Goal: Task Accomplishment & Management: Manage account settings

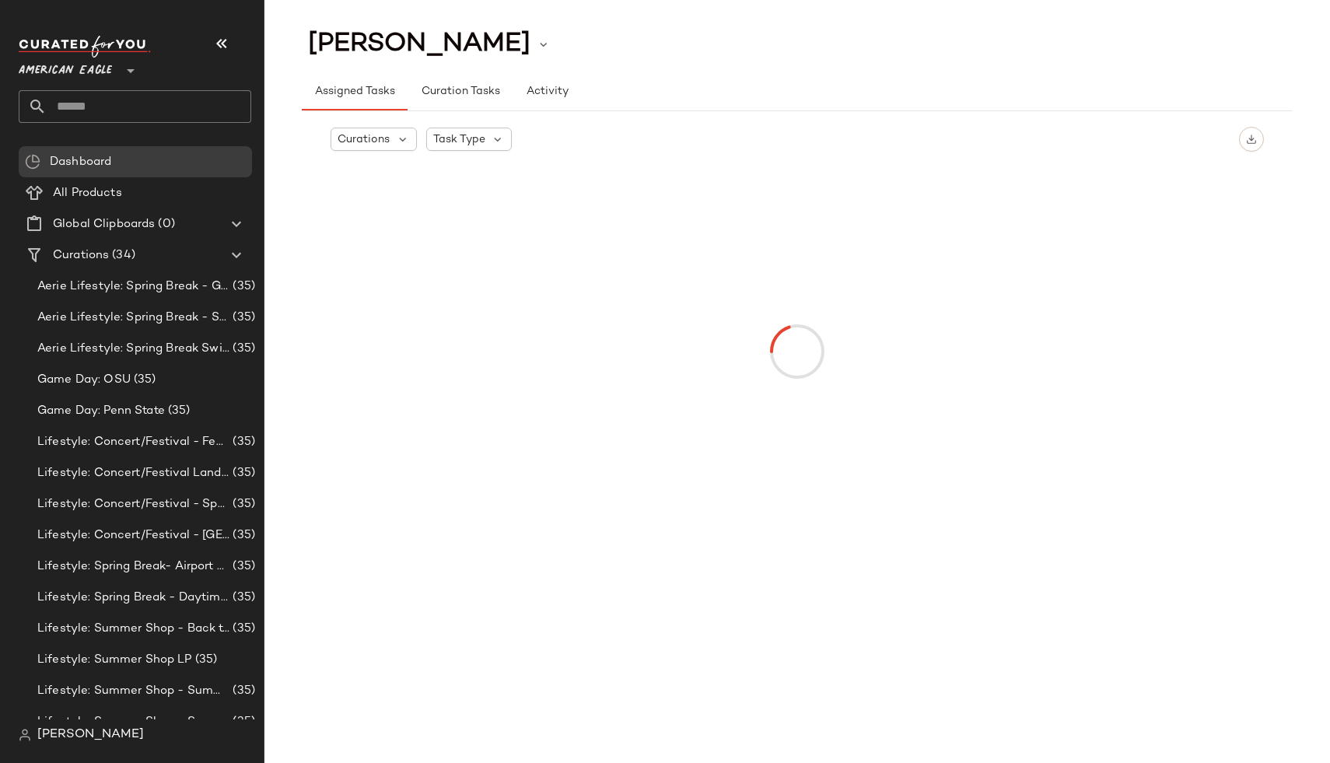
click at [81, 66] on span "American Eagle" at bounding box center [65, 67] width 93 height 28
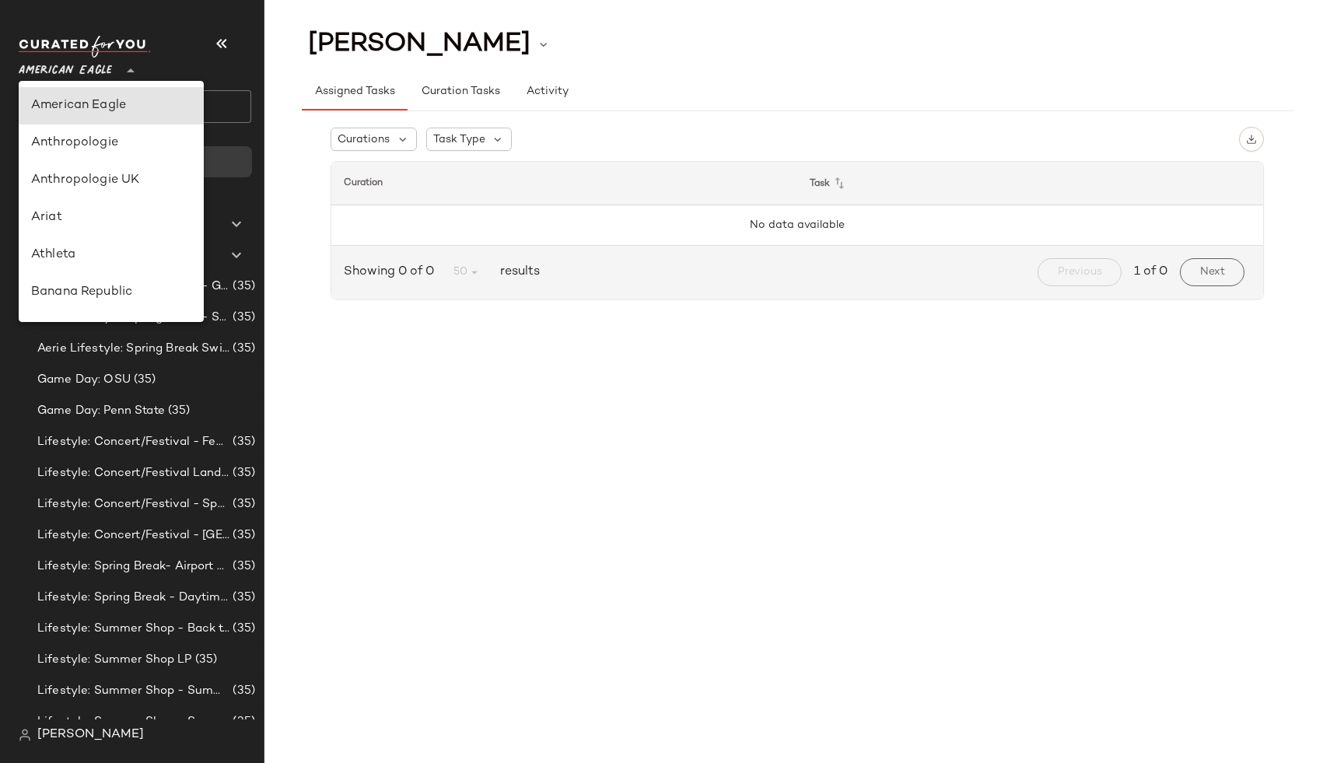
type input "**"
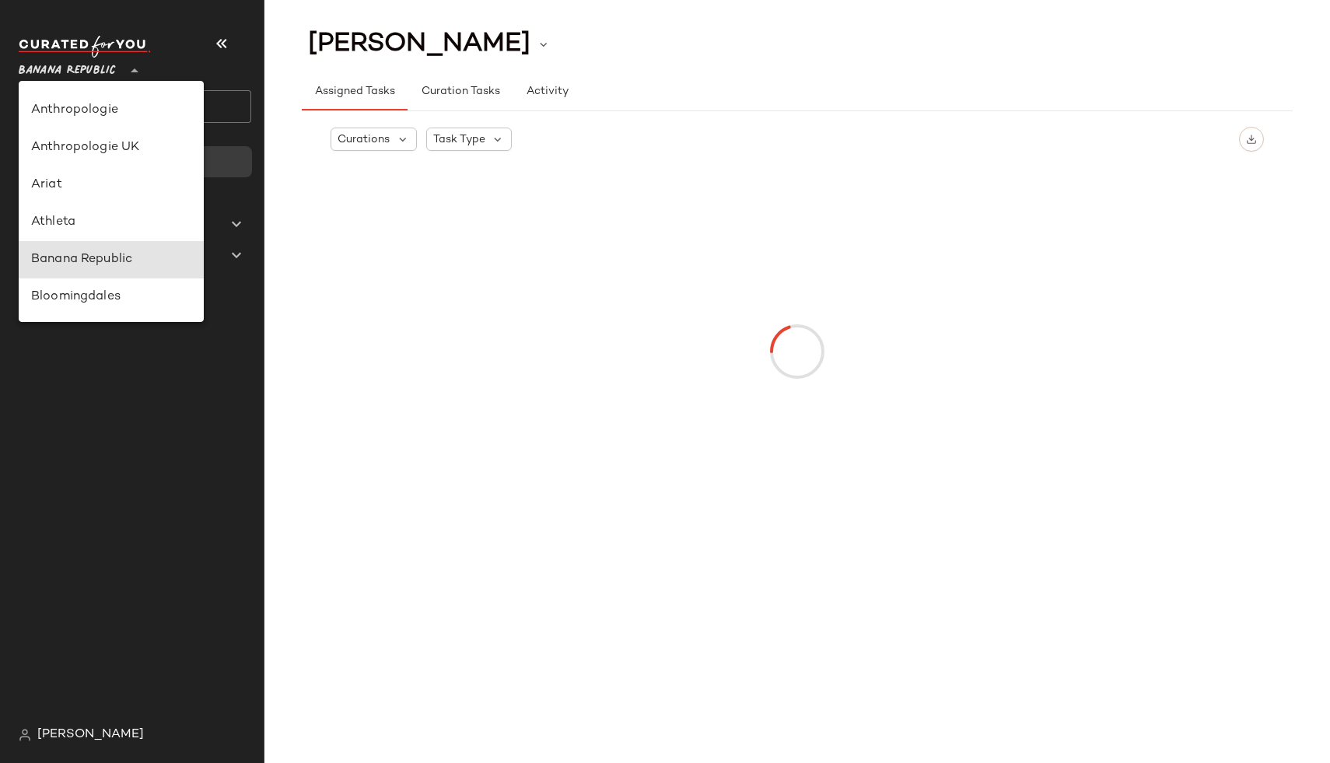
scroll to position [35, 0]
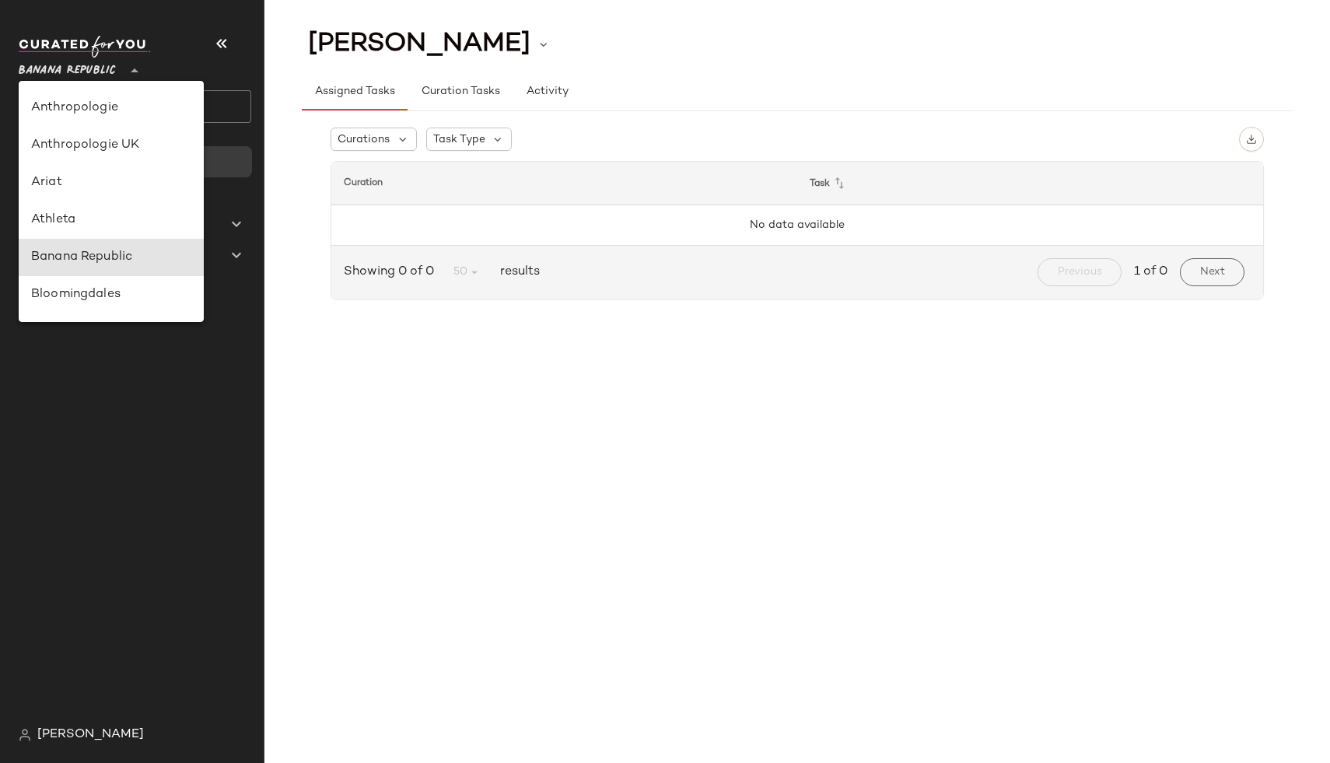
click at [46, 742] on span "[PERSON_NAME]" at bounding box center [90, 735] width 107 height 19
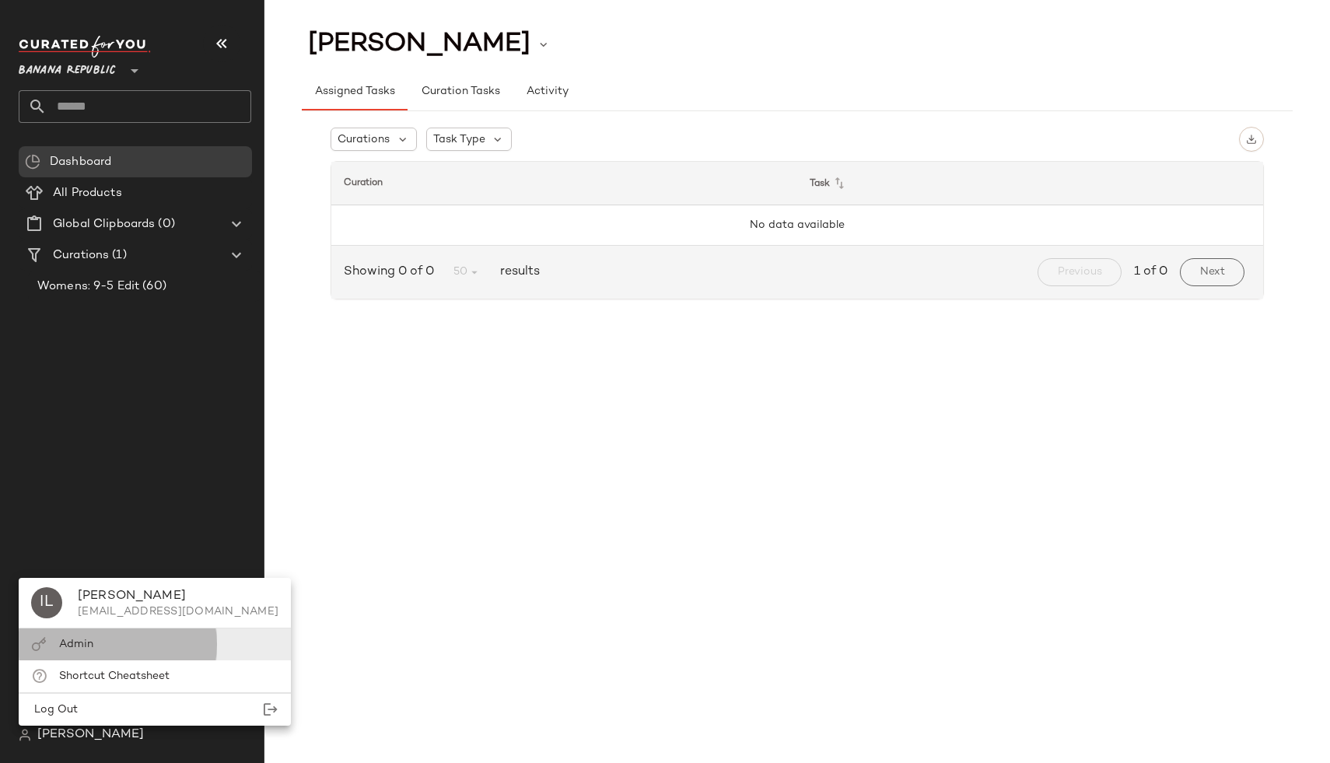
click at [97, 654] on div "Admin" at bounding box center [155, 645] width 272 height 32
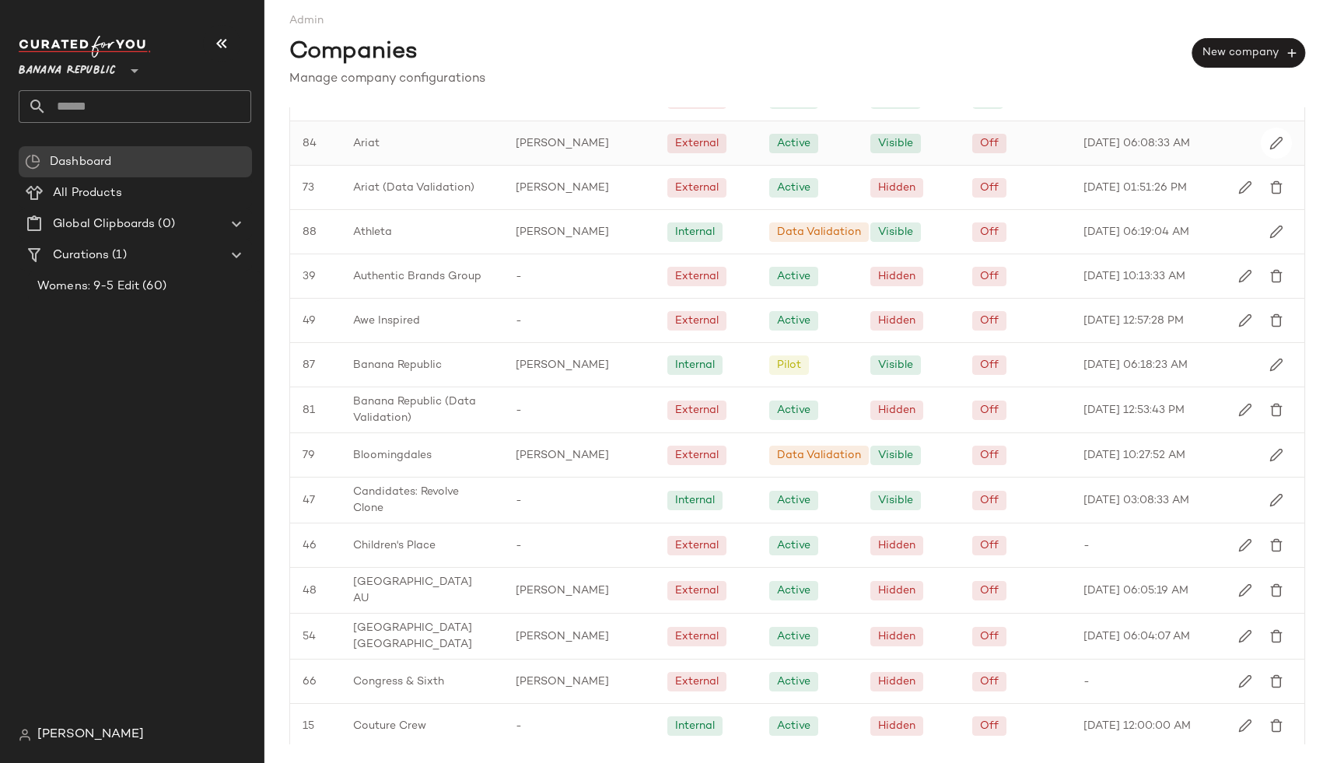
scroll to position [215, 0]
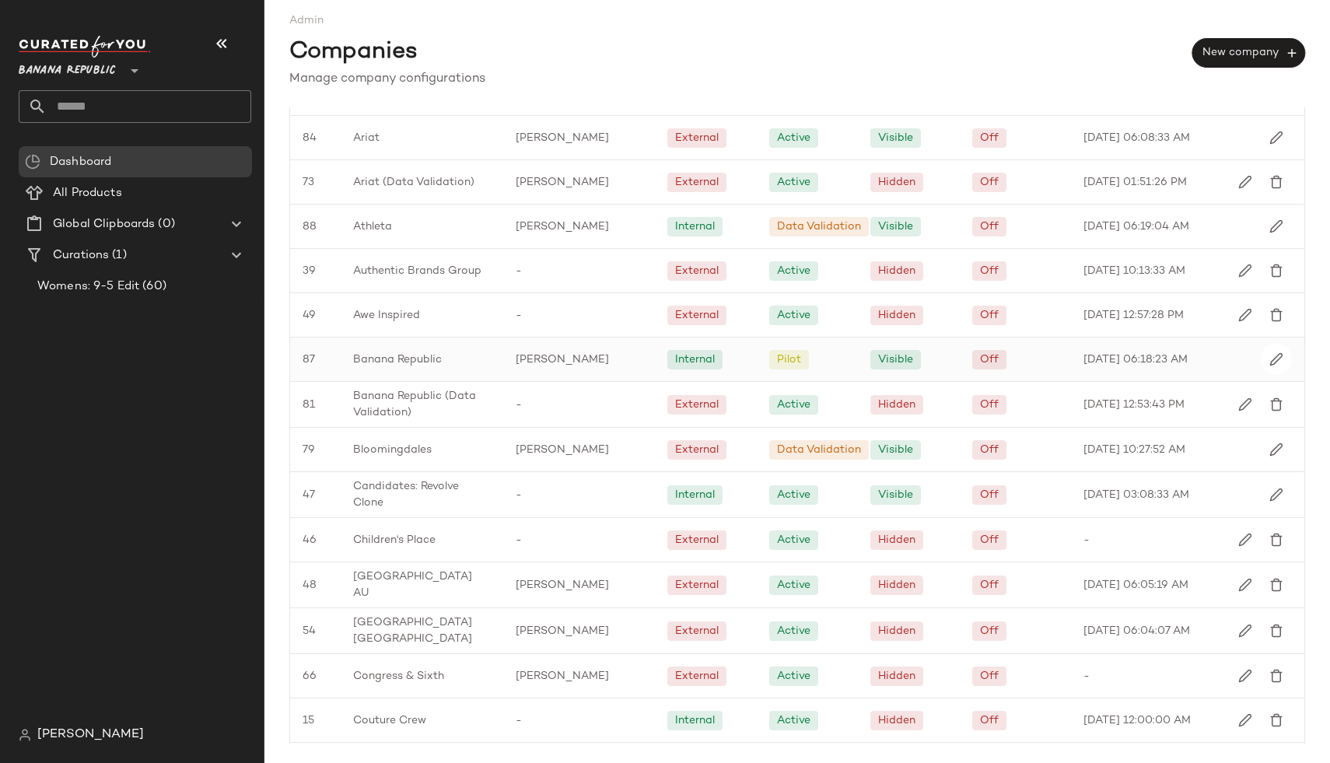
click at [619, 355] on div "Ivy Le" at bounding box center [579, 360] width 152 height 44
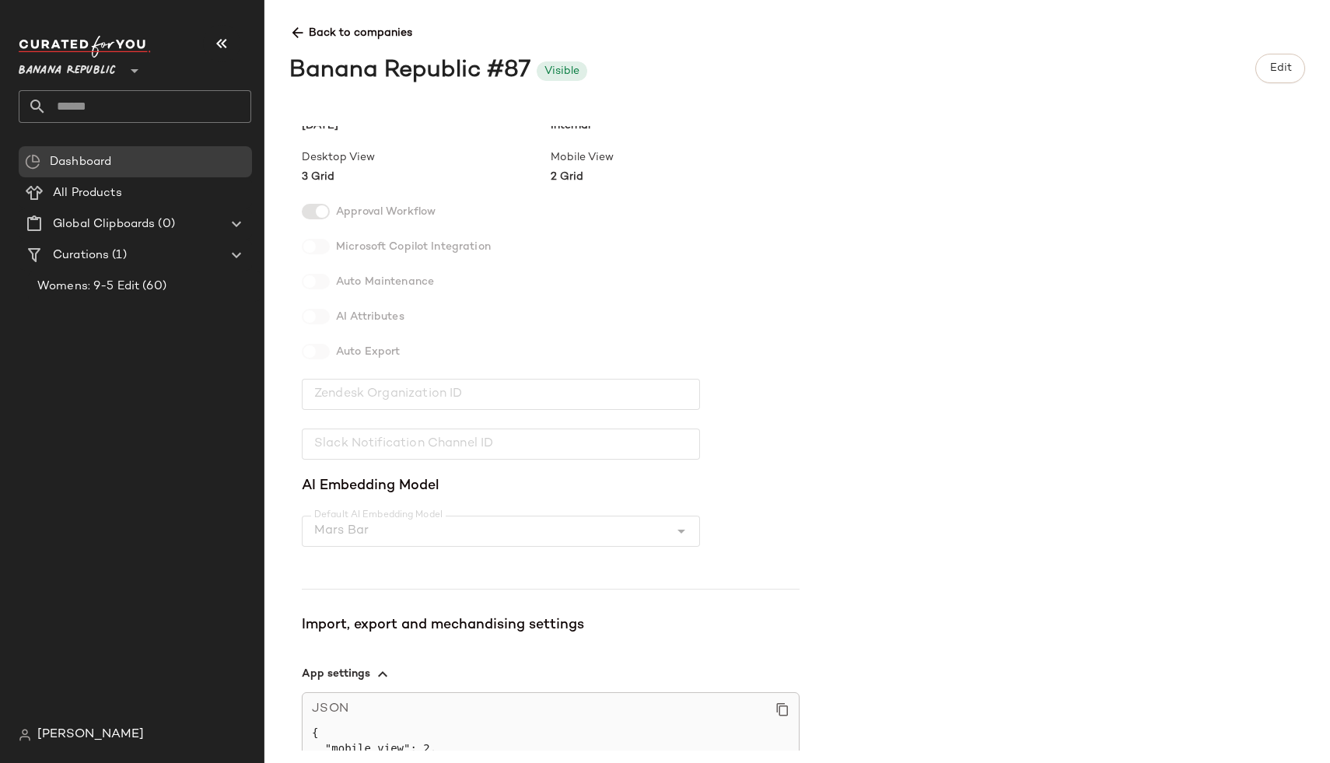
scroll to position [131, 0]
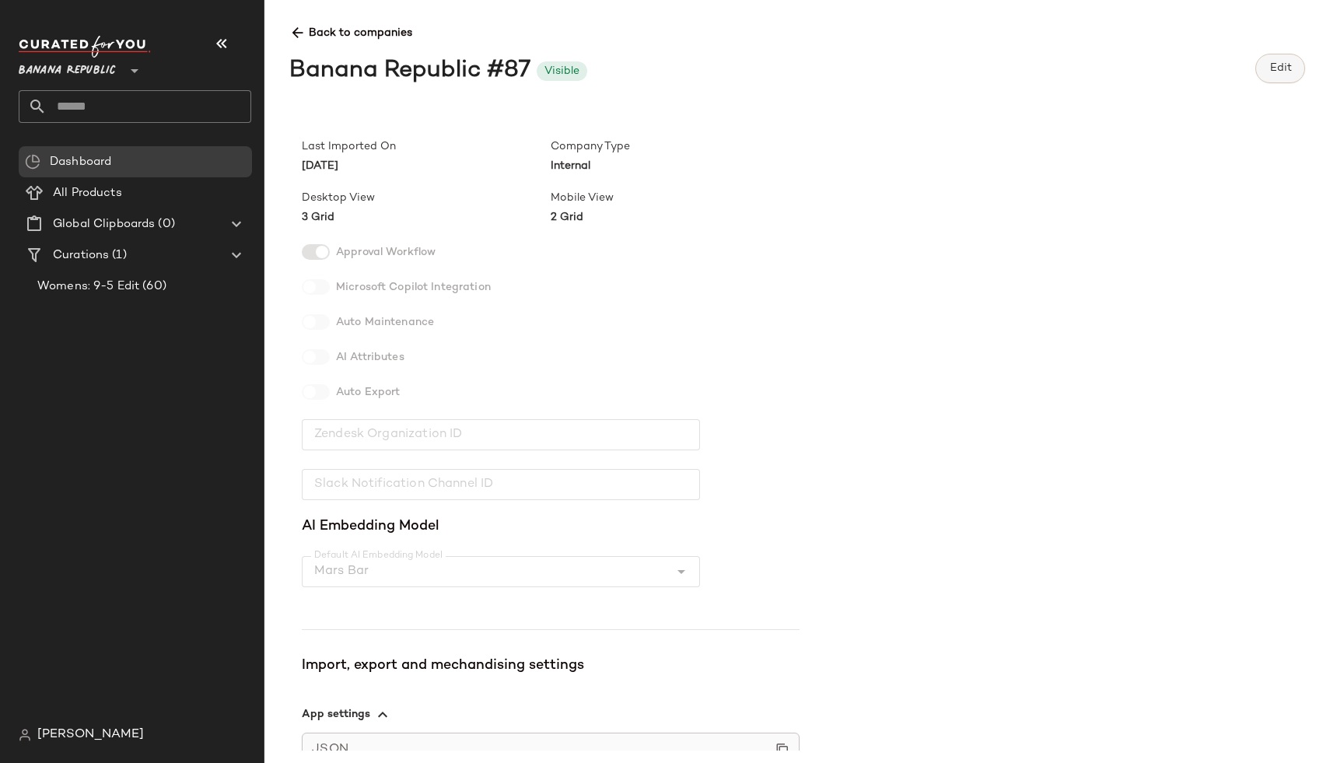
click at [1283, 74] on button "Edit" at bounding box center [1280, 69] width 50 height 30
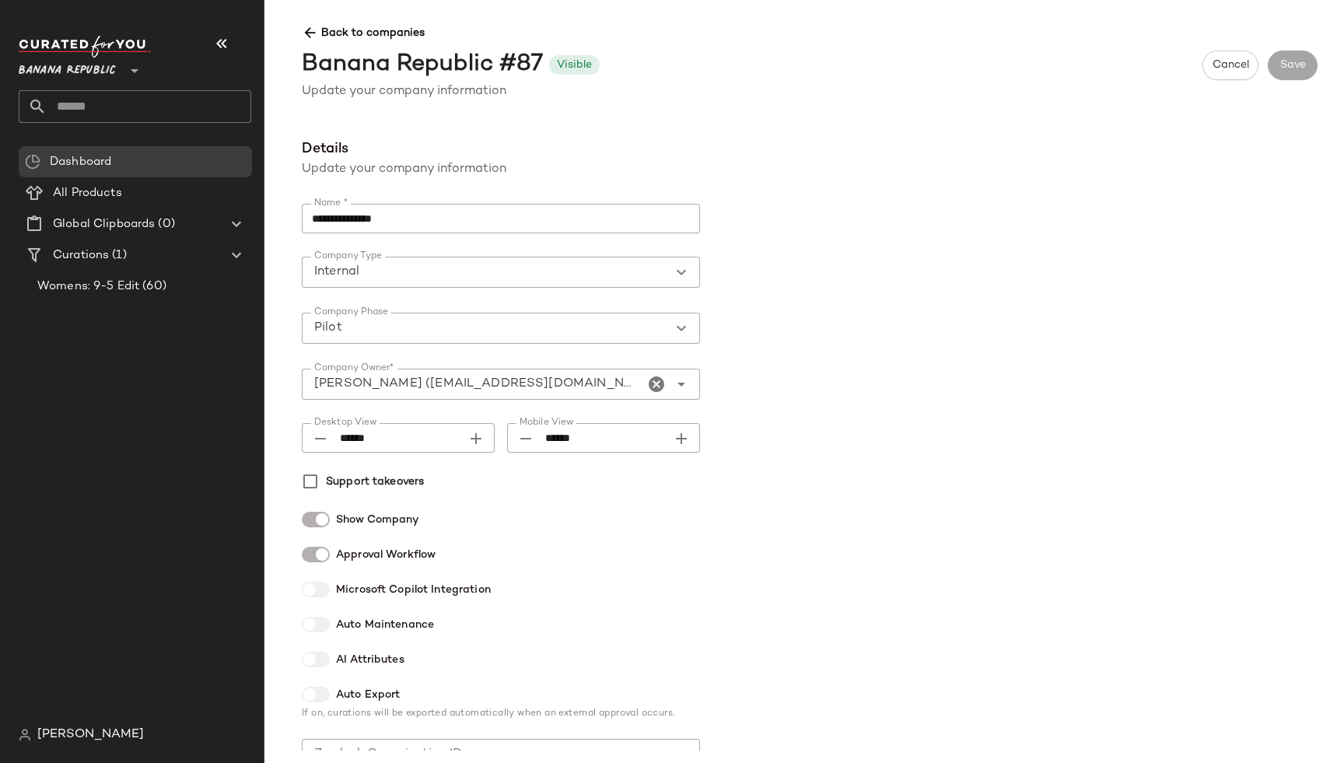
scroll to position [8, 0]
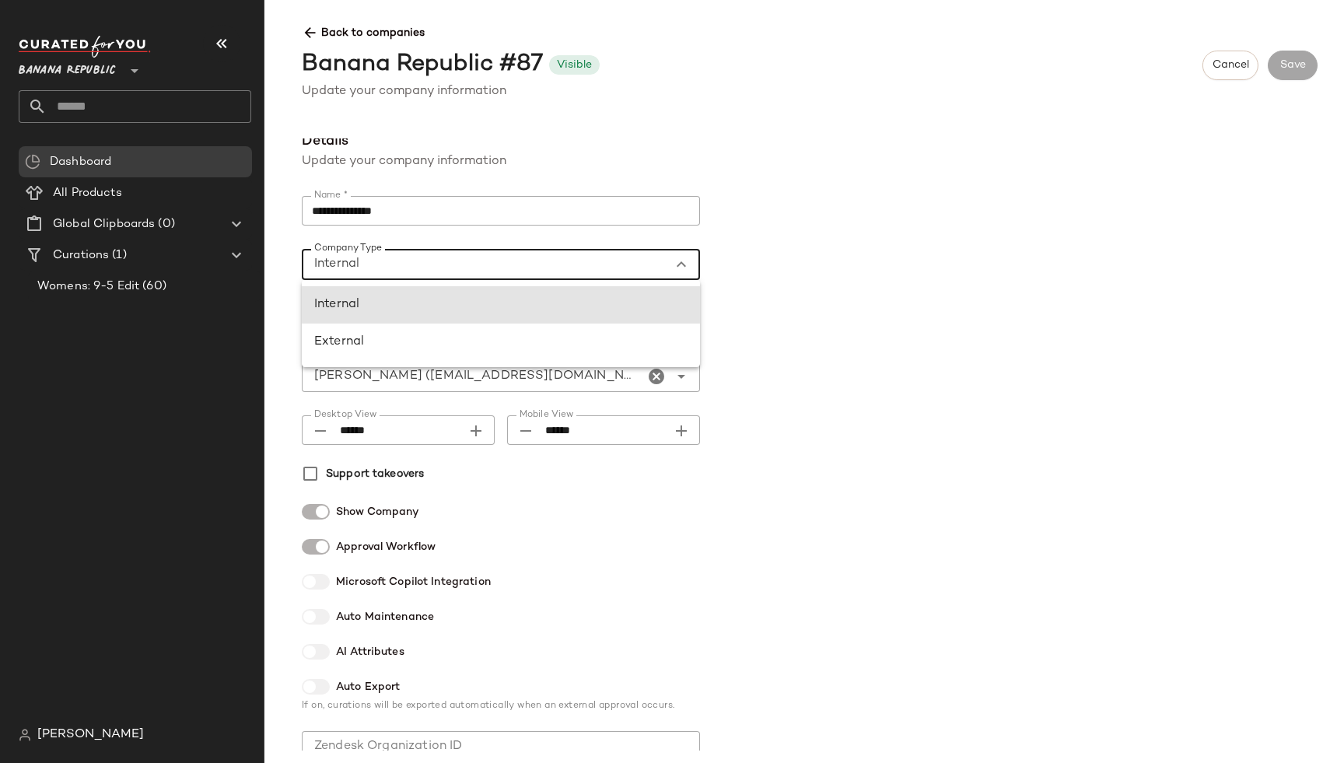
click at [532, 273] on div "Internal ********" at bounding box center [485, 264] width 367 height 31
click at [497, 352] on div "External" at bounding box center [501, 342] width 398 height 37
type input "********"
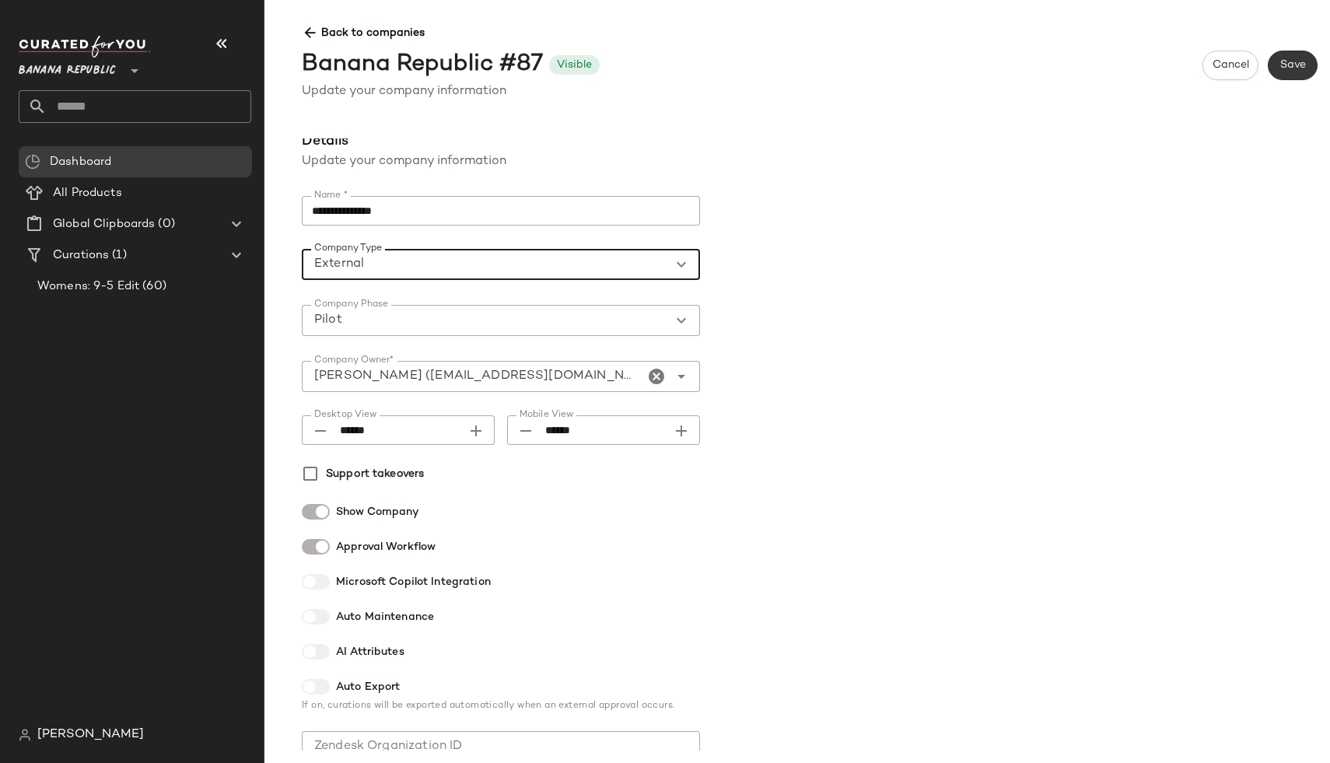
click at [1290, 70] on span "Save" at bounding box center [1293, 65] width 26 height 12
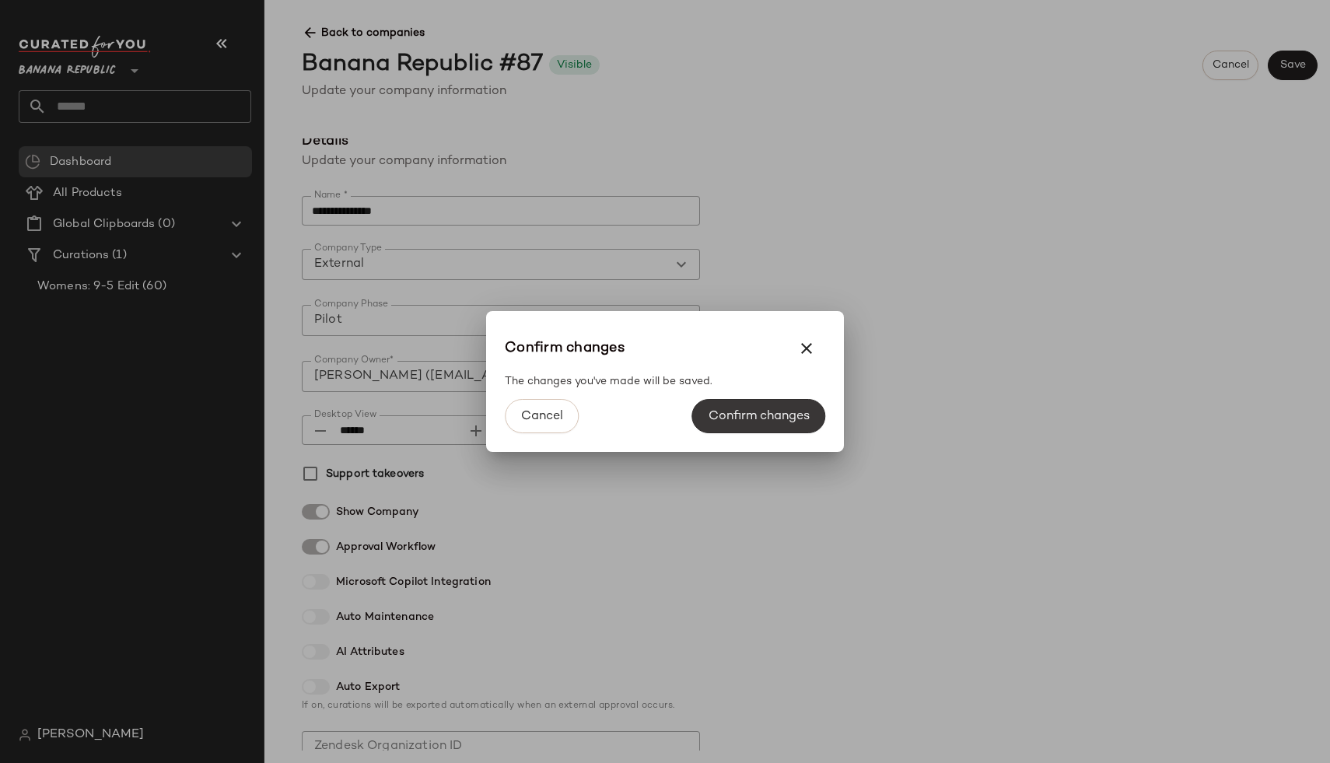
click at [765, 418] on span "Confirm changes" at bounding box center [759, 416] width 102 height 15
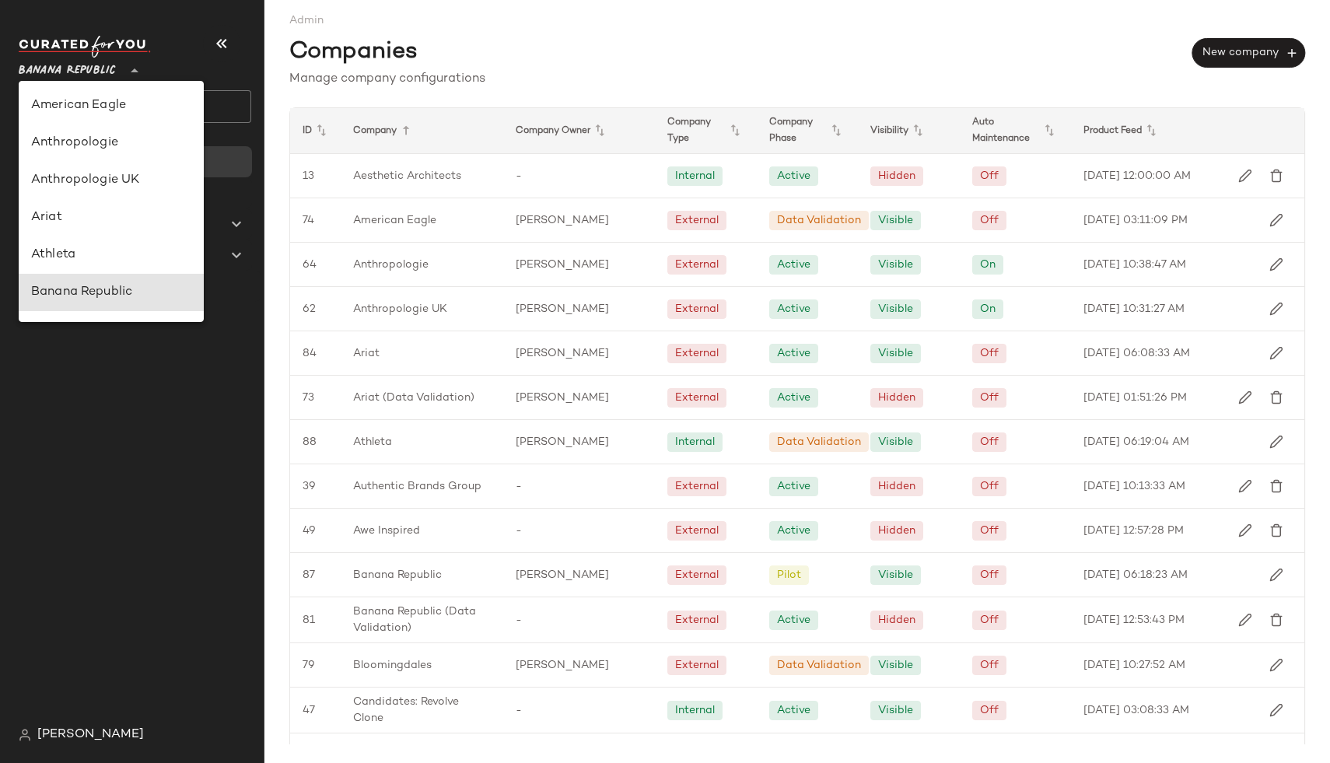
click at [114, 77] on span "Banana Republic" at bounding box center [67, 67] width 97 height 28
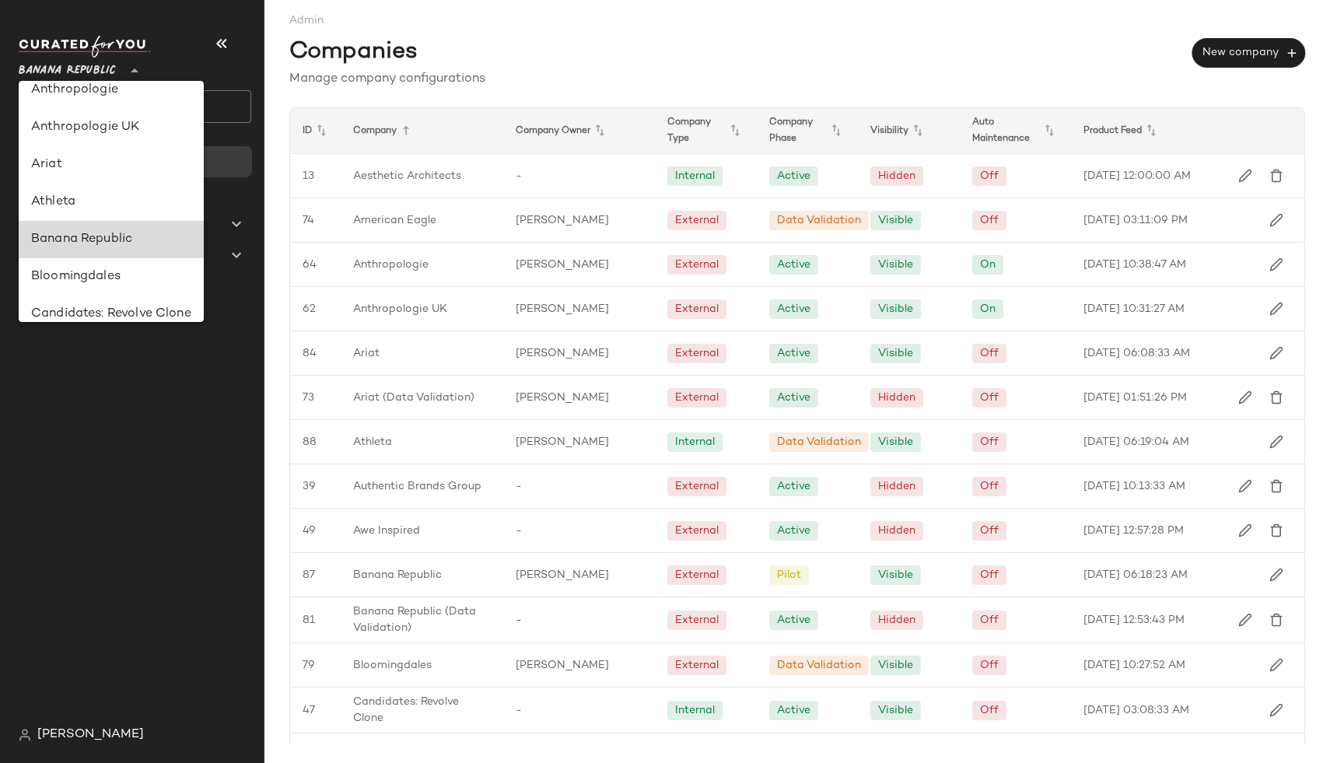
scroll to position [44, 0]
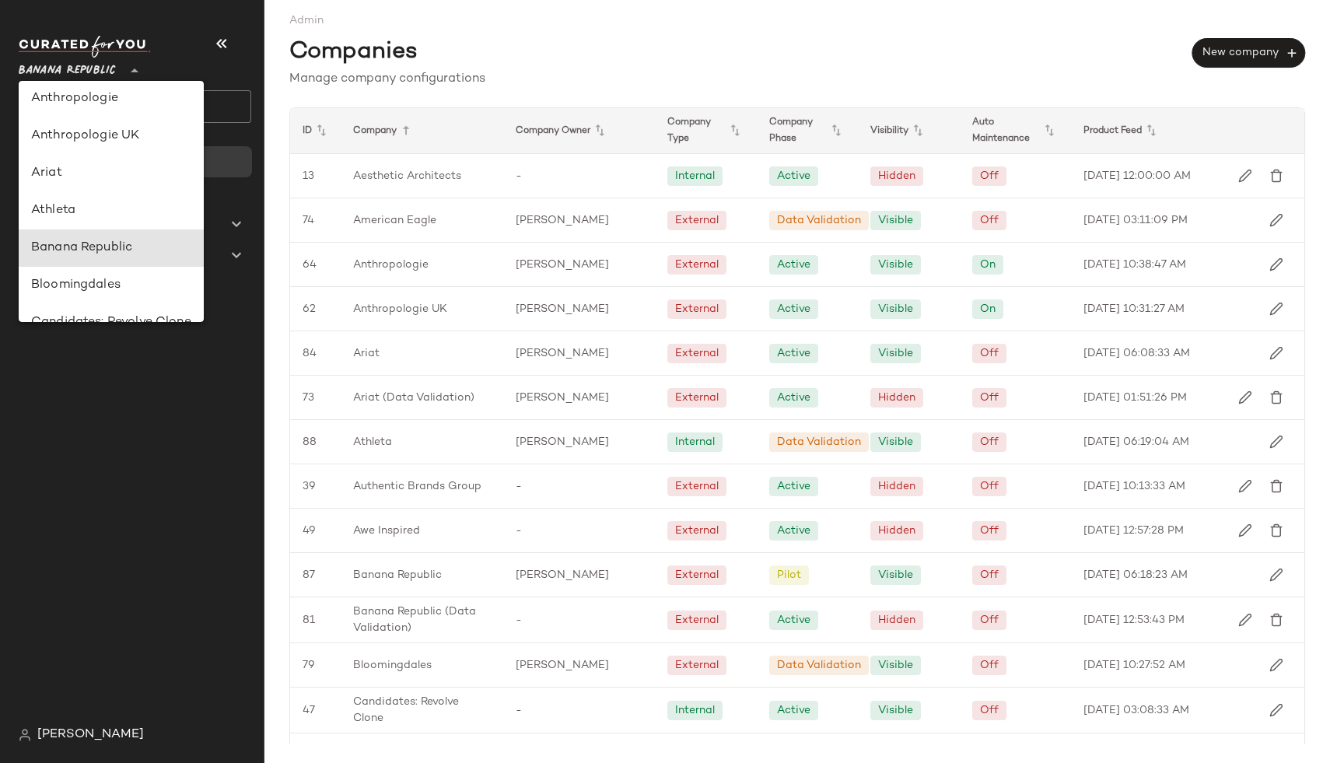
click at [103, 79] on span "Banana Republic" at bounding box center [67, 67] width 97 height 28
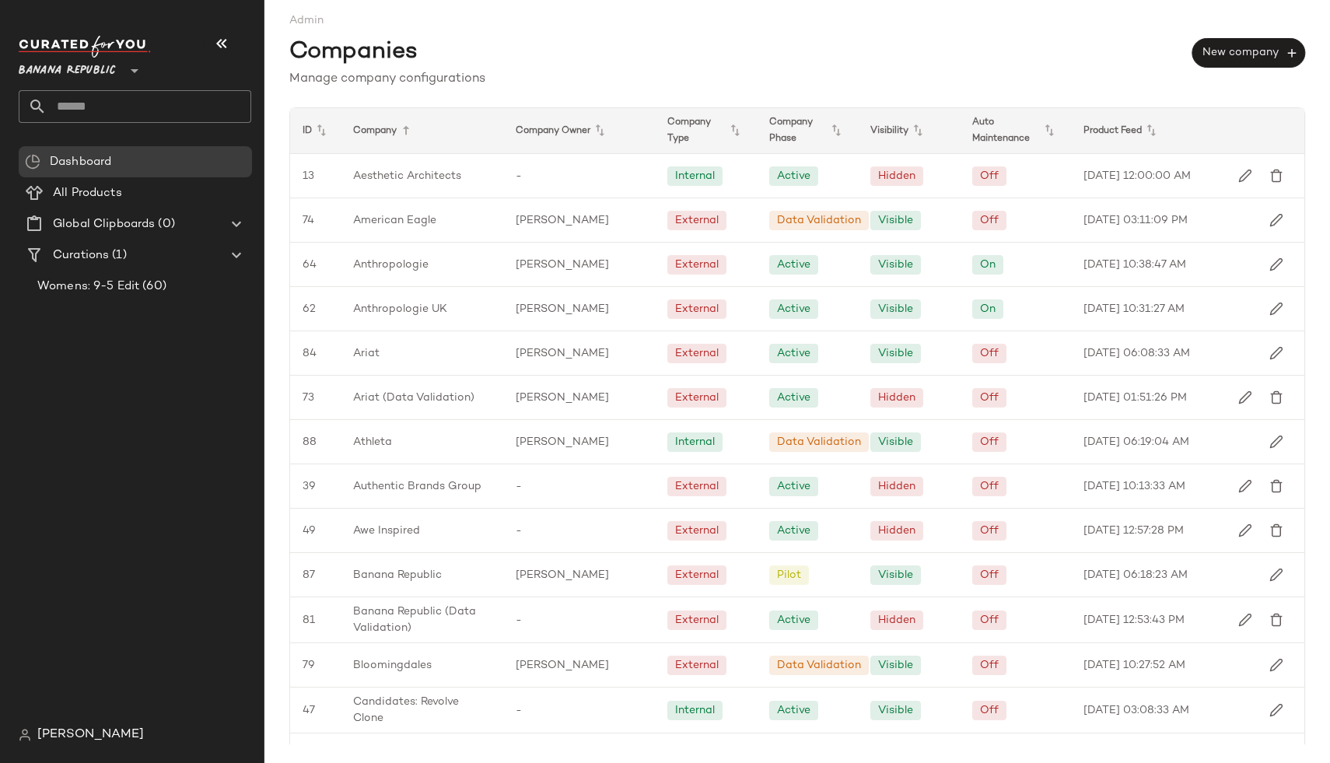
click at [51, 748] on div "[PERSON_NAME]" at bounding box center [141, 735] width 245 height 31
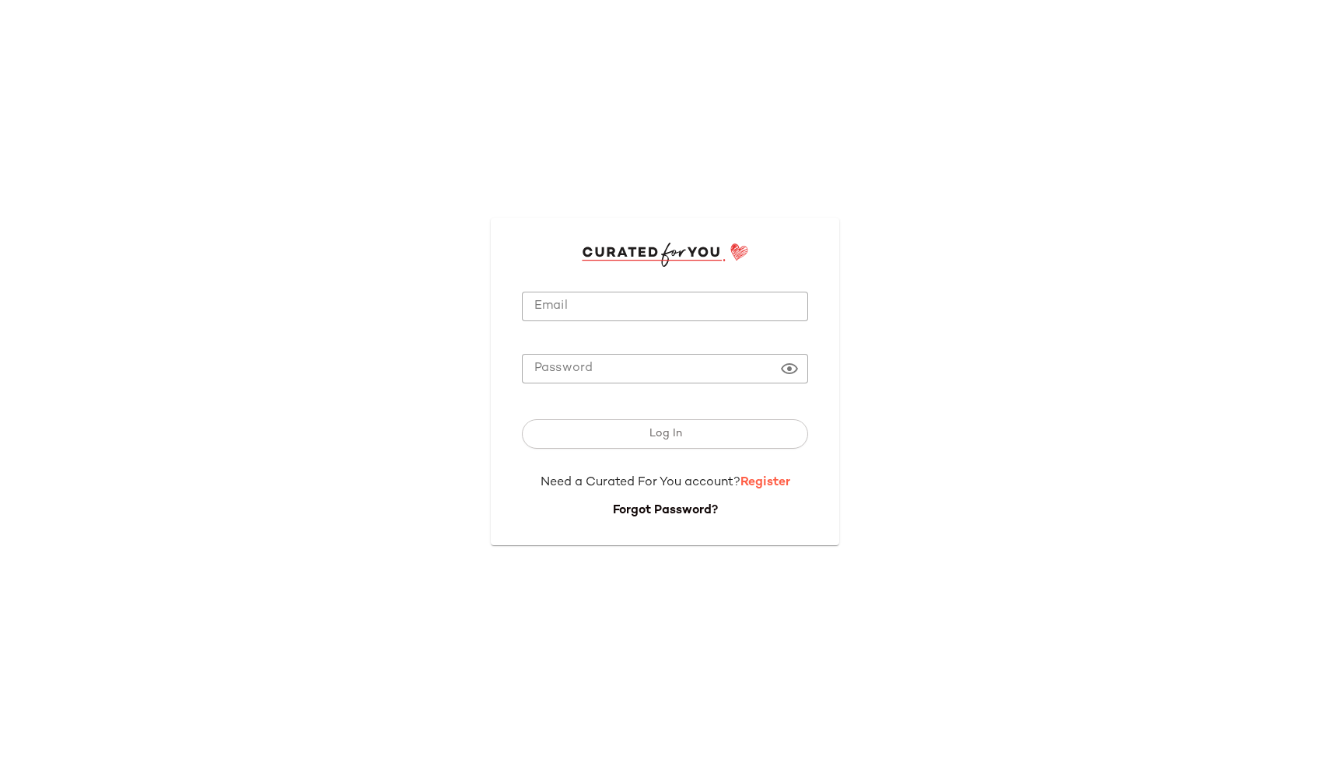
click at [760, 485] on link "Register" at bounding box center [766, 482] width 50 height 13
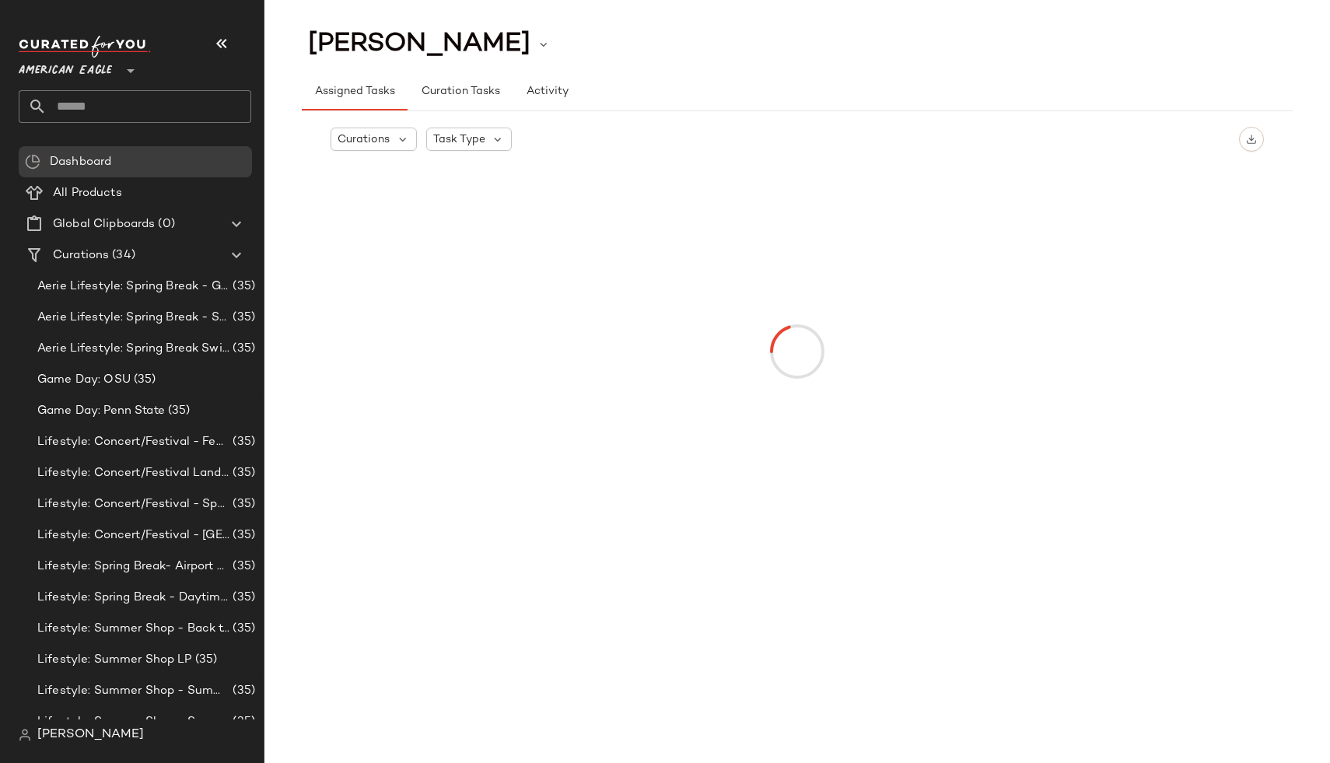
click at [114, 61] on div "American Eagle **" at bounding box center [69, 61] width 100 height 39
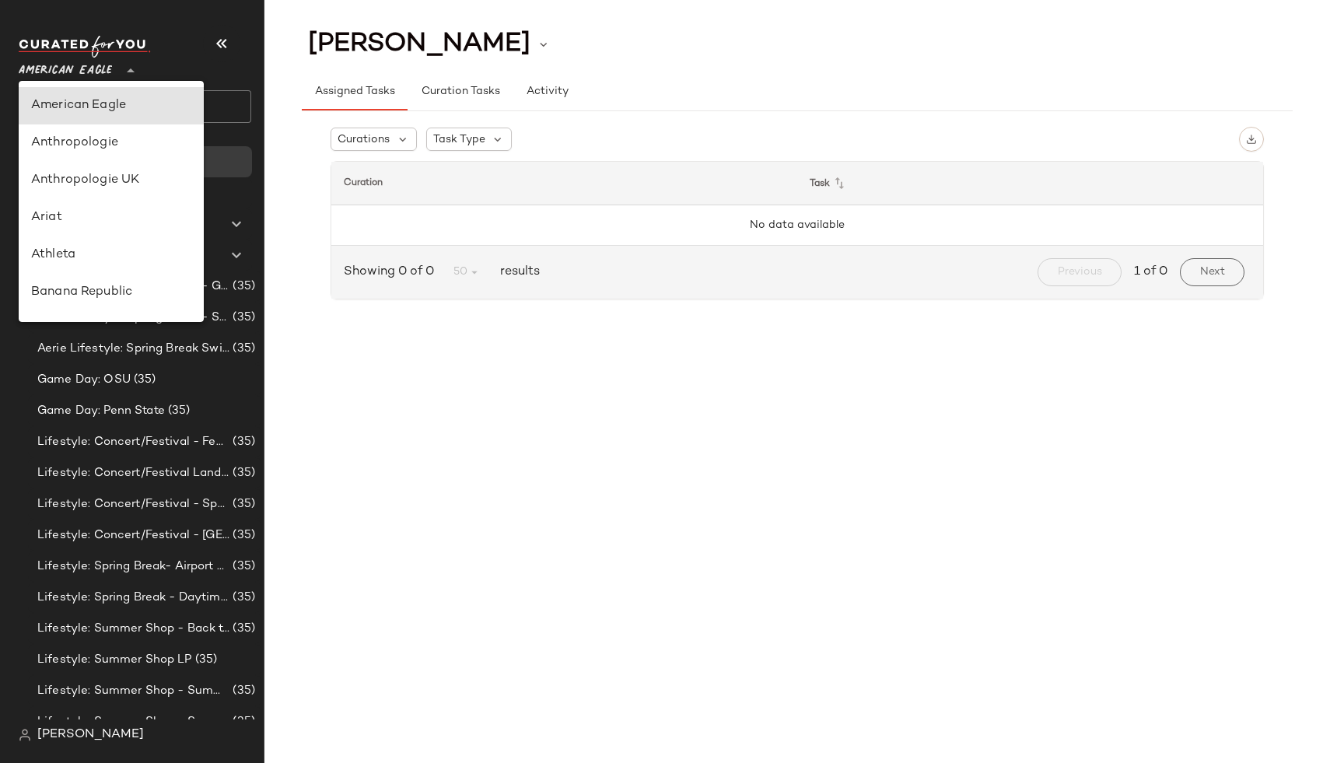
type input "**"
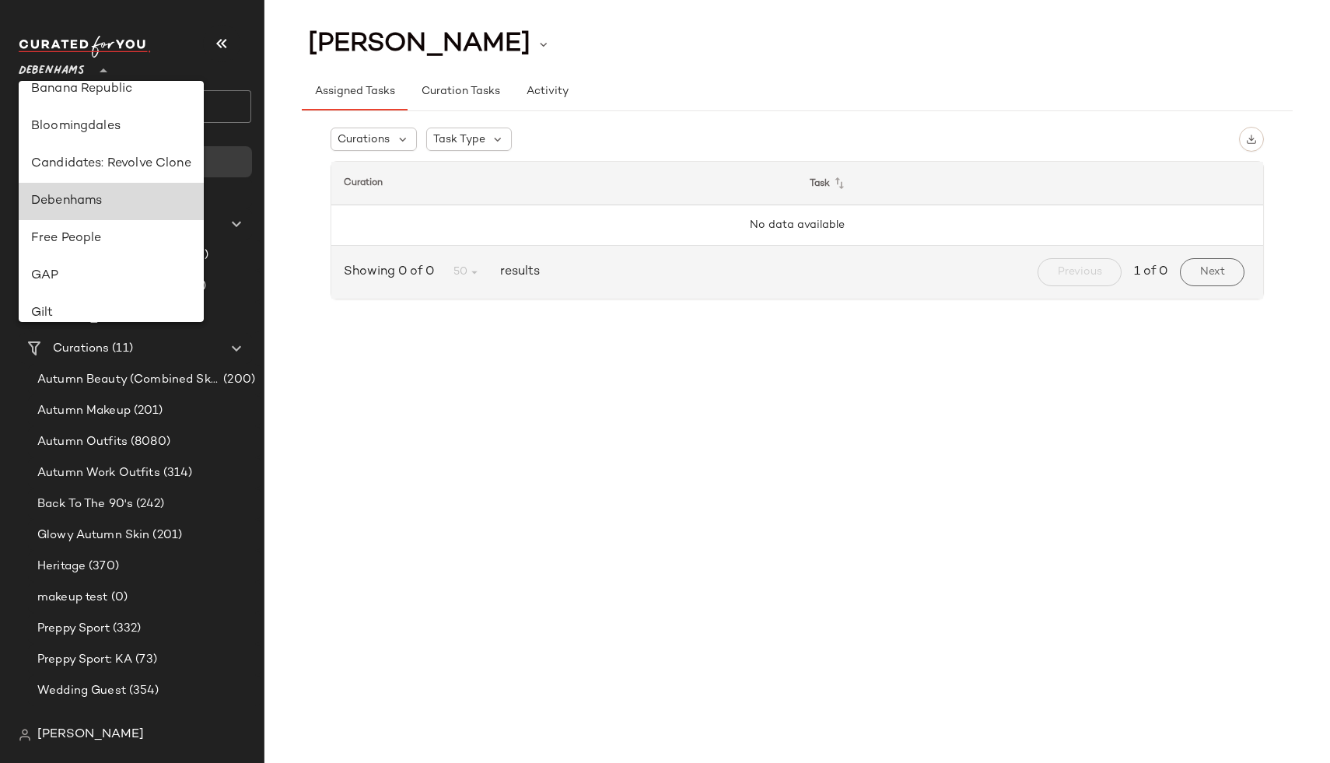
click at [121, 207] on div "Debenhams" at bounding box center [111, 201] width 160 height 19
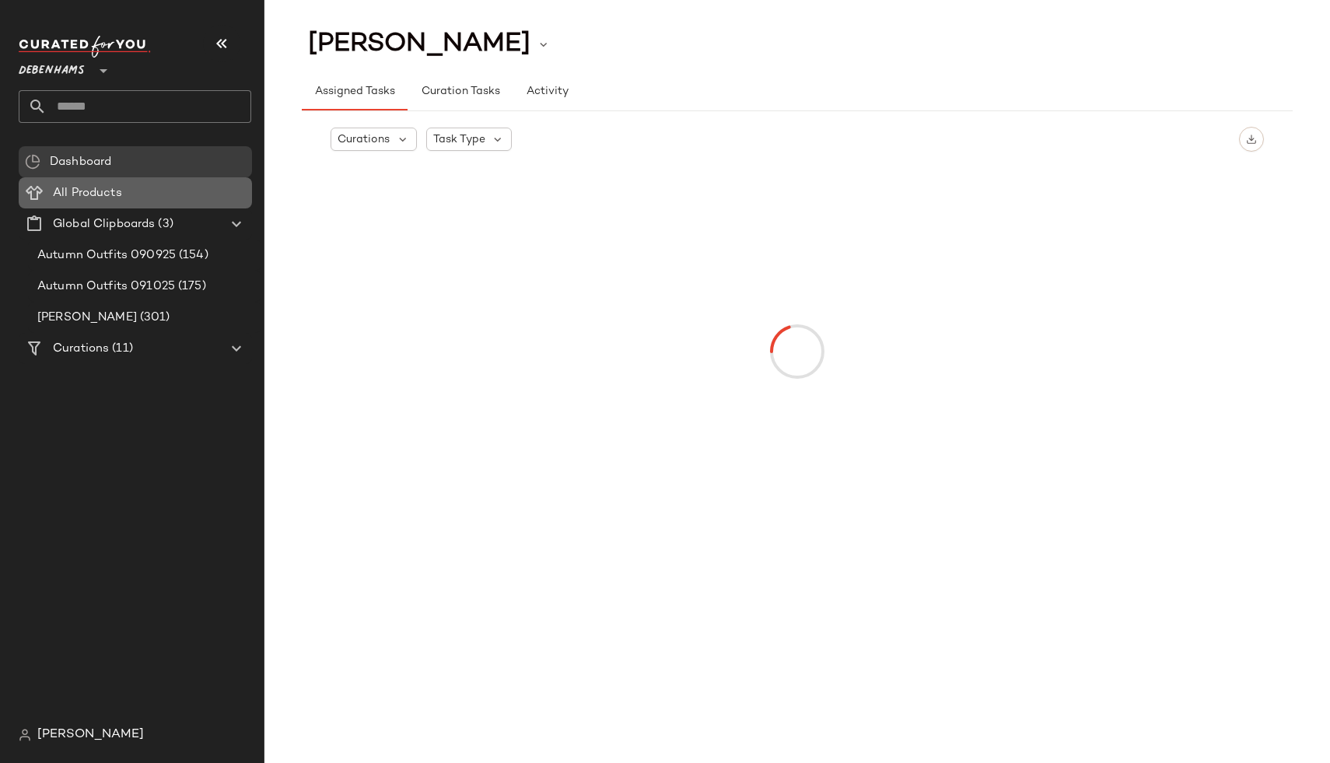
click at [119, 198] on span "All Products" at bounding box center [87, 193] width 69 height 18
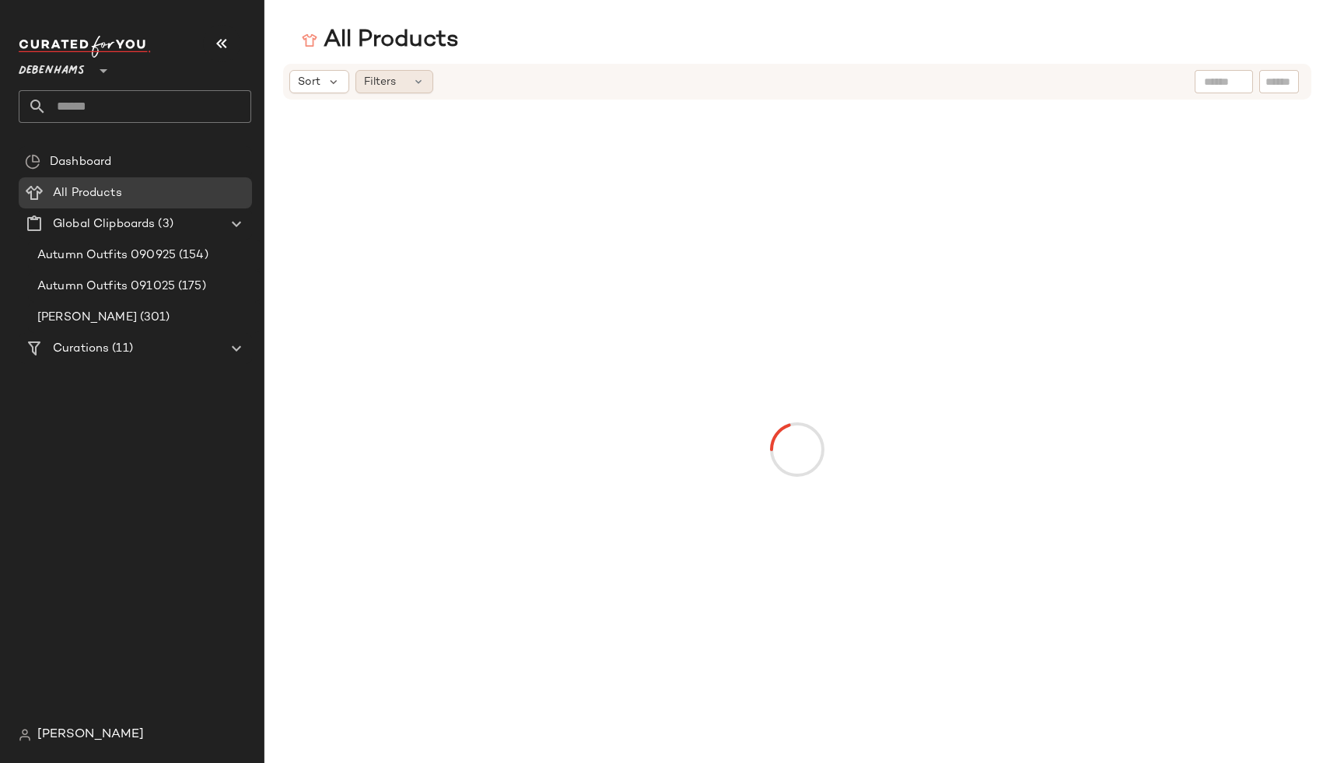
click at [398, 88] on div "Filters" at bounding box center [394, 81] width 78 height 23
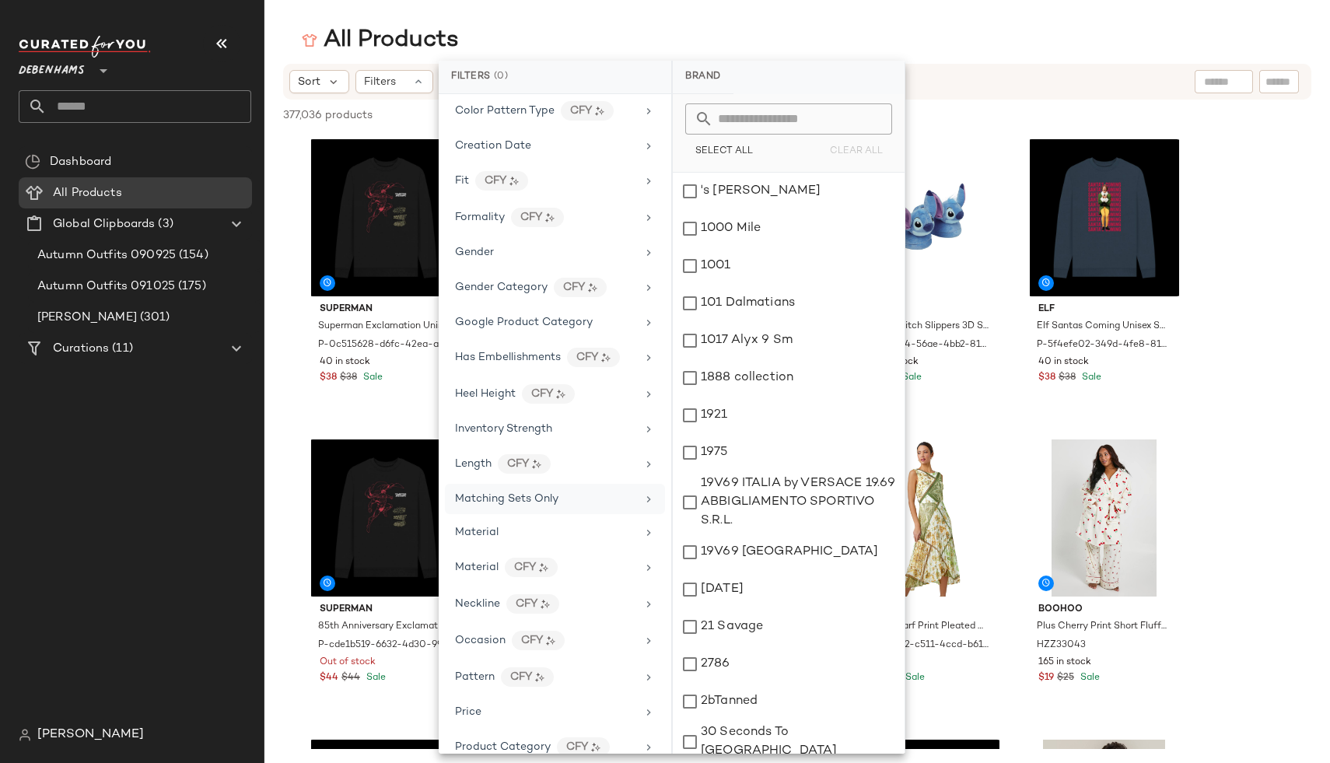
scroll to position [150, 0]
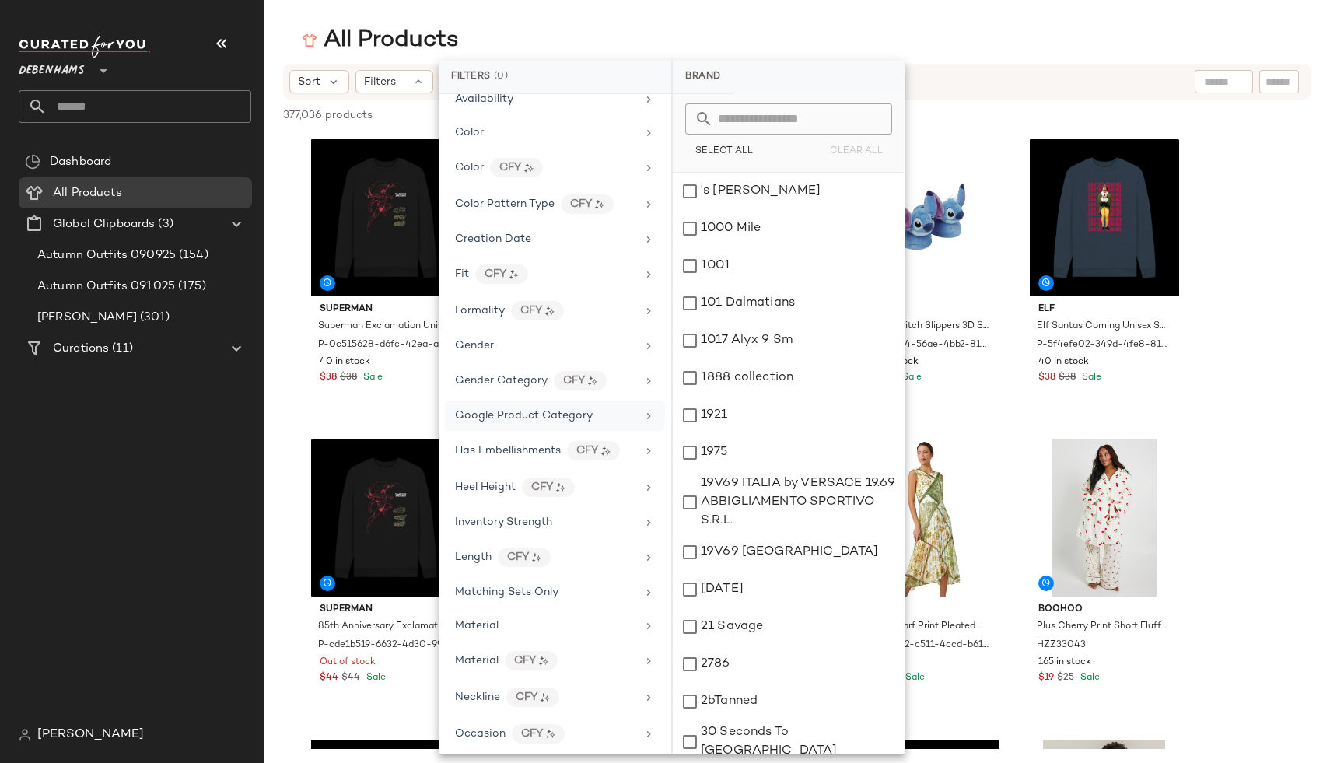
click at [553, 413] on span "Google Product Category" at bounding box center [524, 416] width 138 height 12
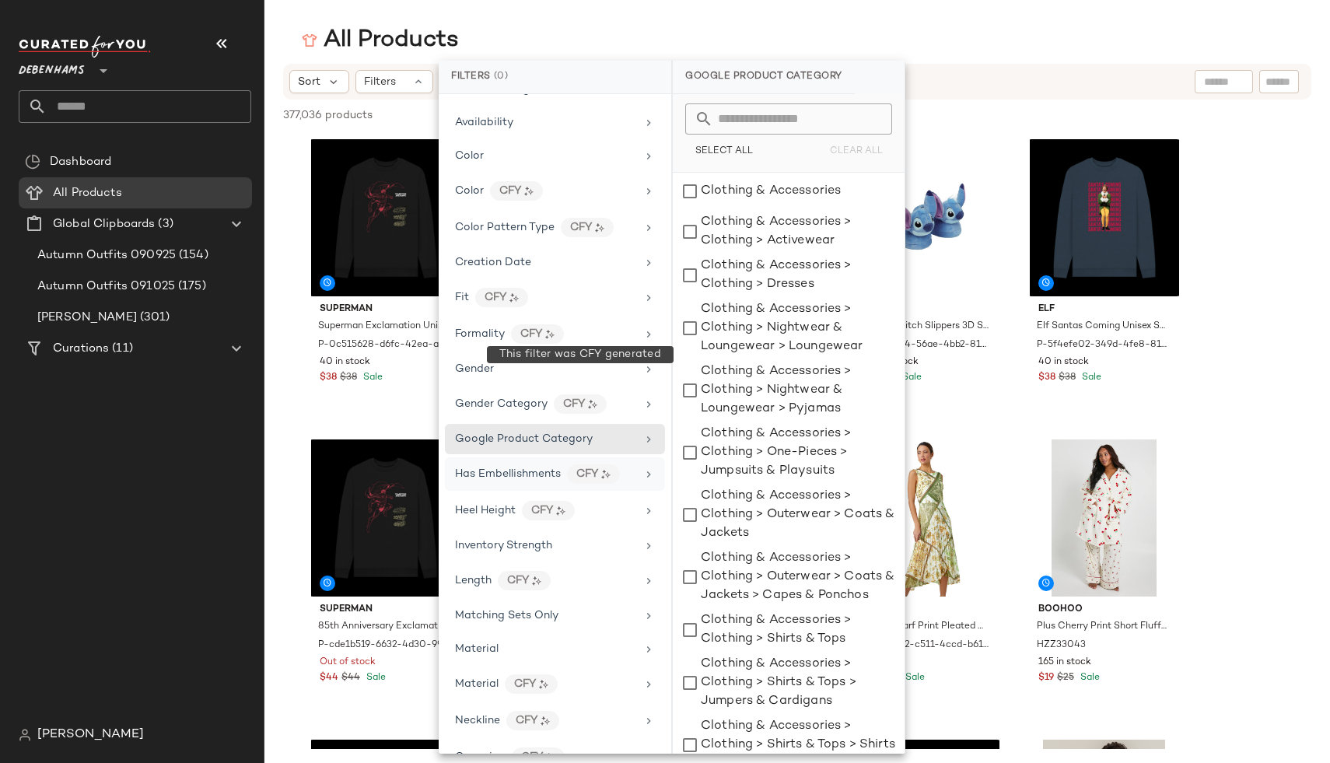
scroll to position [0, 0]
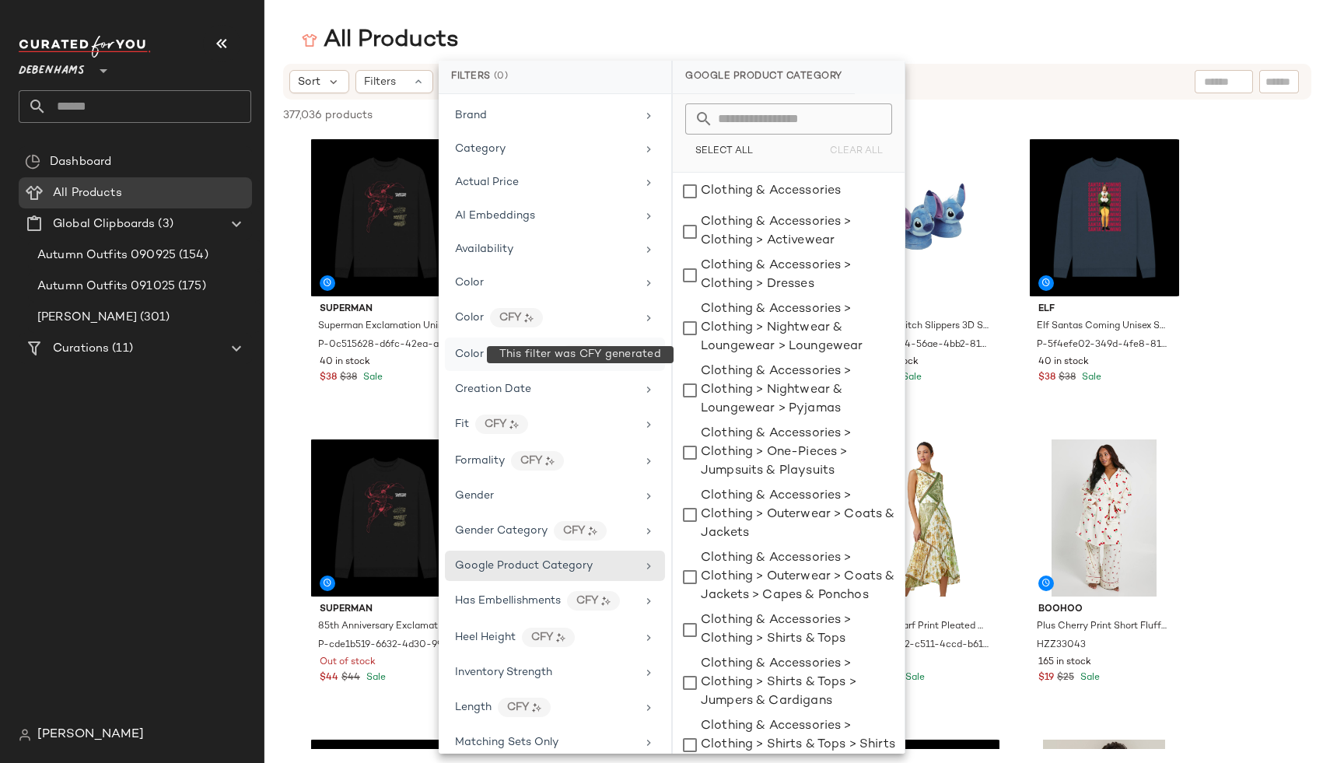
drag, startPoint x: 527, startPoint y: 285, endPoint x: 462, endPoint y: 360, distance: 98.7
click at [527, 285] on div "Color" at bounding box center [545, 283] width 181 height 16
click at [462, 360] on div "Color Pattern Type" at bounding box center [505, 354] width 100 height 16
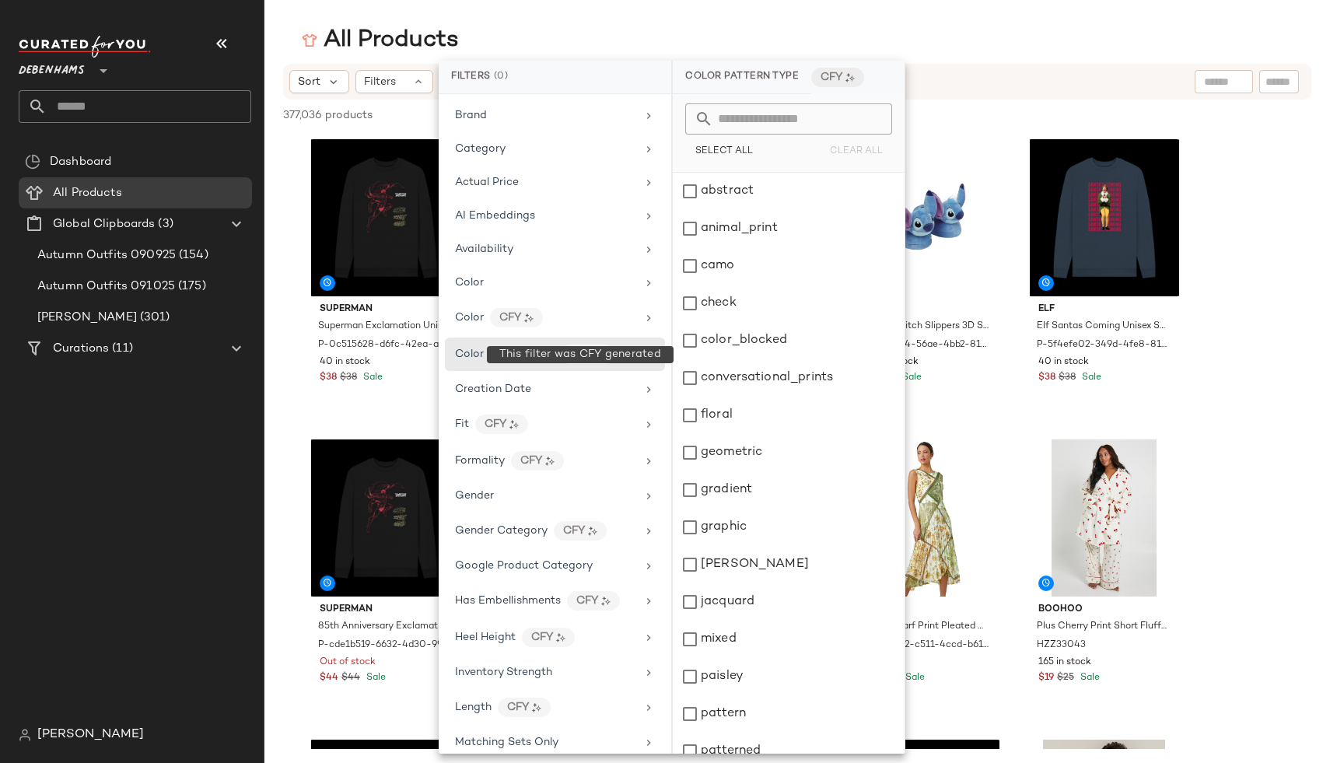
click at [213, 531] on div "Dashboard All Products Global Clipboards (3) Autumn Outfits 090925 (154) Autumn…" at bounding box center [141, 432] width 245 height 573
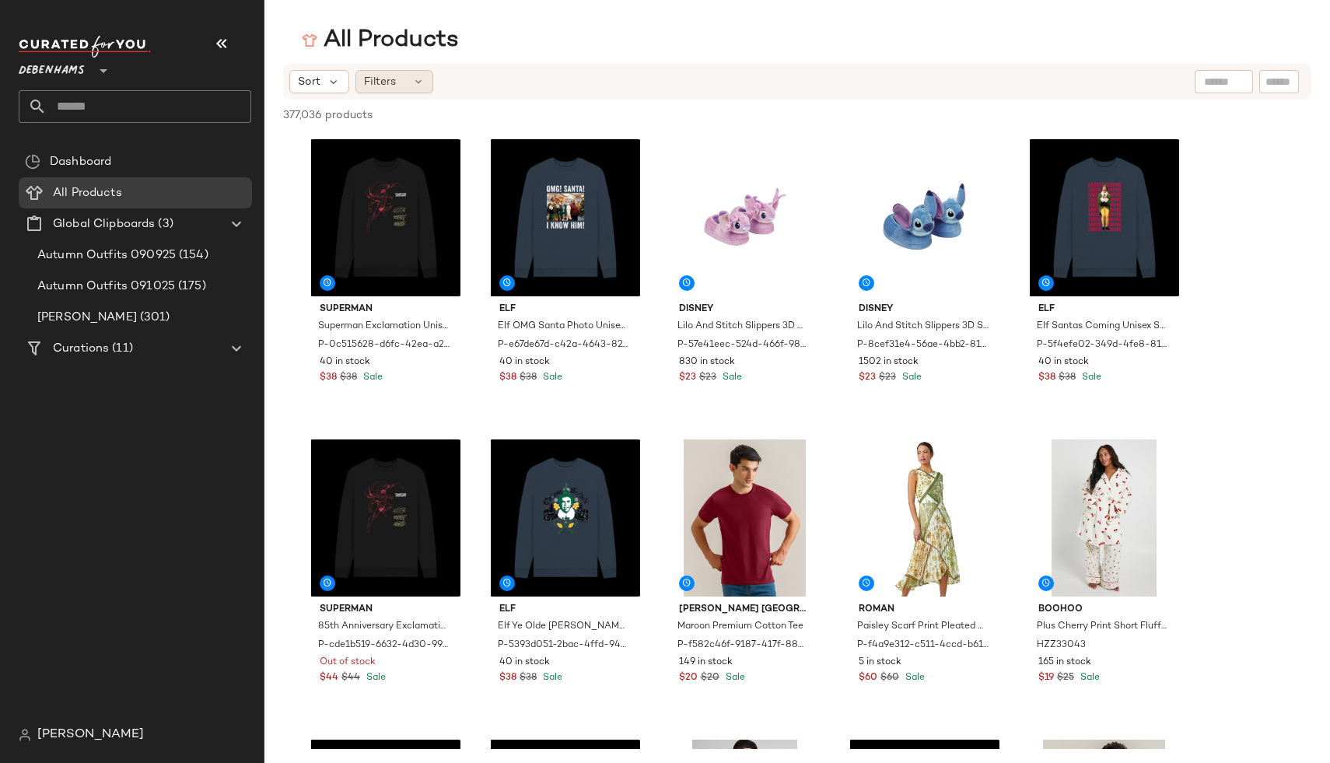
click at [383, 89] on span "Filters" at bounding box center [380, 82] width 32 height 16
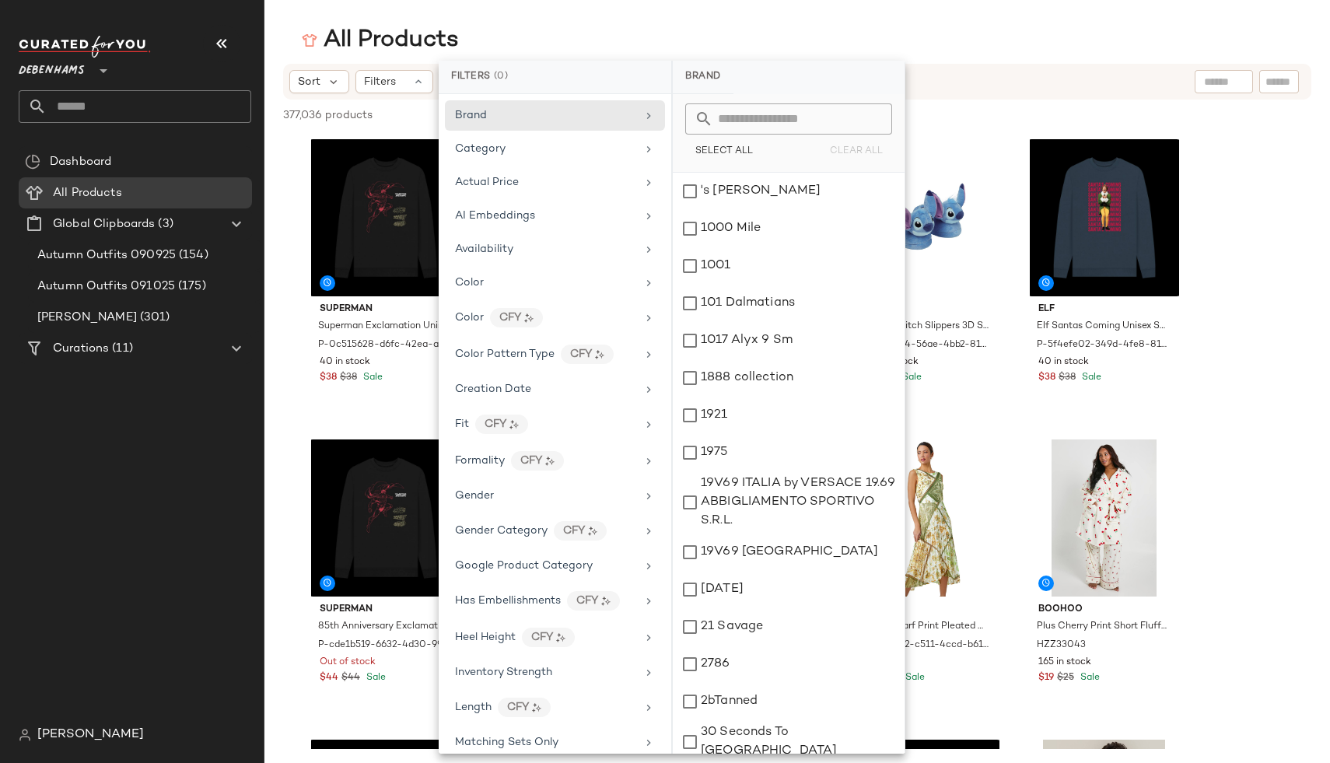
click at [138, 585] on div "Dashboard All Products Global Clipboards (3) Autumn Outfits 090925 (154) Autumn…" at bounding box center [141, 432] width 245 height 573
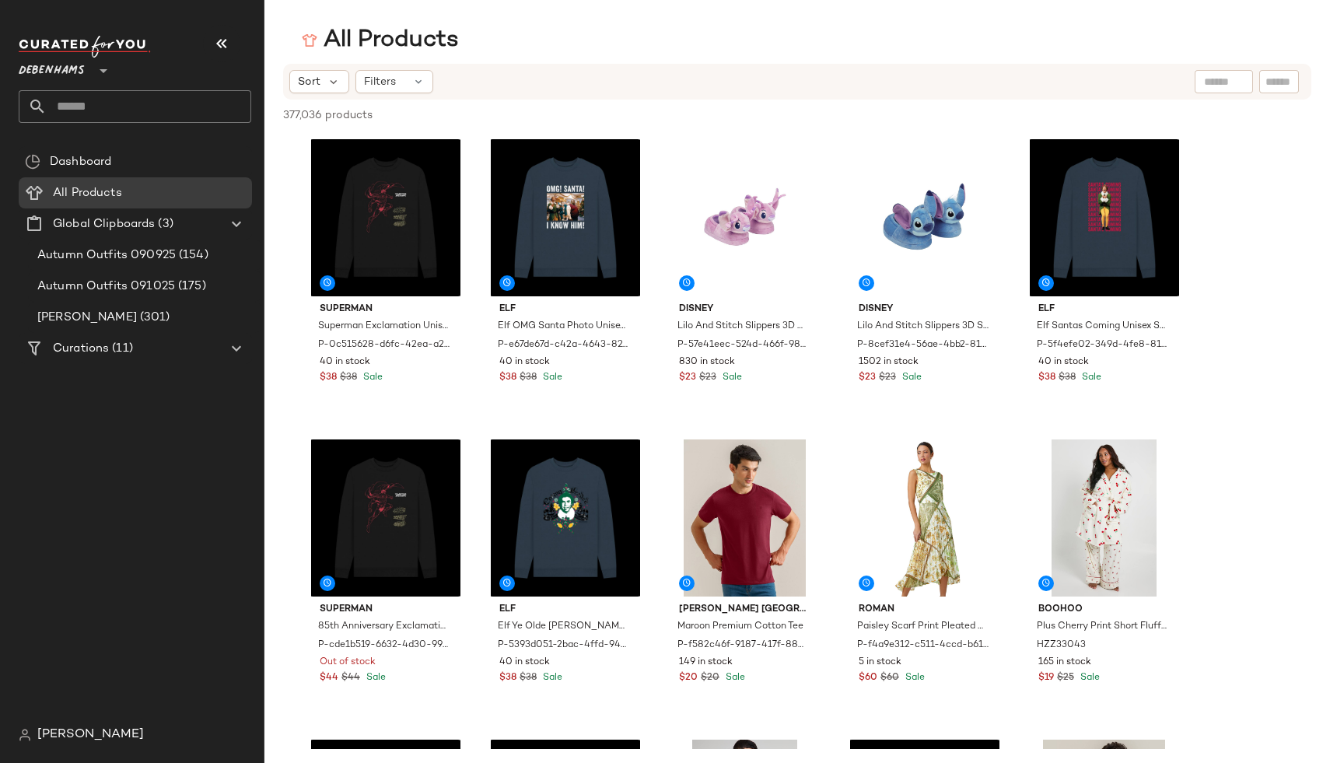
click at [40, 733] on span "[PERSON_NAME]" at bounding box center [90, 735] width 107 height 19
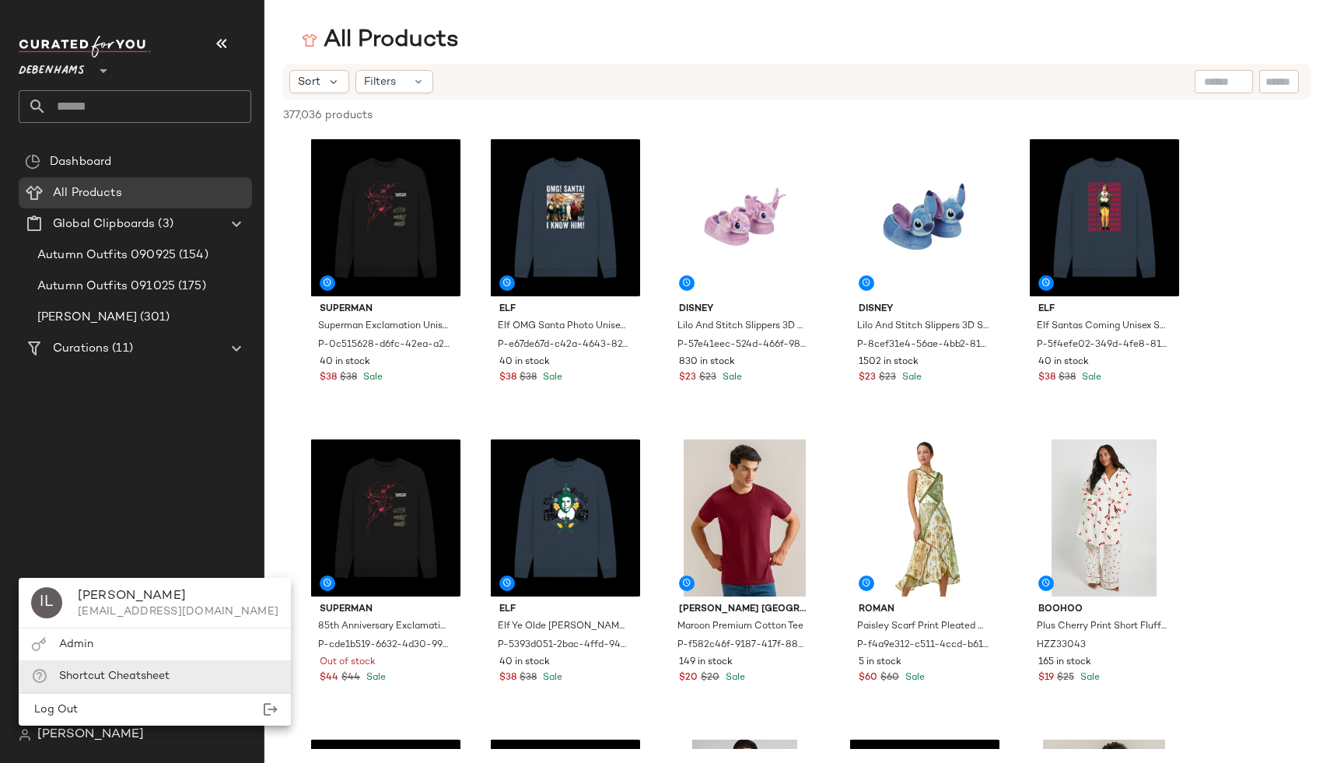
click at [71, 675] on span "Shortcut Cheatsheet" at bounding box center [114, 677] width 110 height 12
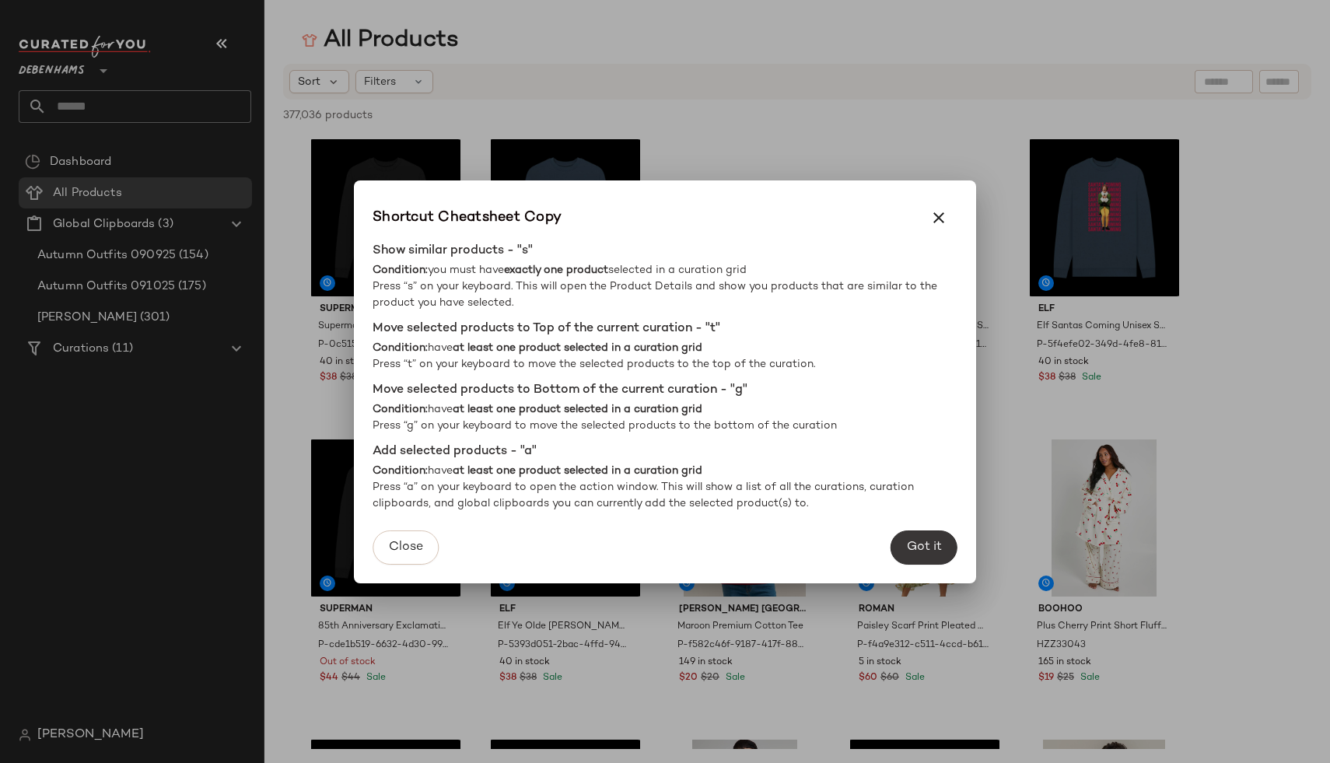
click at [926, 552] on span "Got it" at bounding box center [924, 547] width 36 height 15
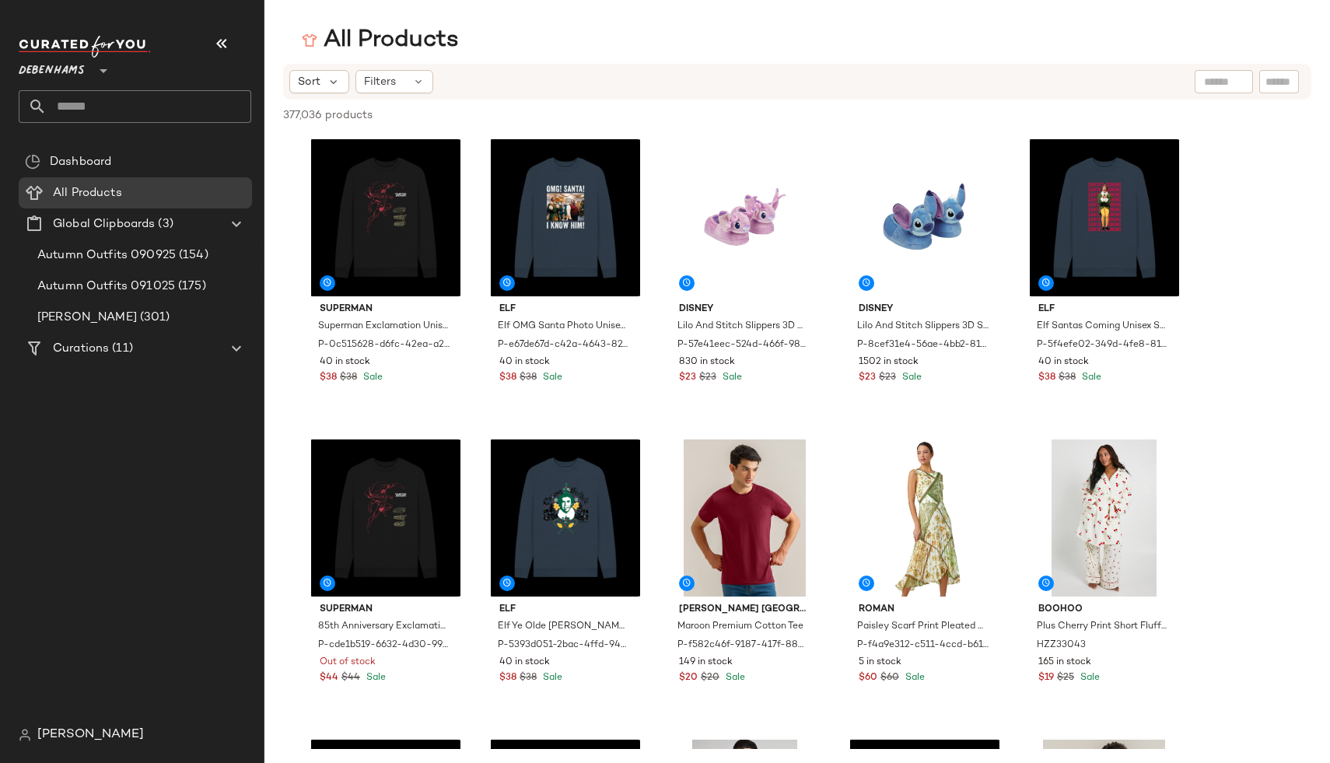
click at [41, 735] on span "[PERSON_NAME]" at bounding box center [90, 735] width 107 height 19
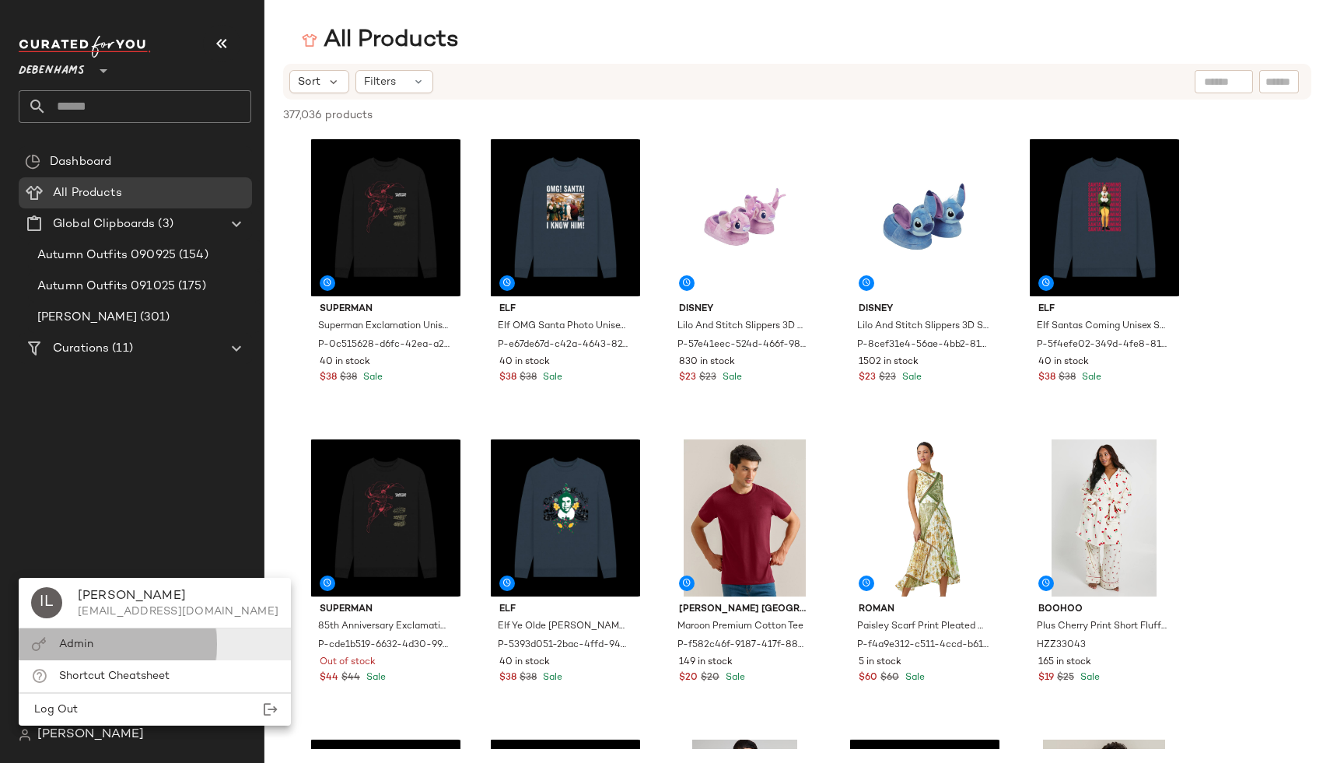
click at [82, 655] on div "Admin" at bounding box center [155, 645] width 272 height 32
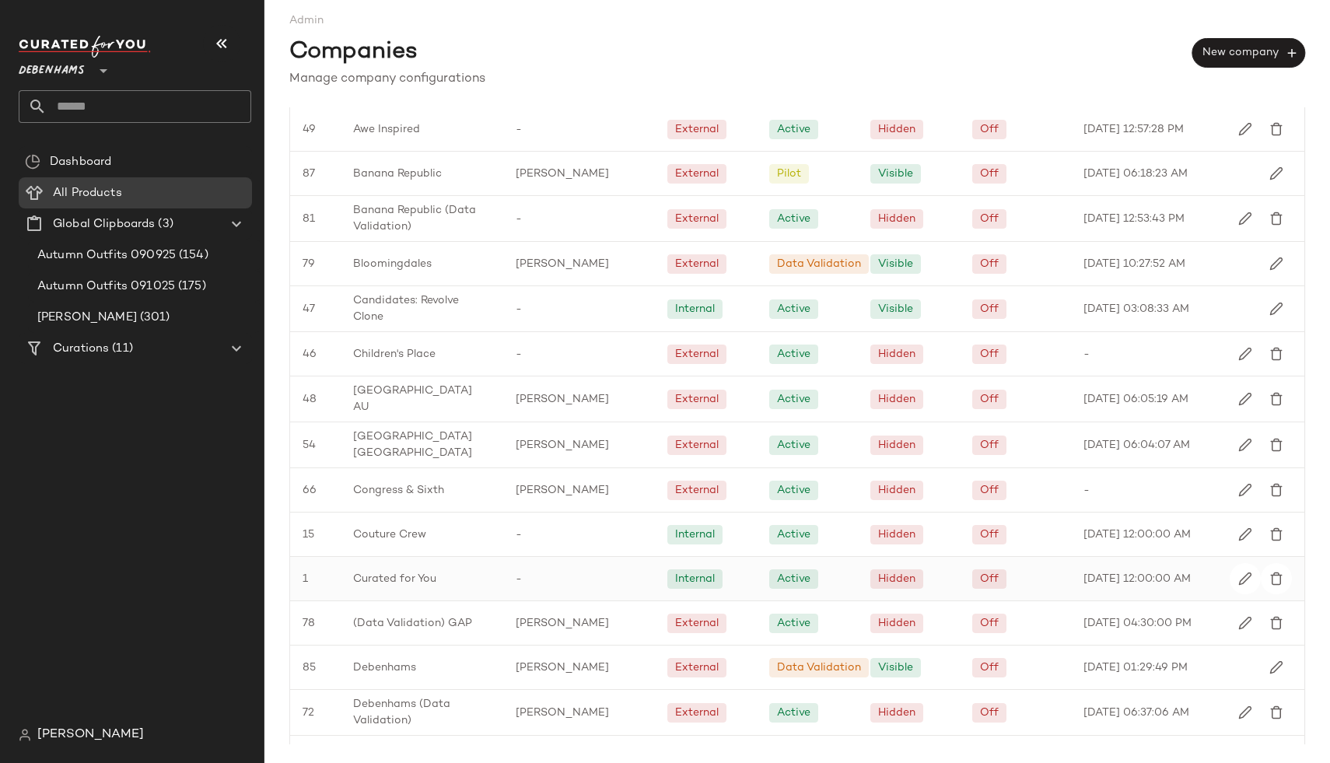
scroll to position [408, 0]
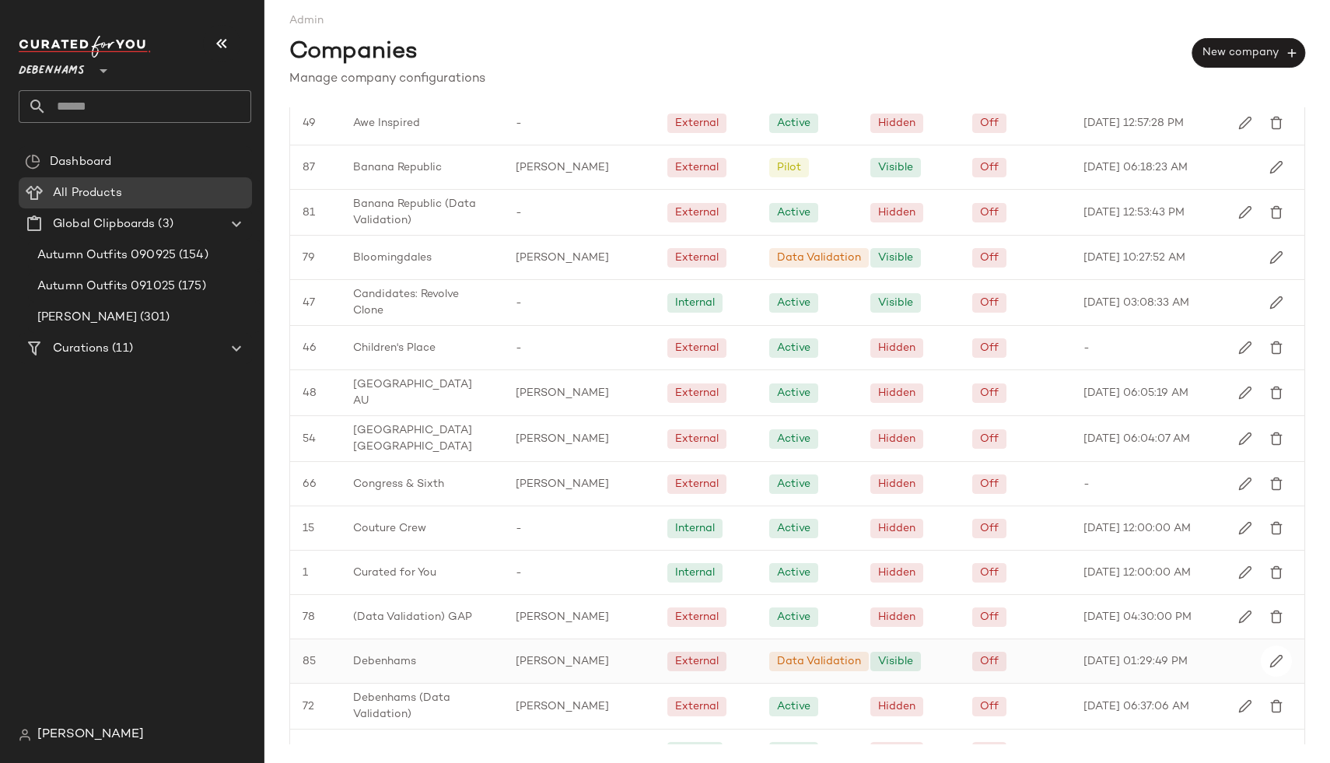
click at [484, 647] on div "Debenhams" at bounding box center [422, 661] width 163 height 44
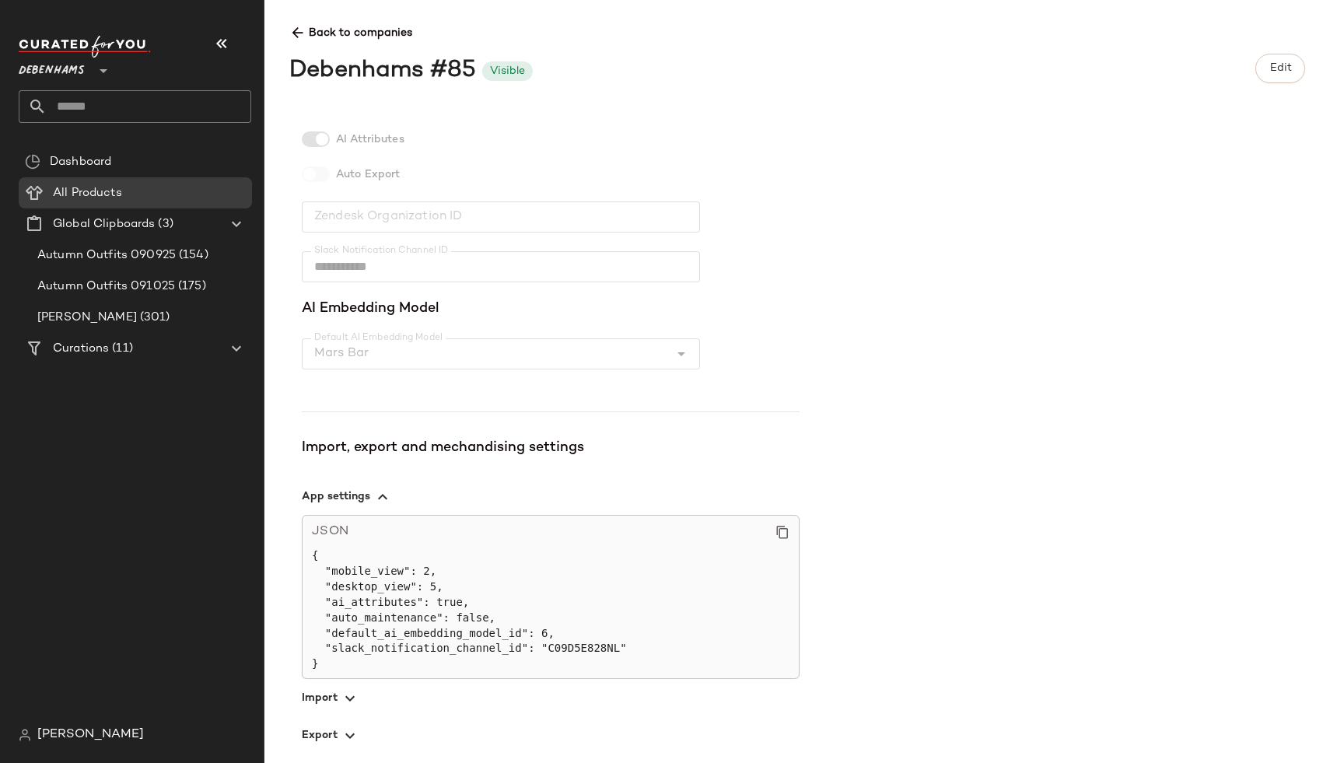
scroll to position [389, 0]
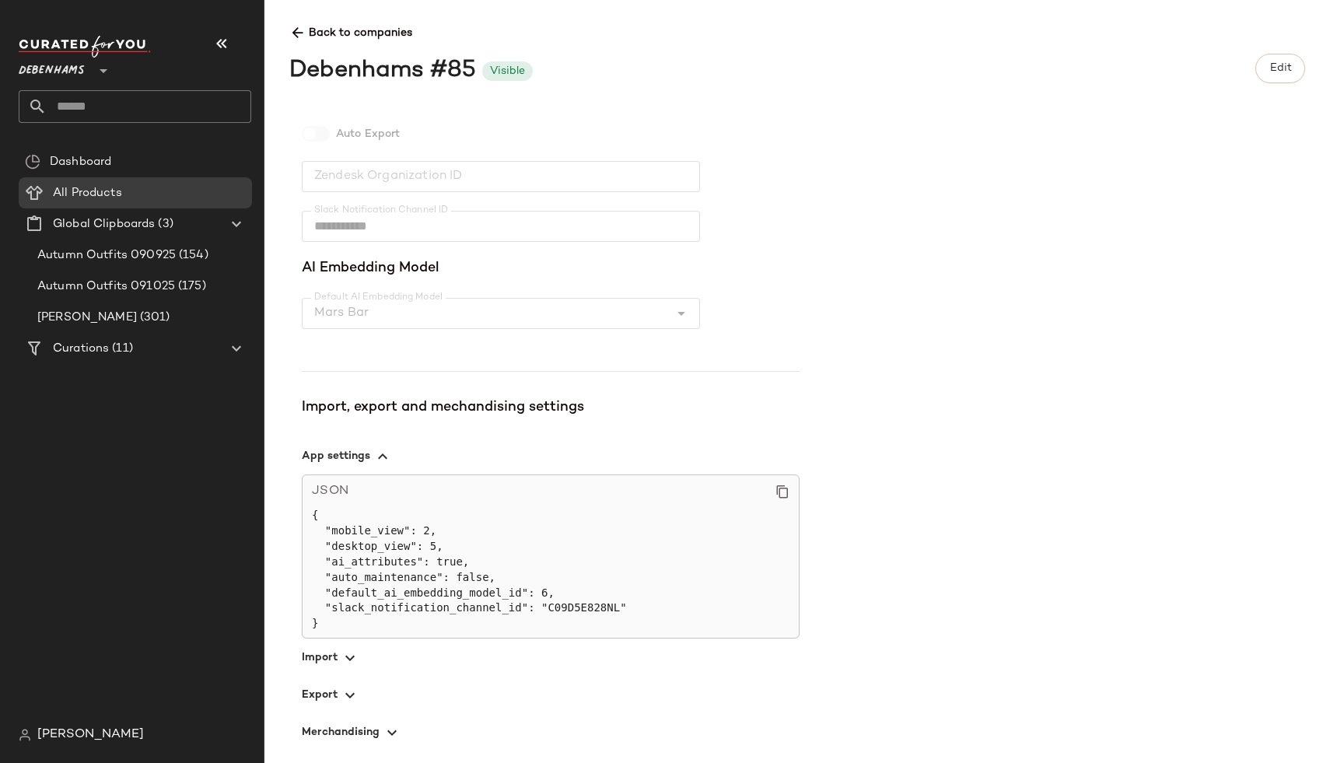
click at [322, 663] on span "button" at bounding box center [551, 657] width 498 height 37
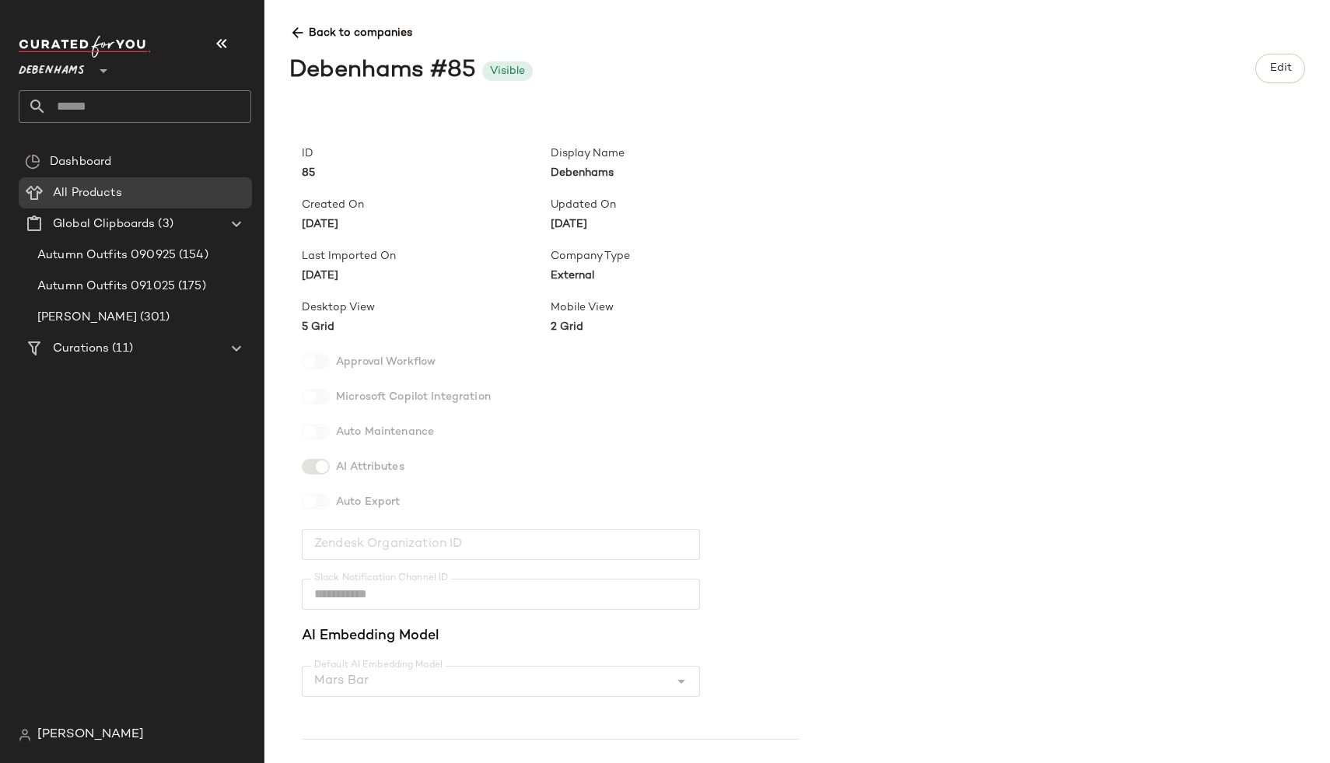
scroll to position [22, 0]
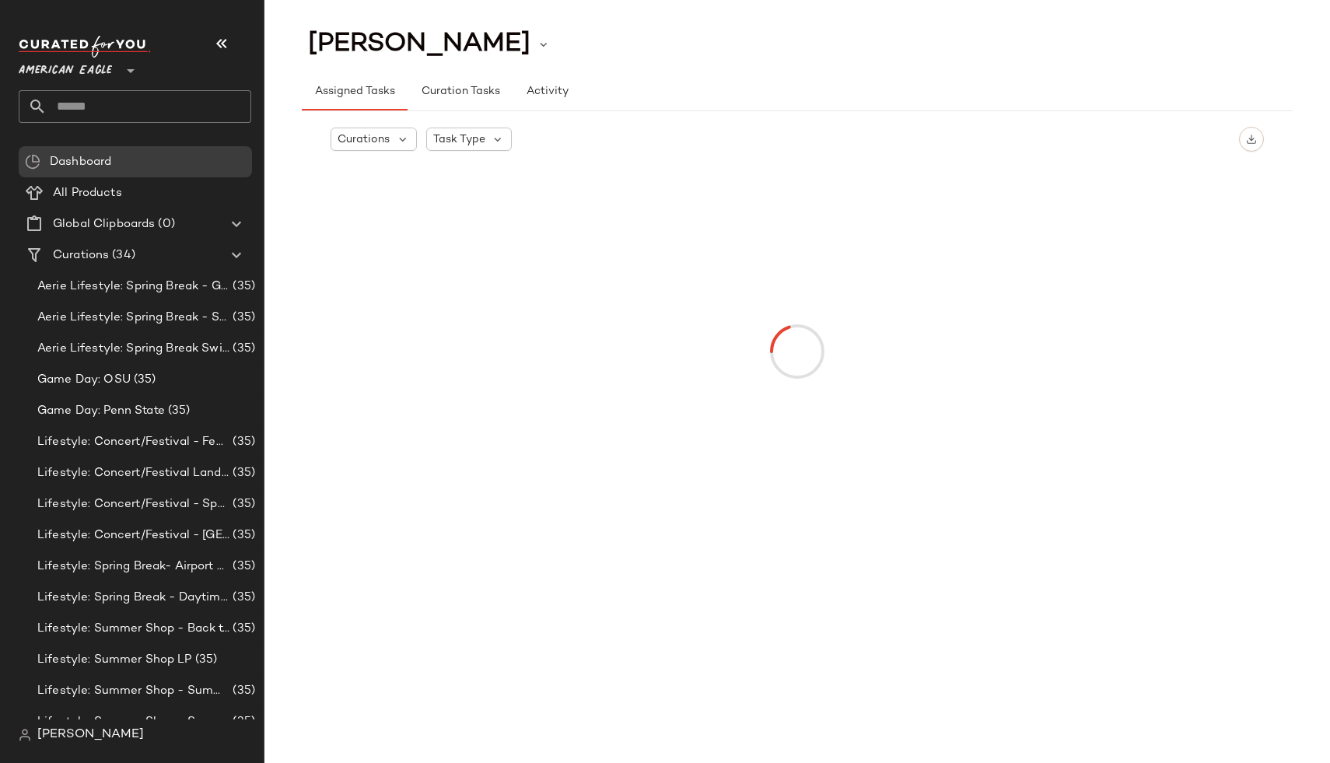
click at [123, 69] on icon at bounding box center [130, 70] width 19 height 19
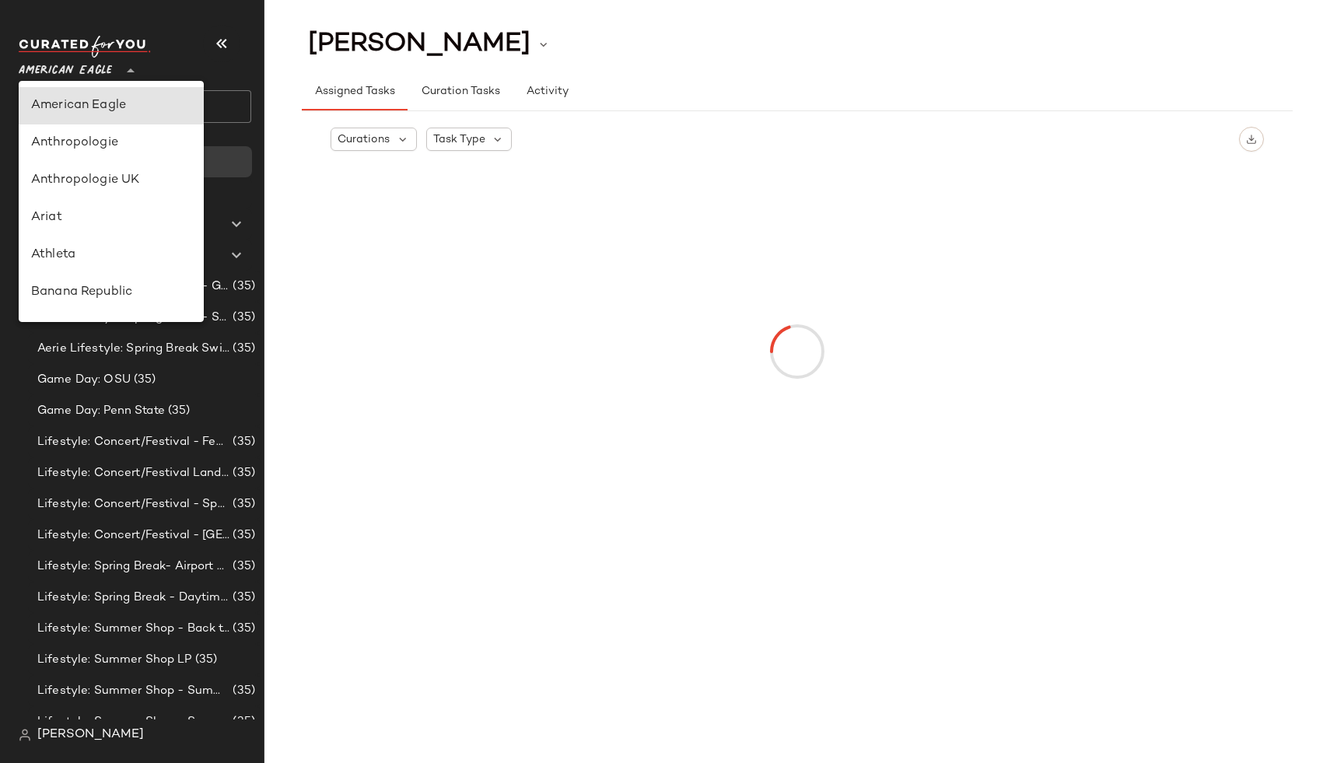
type input "**"
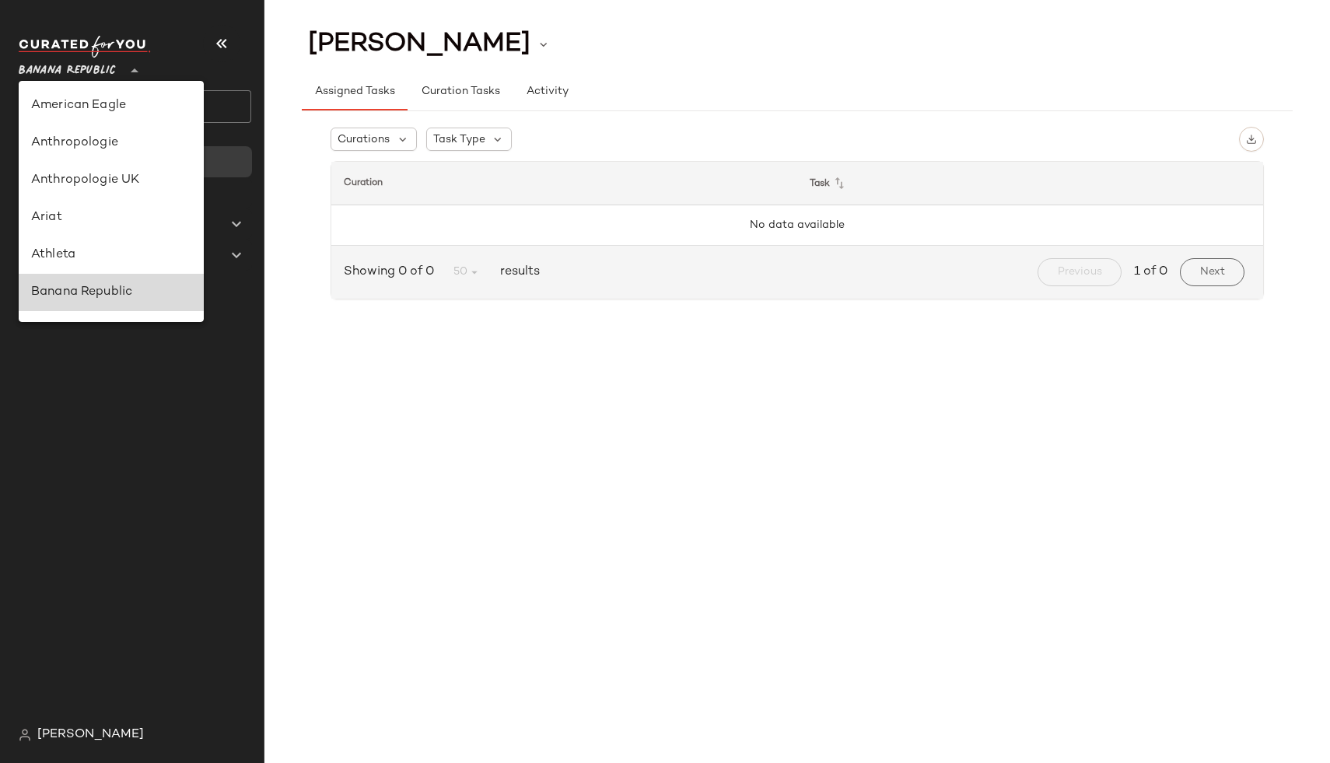
click at [135, 288] on div "Banana Republic" at bounding box center [111, 292] width 160 height 19
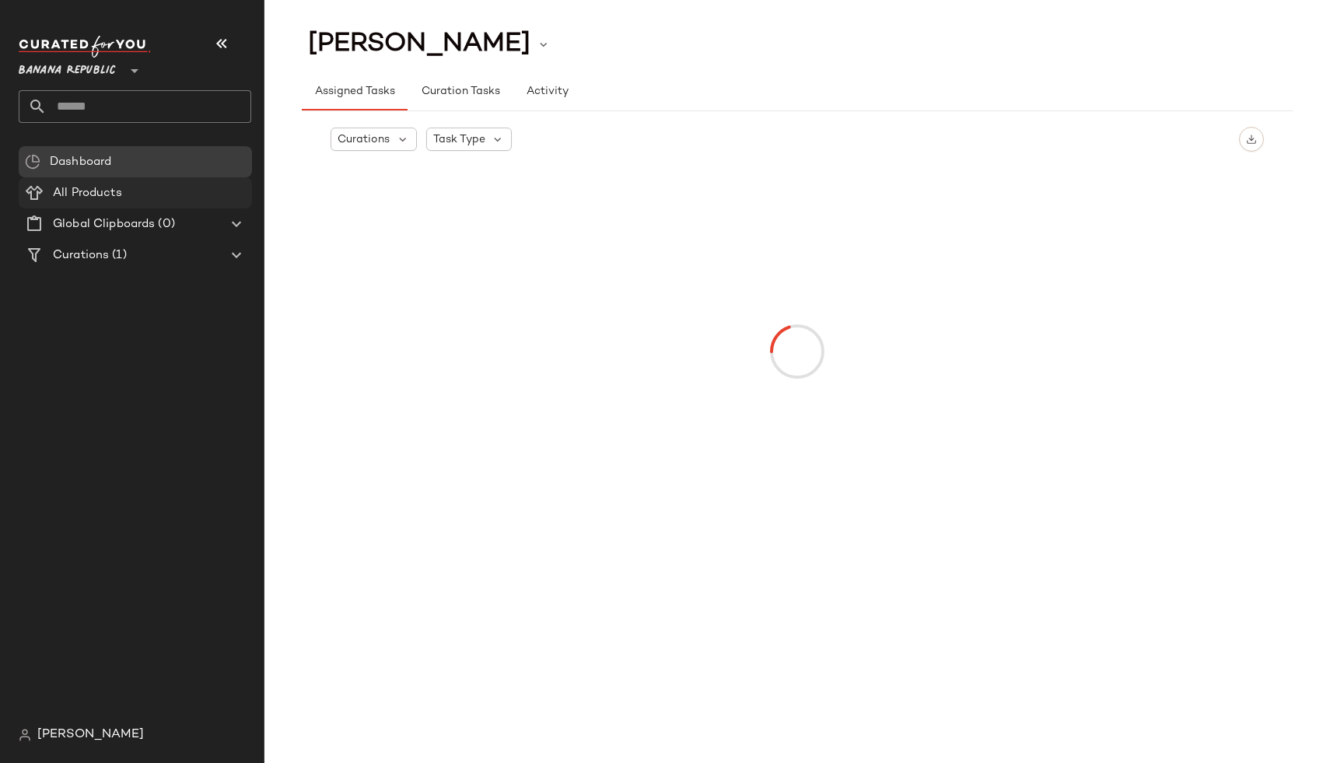
click at [132, 191] on div "All Products" at bounding box center [147, 193] width 198 height 18
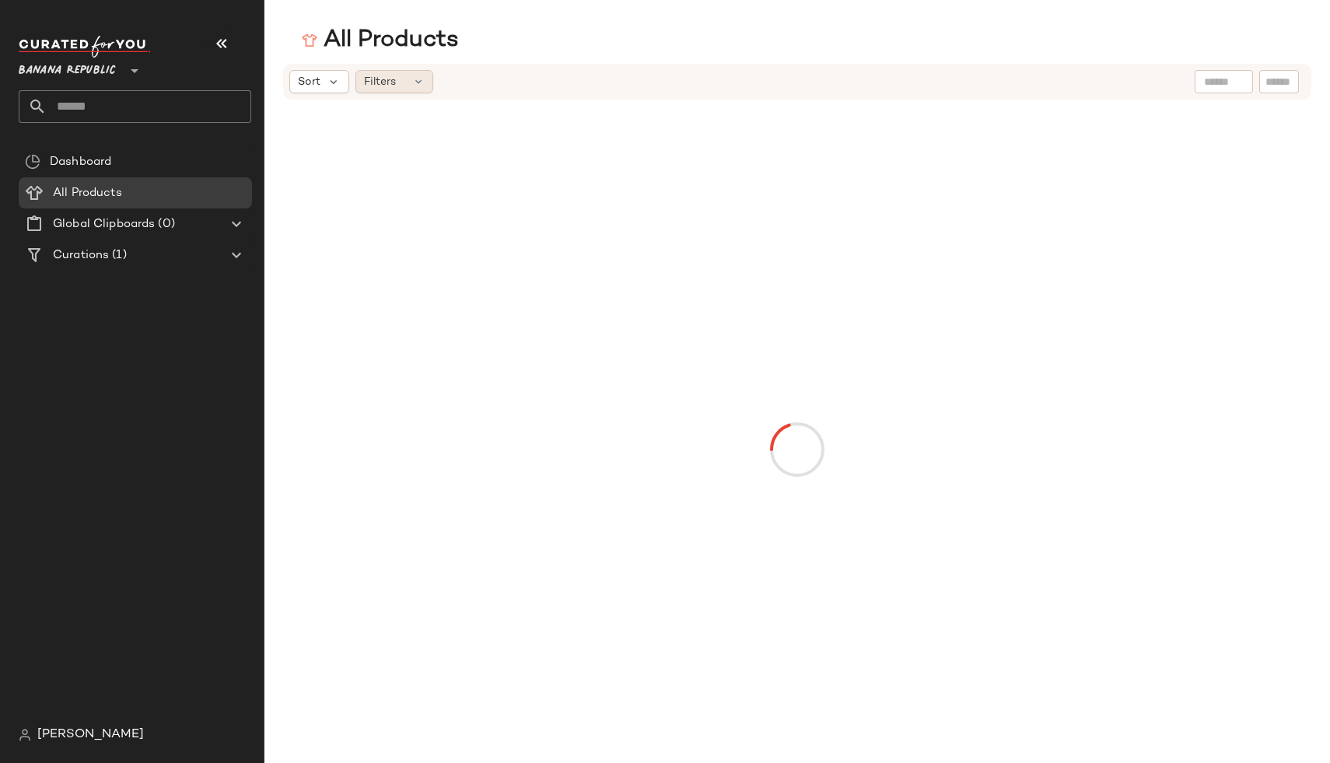
click at [401, 79] on div "Filters" at bounding box center [394, 81] width 78 height 23
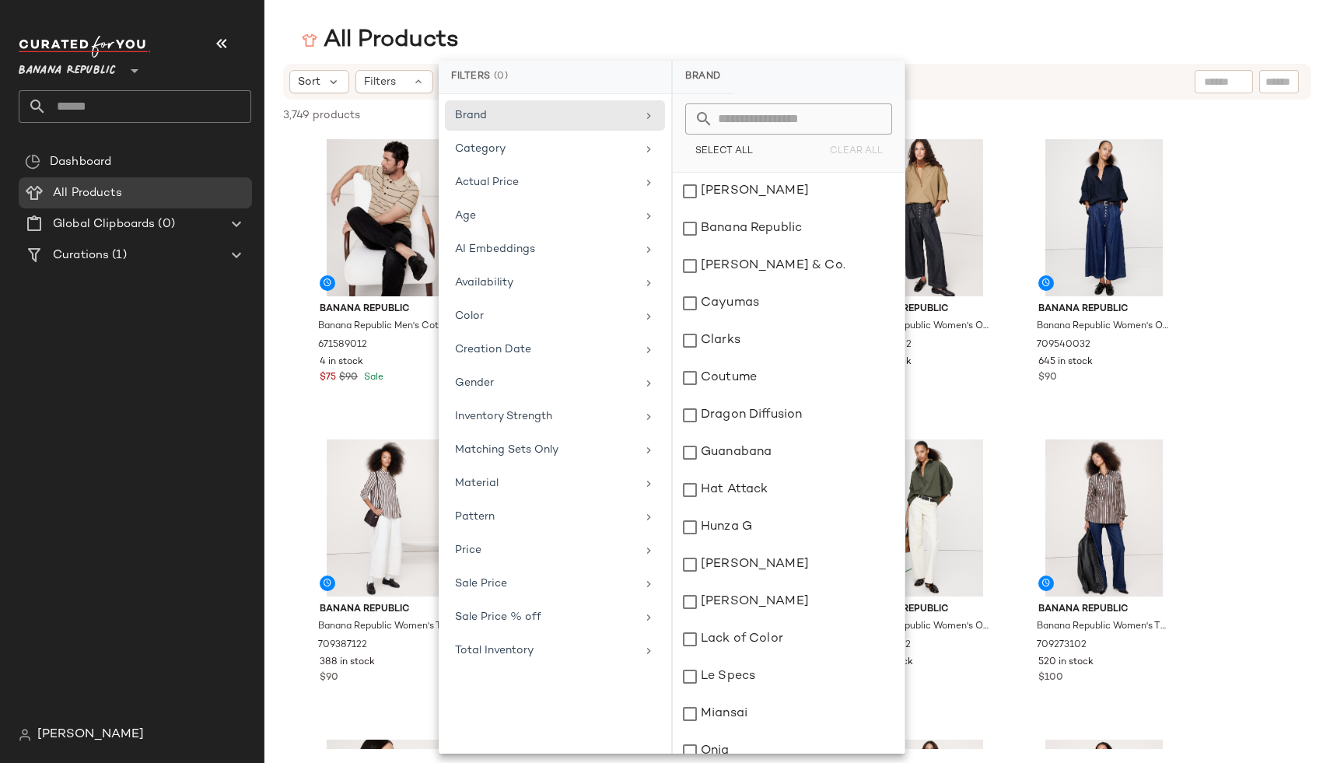
click at [675, 38] on div "All Products" at bounding box center [797, 40] width 1066 height 31
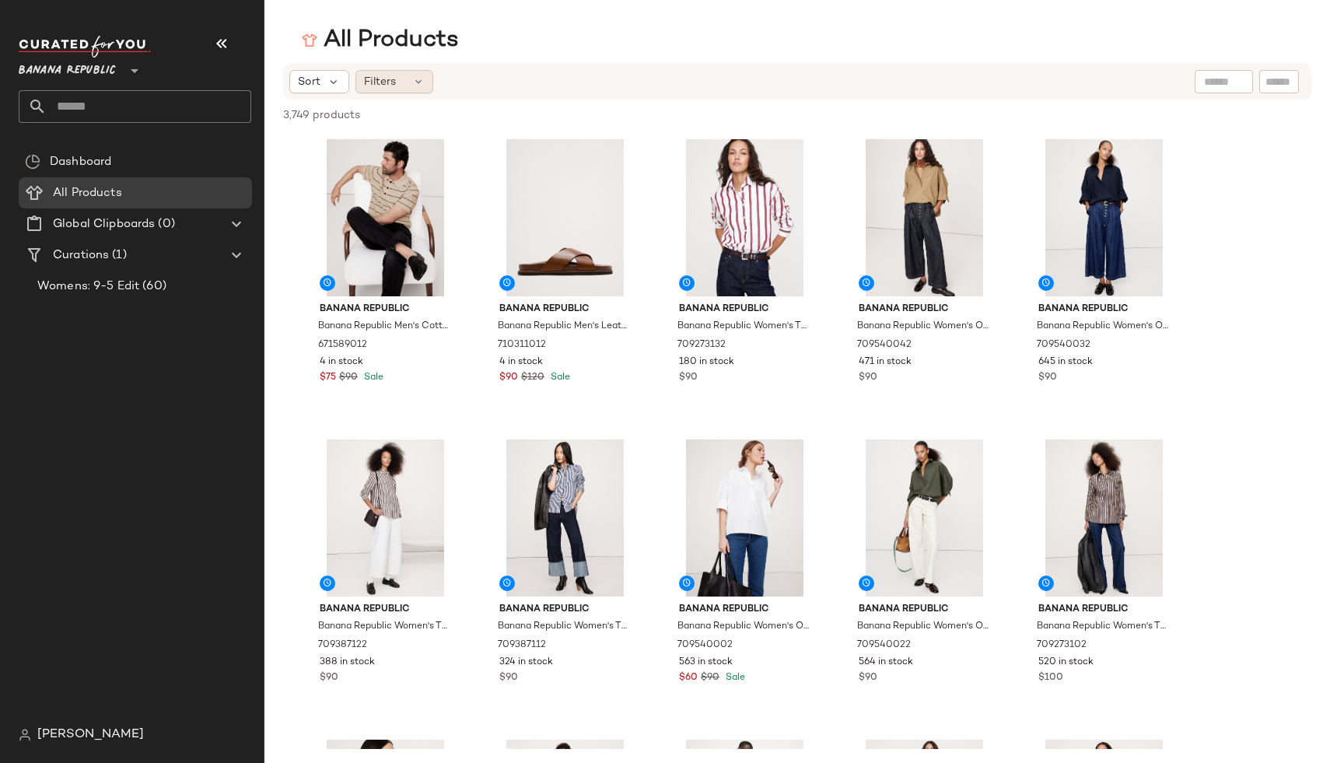
click at [415, 86] on icon at bounding box center [418, 81] width 12 height 12
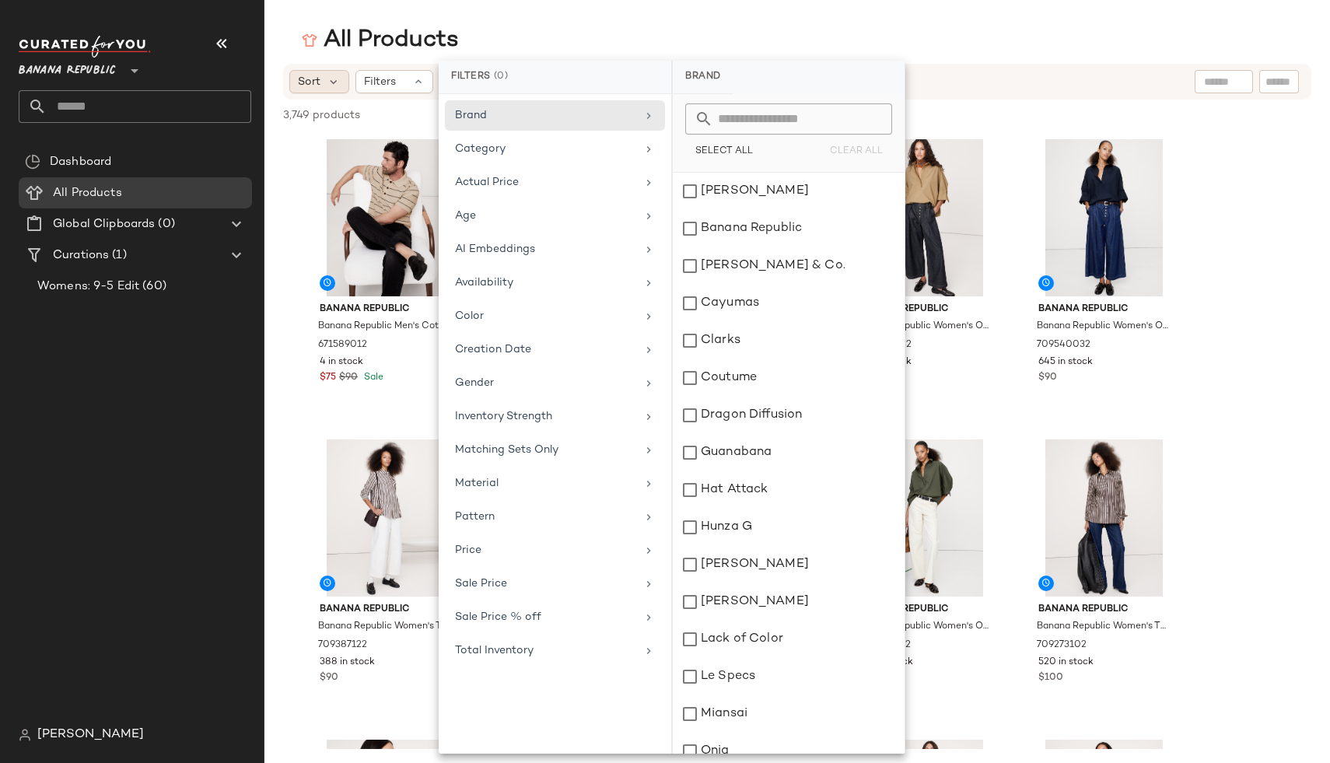
click at [311, 85] on span "Sort" at bounding box center [309, 82] width 23 height 16
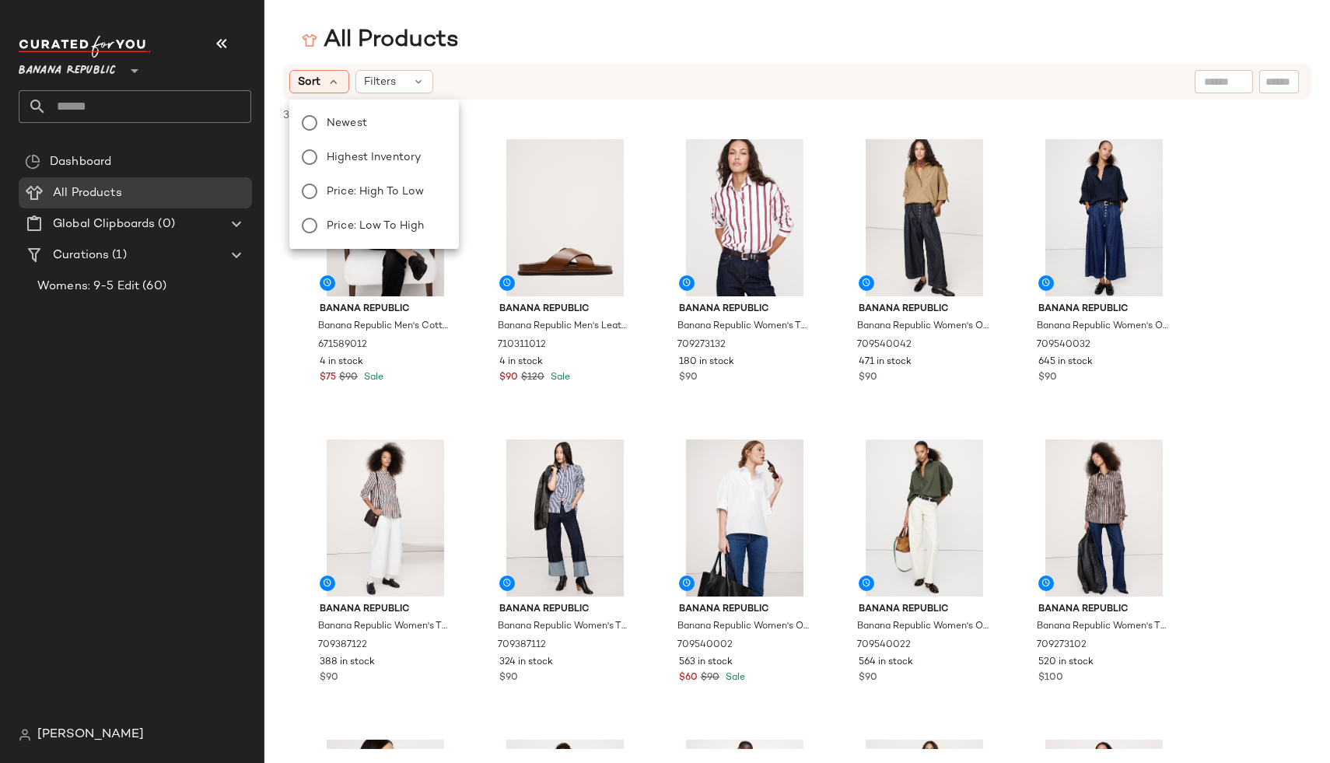
click at [17, 730] on nav "Banana Republic ** Dashboard All Products Global Clipboards (0) Curations (1) W…" at bounding box center [132, 381] width 264 height 763
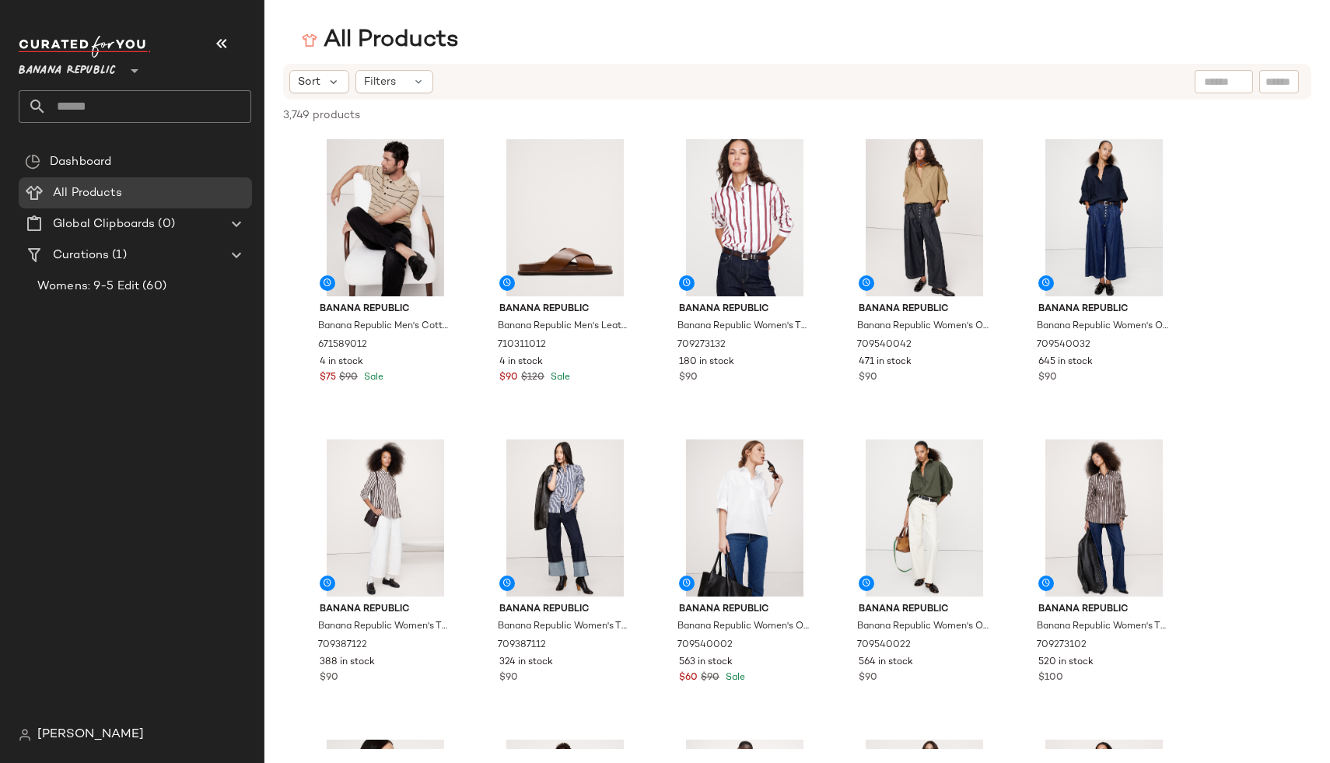
click at [41, 731] on span "[PERSON_NAME]" at bounding box center [90, 735] width 107 height 19
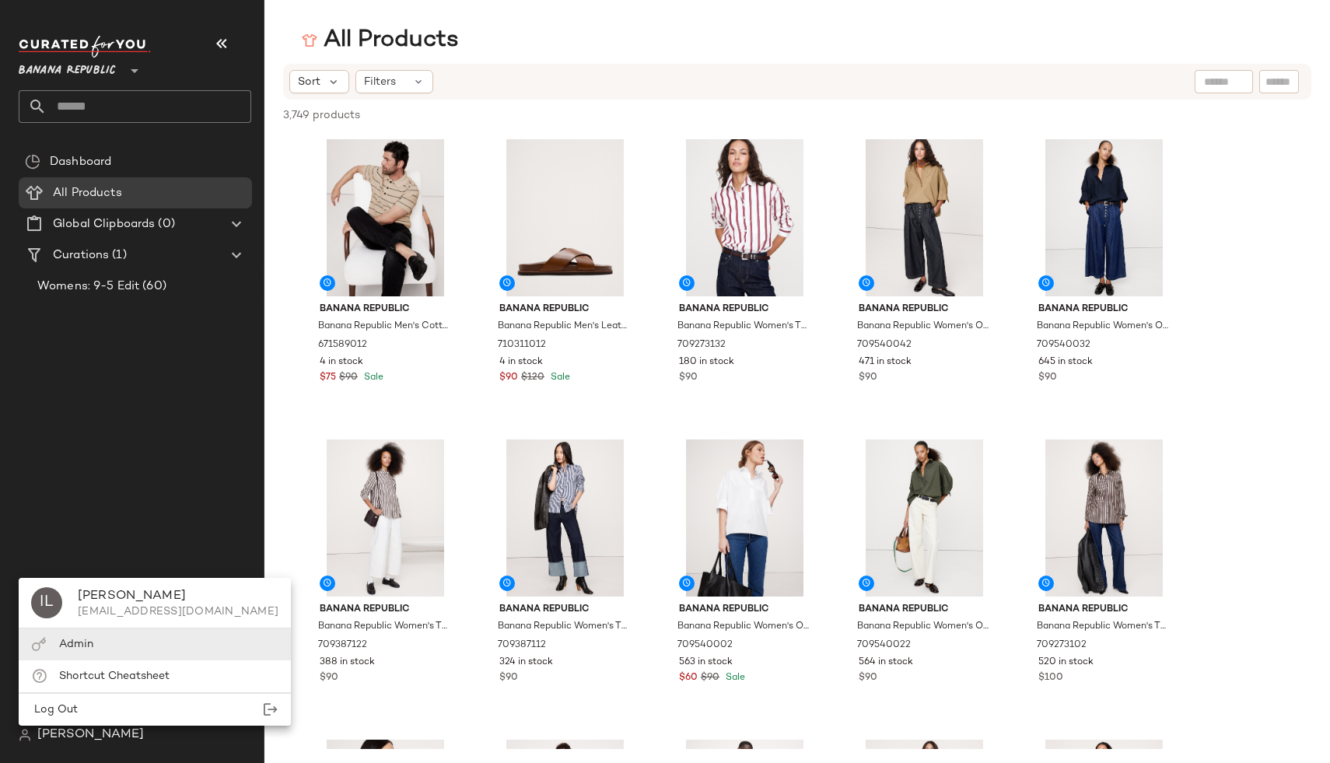
click at [73, 643] on span "Admin" at bounding box center [76, 645] width 34 height 12
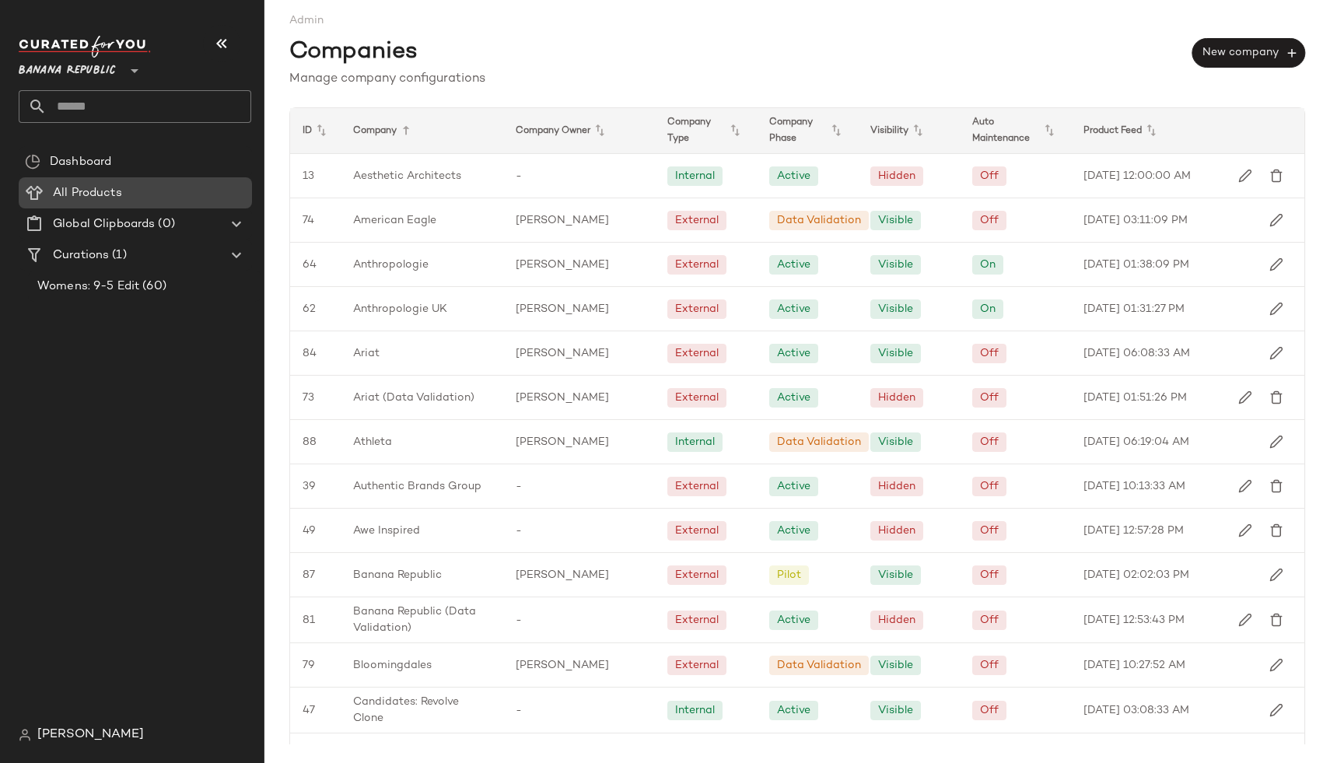
click at [136, 191] on div "All Products" at bounding box center [147, 193] width 198 height 18
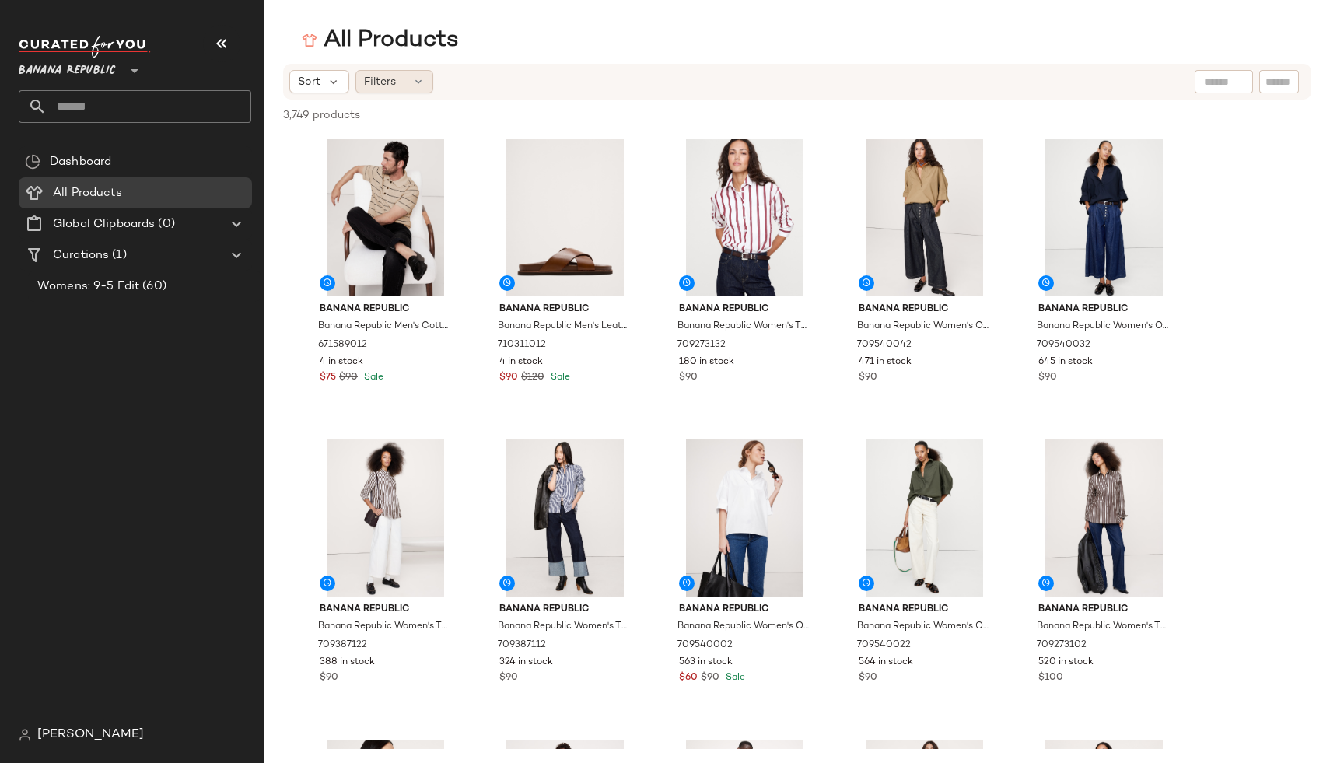
click at [410, 90] on div "Filters" at bounding box center [394, 81] width 78 height 23
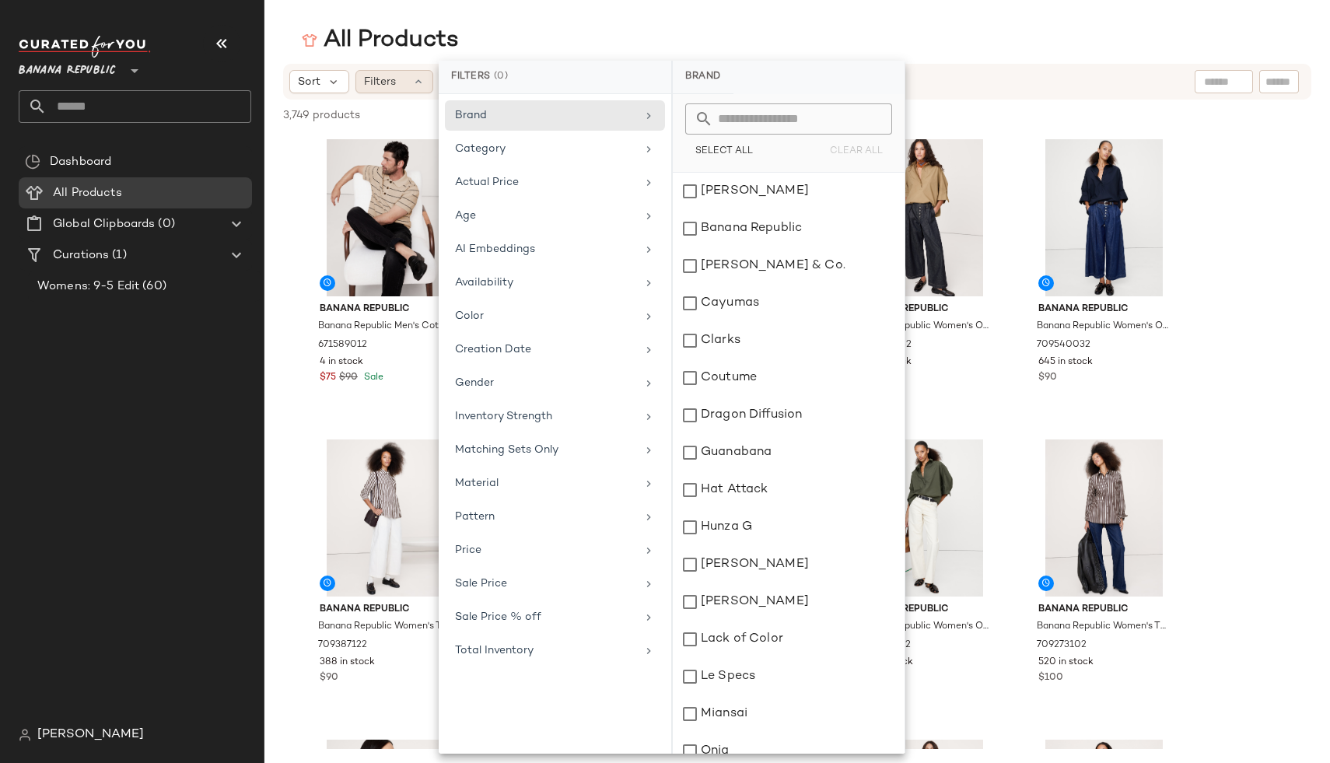
click at [410, 90] on div "Filters" at bounding box center [394, 81] width 78 height 23
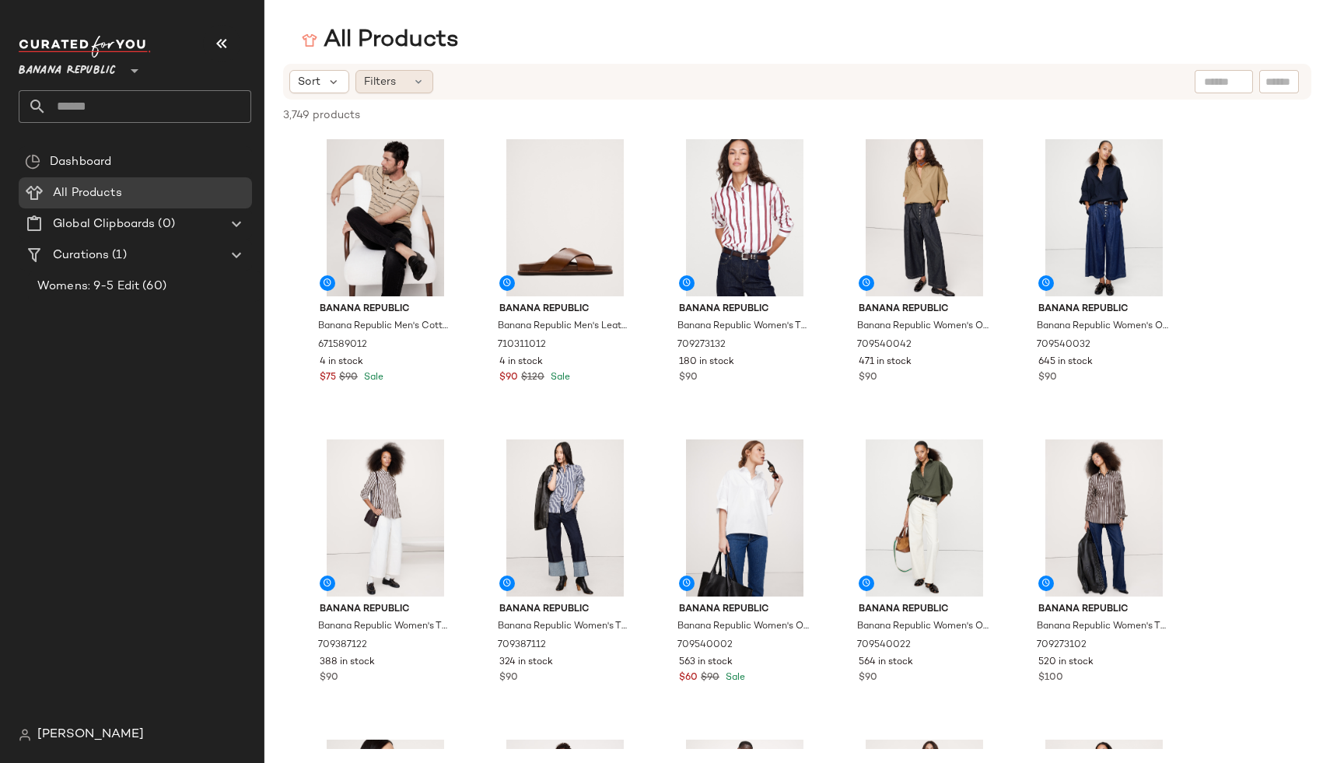
click at [405, 83] on div "Filters" at bounding box center [394, 81] width 78 height 23
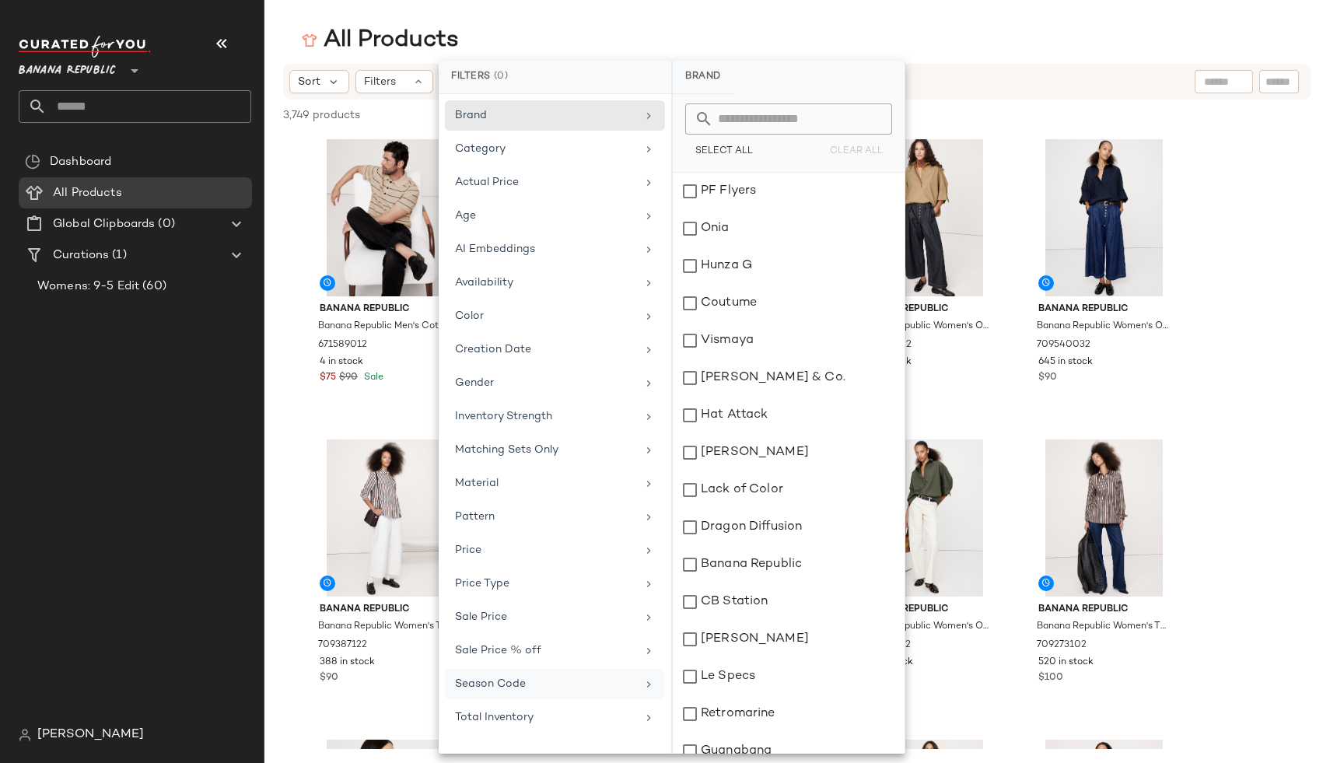
click at [545, 689] on div "Season Code" at bounding box center [545, 684] width 181 height 16
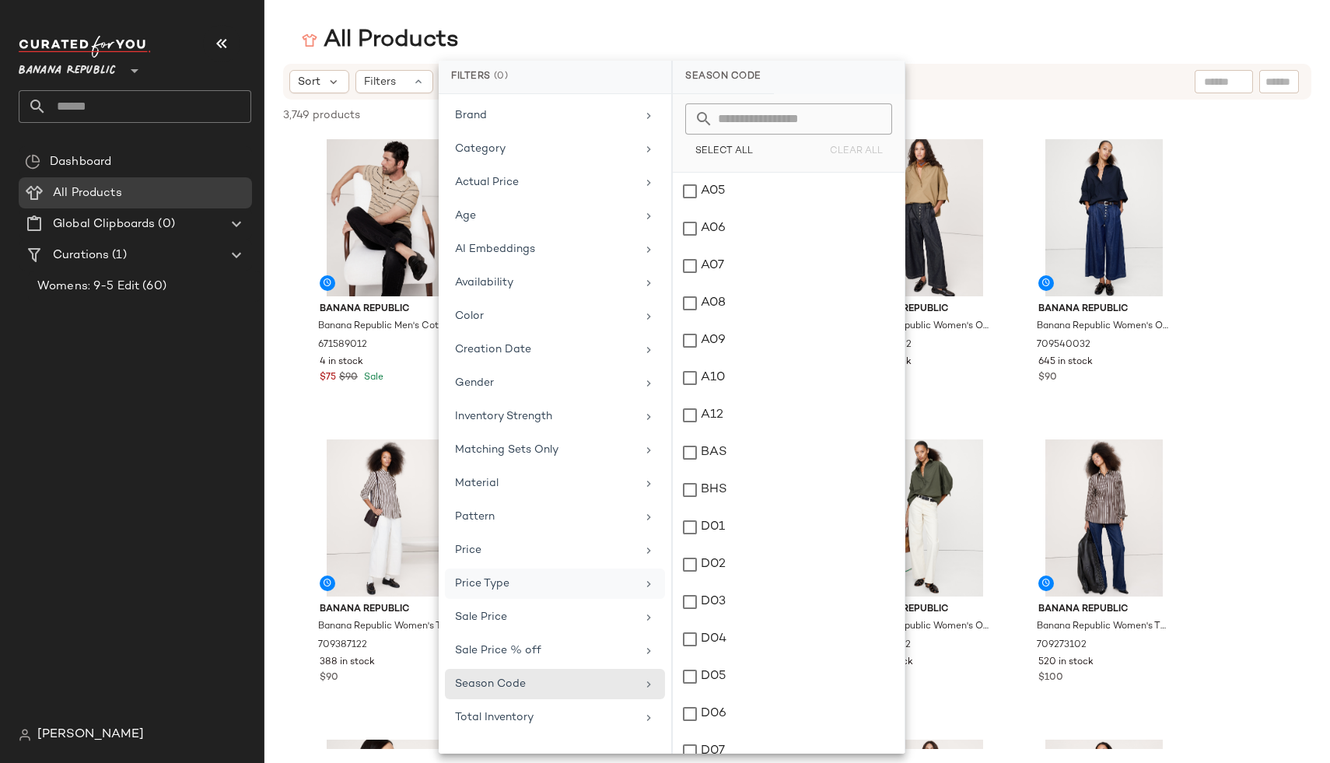
click at [532, 585] on div "Price Type" at bounding box center [545, 584] width 181 height 16
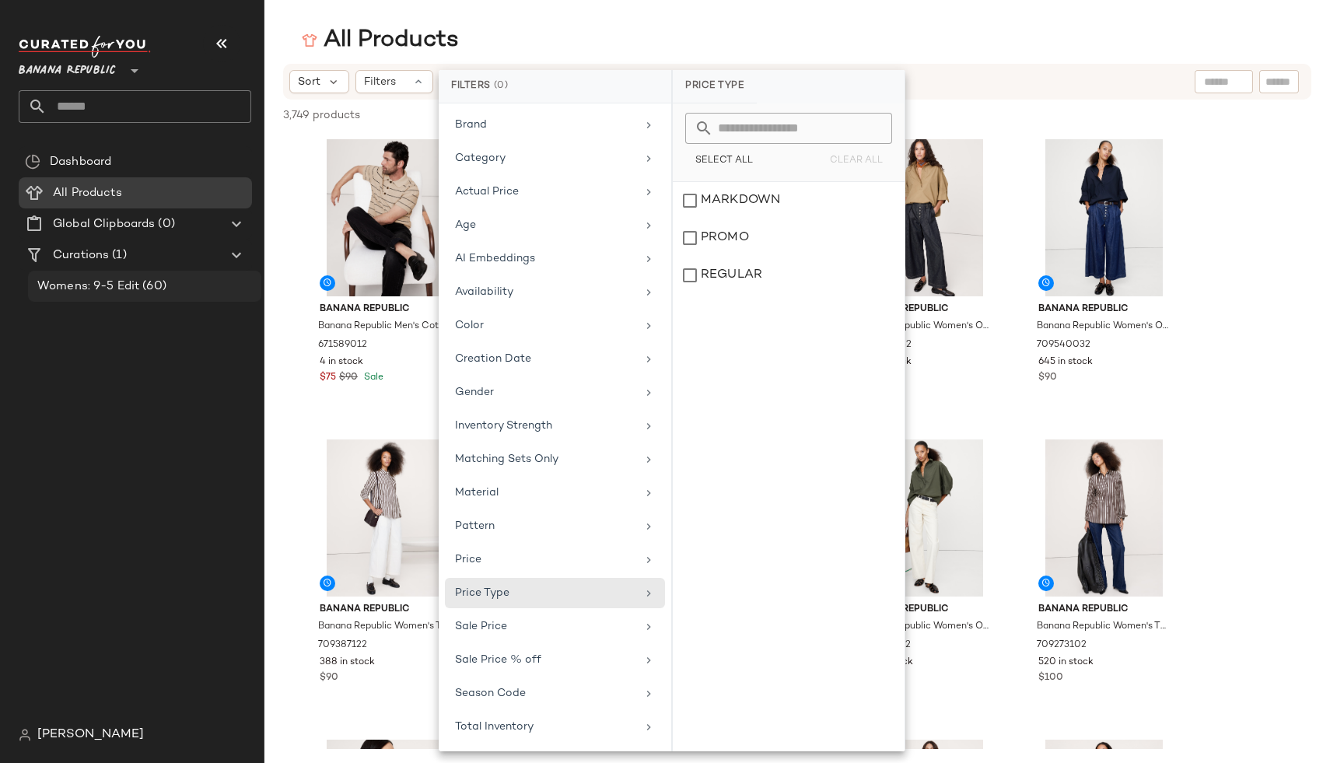
click at [161, 282] on span "(60)" at bounding box center [152, 287] width 27 height 18
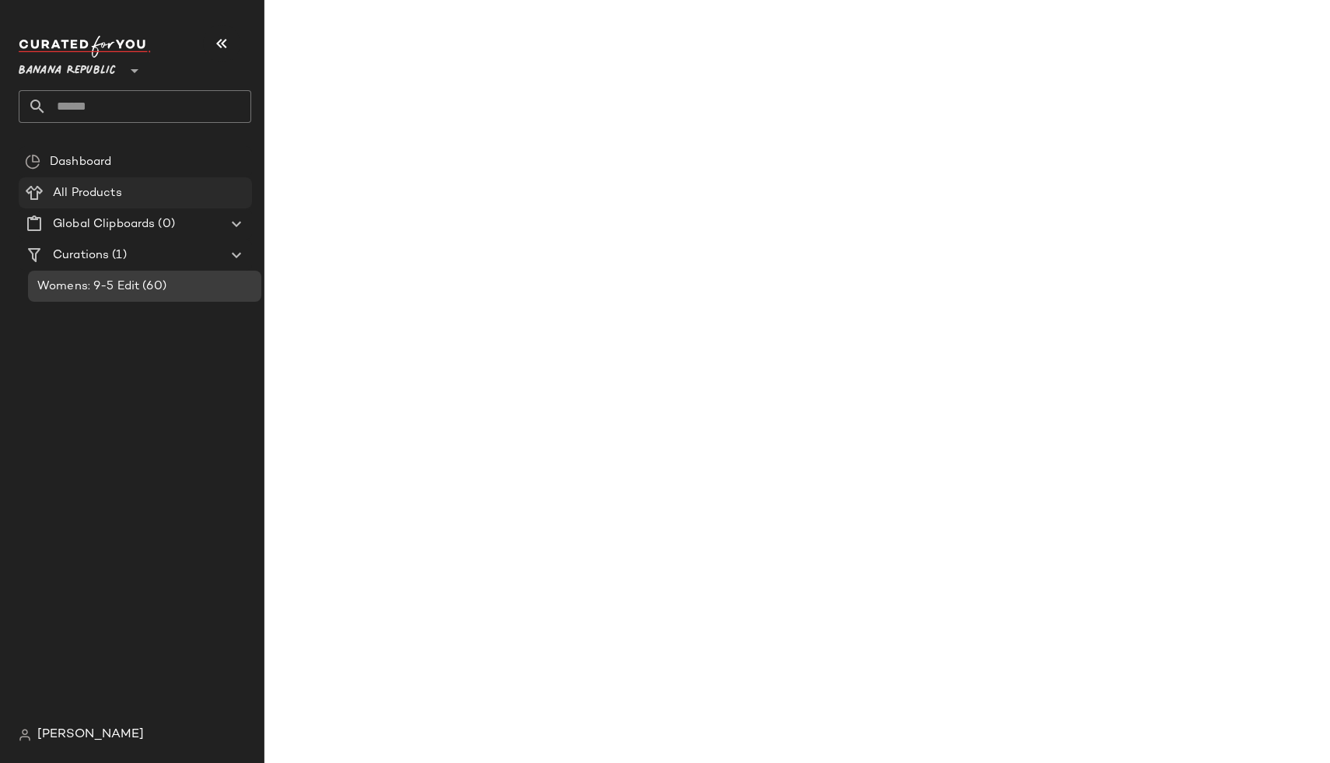
click at [170, 194] on div "All Products" at bounding box center [147, 193] width 198 height 18
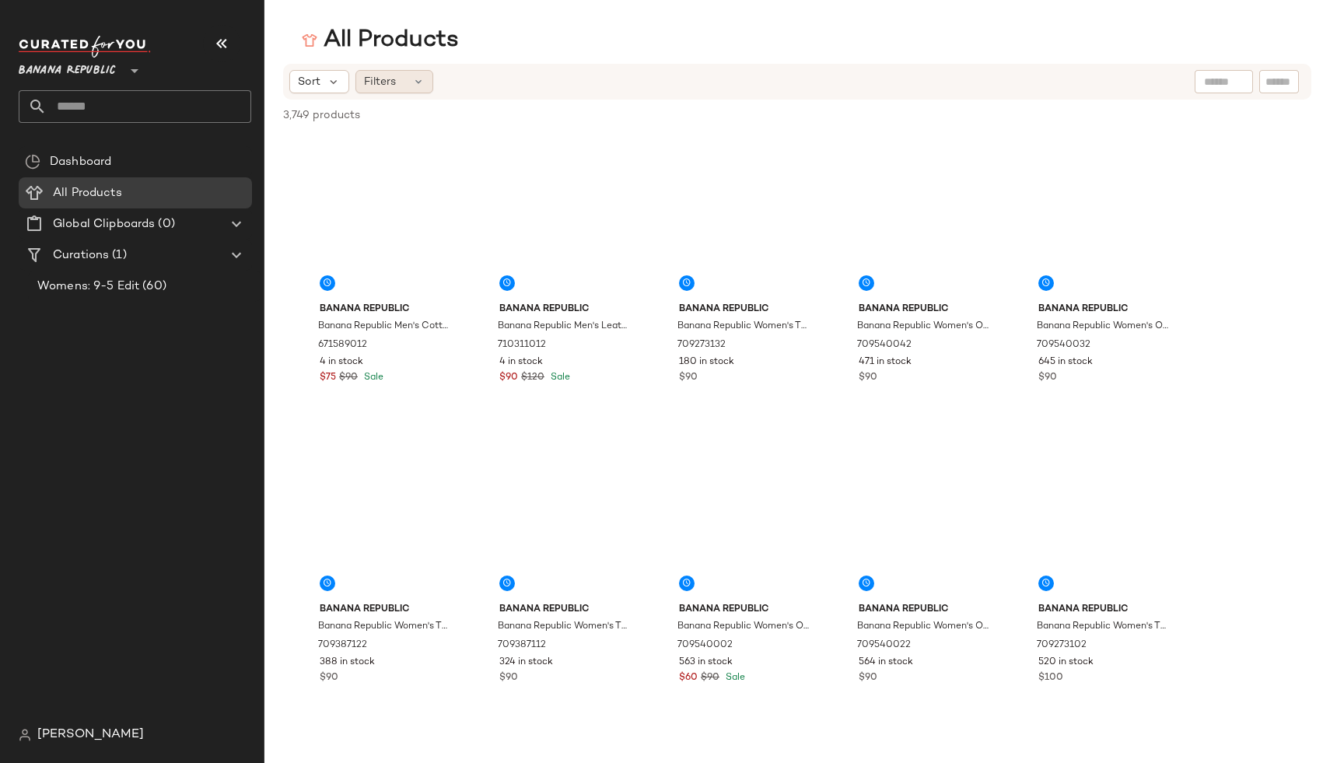
click at [388, 76] on span "Filters" at bounding box center [380, 82] width 32 height 16
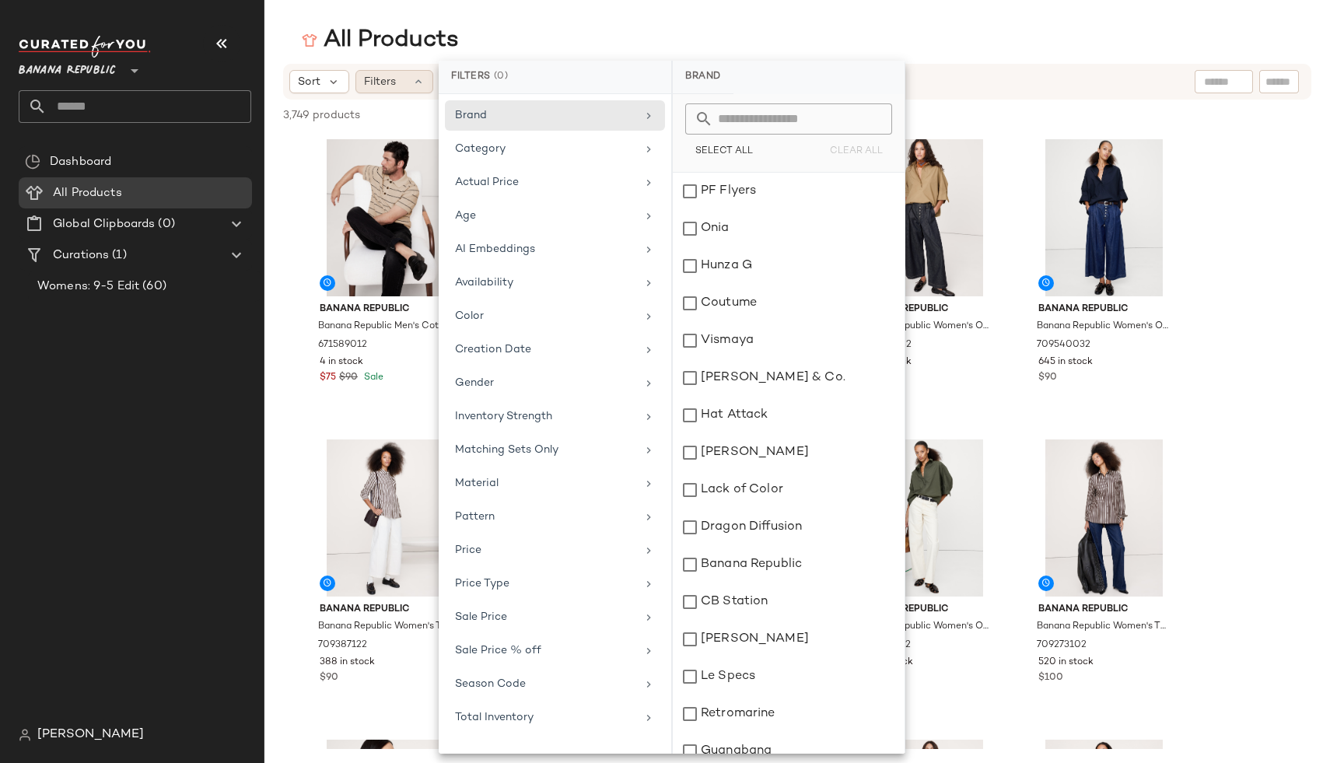
click at [388, 76] on span "Filters" at bounding box center [380, 82] width 32 height 16
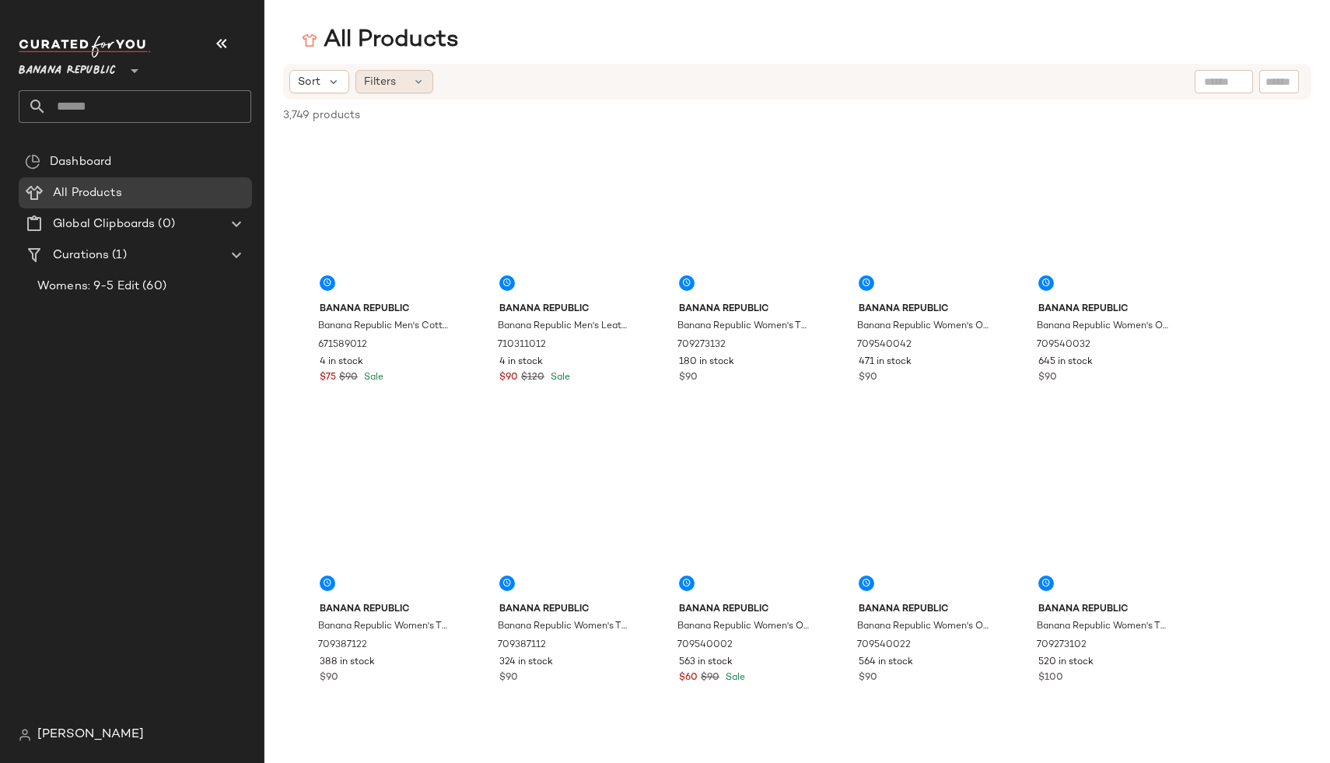
click at [375, 86] on span "Filters" at bounding box center [380, 82] width 32 height 16
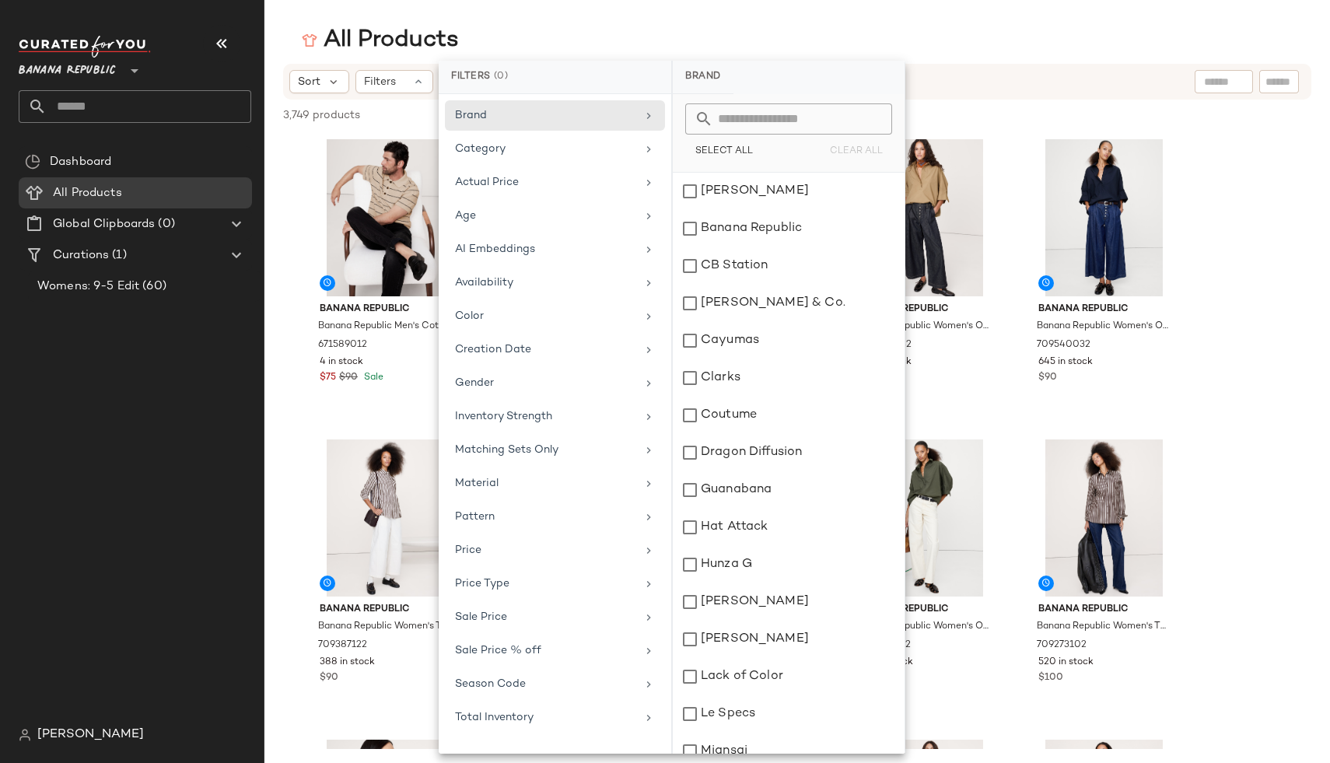
click at [234, 542] on div "Dashboard All Products Global Clipboards (0) Curations (1) Womens: 9-5 Edit (60)" at bounding box center [141, 432] width 245 height 573
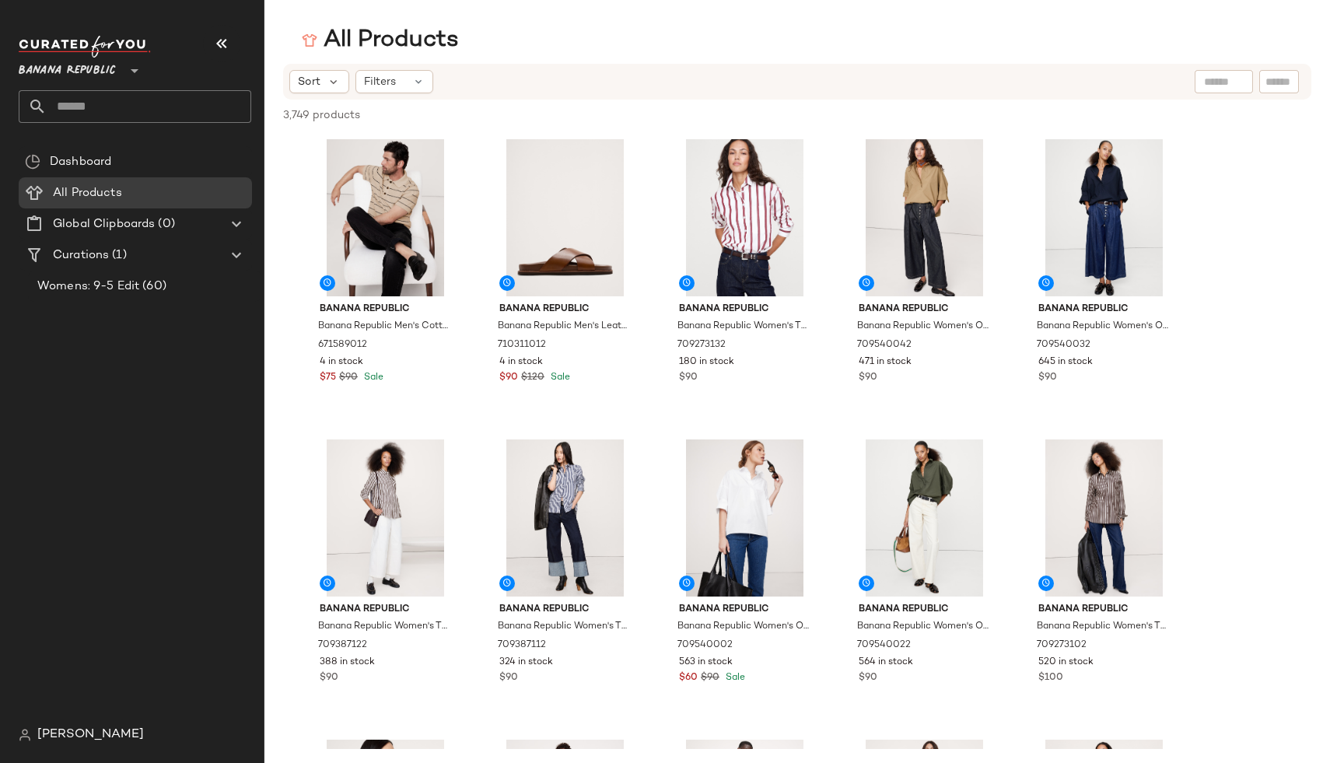
click at [77, 71] on span "Banana Republic" at bounding box center [67, 67] width 97 height 28
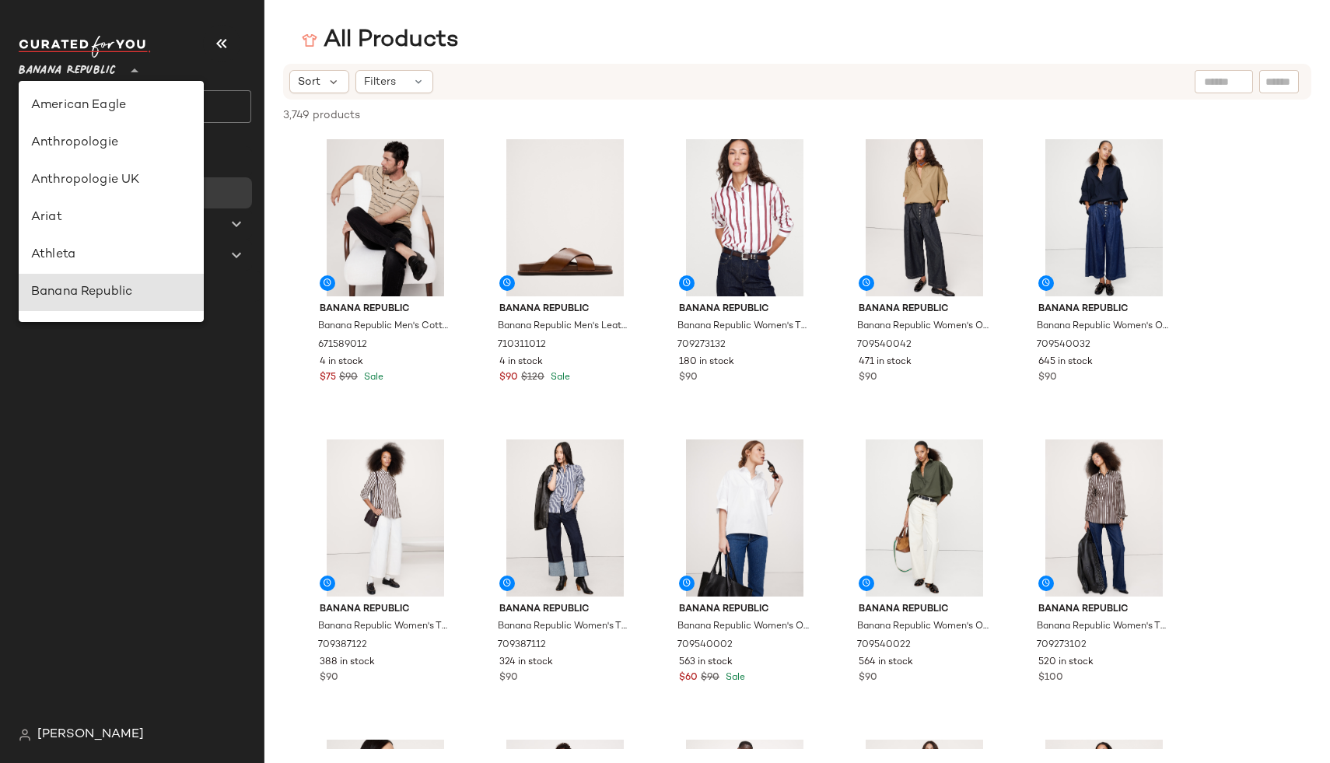
type input "**"
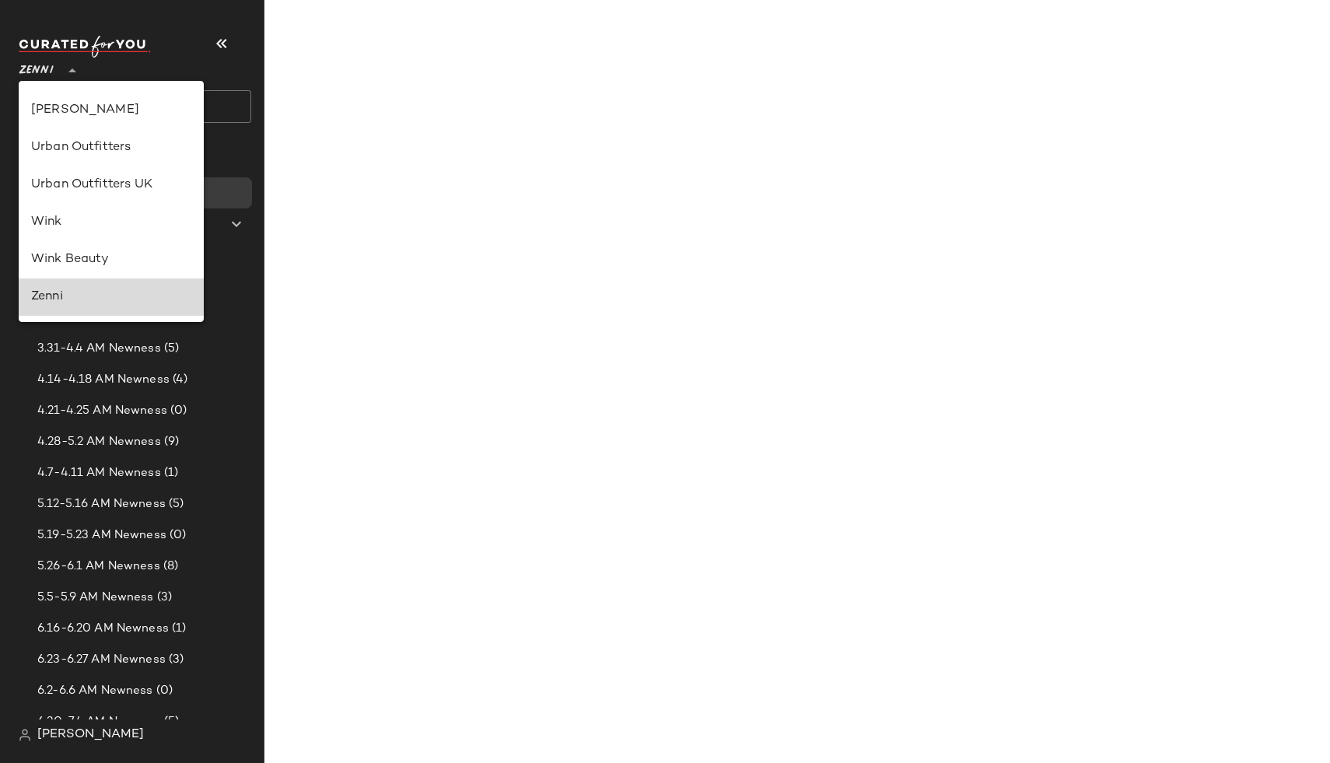
click at [107, 305] on div "Zenni" at bounding box center [111, 297] width 160 height 19
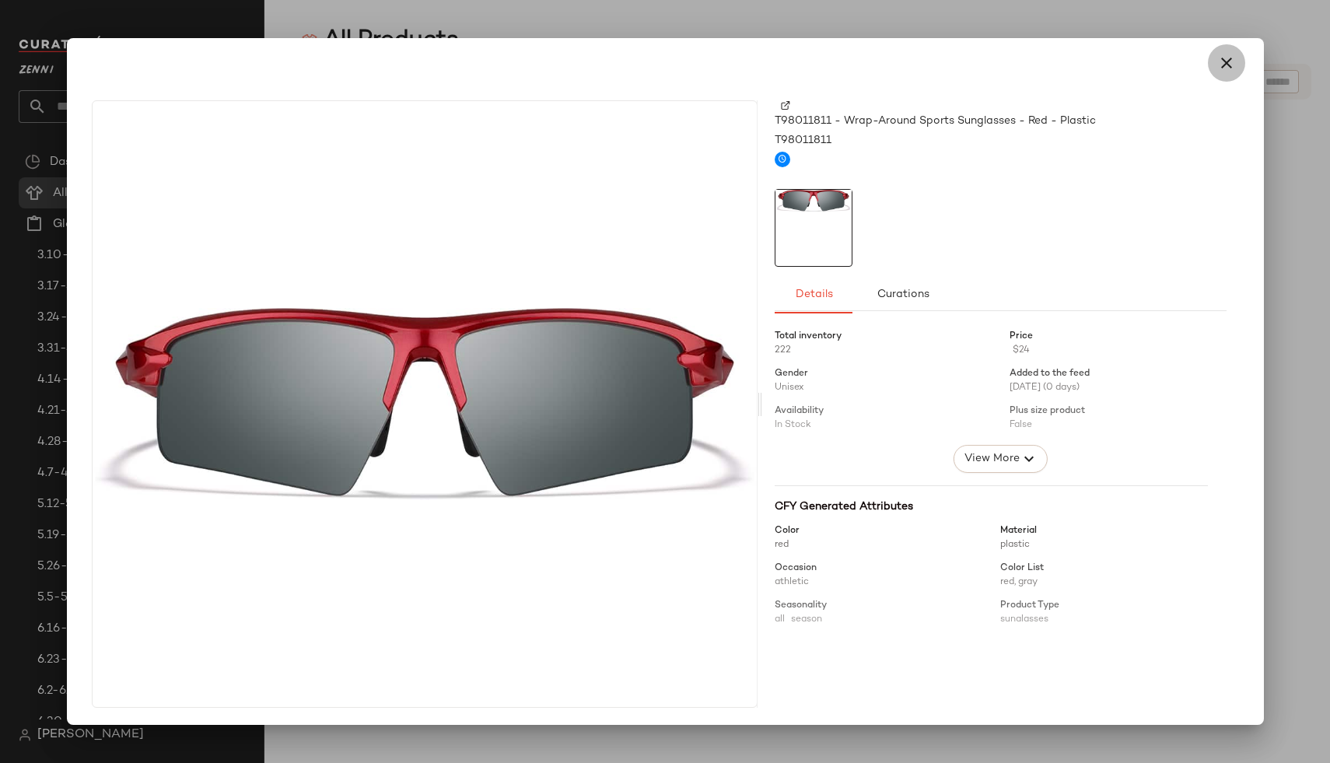
click at [1217, 61] on icon "button" at bounding box center [1226, 63] width 19 height 19
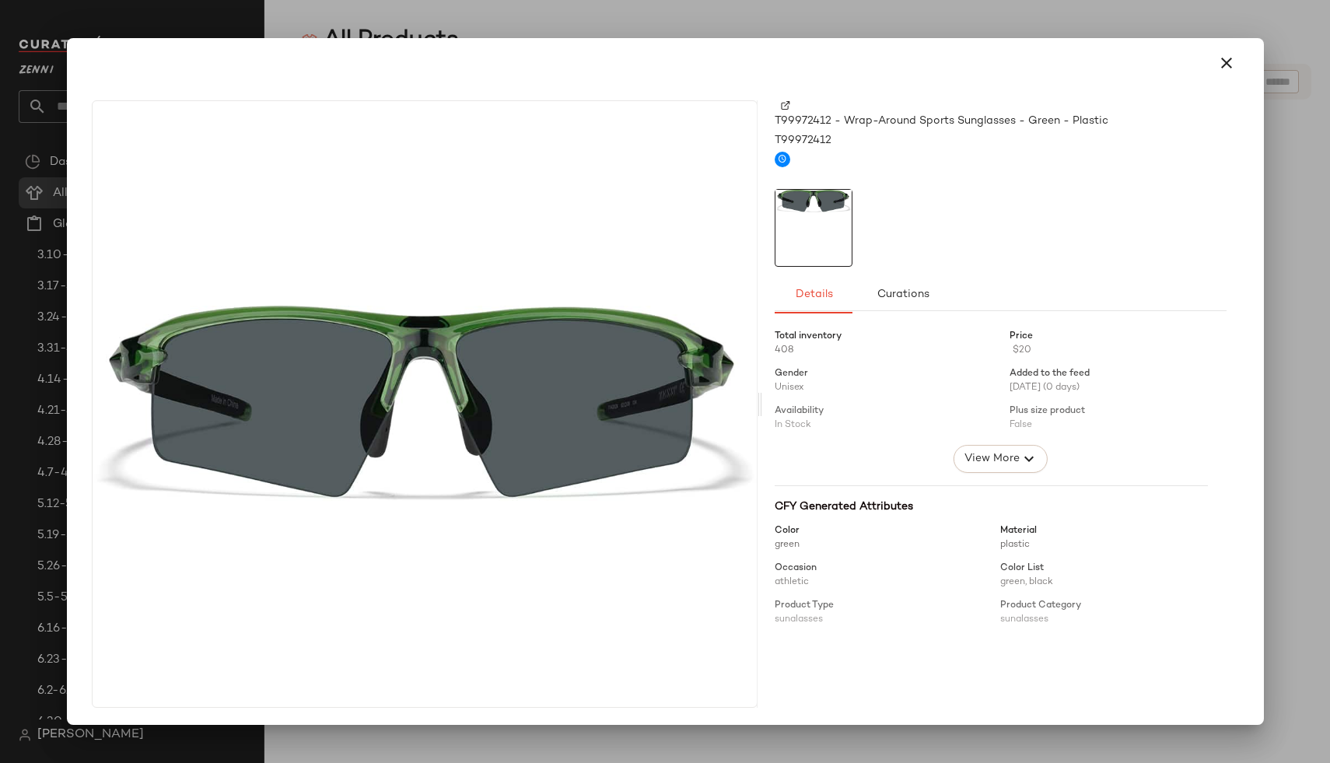
click at [893, 232] on div at bounding box center [1000, 228] width 451 height 78
click at [963, 467] on span "View More" at bounding box center [991, 459] width 56 height 19
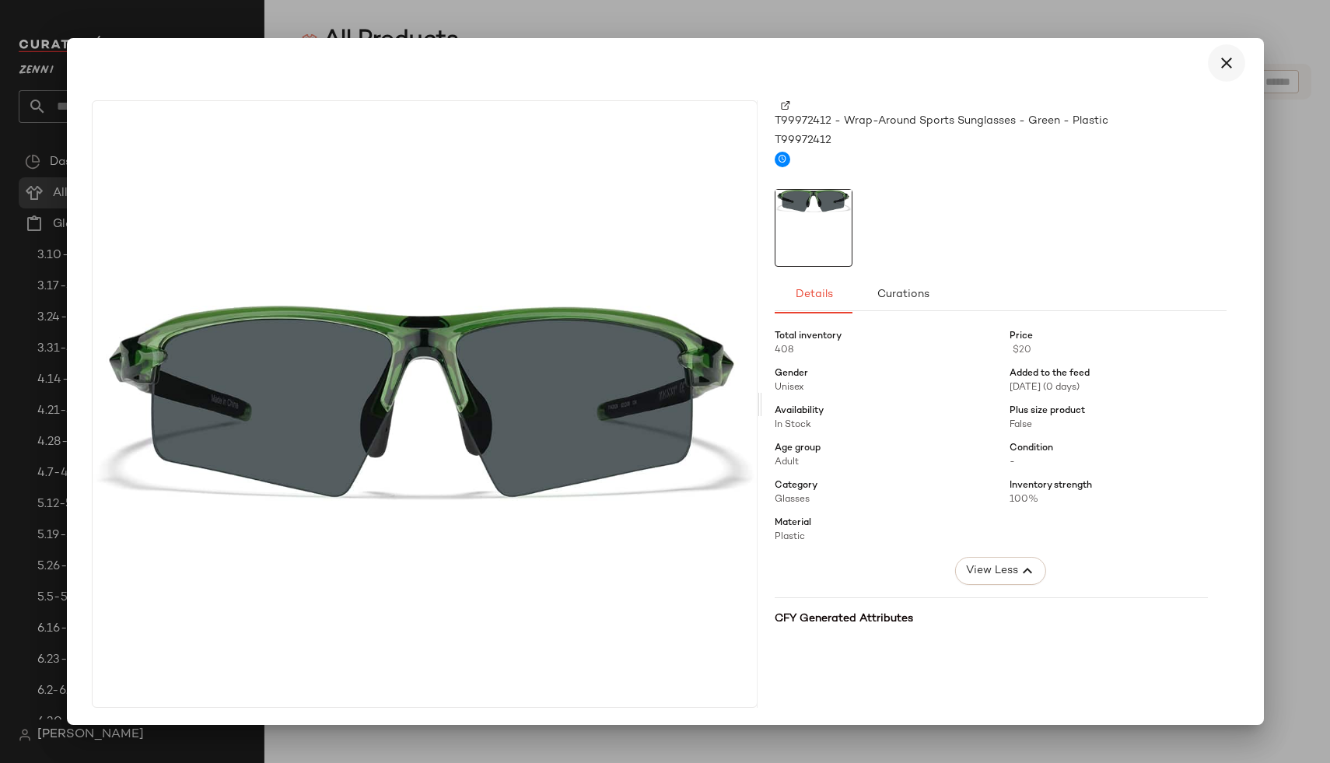
click at [1226, 61] on button "button" at bounding box center [1226, 62] width 37 height 37
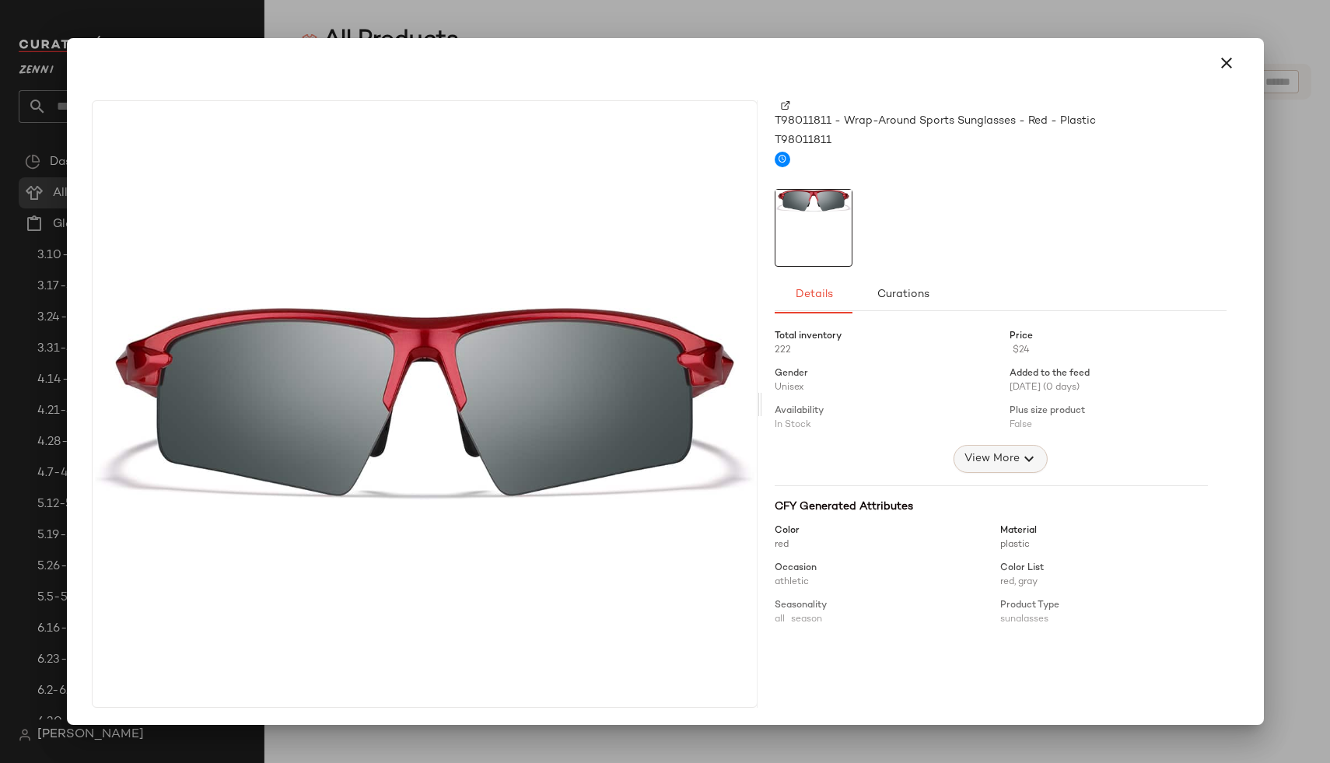
click at [989, 450] on span "View More" at bounding box center [991, 459] width 56 height 19
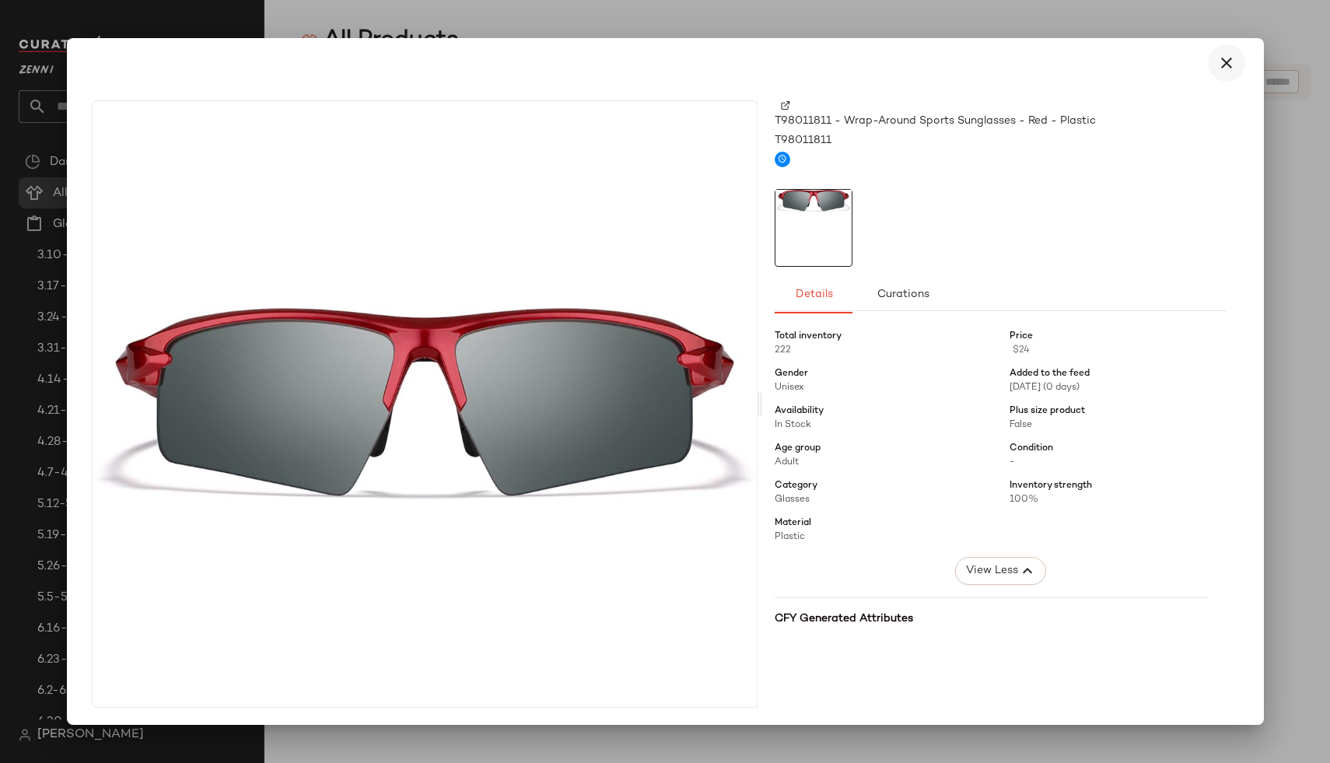
click at [1218, 64] on icon "button" at bounding box center [1226, 63] width 19 height 19
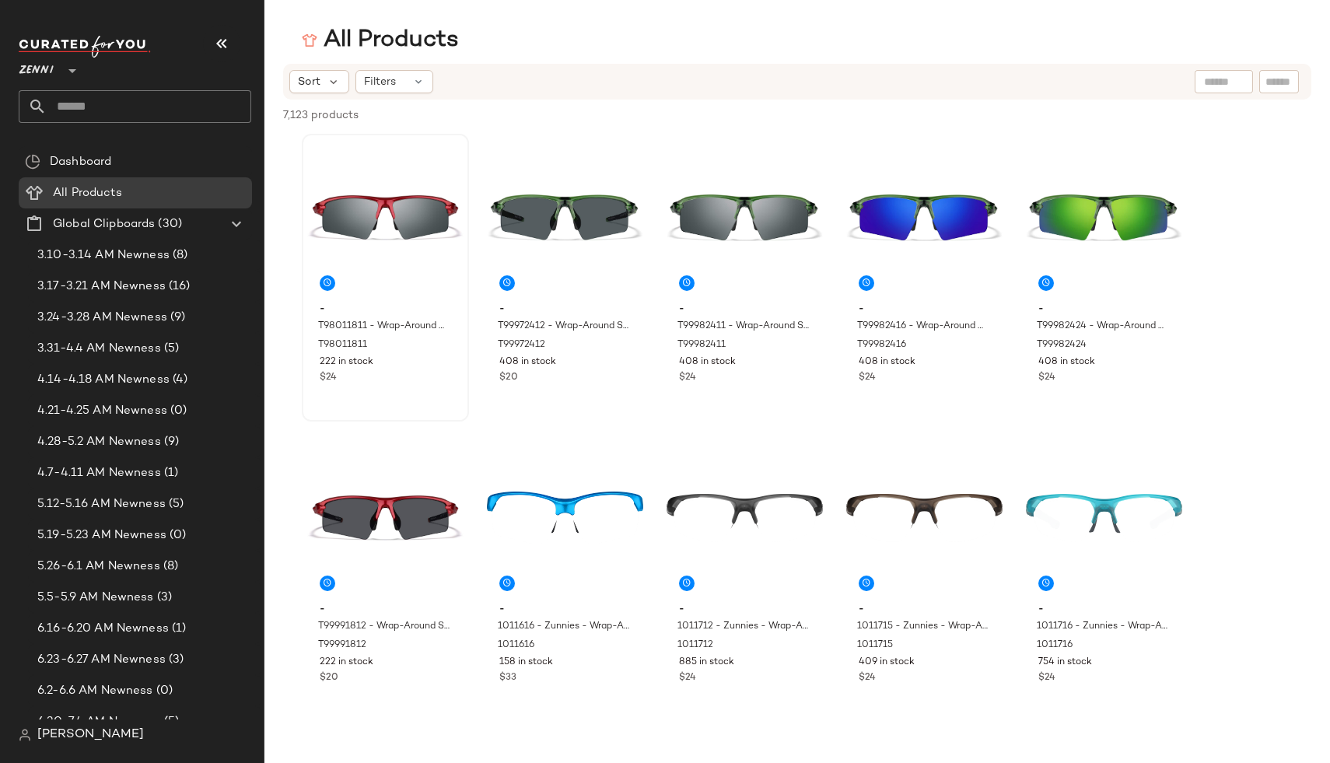
click at [40, 742] on span "[PERSON_NAME]" at bounding box center [90, 735] width 107 height 19
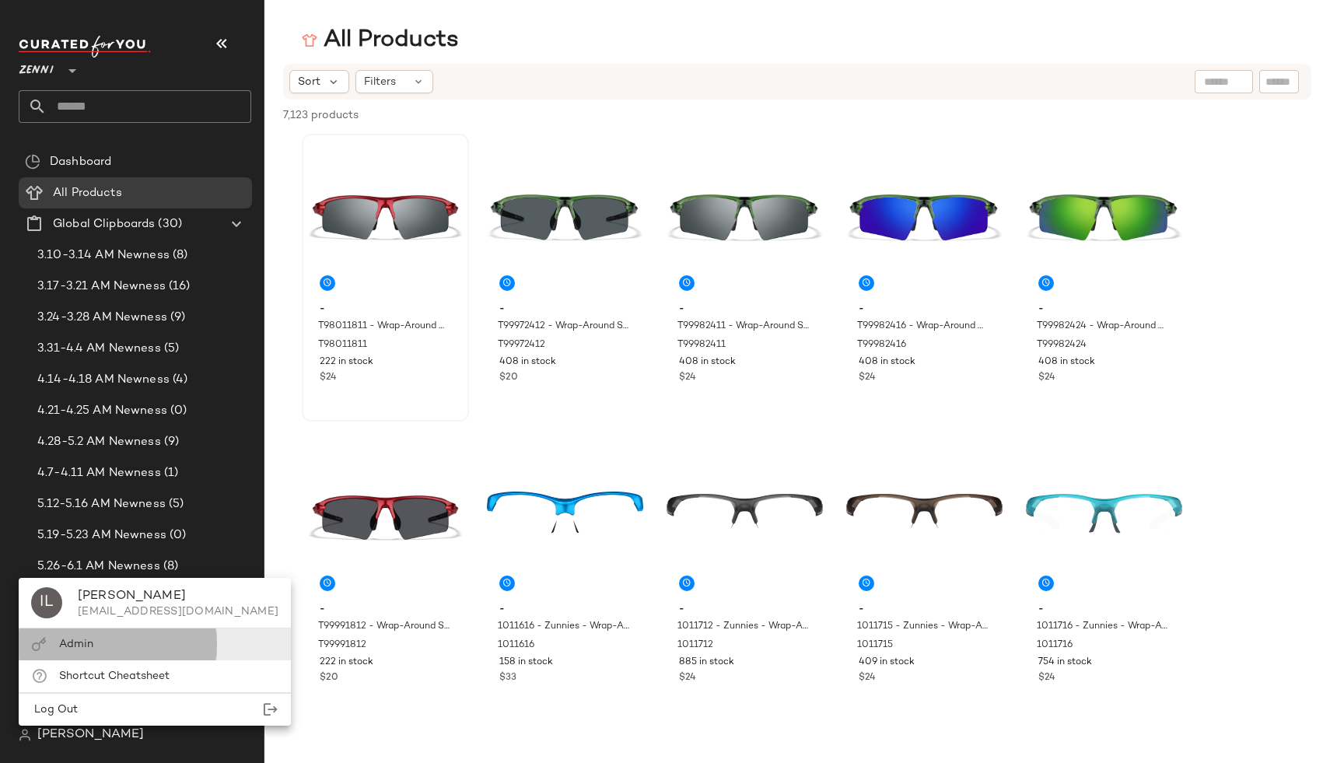
click at [118, 642] on div "Admin" at bounding box center [155, 645] width 272 height 32
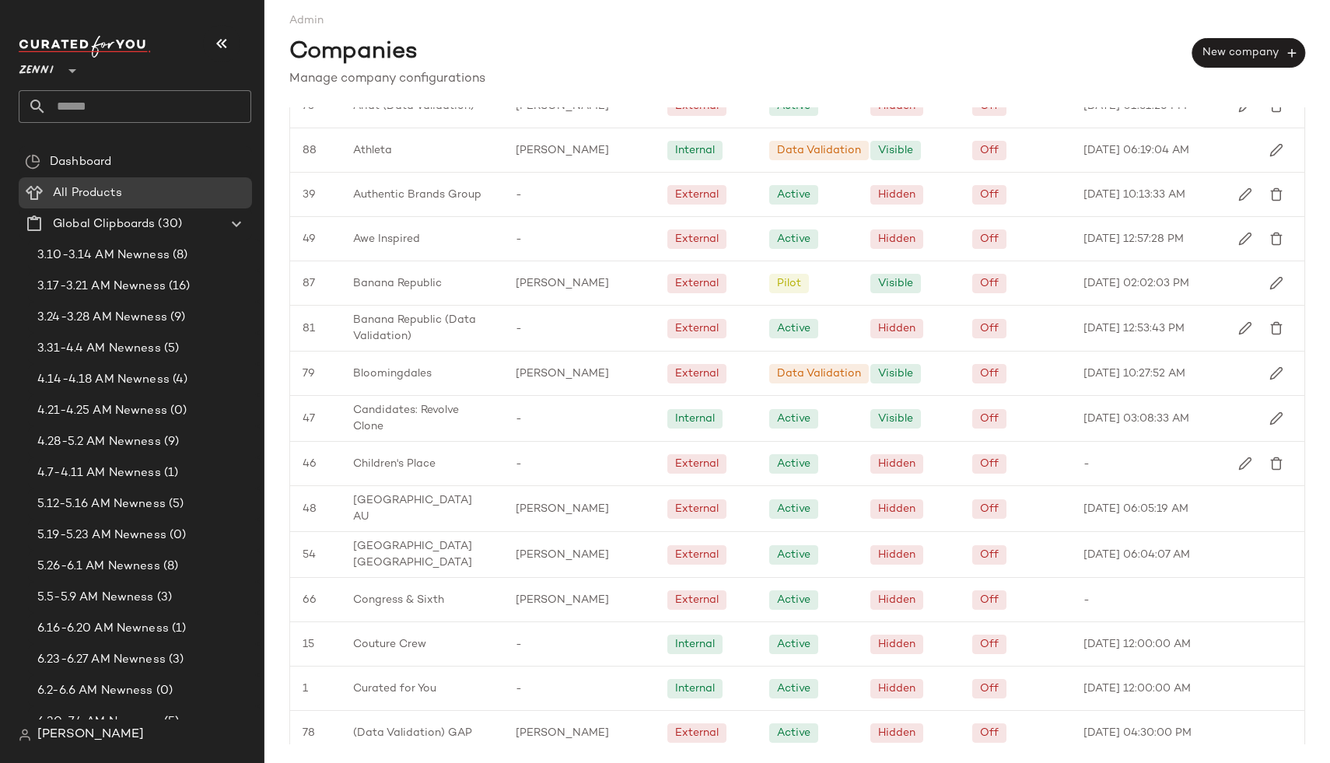
scroll to position [1684, 0]
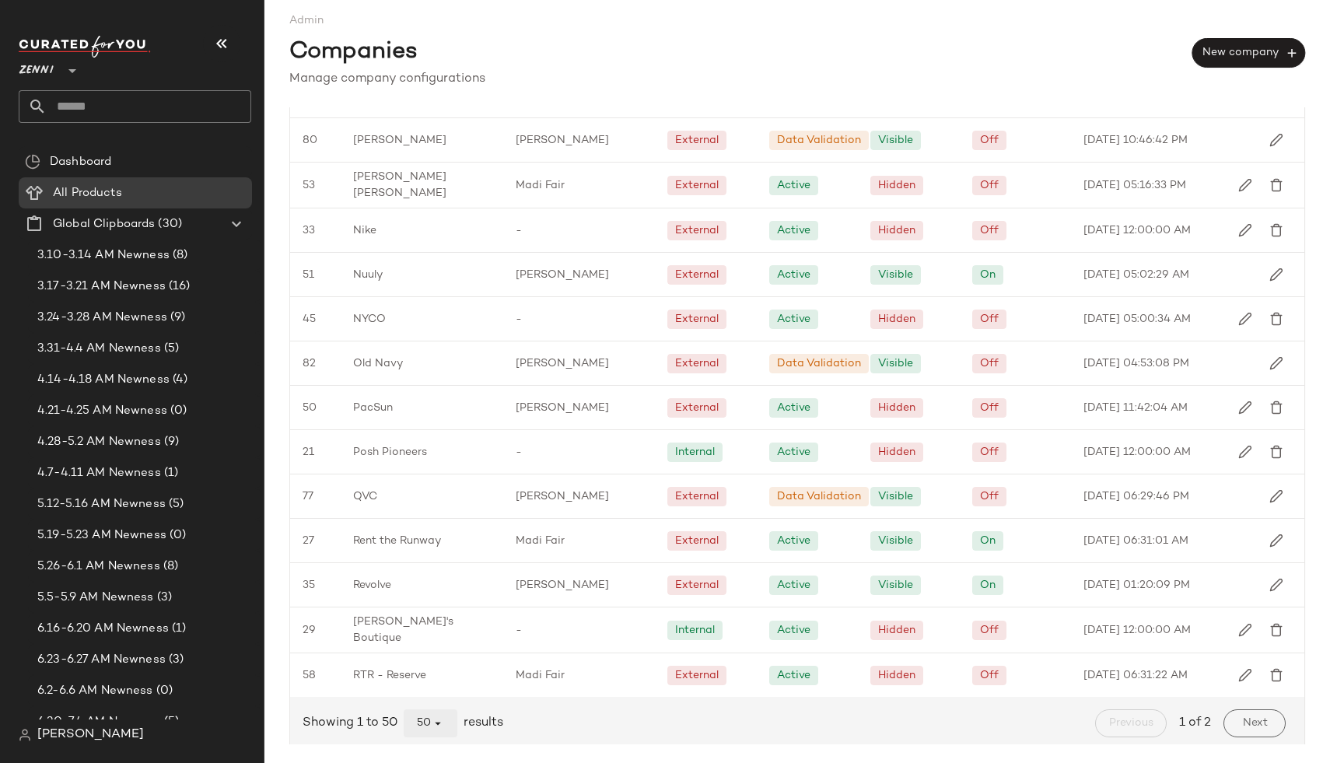
click at [436, 723] on icon "button" at bounding box center [438, 723] width 14 height 14
click at [429, 684] on div "All" at bounding box center [432, 678] width 30 height 19
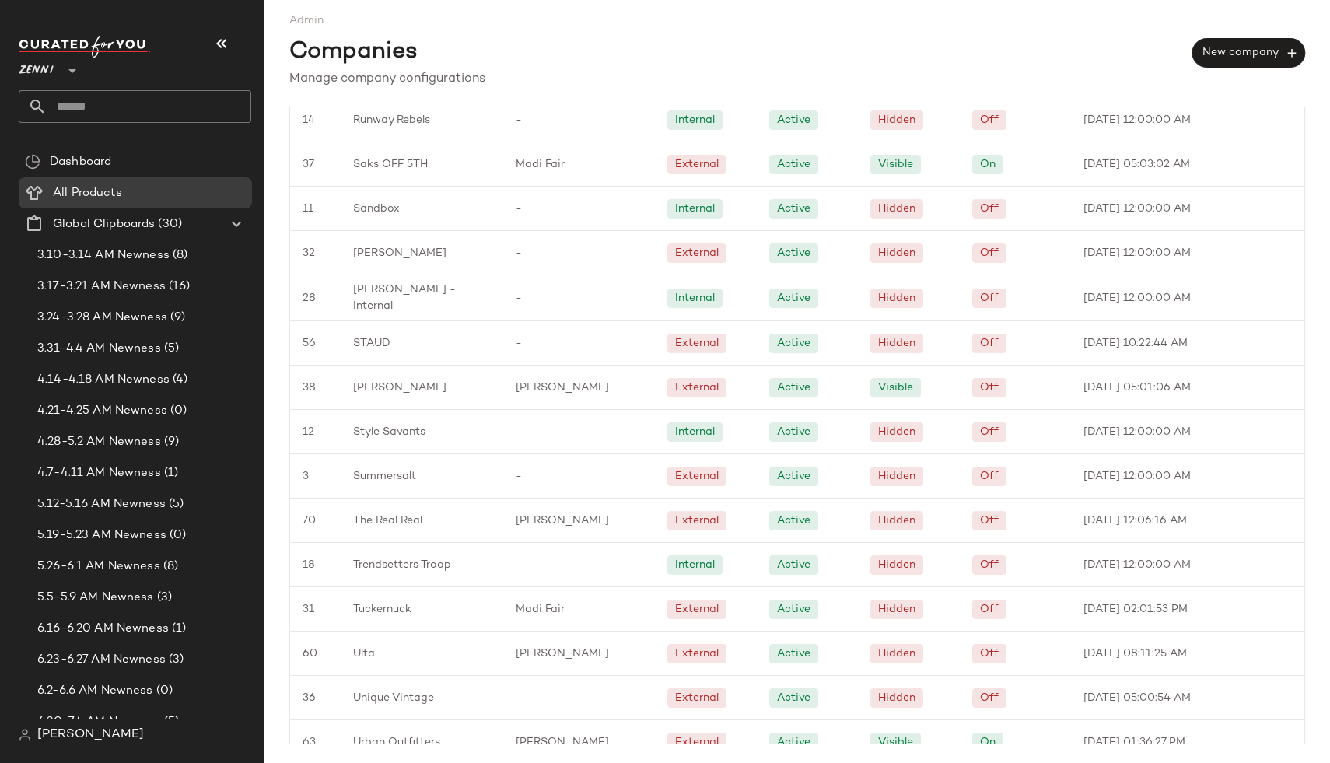
scroll to position [2748, 0]
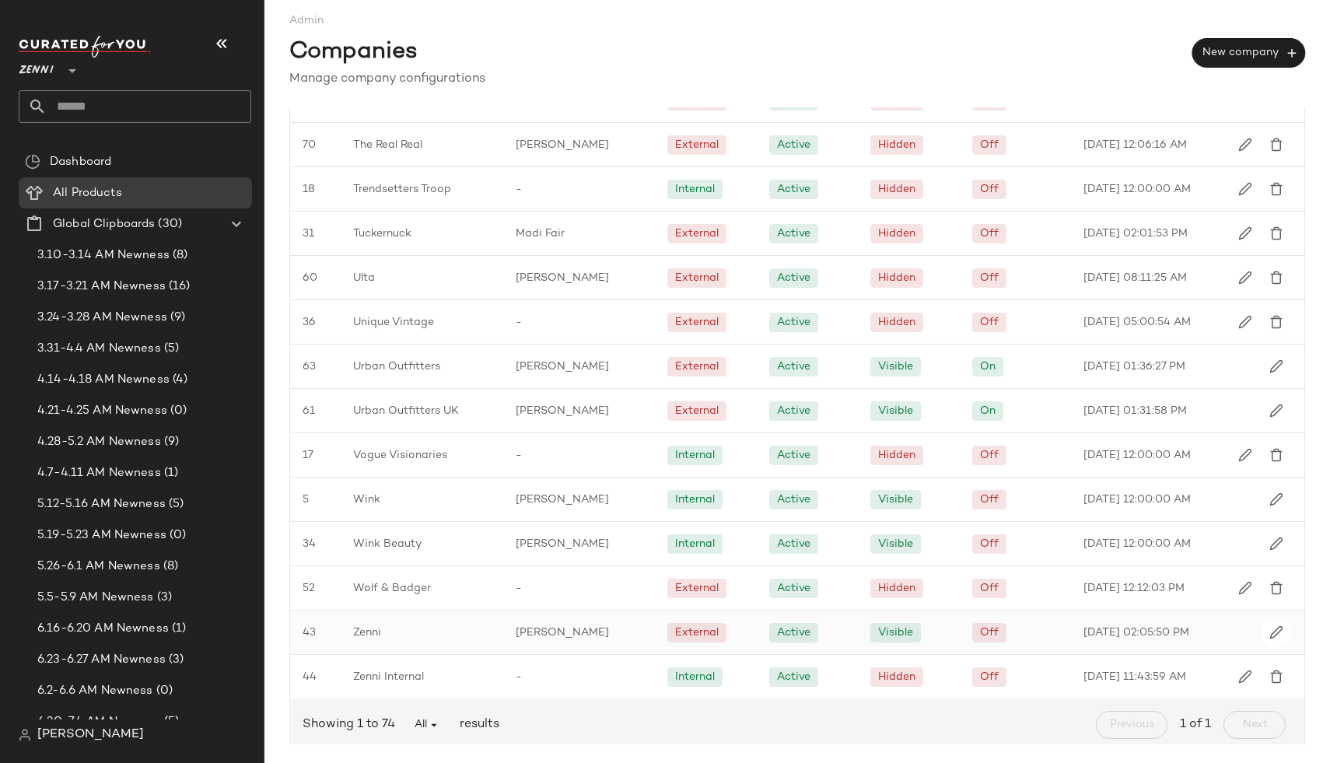
click at [377, 634] on div "Zenni" at bounding box center [422, 633] width 163 height 44
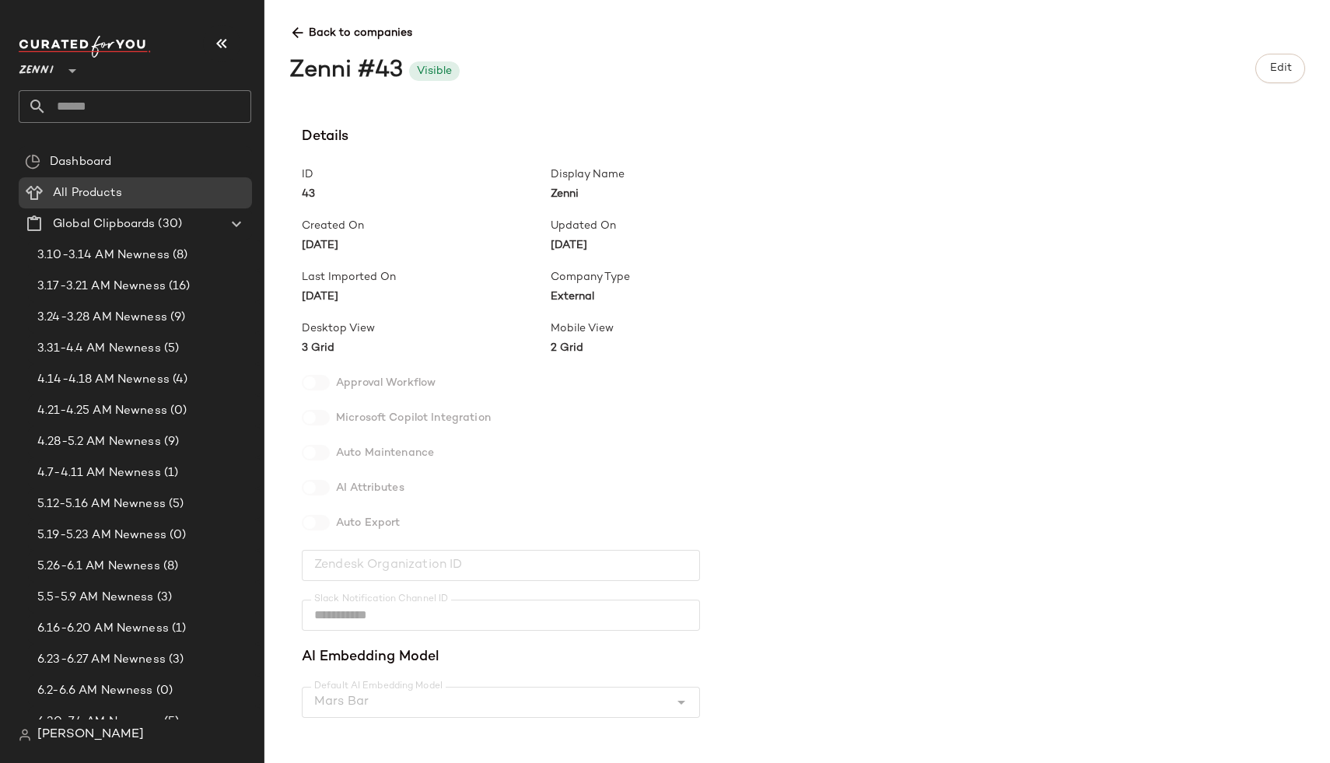
scroll to position [389, 0]
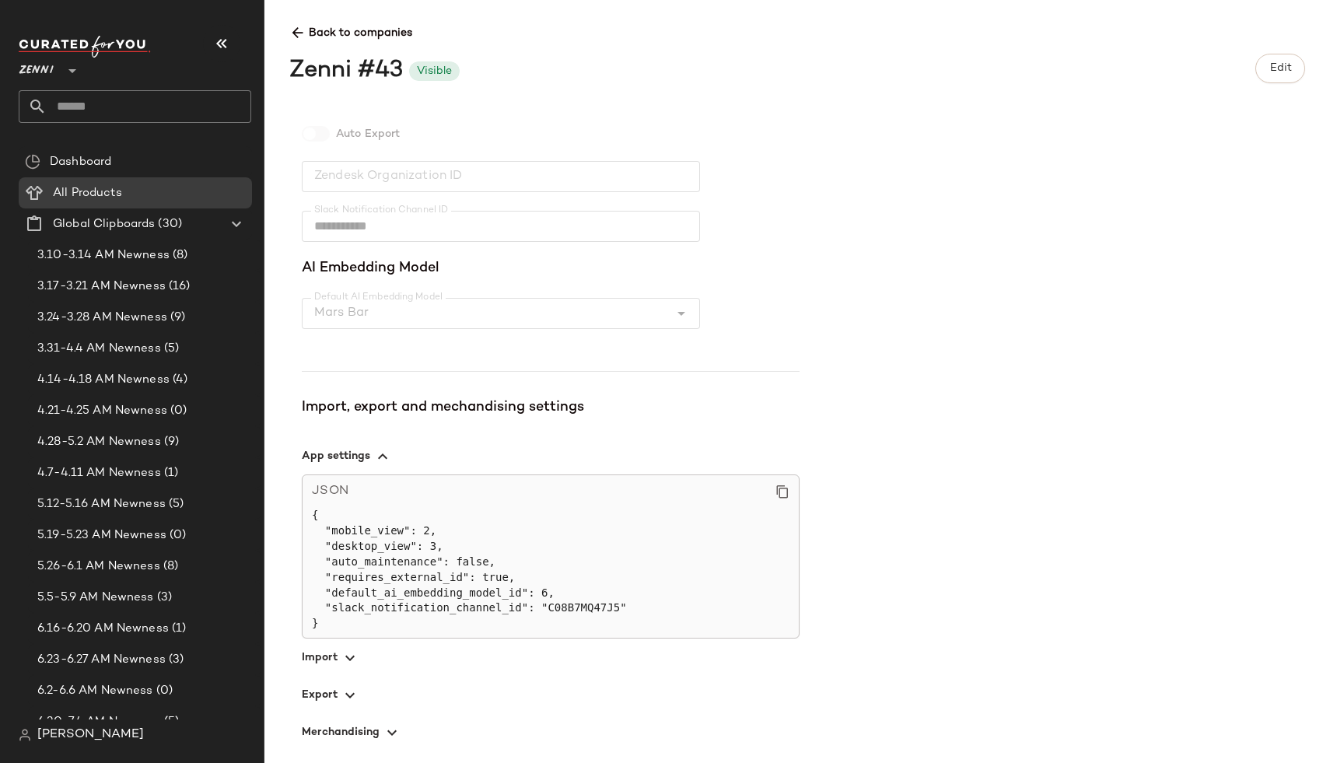
click at [342, 661] on icon "button" at bounding box center [350, 658] width 19 height 19
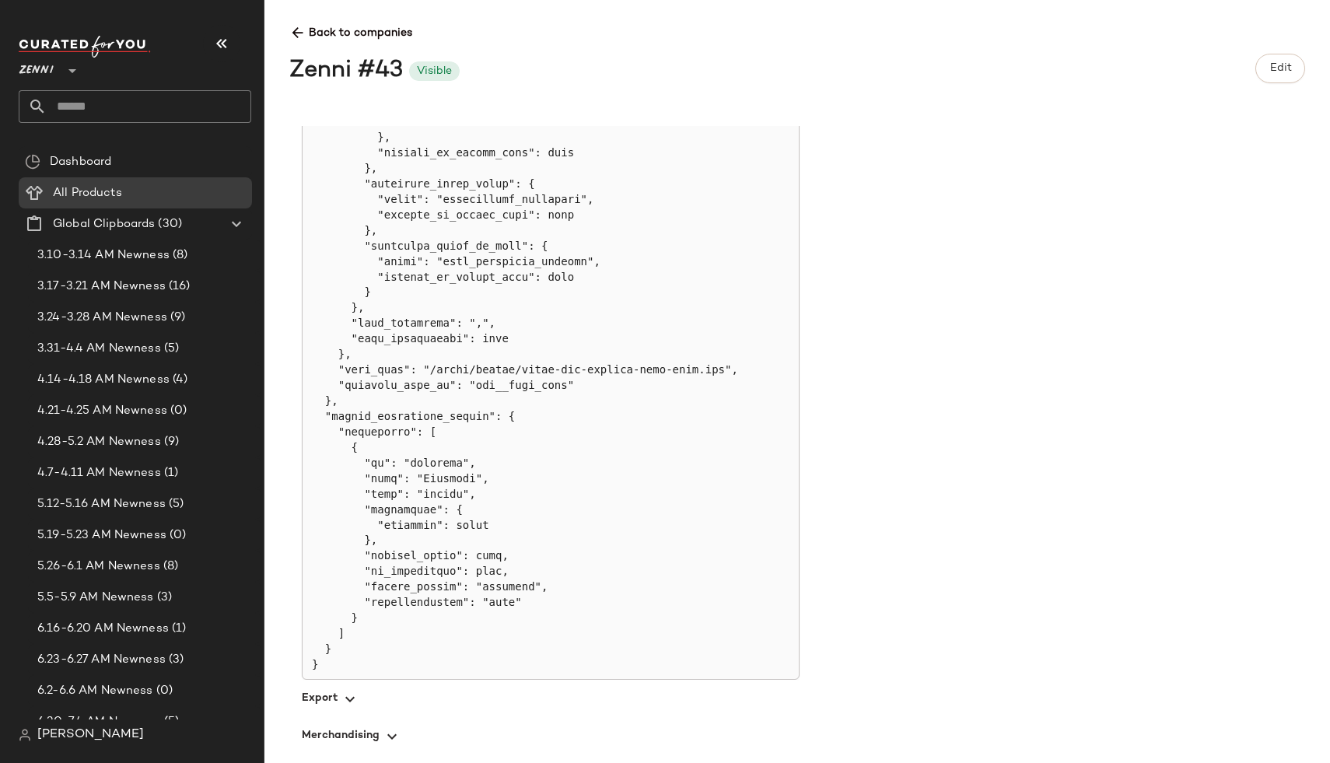
scroll to position [4162, 0]
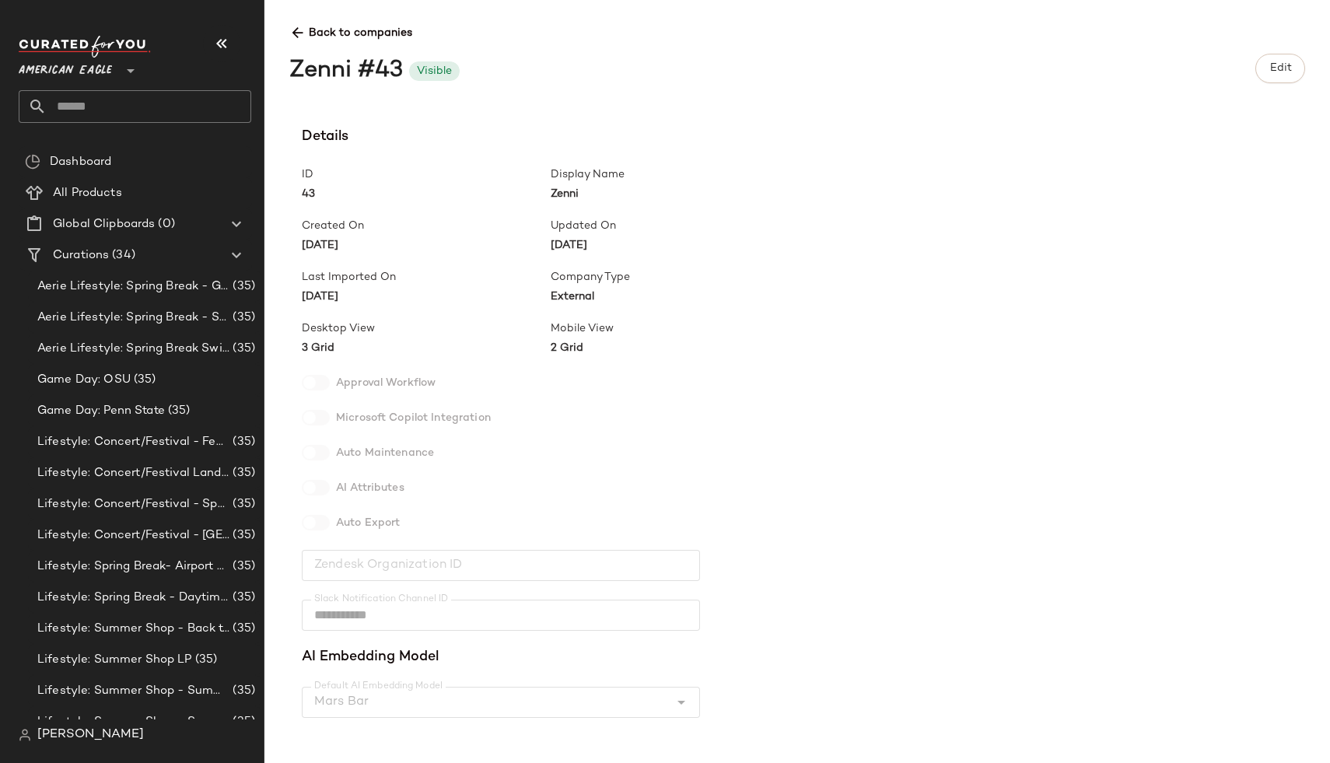
scroll to position [389, 0]
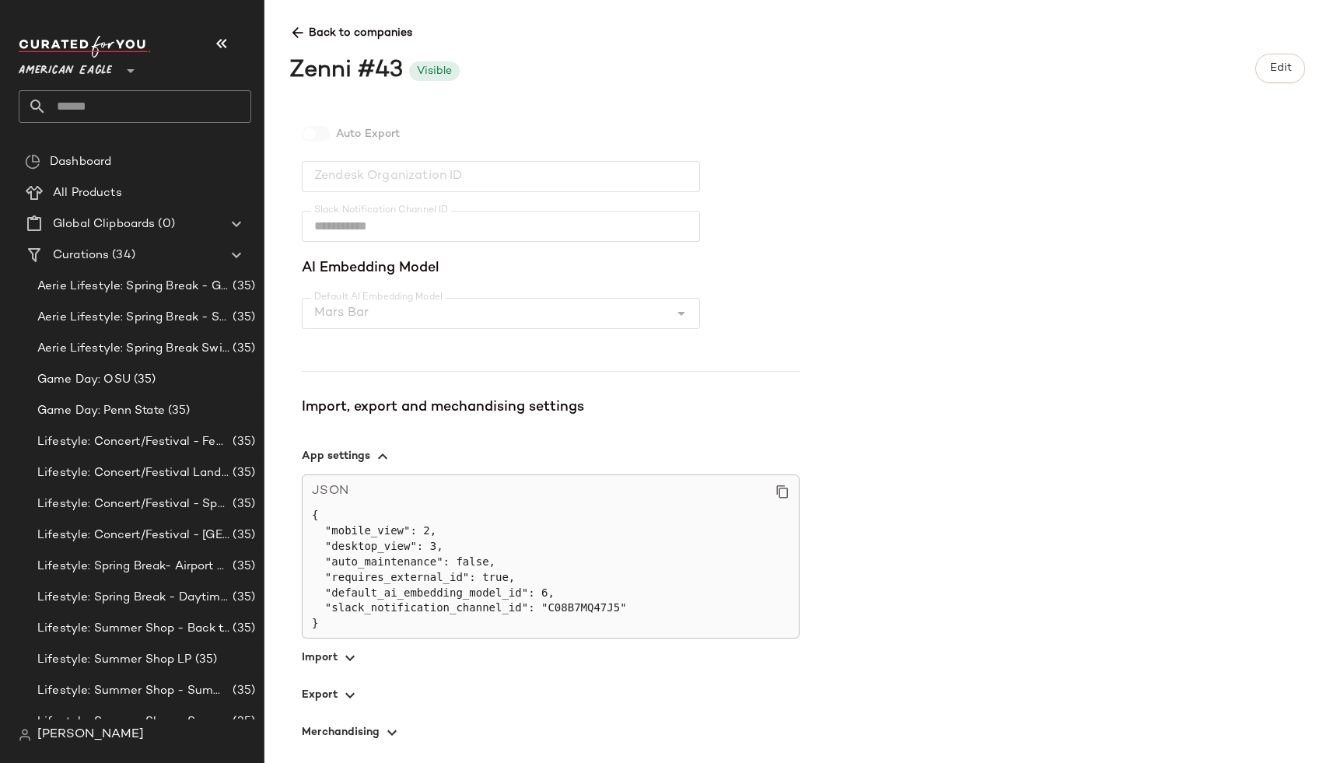
click at [334, 668] on span "button" at bounding box center [551, 657] width 498 height 37
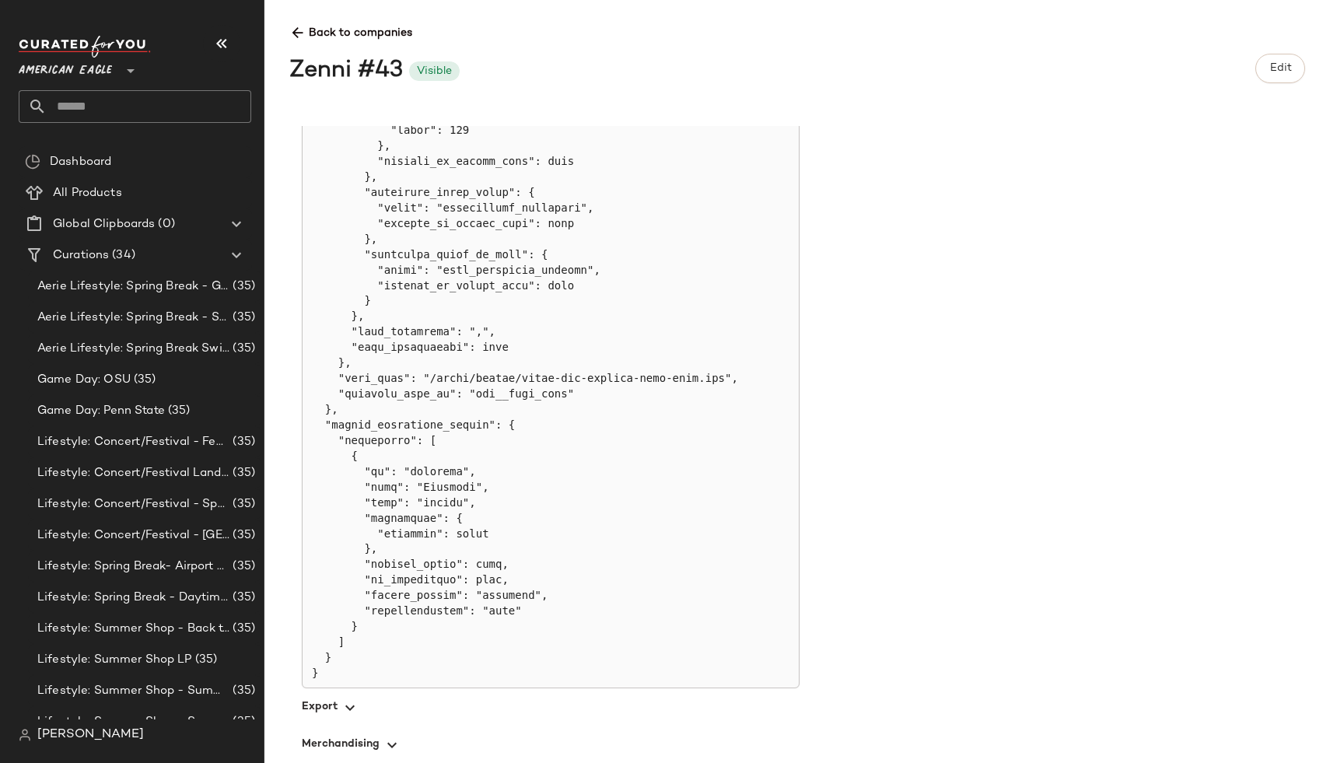
scroll to position [4154, 0]
click at [135, 163] on div "Dashboard" at bounding box center [145, 162] width 201 height 18
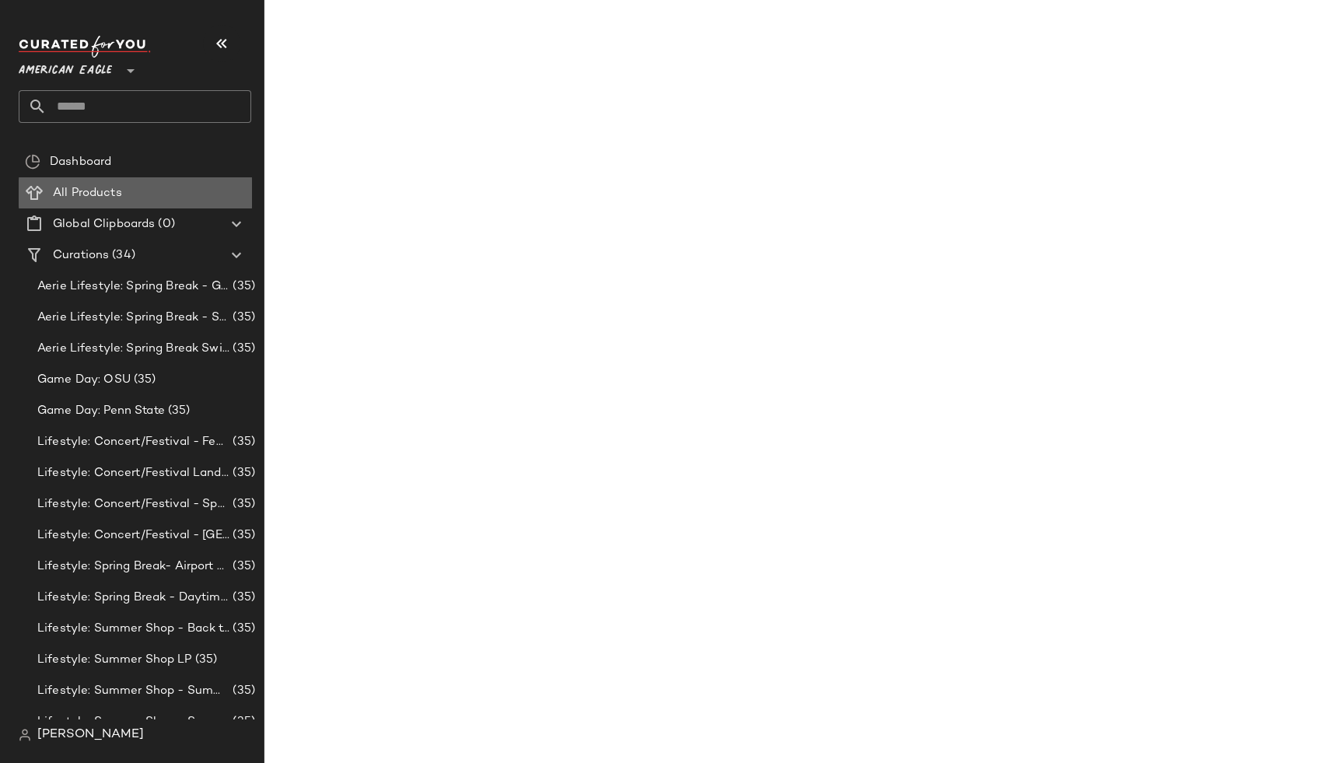
click at [134, 204] on Products "All Products" at bounding box center [135, 192] width 233 height 31
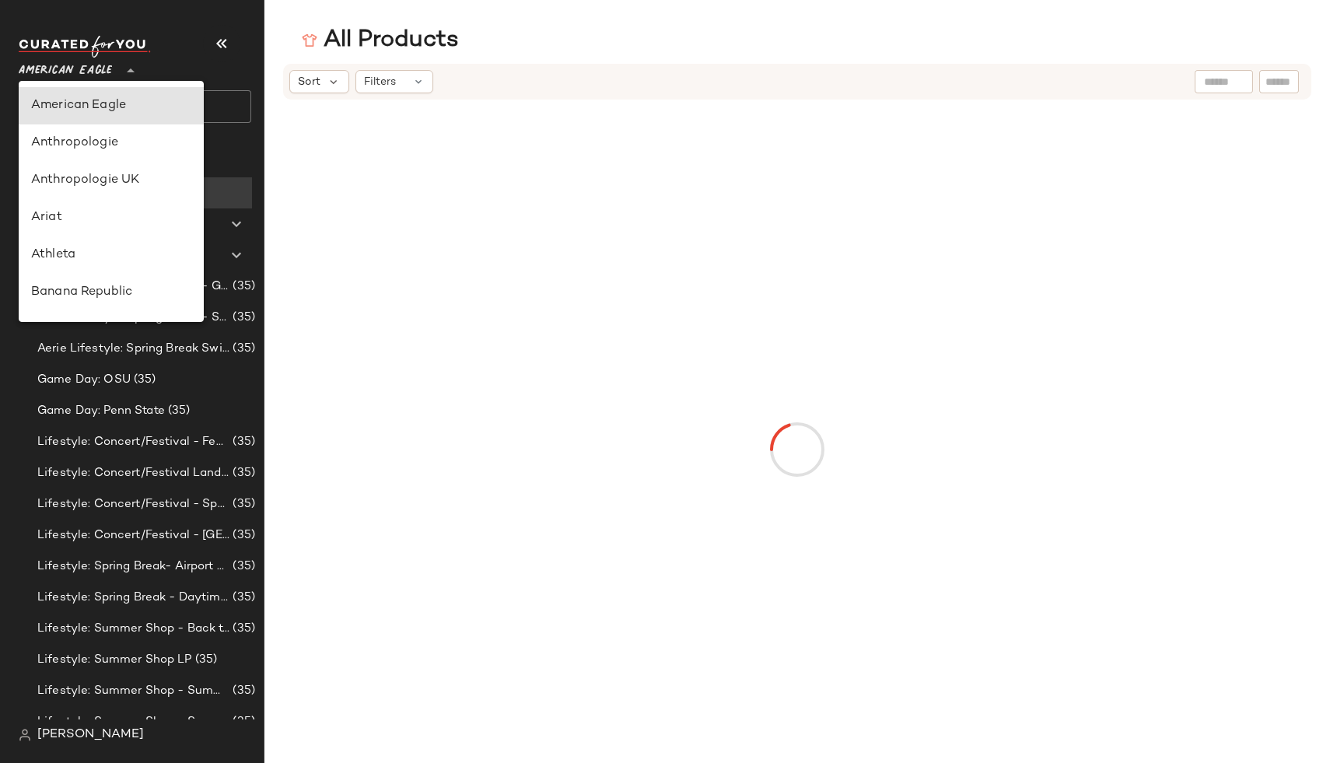
click at [89, 65] on span "American Eagle" at bounding box center [65, 67] width 93 height 28
type input "**"
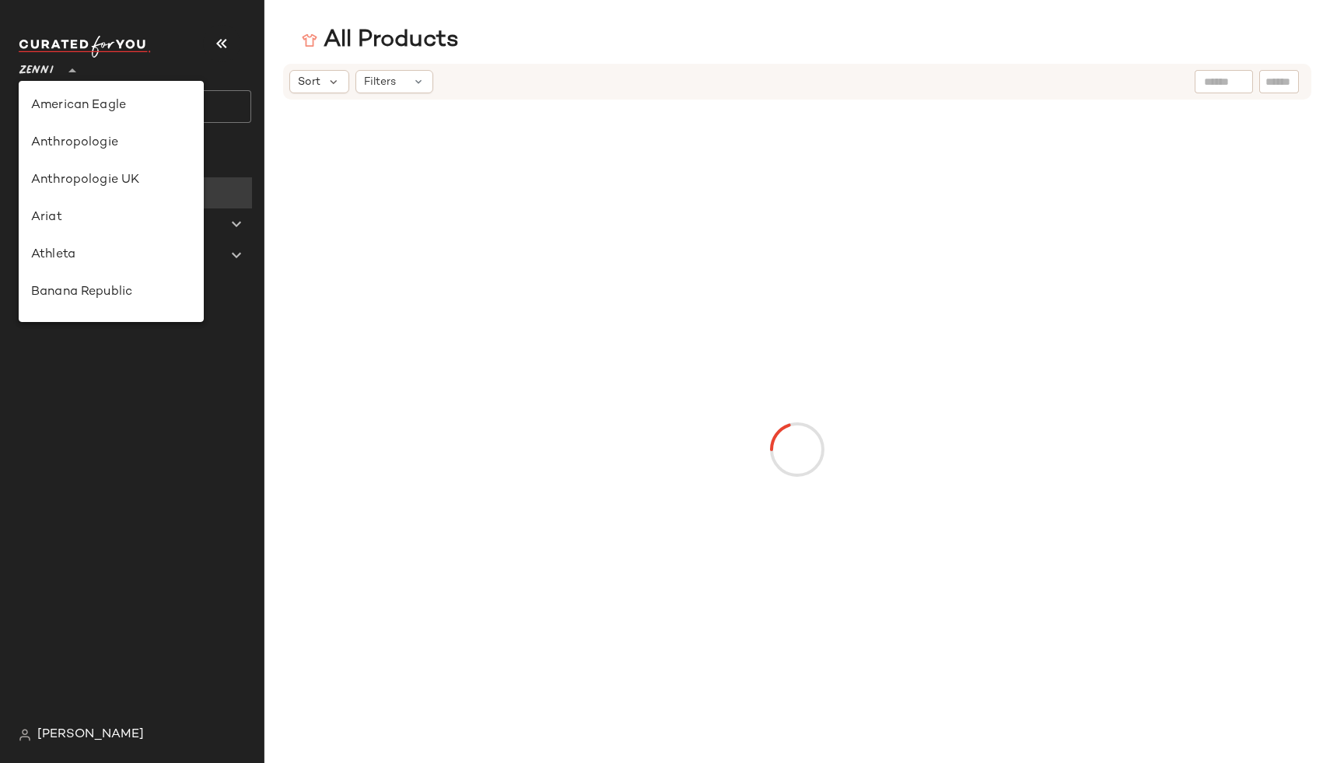
scroll to position [854, 0]
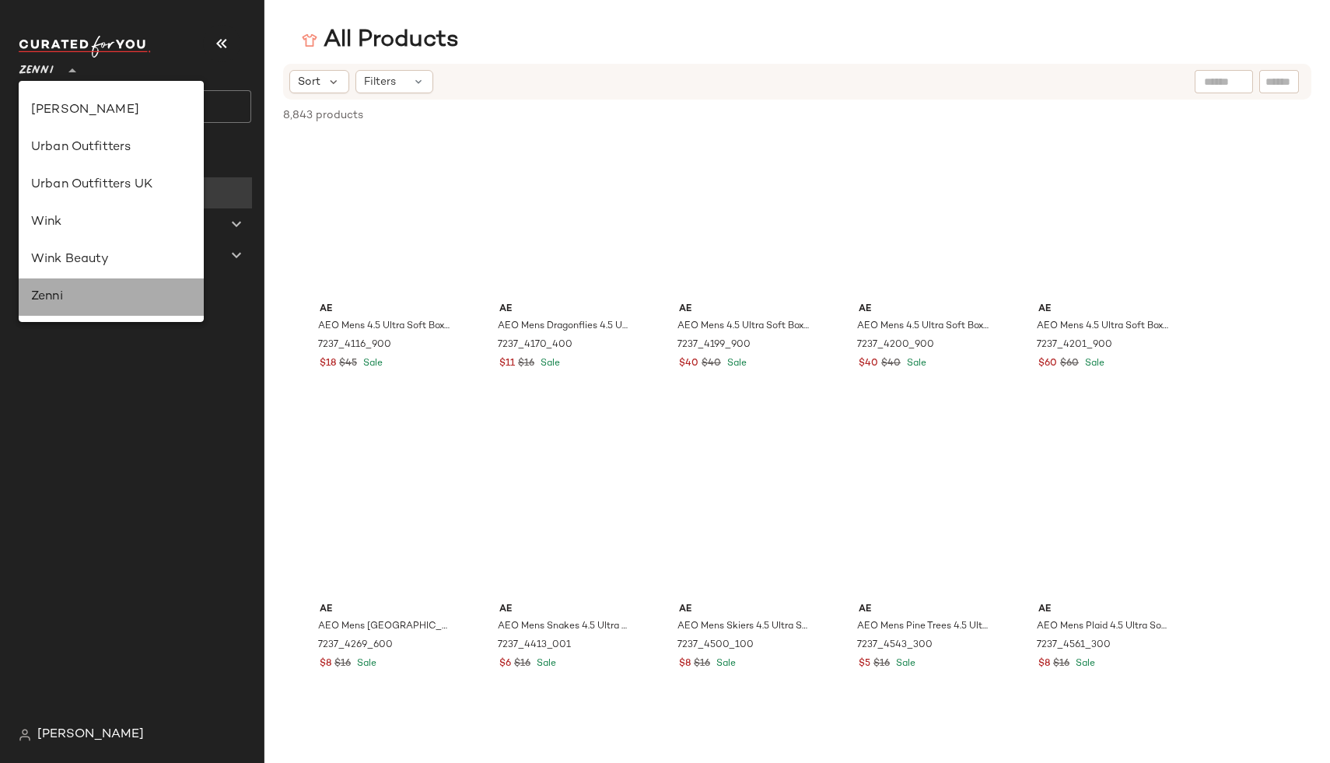
click at [124, 292] on div "Zenni" at bounding box center [111, 297] width 160 height 19
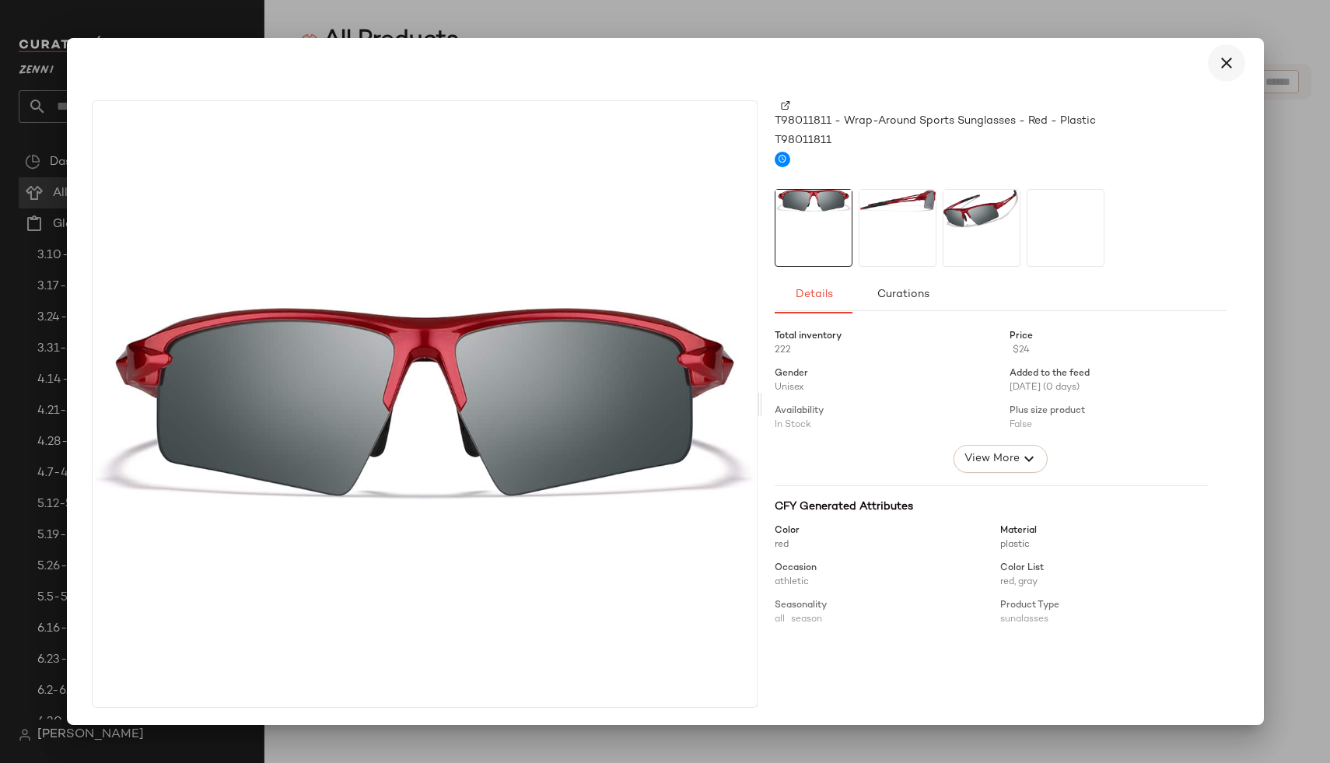
click at [1217, 59] on icon "button" at bounding box center [1226, 63] width 19 height 19
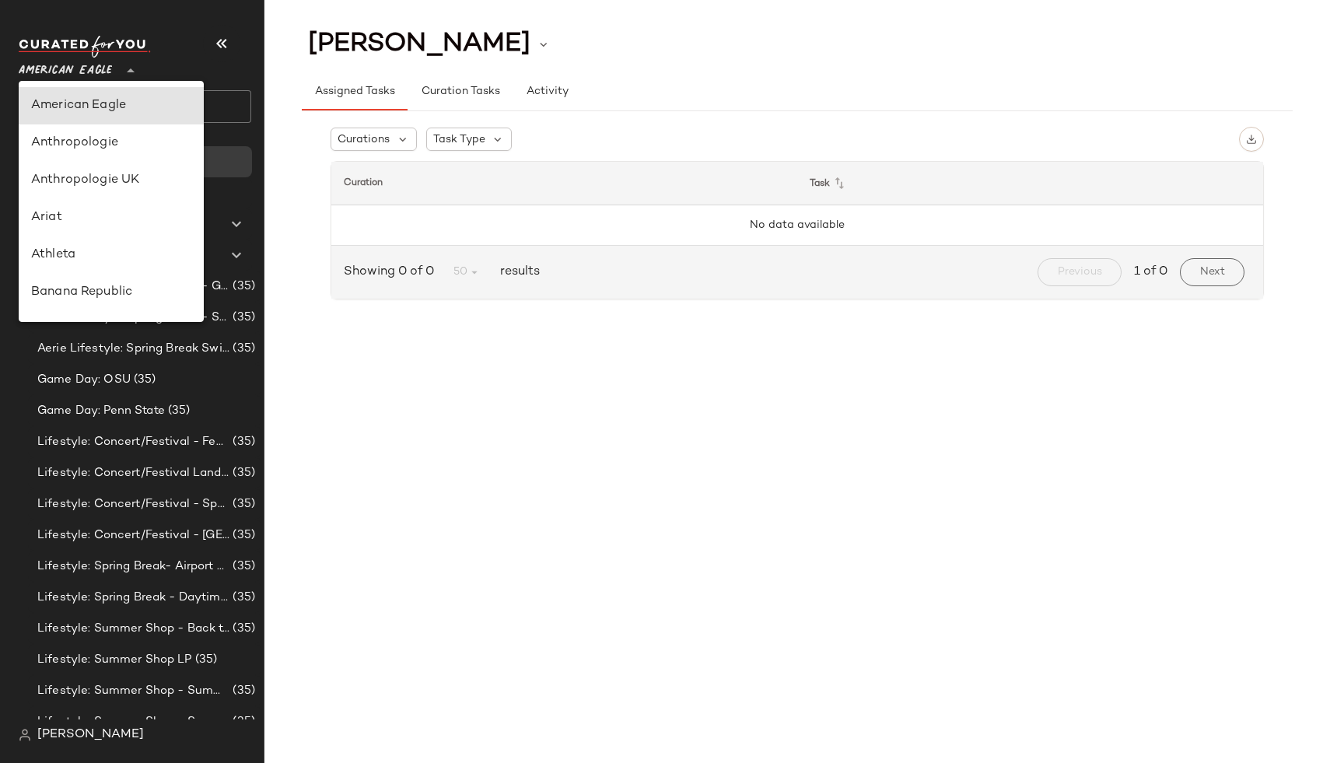
click at [85, 79] on span "American Eagle" at bounding box center [65, 67] width 93 height 28
type input "**"
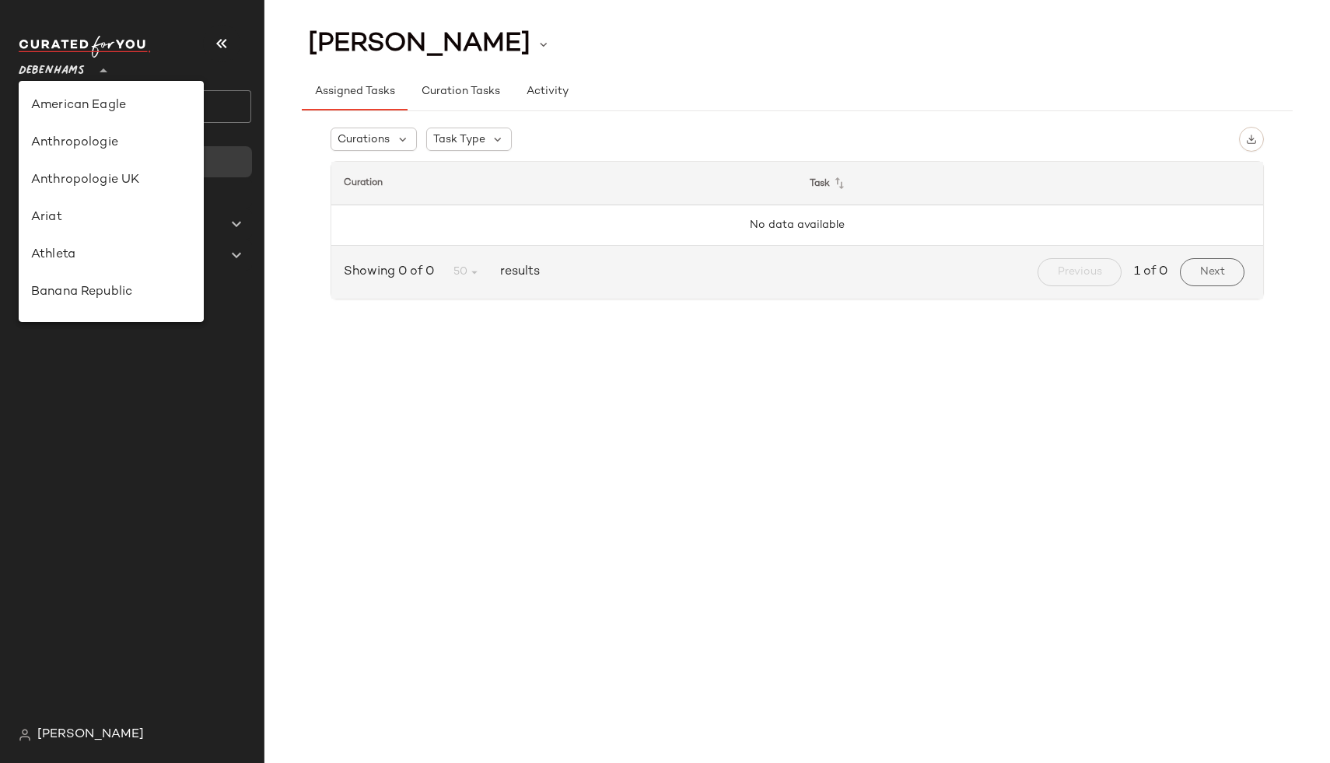
scroll to position [203, 0]
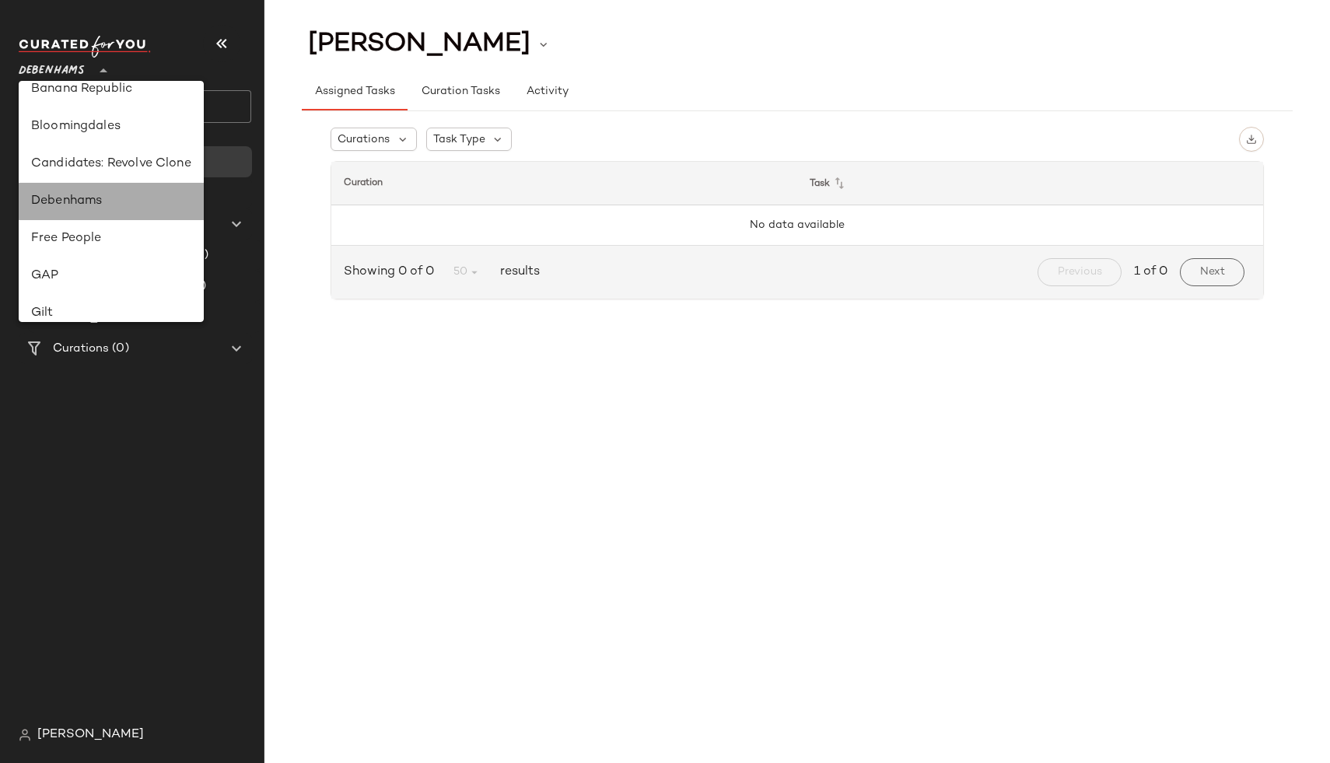
click at [101, 208] on div "Debenhams" at bounding box center [111, 201] width 160 height 19
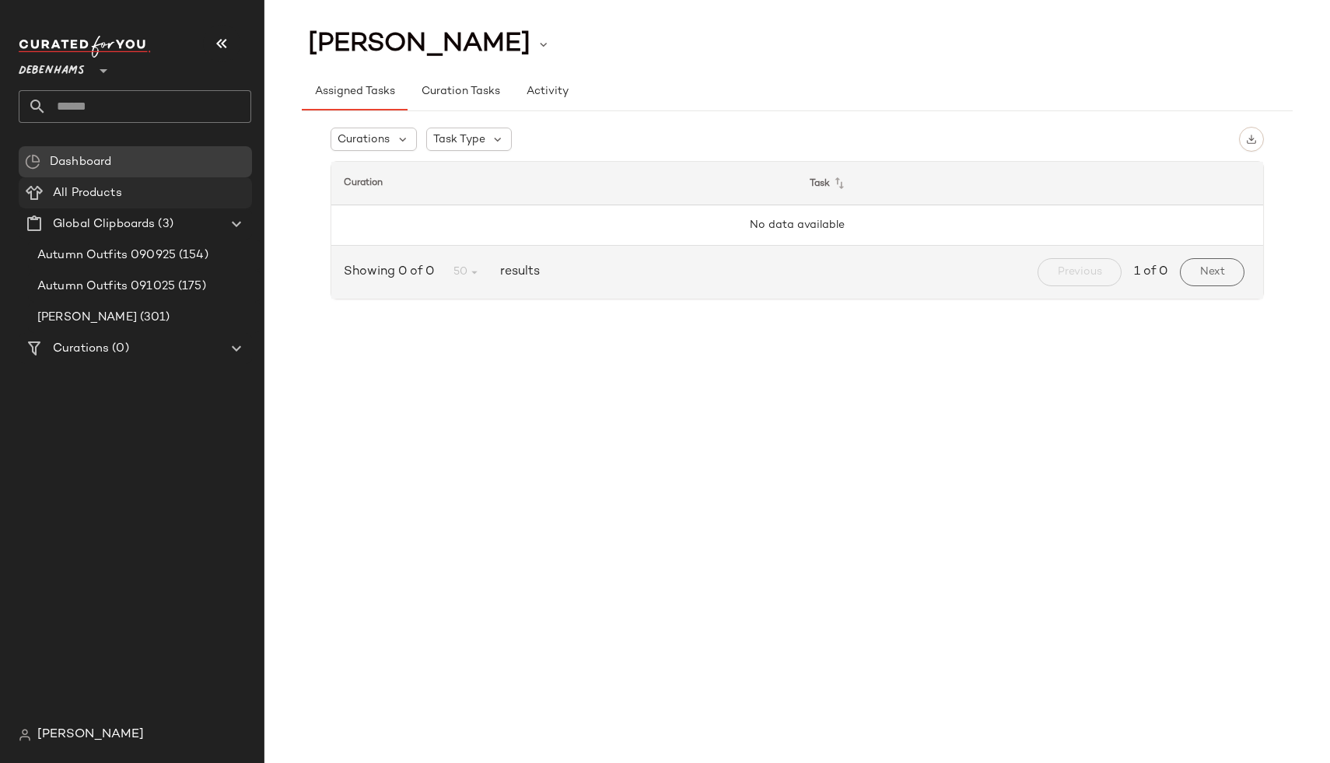
click at [81, 190] on span "All Products" at bounding box center [87, 193] width 69 height 18
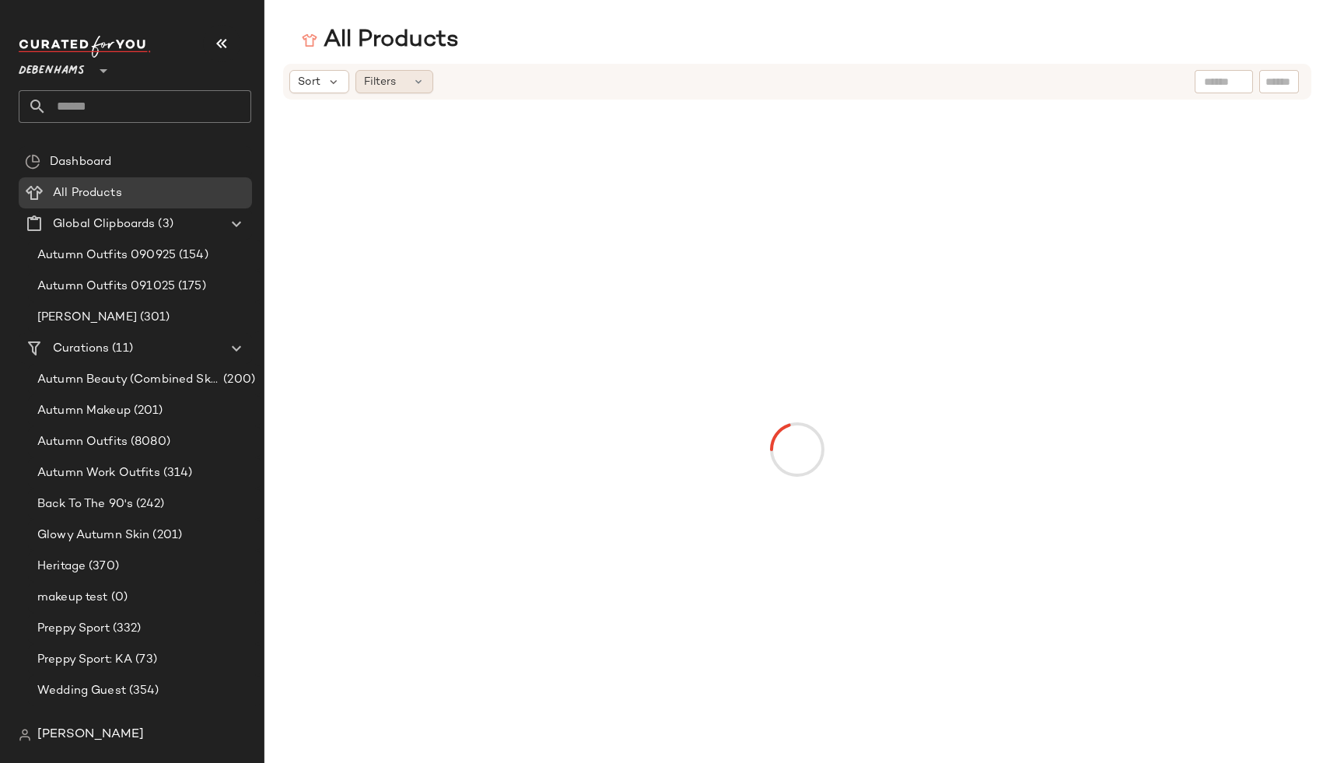
click at [400, 86] on div "Filters" at bounding box center [394, 81] width 78 height 23
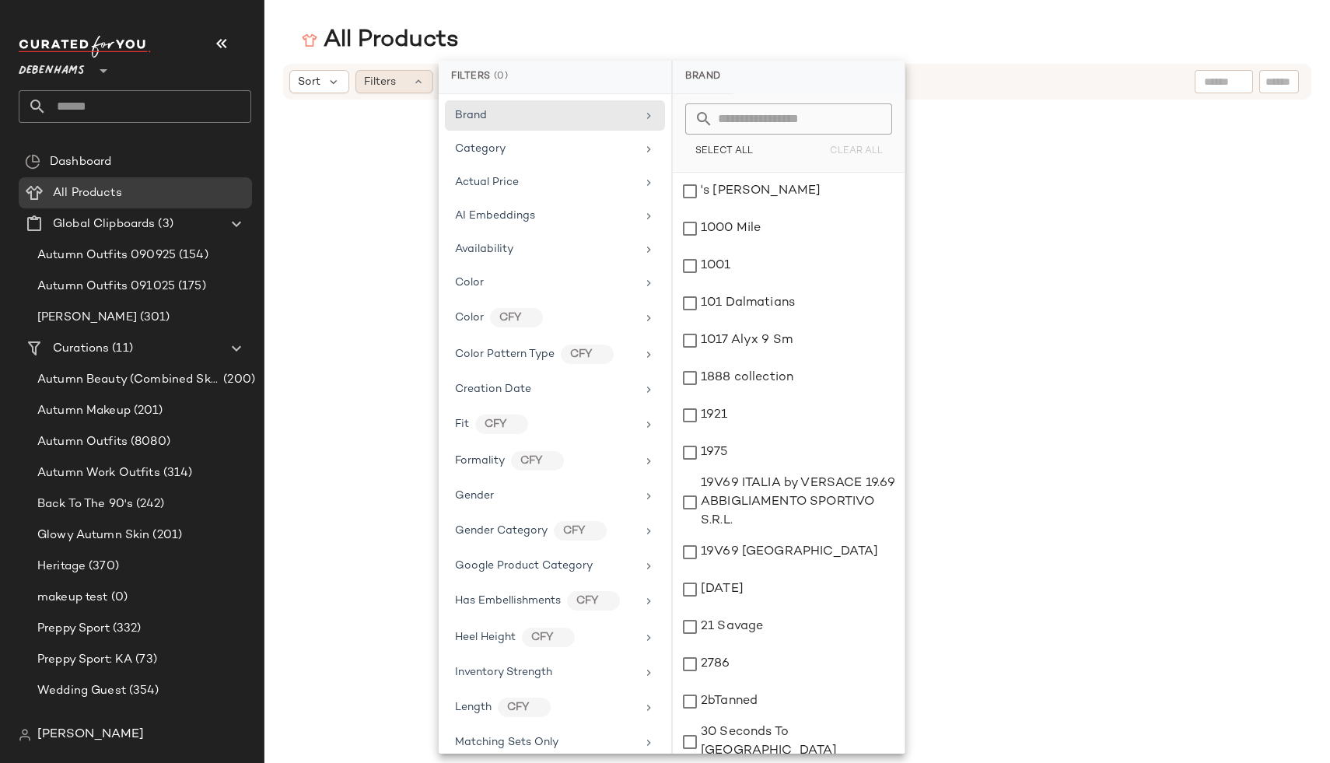
click at [400, 86] on div "Filters" at bounding box center [394, 81] width 78 height 23
click at [315, 292] on div "Sort Filters" at bounding box center [797, 413] width 1066 height 699
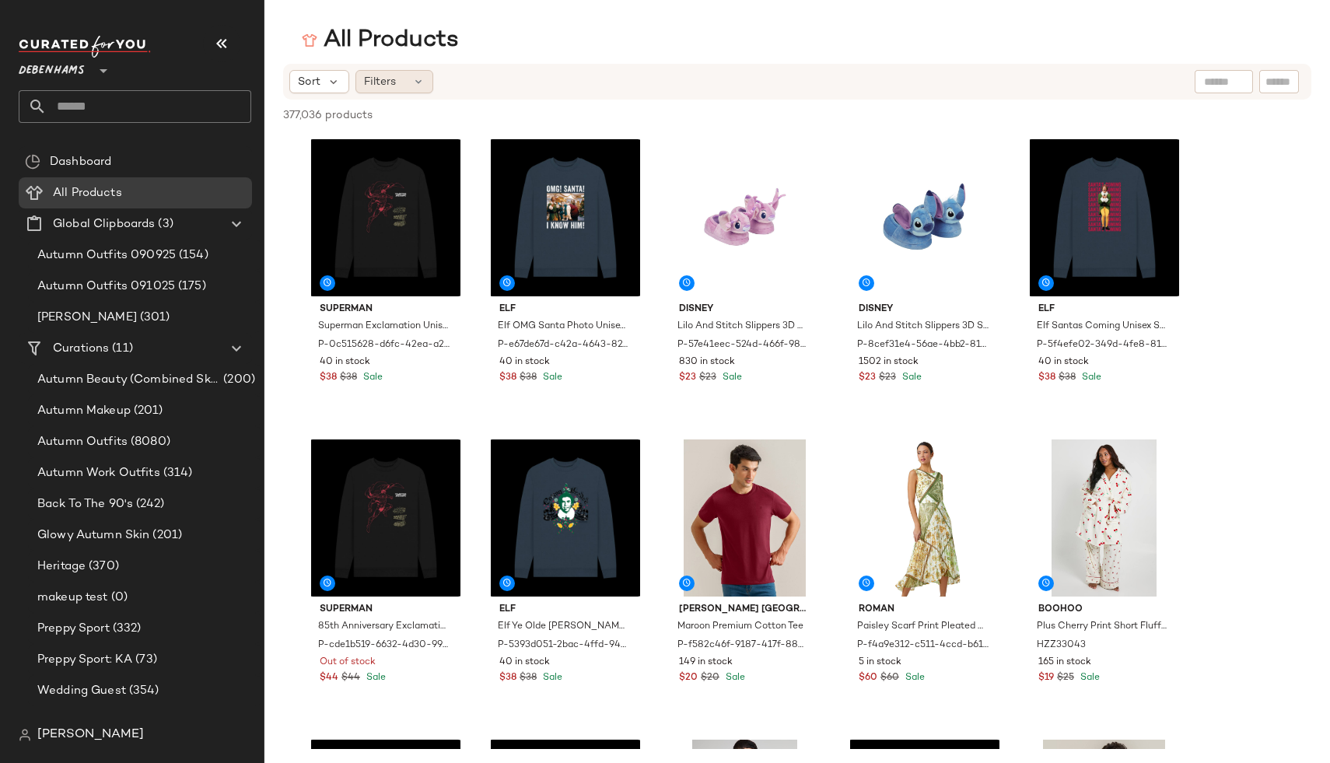
click at [374, 89] on span "Filters" at bounding box center [380, 82] width 32 height 16
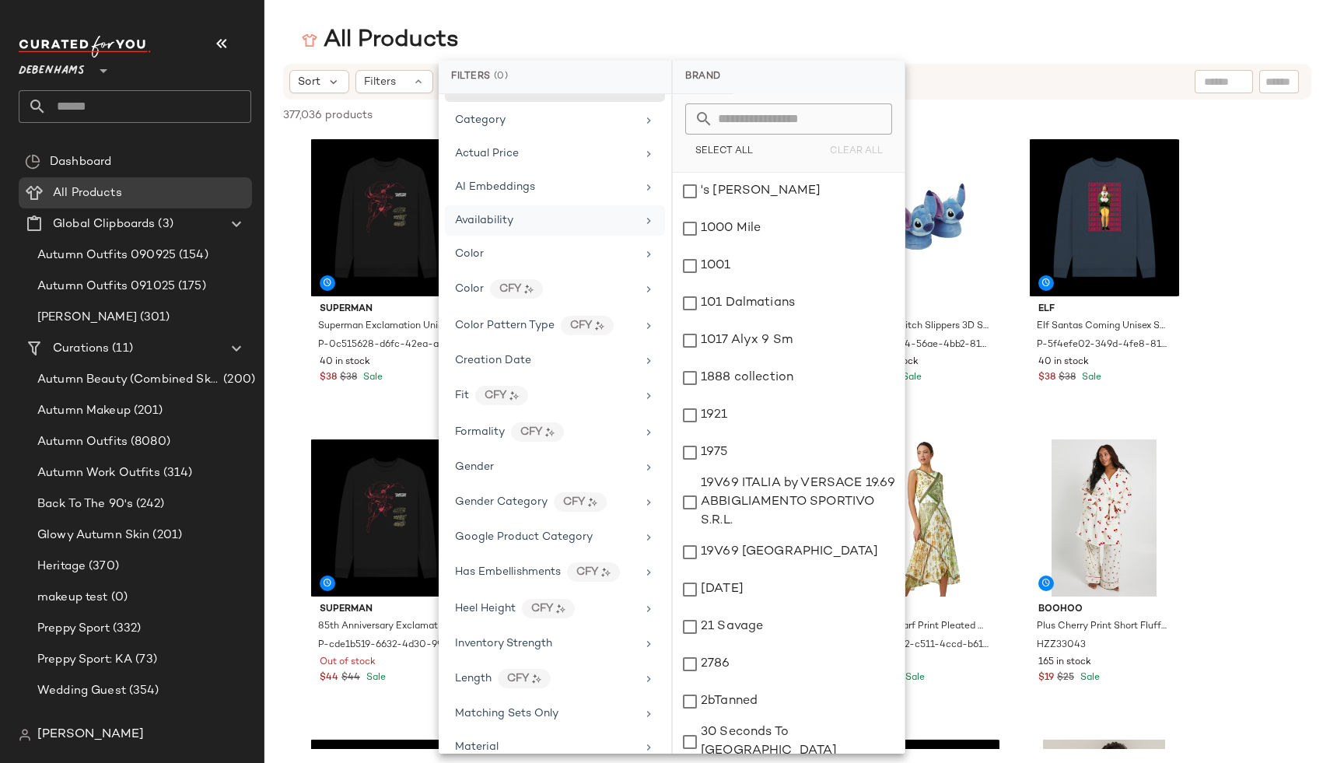
scroll to position [30, 0]
click at [375, 310] on span "Superman" at bounding box center [385, 310] width 131 height 14
click at [395, 288] on body "Debenhams ** Dashboard All Products Global Clipboards (3) Autumn Outfits 090925…" at bounding box center [665, 381] width 1330 height 763
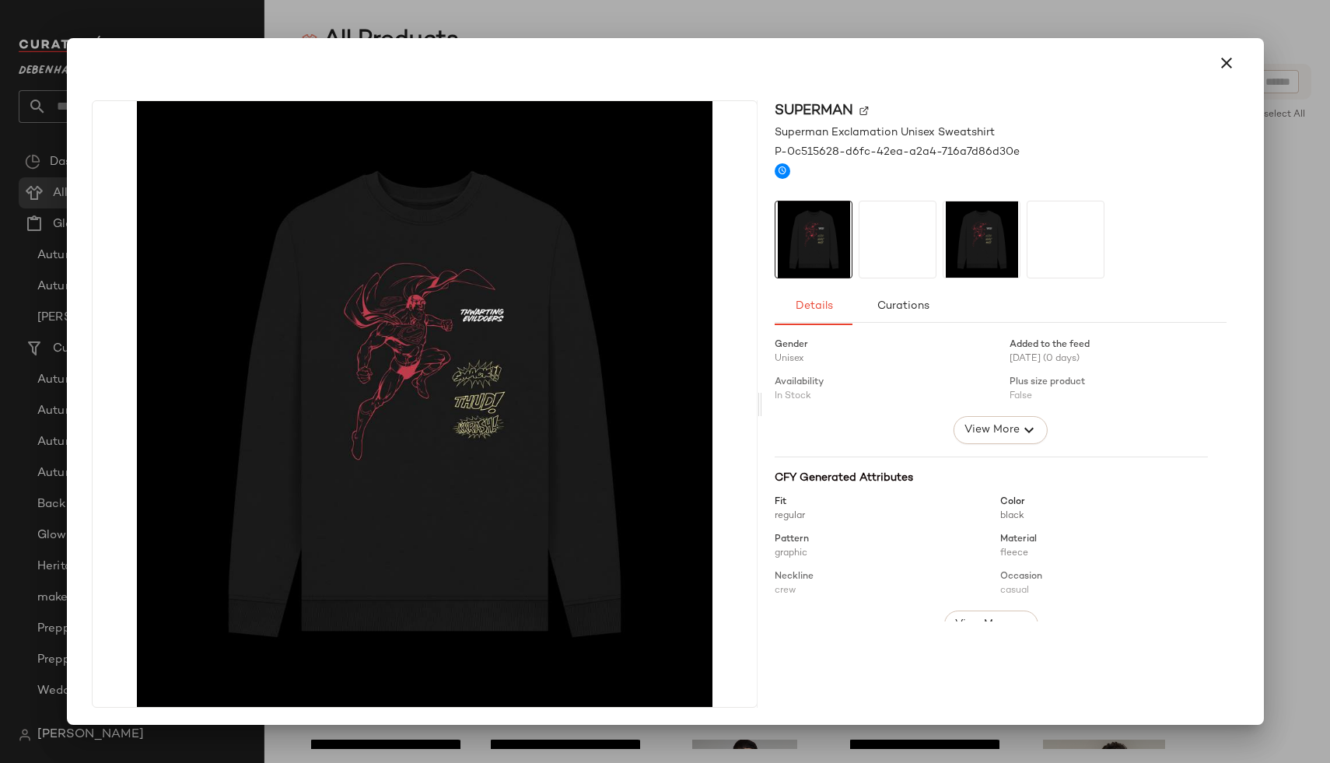
scroll to position [21, 0]
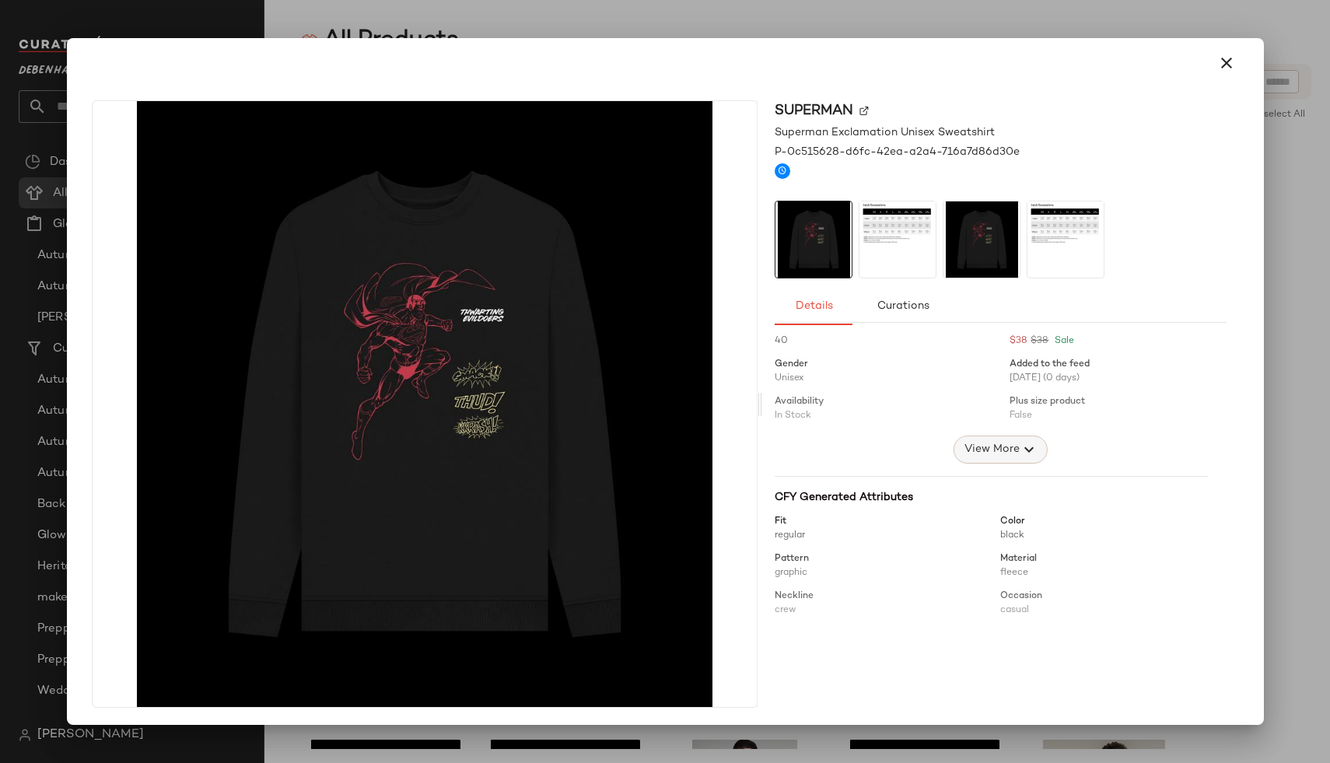
click at [995, 442] on span "View More" at bounding box center [991, 449] width 56 height 19
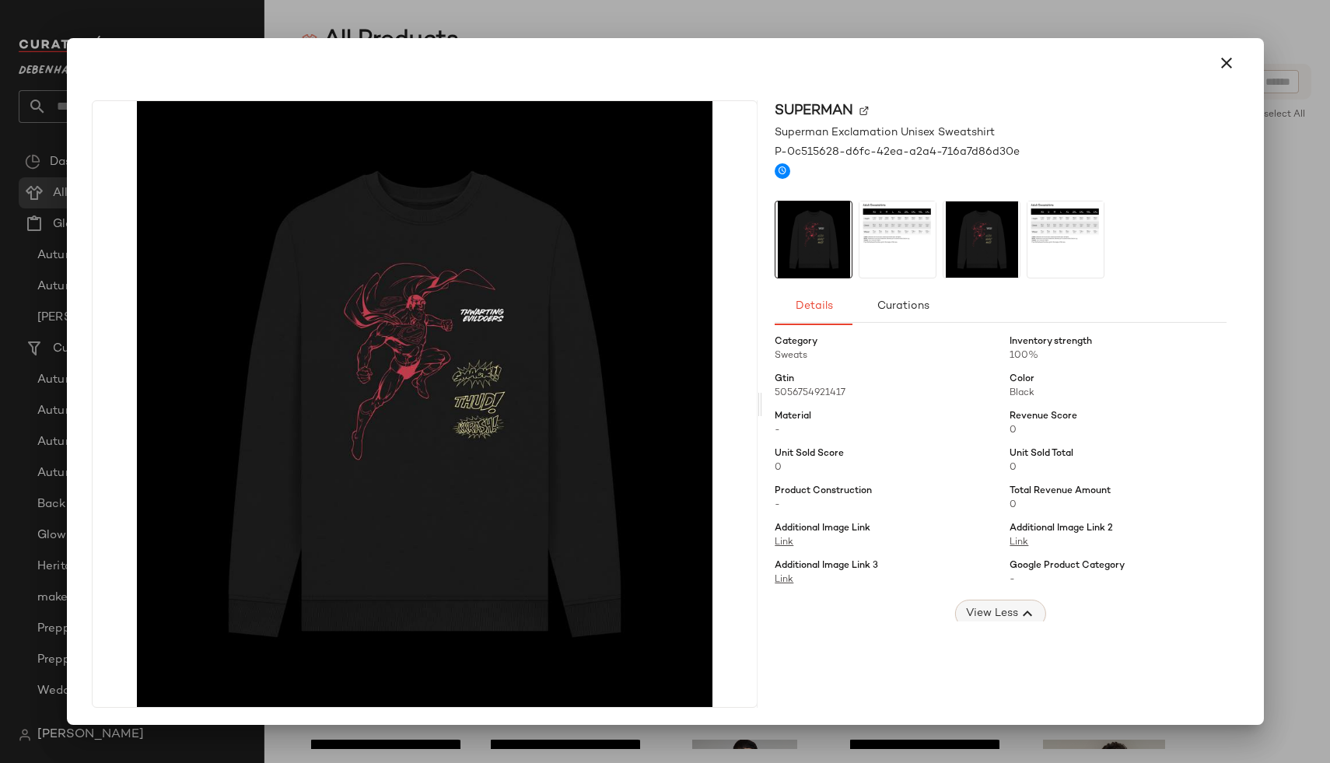
scroll to position [0, 0]
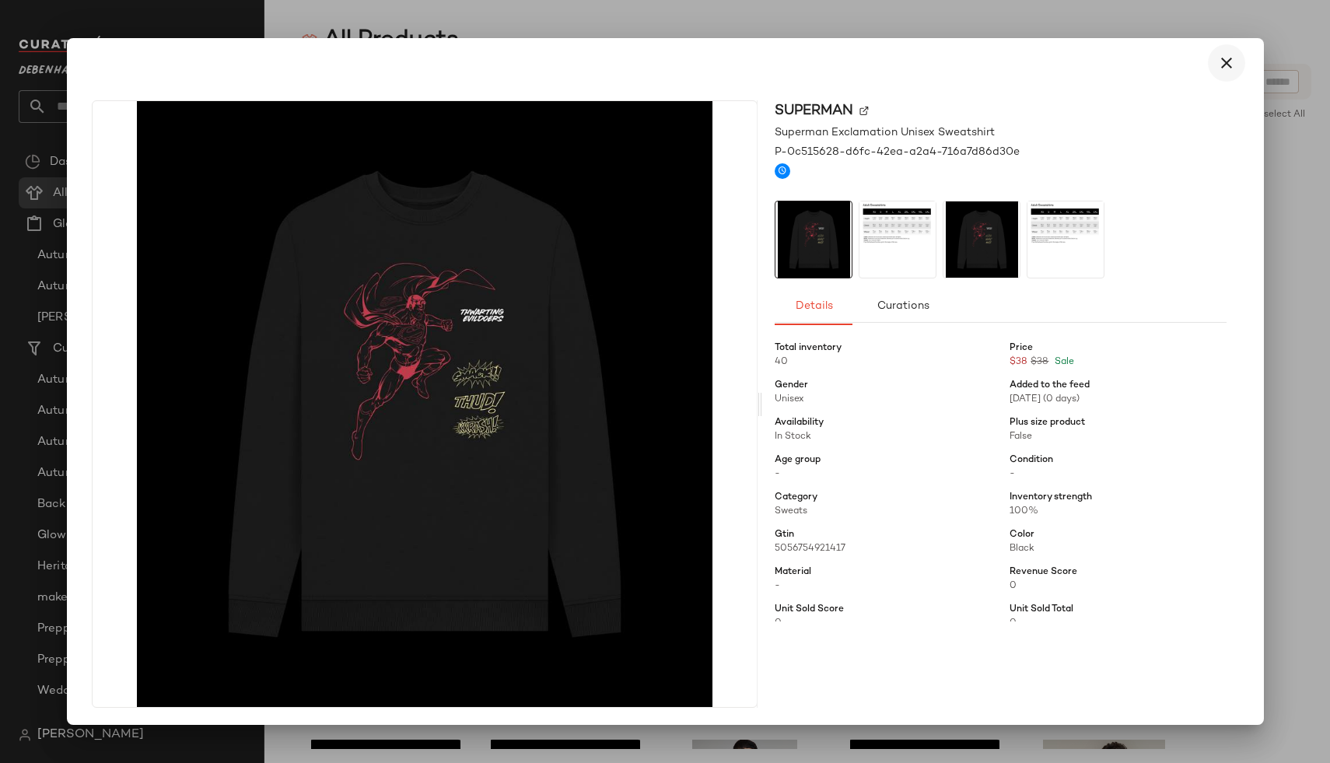
click at [1217, 58] on icon "button" at bounding box center [1226, 63] width 19 height 19
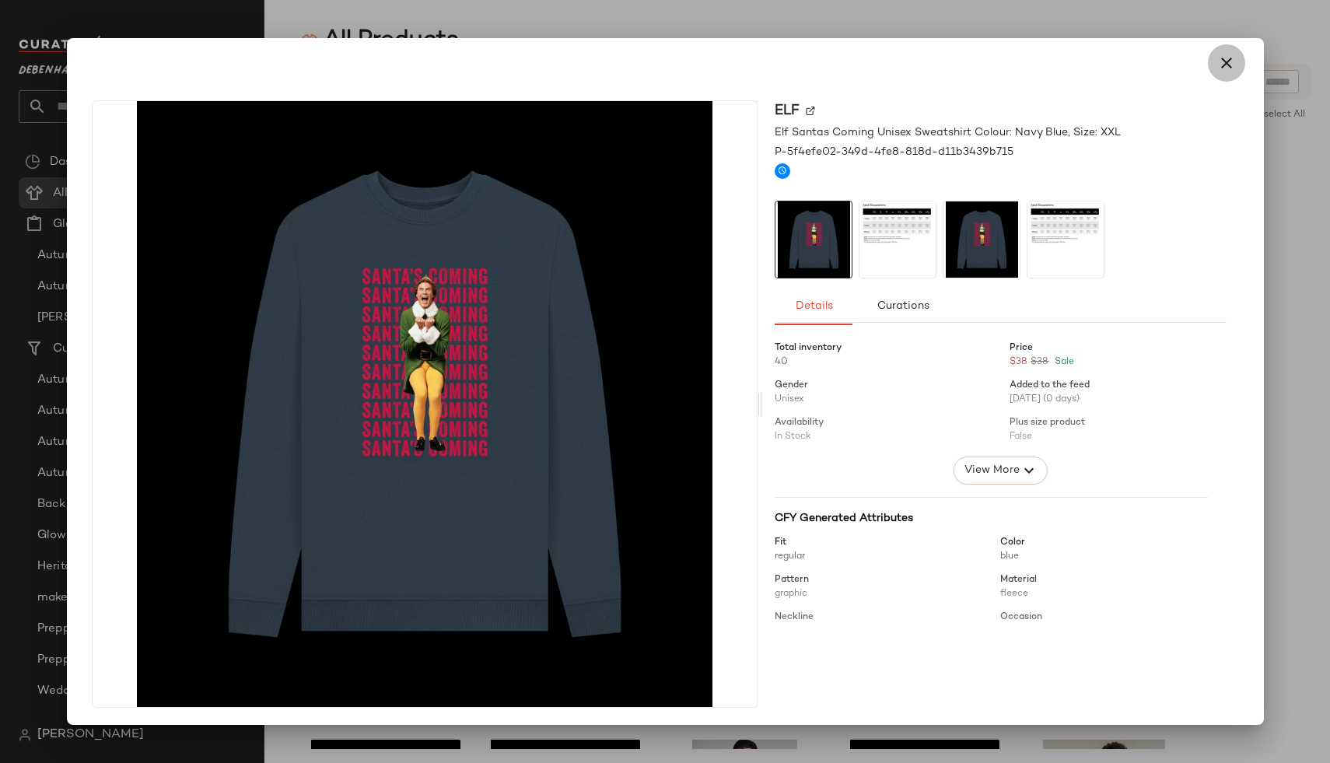
click at [1217, 68] on icon "button" at bounding box center [1226, 63] width 19 height 19
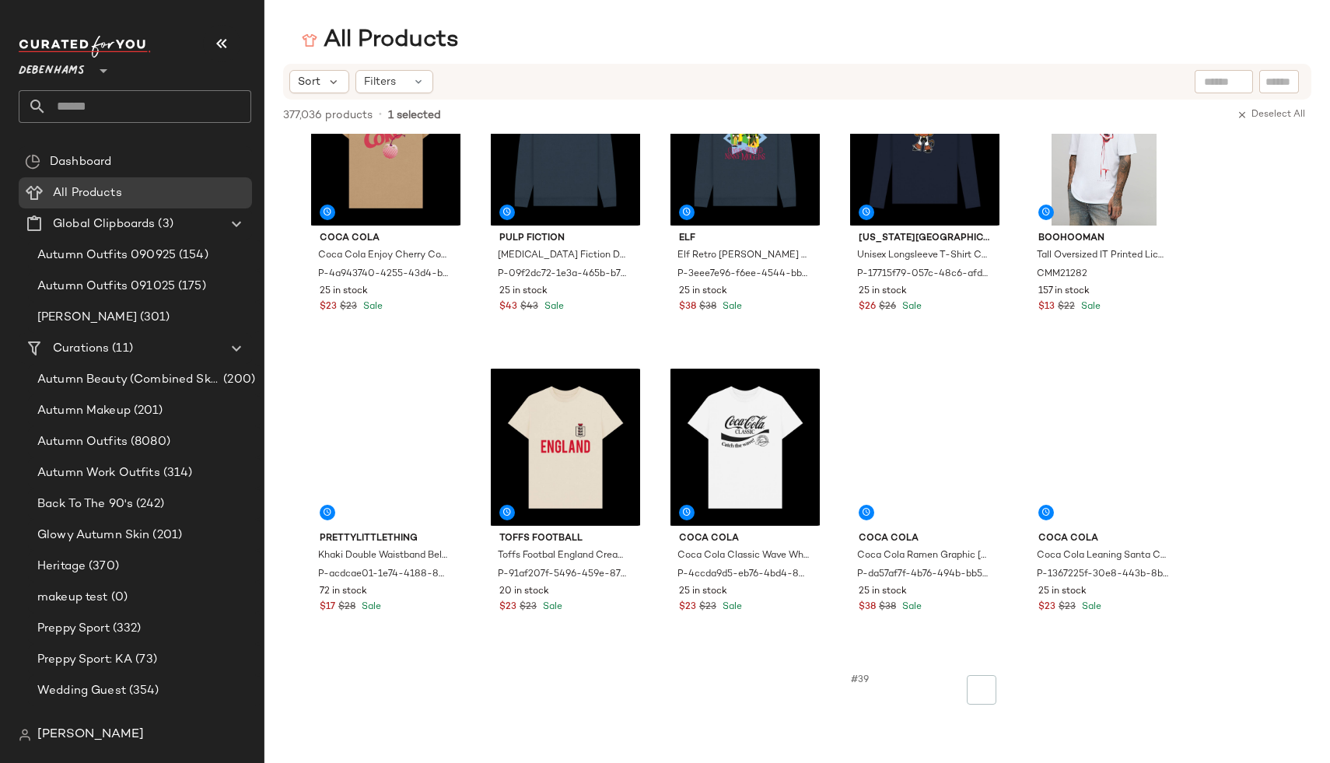
scroll to position [2311, 0]
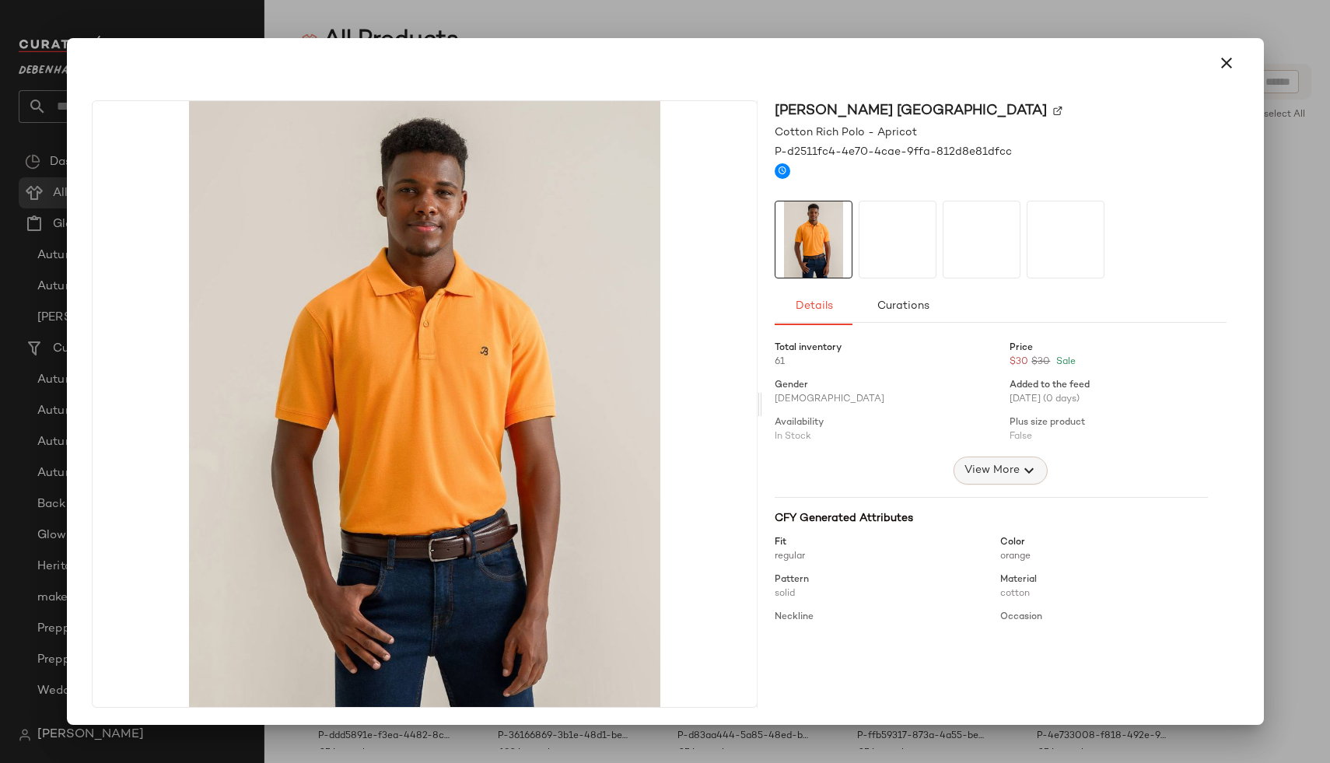
click at [990, 477] on span "View More" at bounding box center [991, 470] width 56 height 19
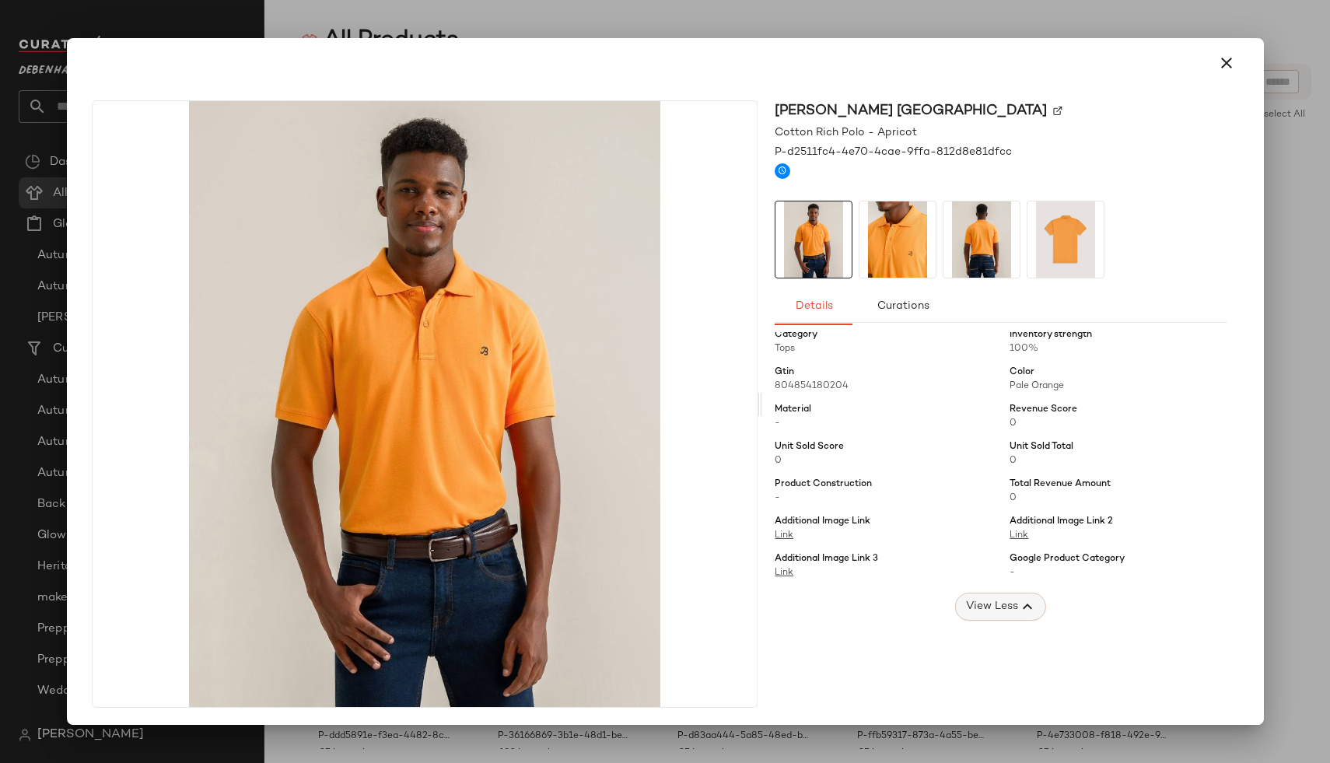
scroll to position [0, 0]
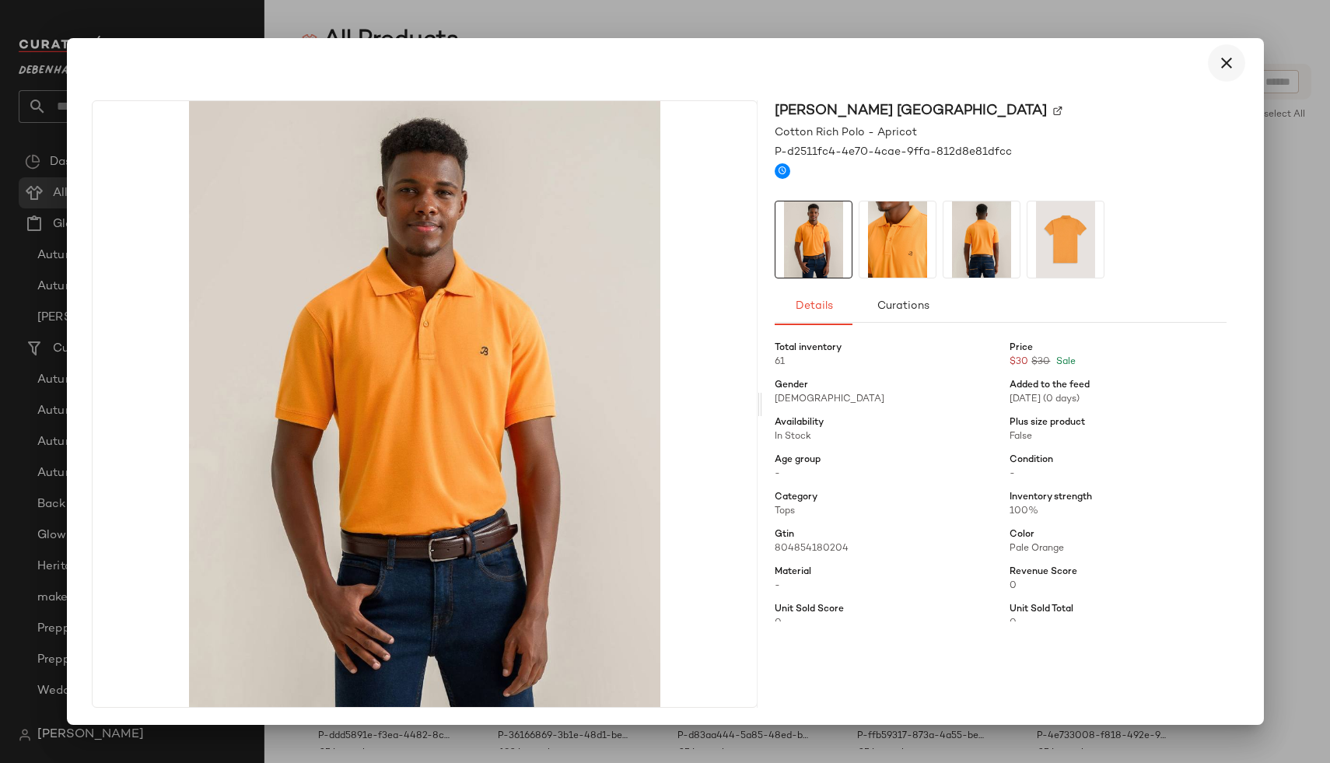
click at [1217, 68] on icon "button" at bounding box center [1226, 63] width 19 height 19
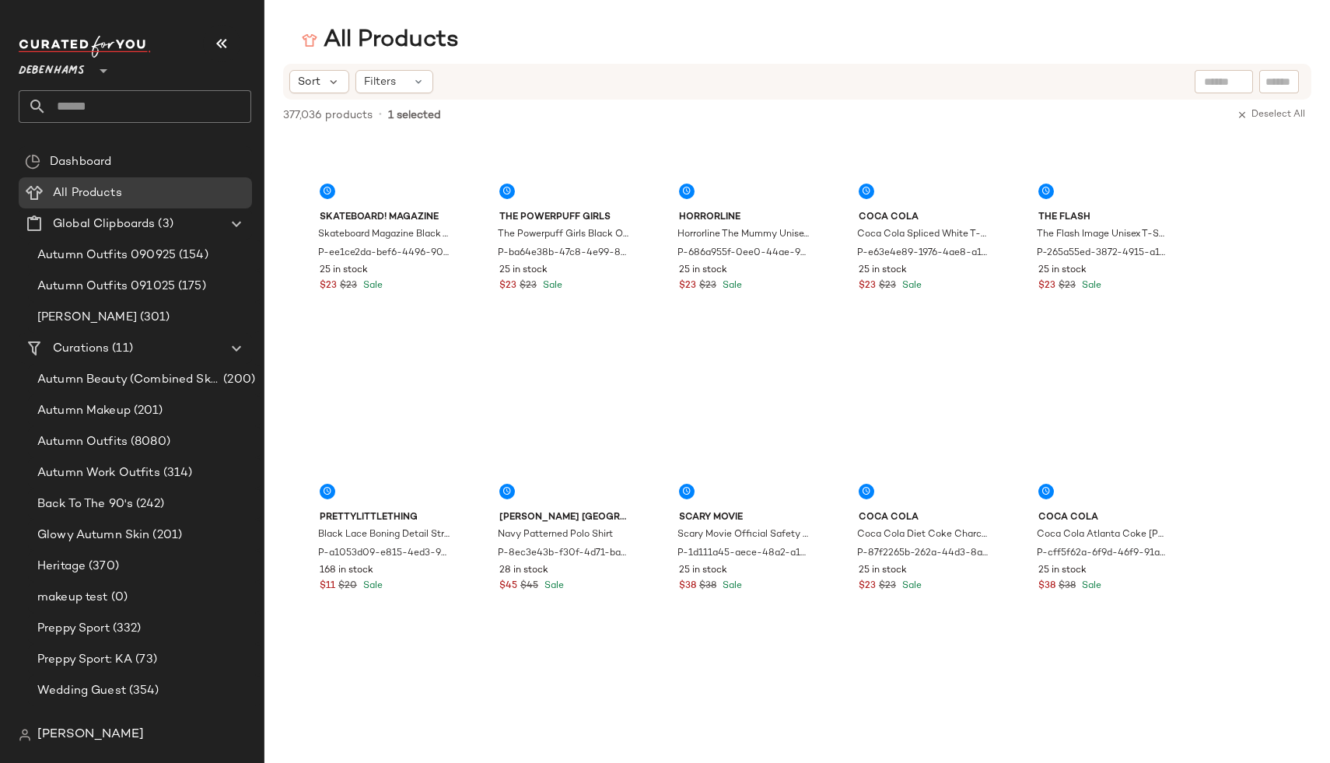
scroll to position [5246, 0]
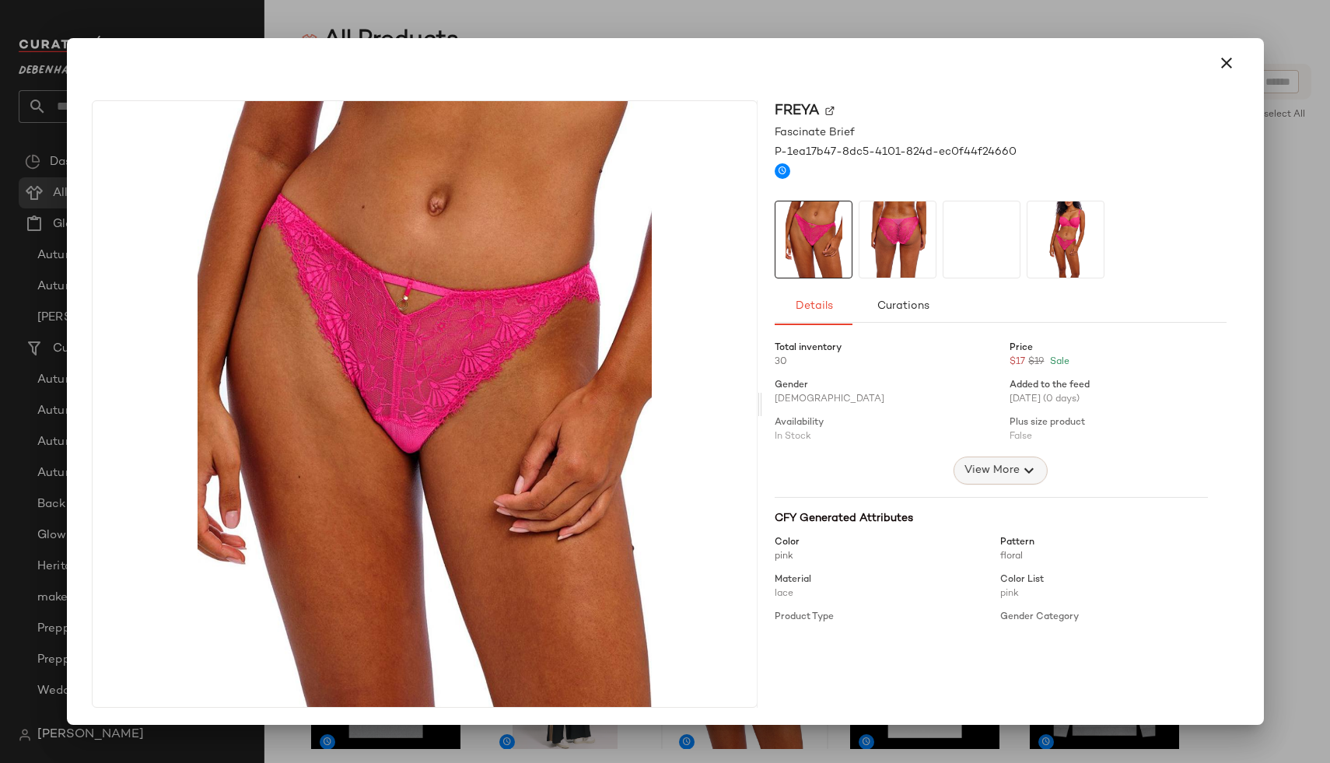
click at [954, 474] on button "View More" at bounding box center [1000, 471] width 93 height 28
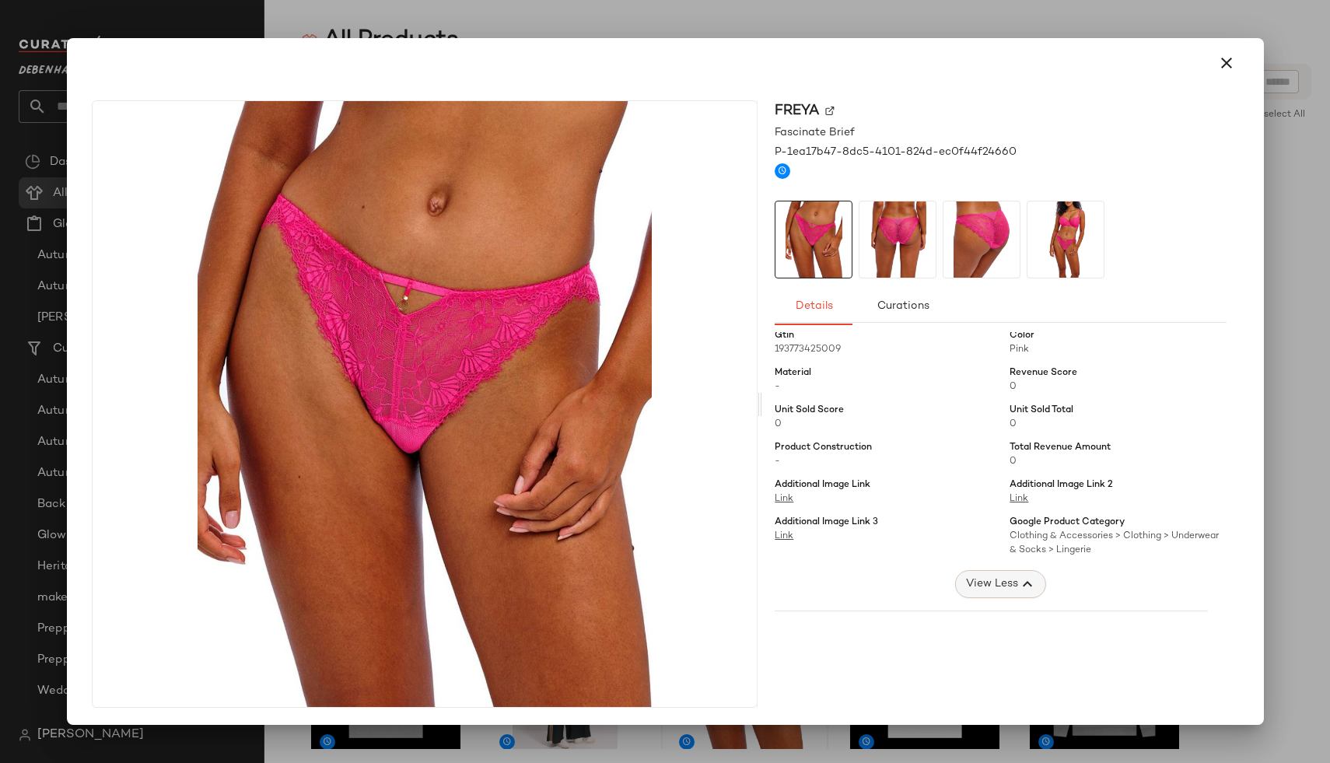
scroll to position [208, 0]
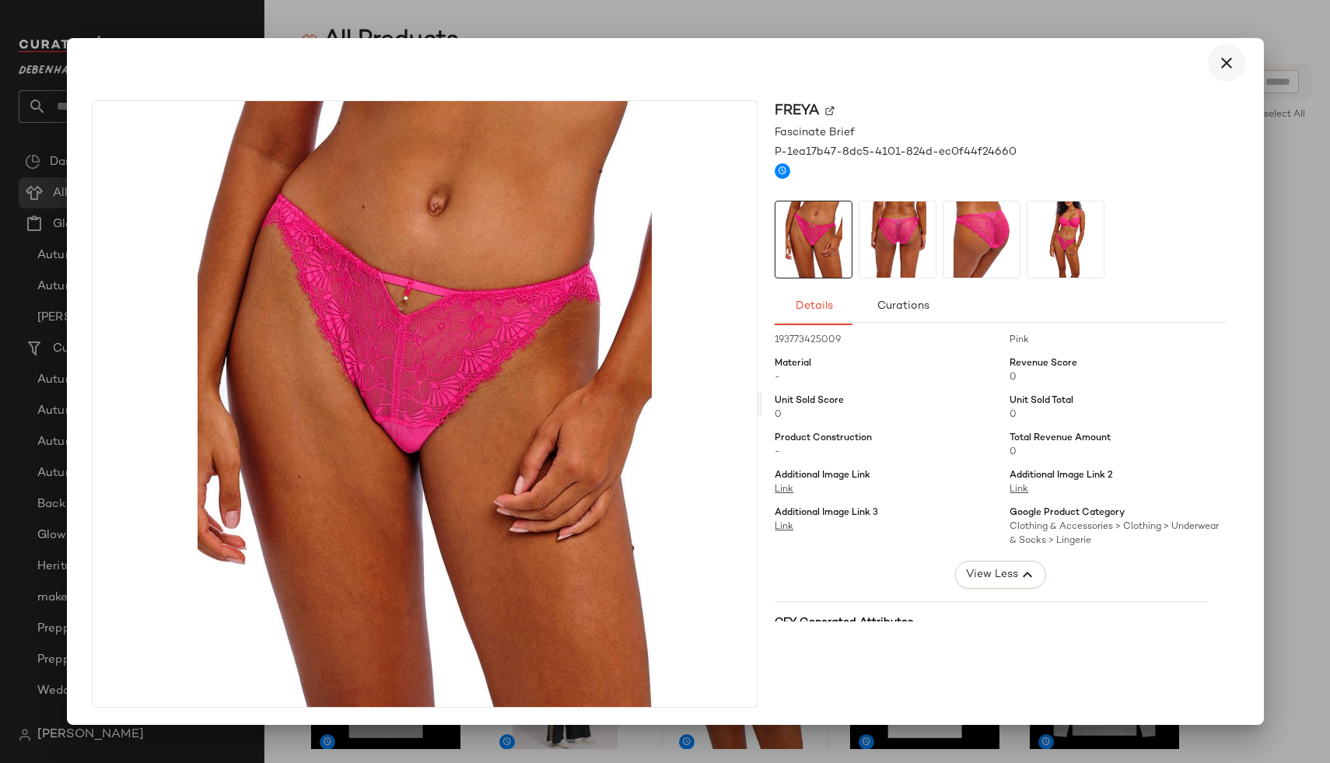
click at [1218, 61] on icon "button" at bounding box center [1226, 63] width 19 height 19
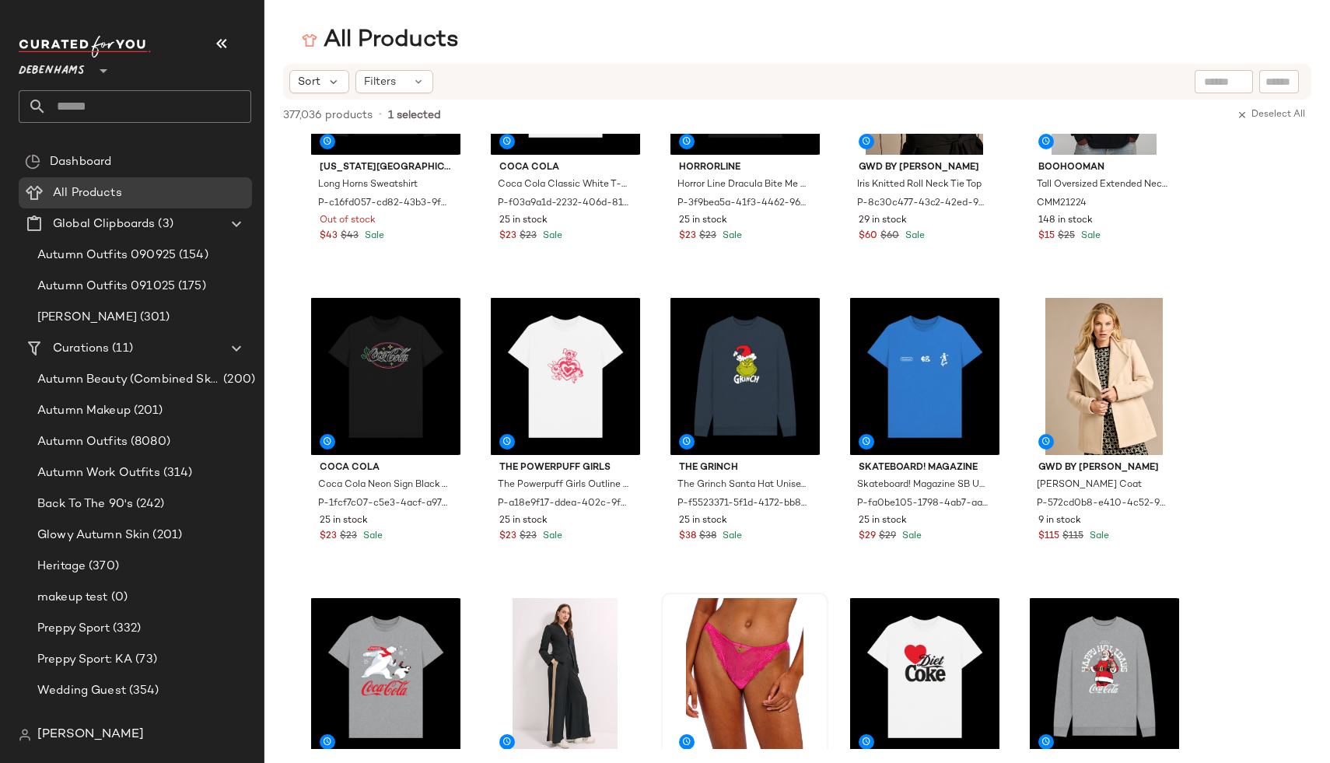
click at [30, 737] on img at bounding box center [25, 735] width 12 height 12
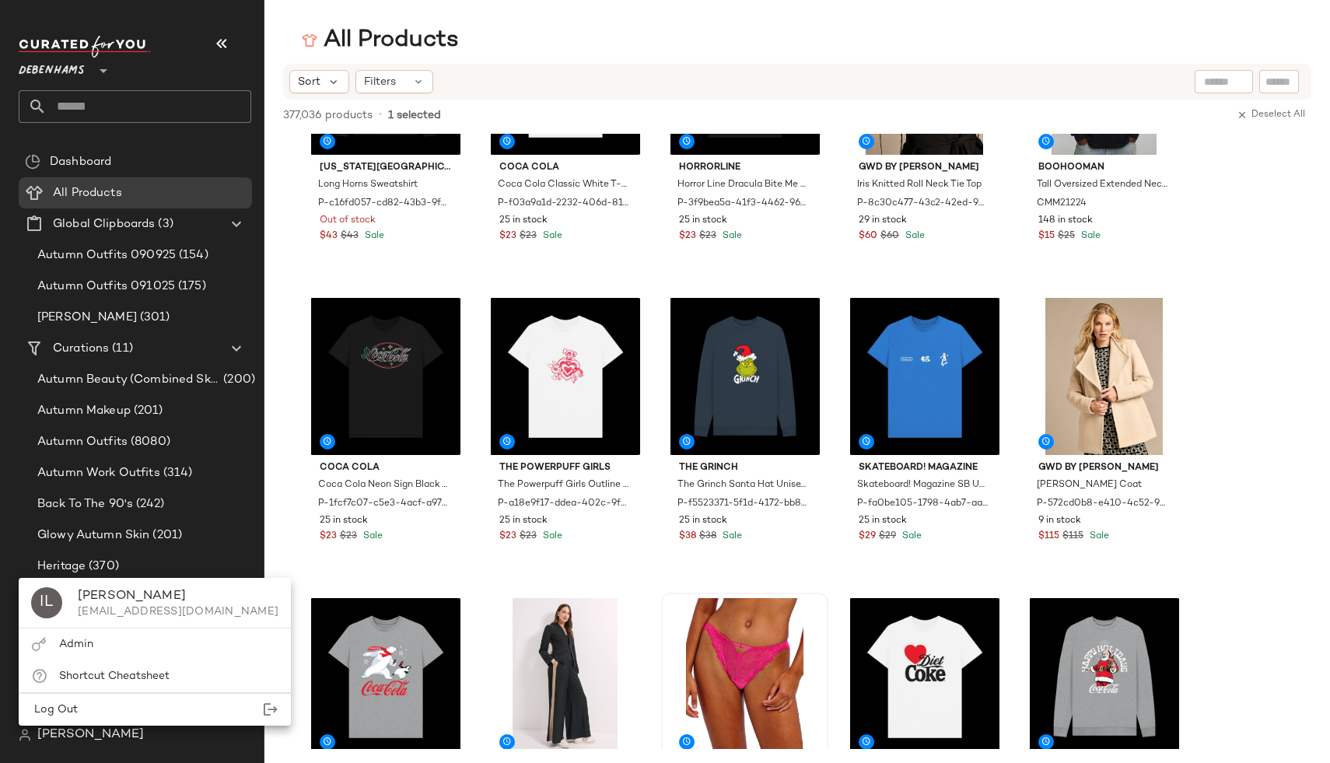
click at [68, 732] on span "[PERSON_NAME]" at bounding box center [90, 735] width 107 height 19
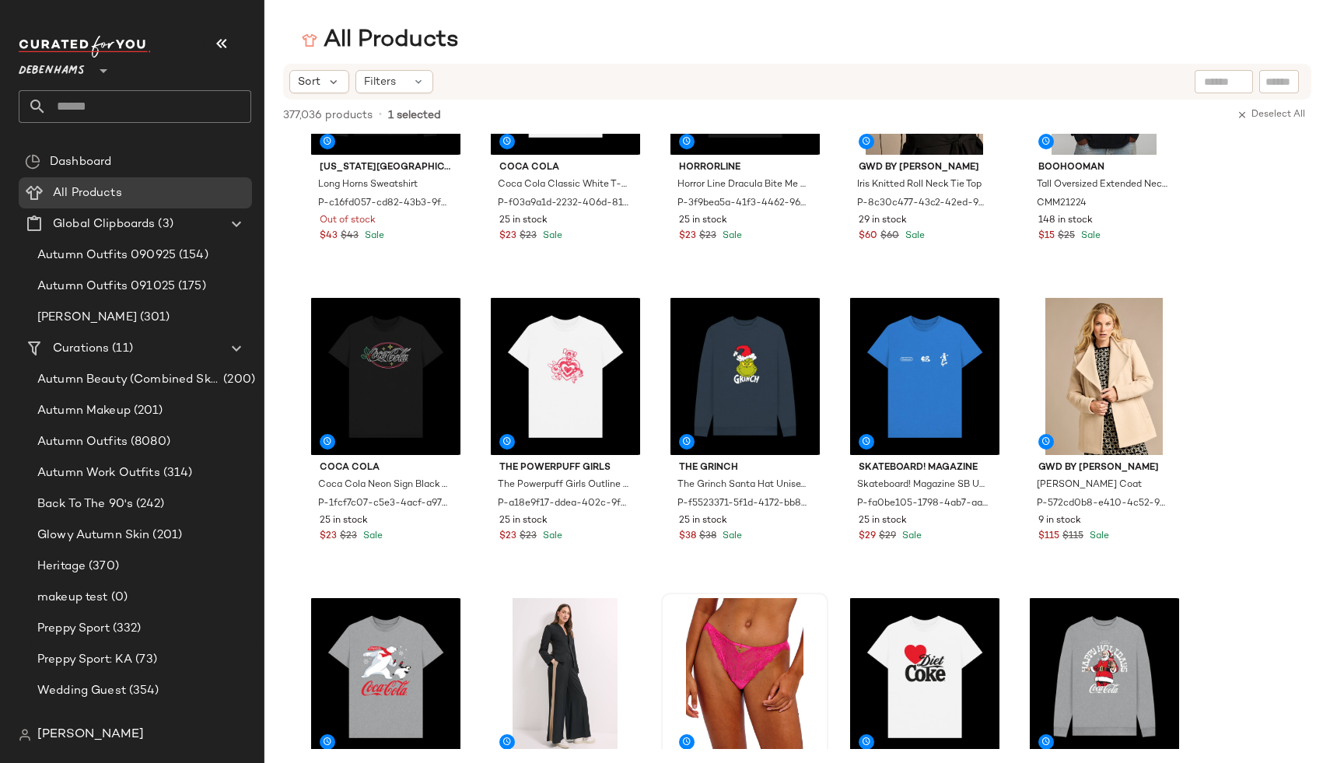
click at [68, 732] on span "[PERSON_NAME]" at bounding box center [90, 735] width 107 height 19
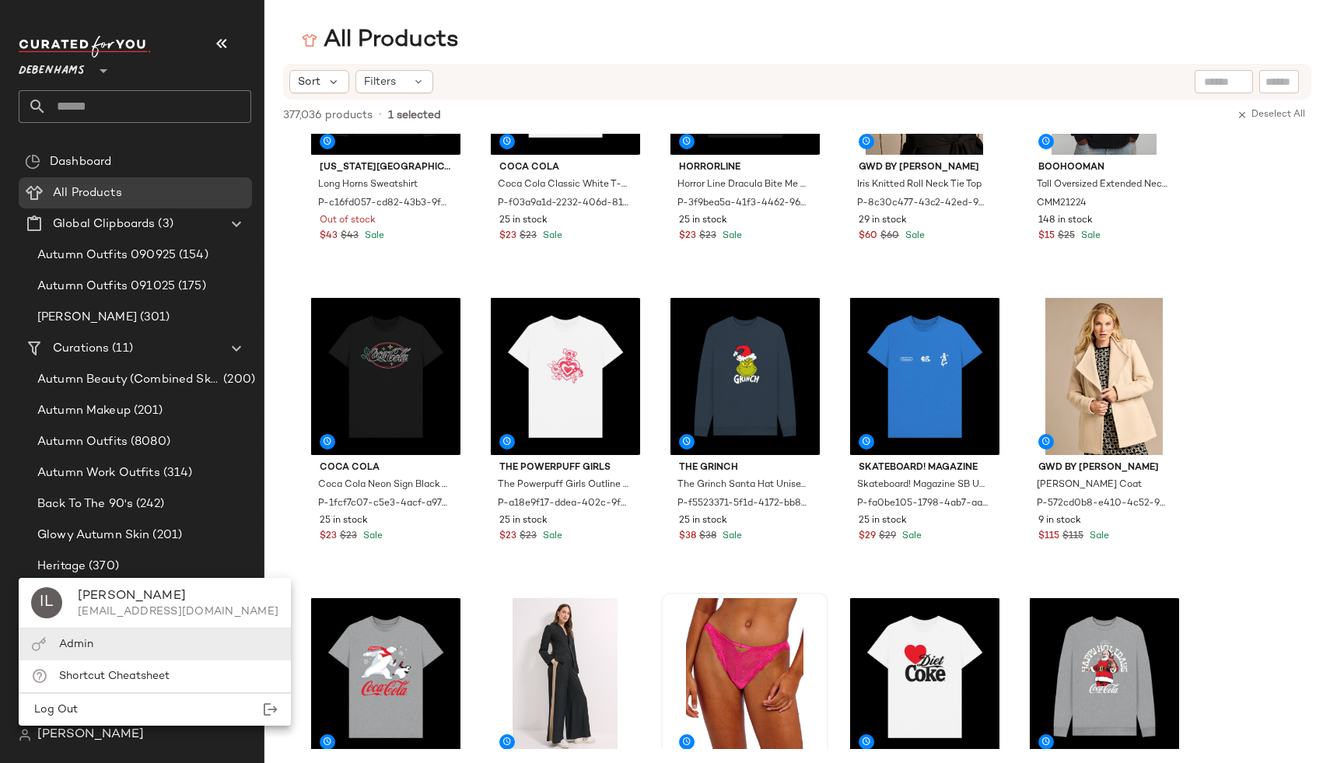
click at [104, 646] on div "Admin" at bounding box center [155, 645] width 272 height 32
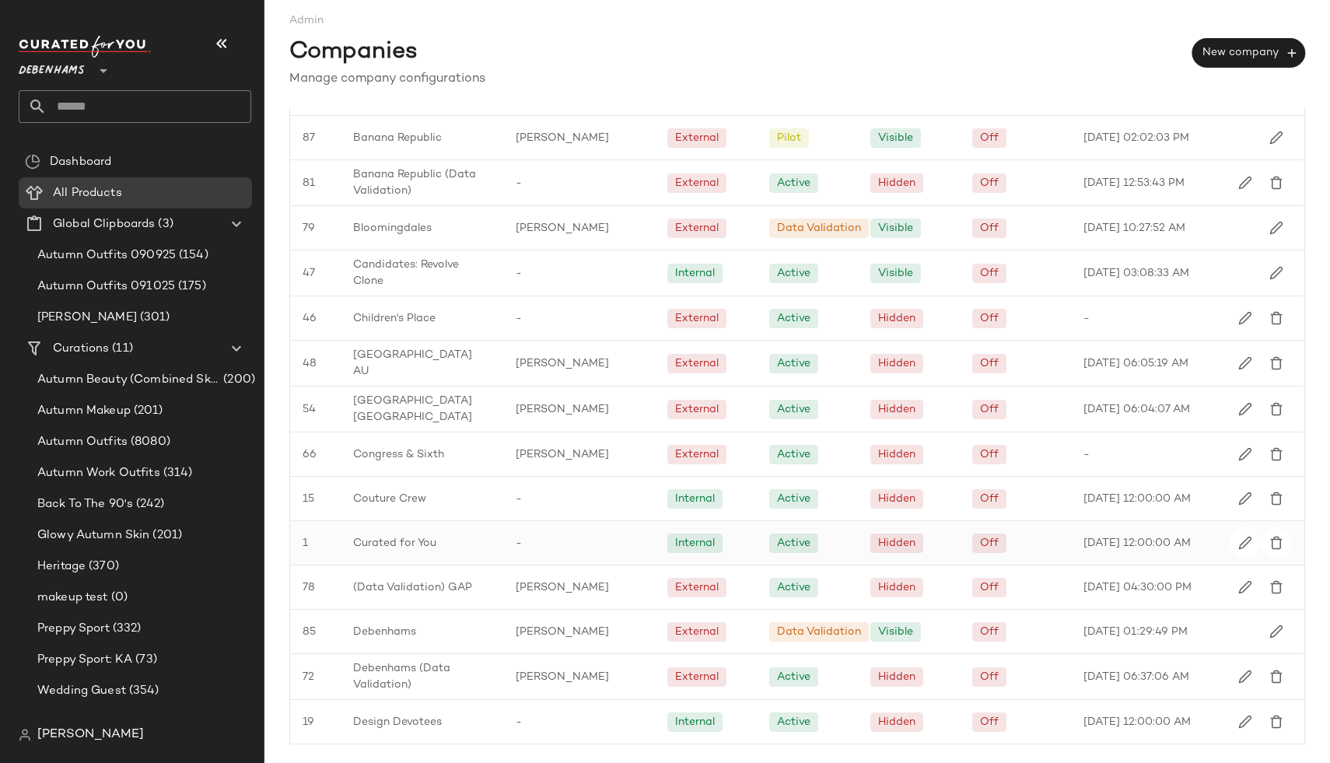
scroll to position [451, 0]
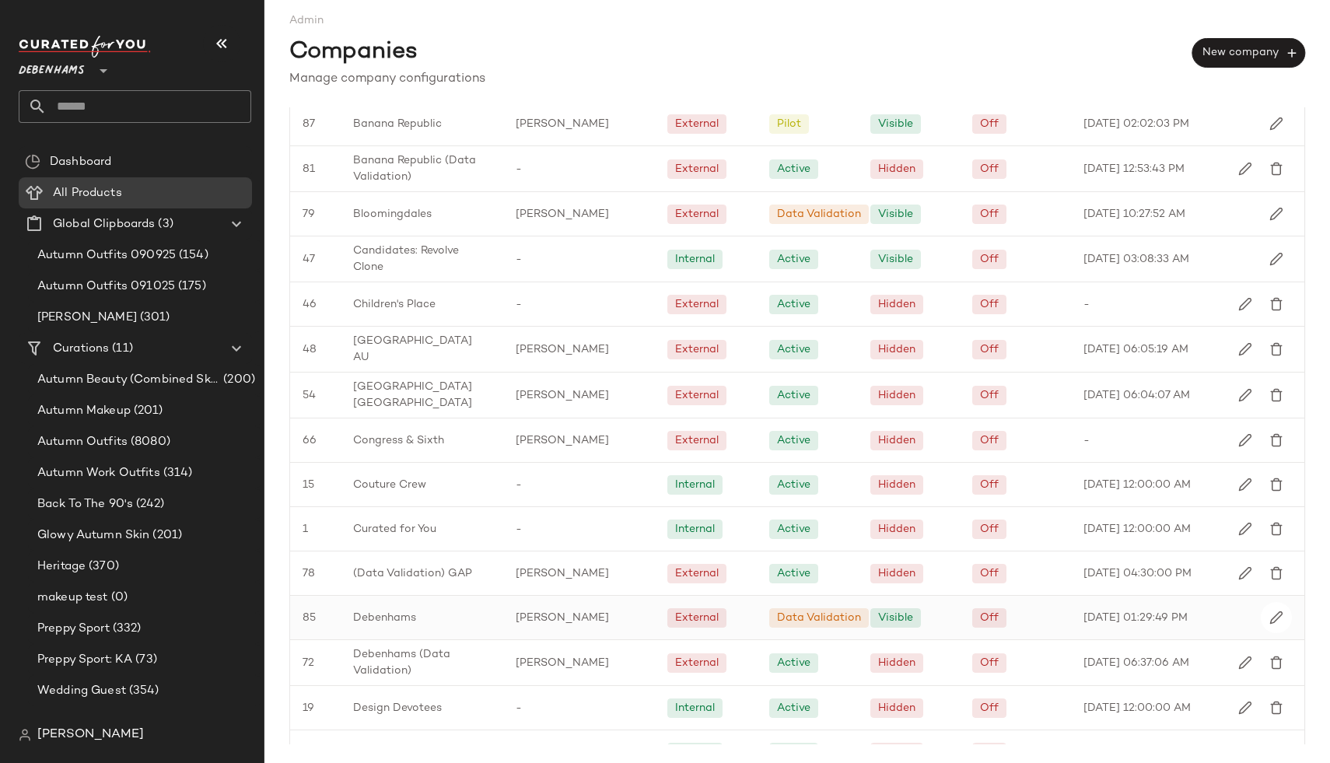
click at [396, 613] on span "Debenhams" at bounding box center [384, 618] width 63 height 16
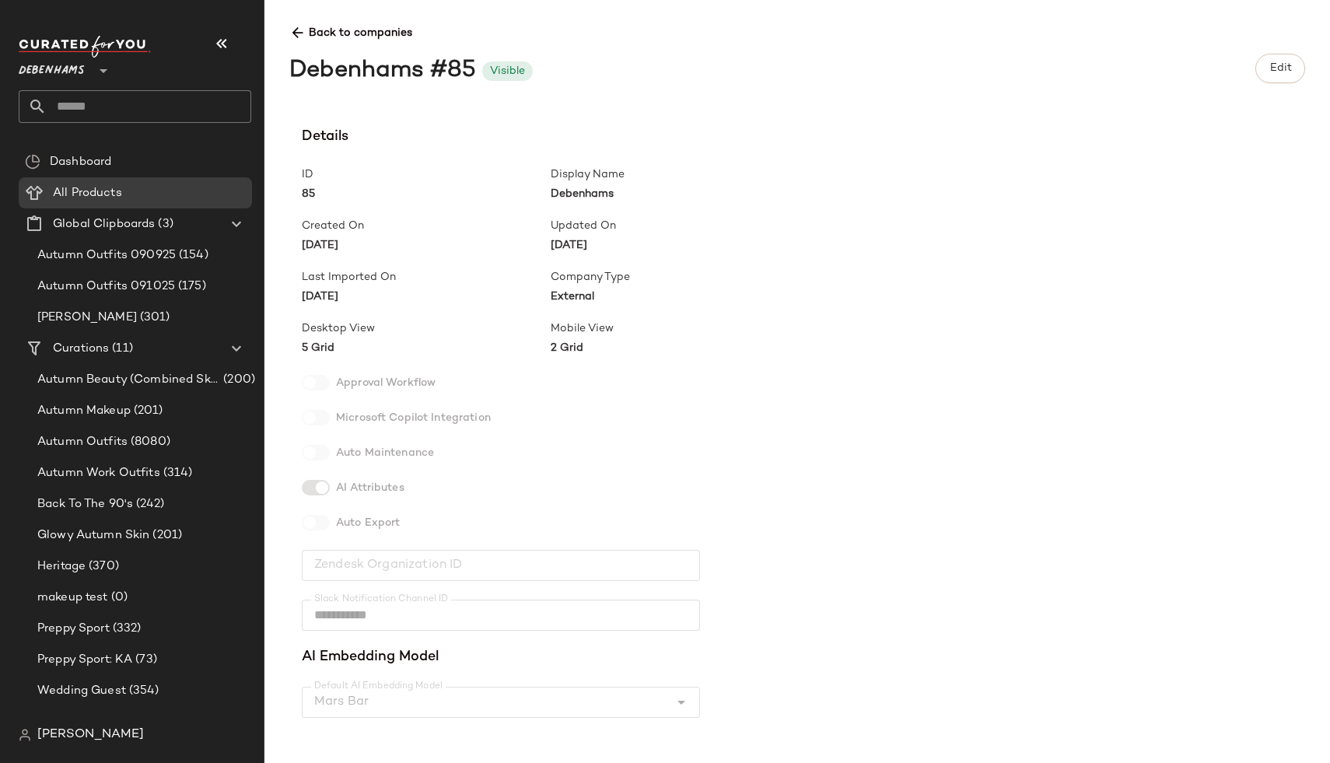
scroll to position [389, 0]
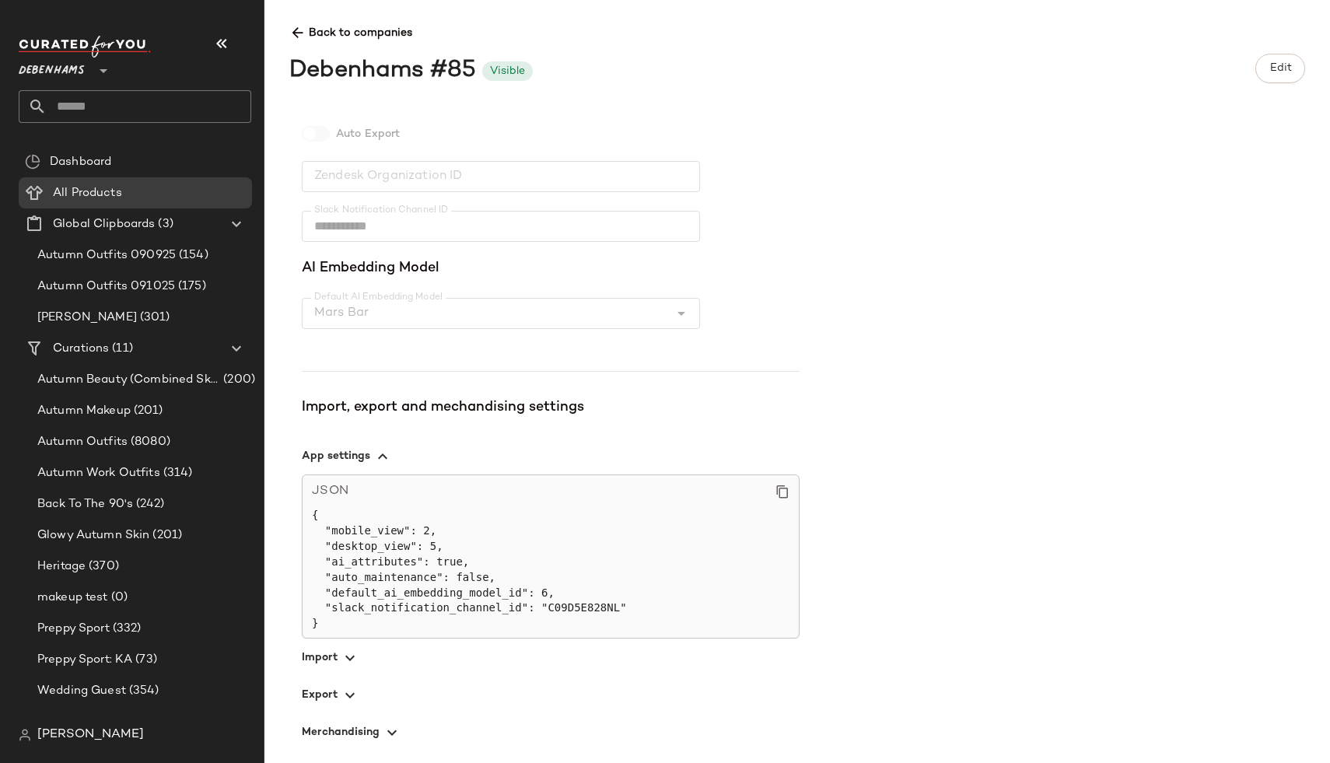
click at [336, 660] on span "button" at bounding box center [551, 657] width 498 height 37
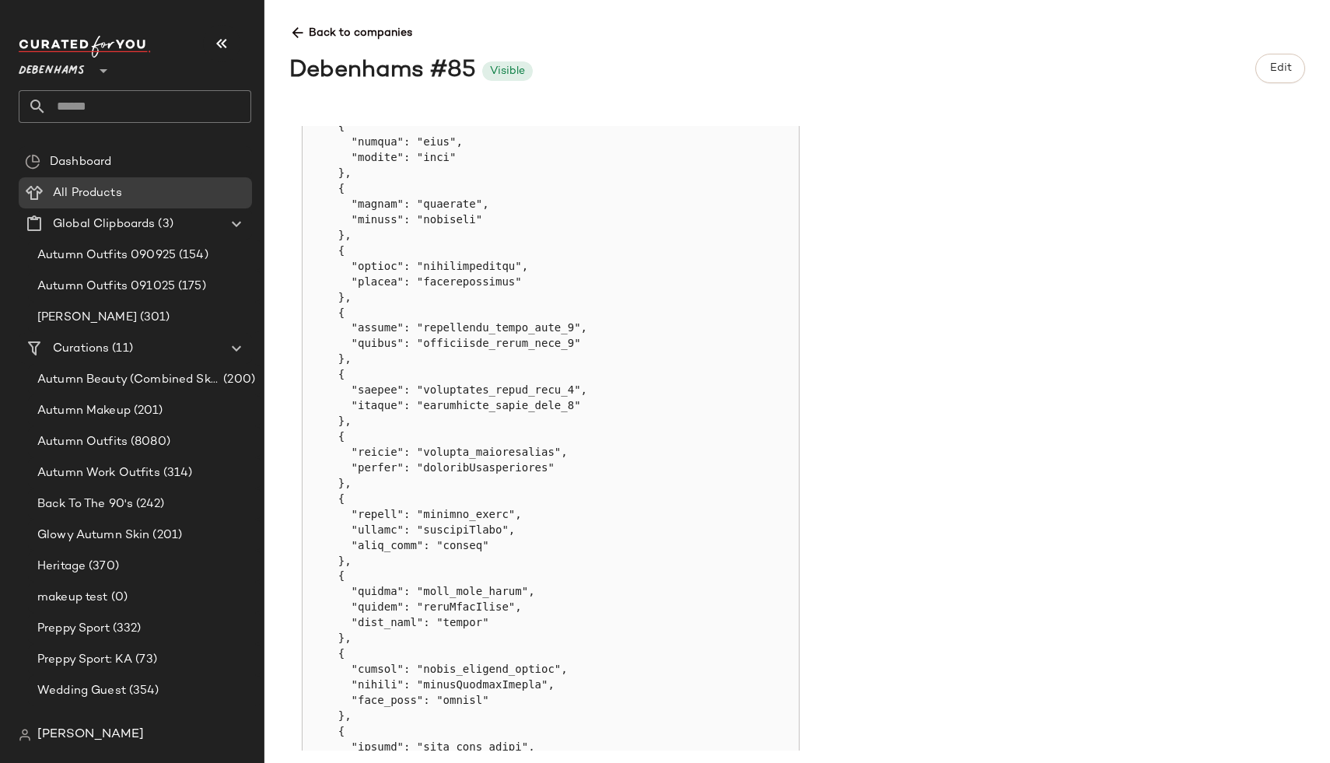
scroll to position [1393, 0]
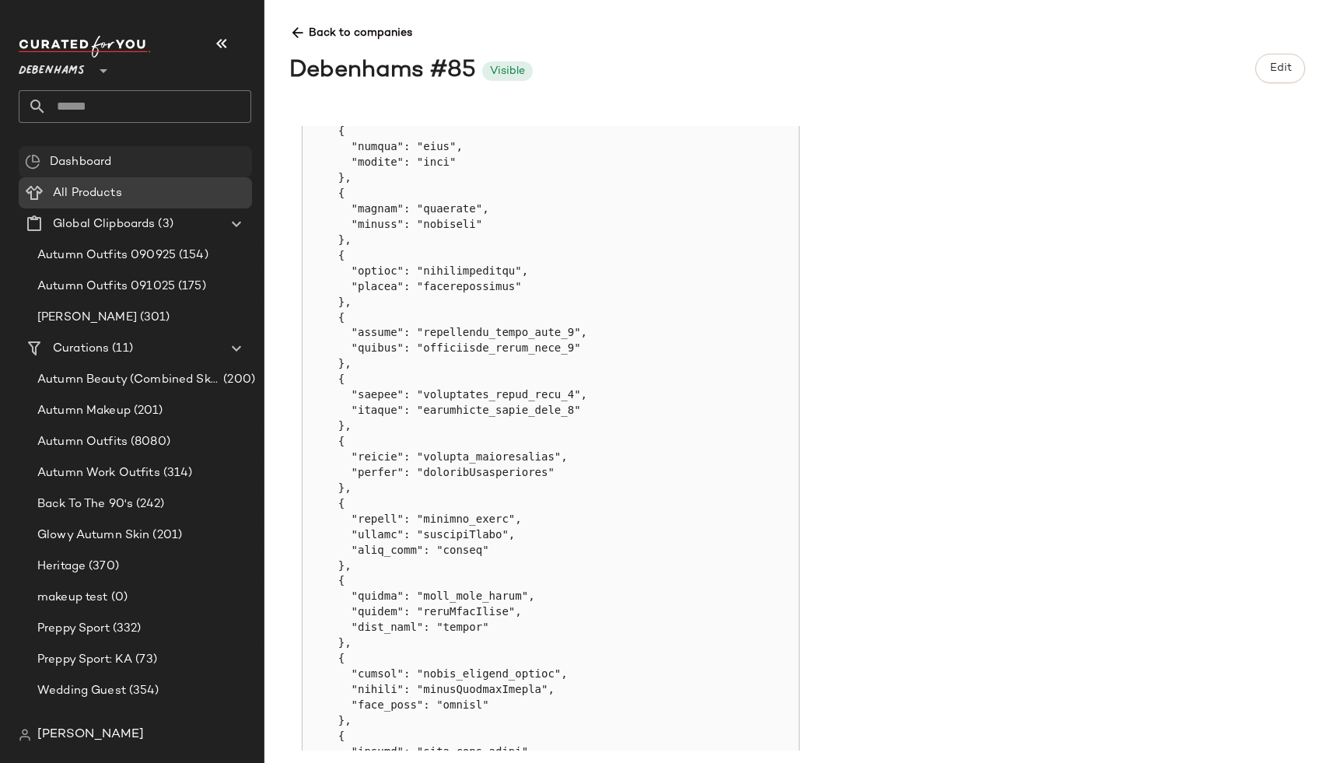
click at [135, 175] on div "Dashboard" at bounding box center [135, 161] width 233 height 31
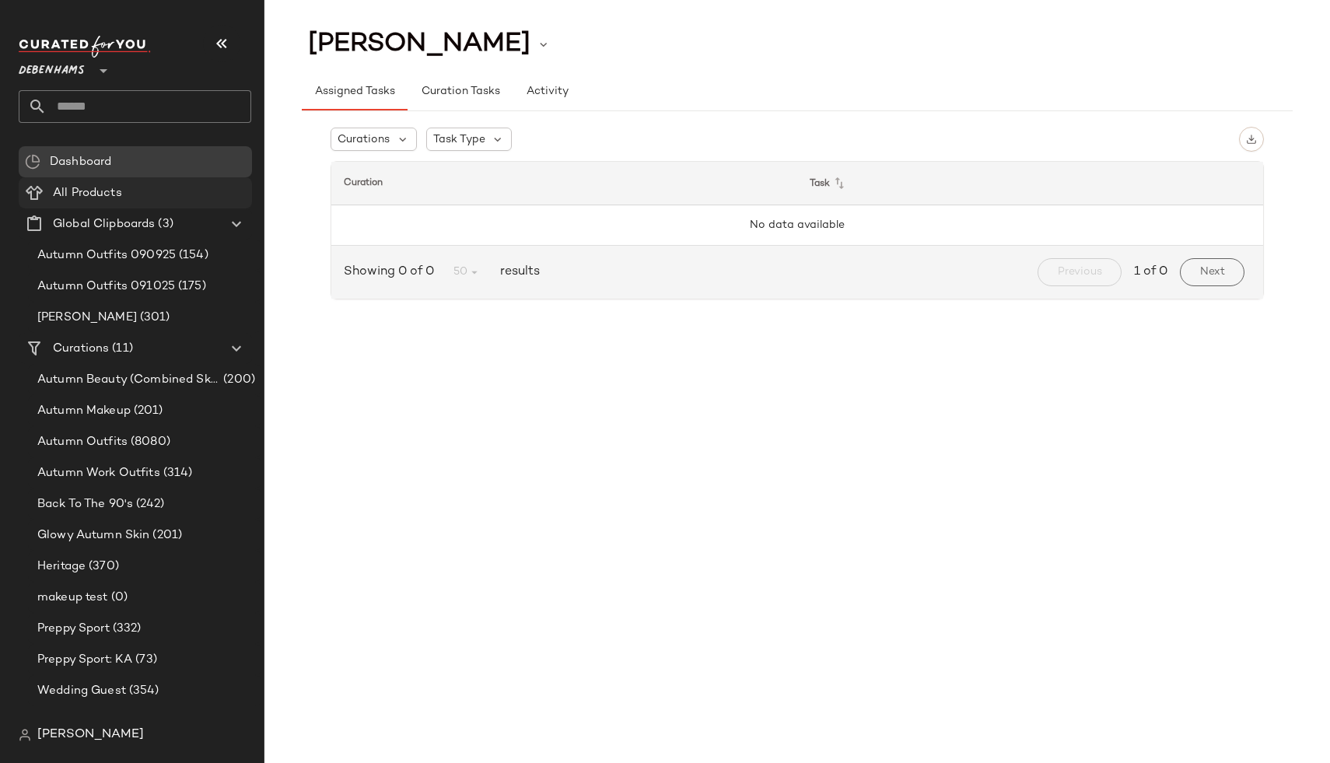
click at [109, 201] on Products "All Products" at bounding box center [135, 192] width 233 height 31
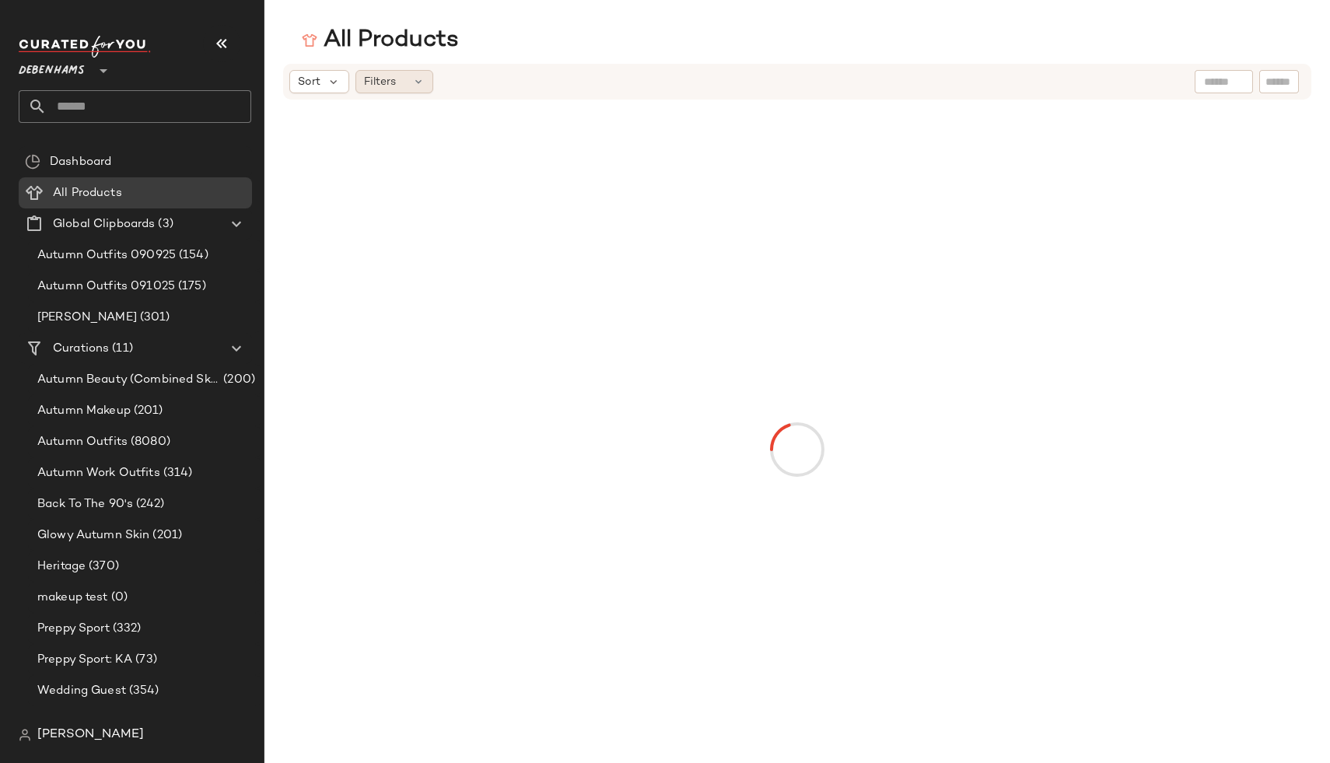
click at [417, 82] on icon at bounding box center [418, 81] width 12 height 12
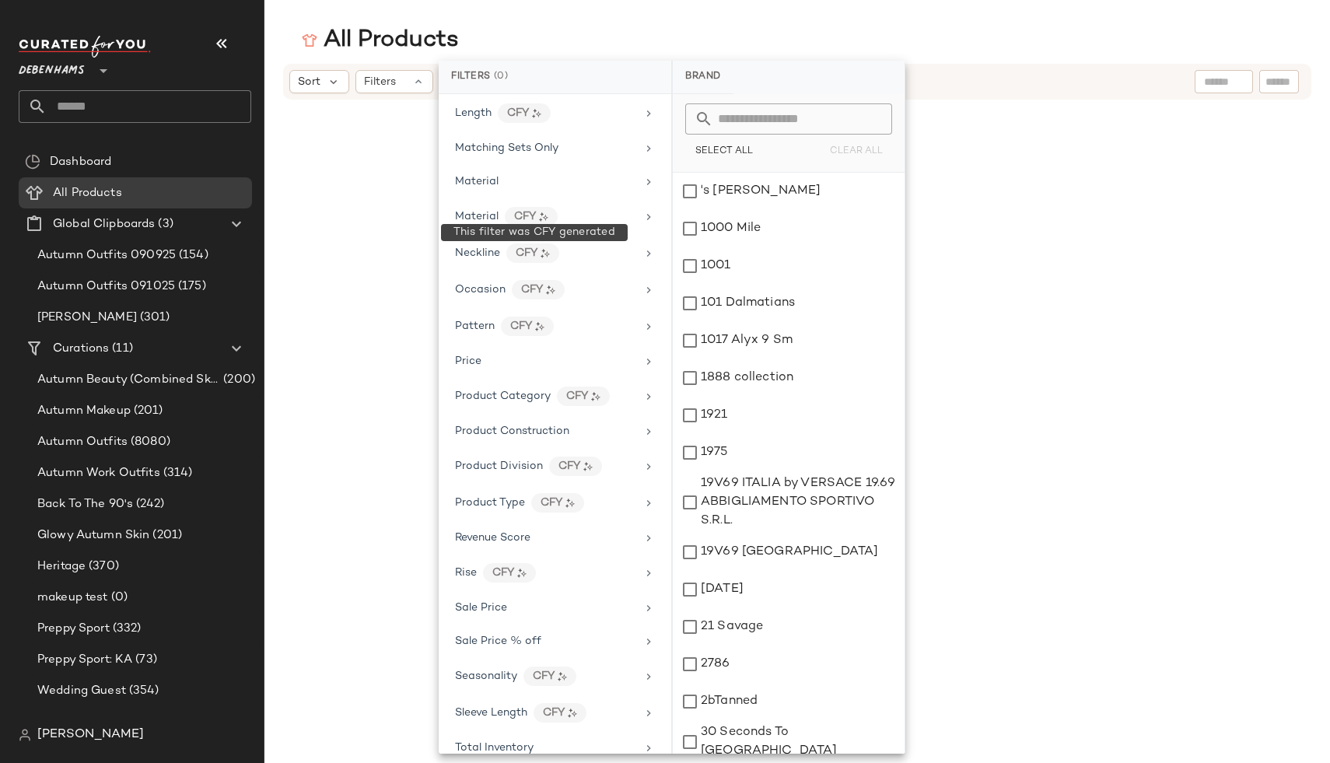
scroll to position [750, 0]
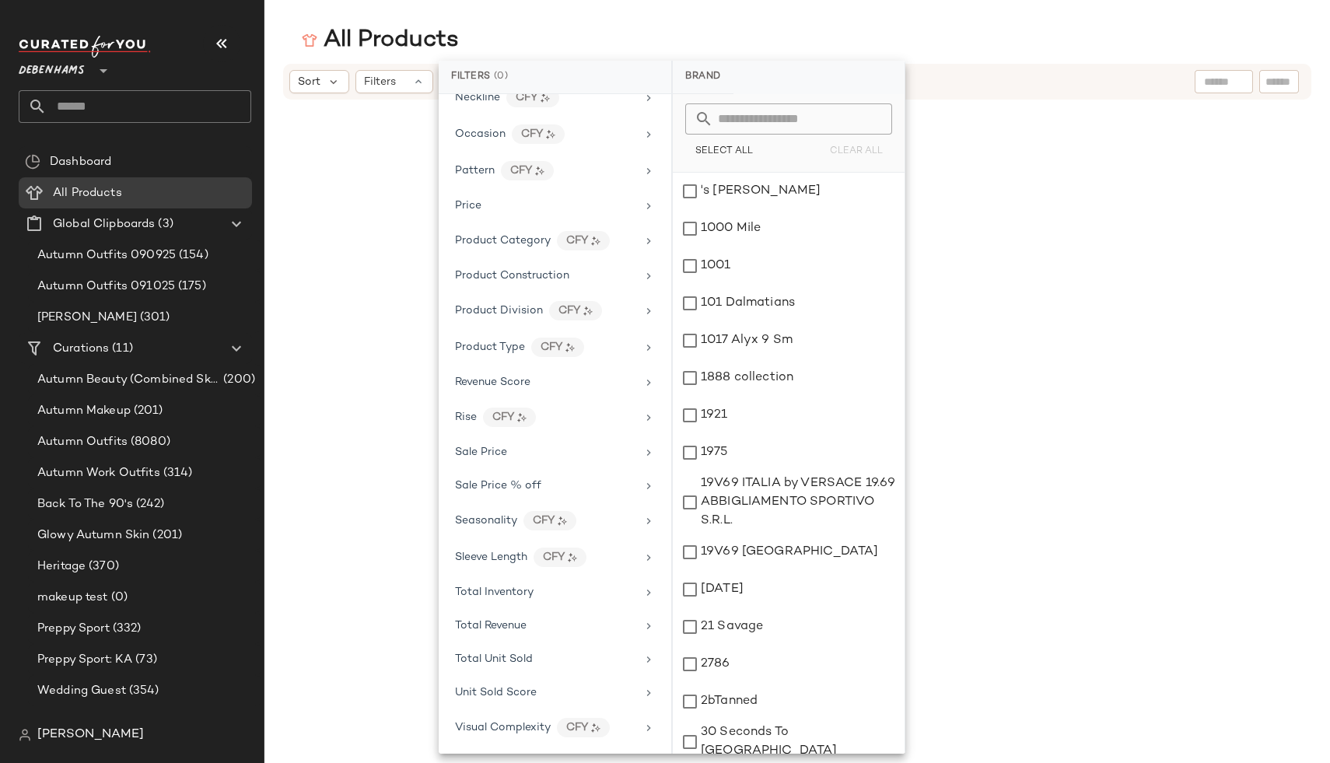
click at [387, 397] on div at bounding box center [797, 449] width 927 height 693
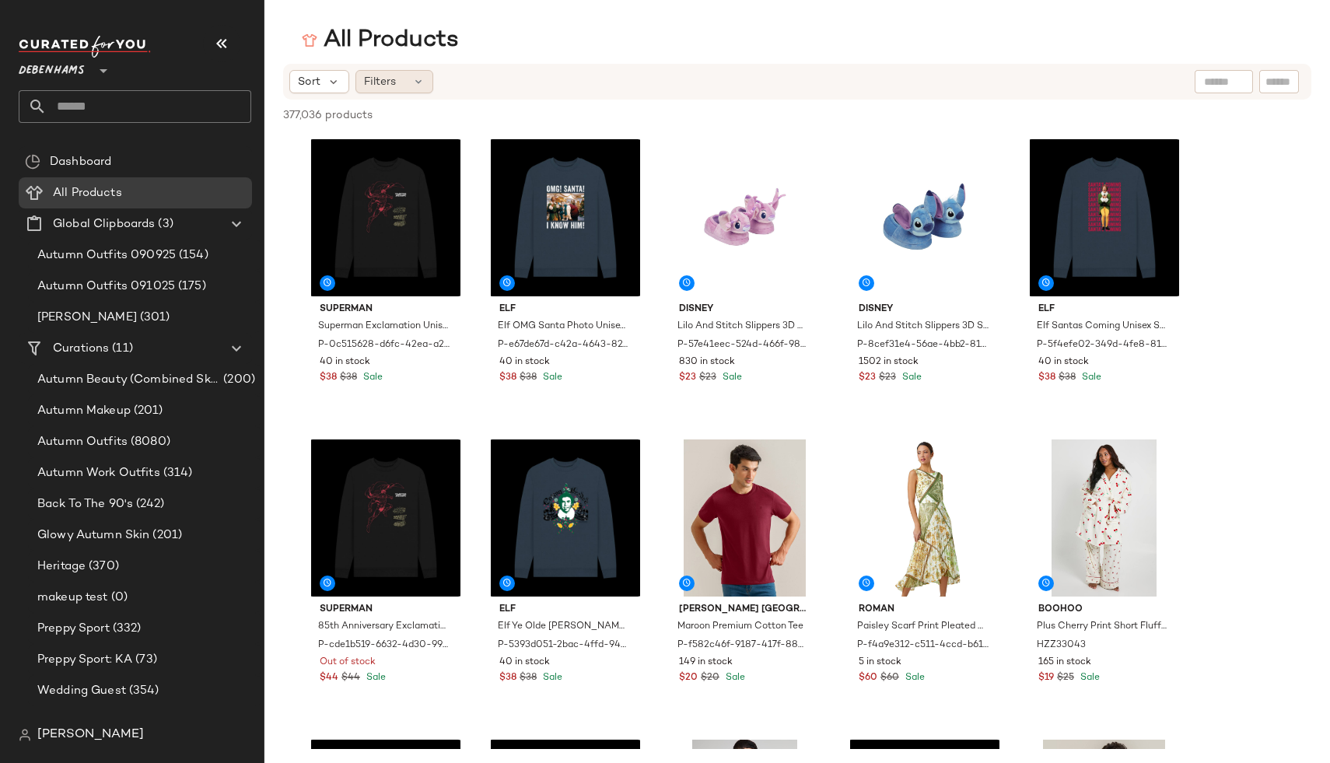
click at [413, 83] on icon at bounding box center [418, 81] width 12 height 12
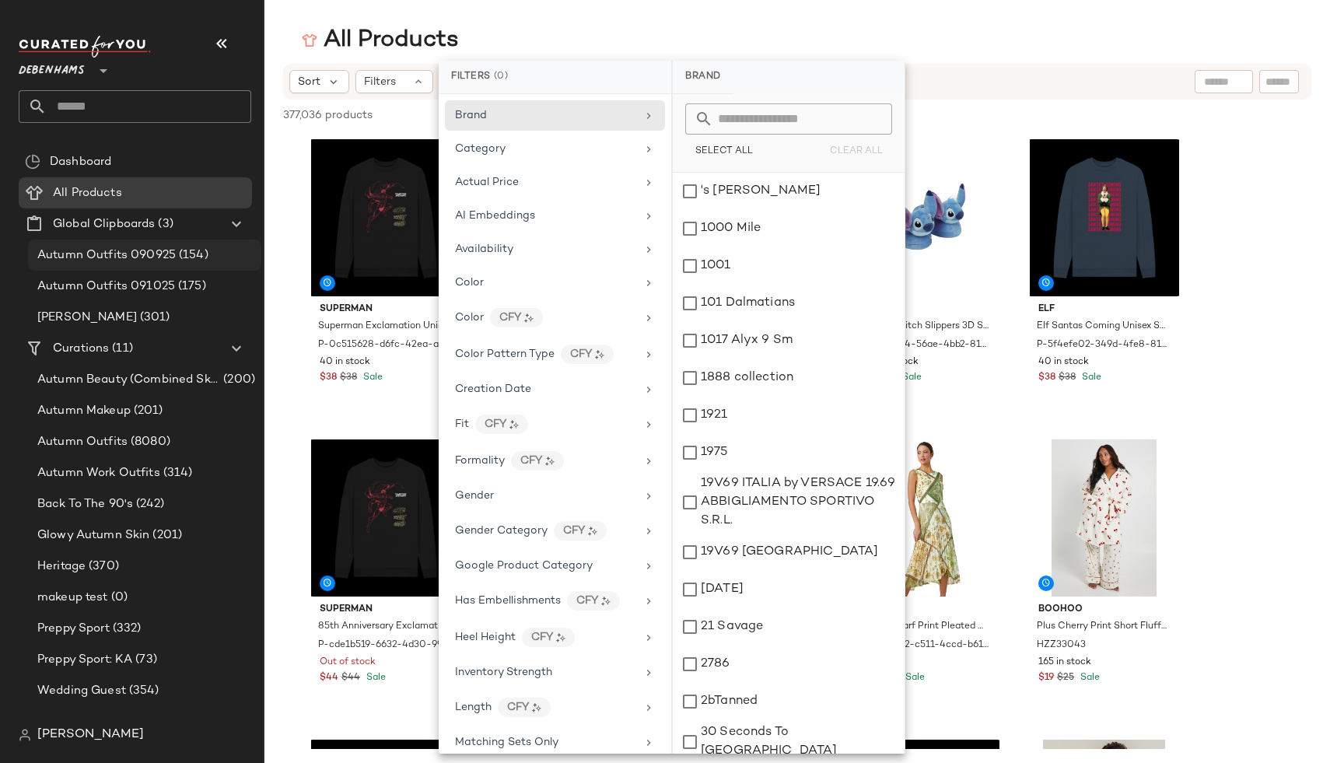
drag, startPoint x: 89, startPoint y: 247, endPoint x: 75, endPoint y: 256, distance: 16.8
click at [89, 247] on span "Autumn Outfits 090925" at bounding box center [106, 256] width 138 height 18
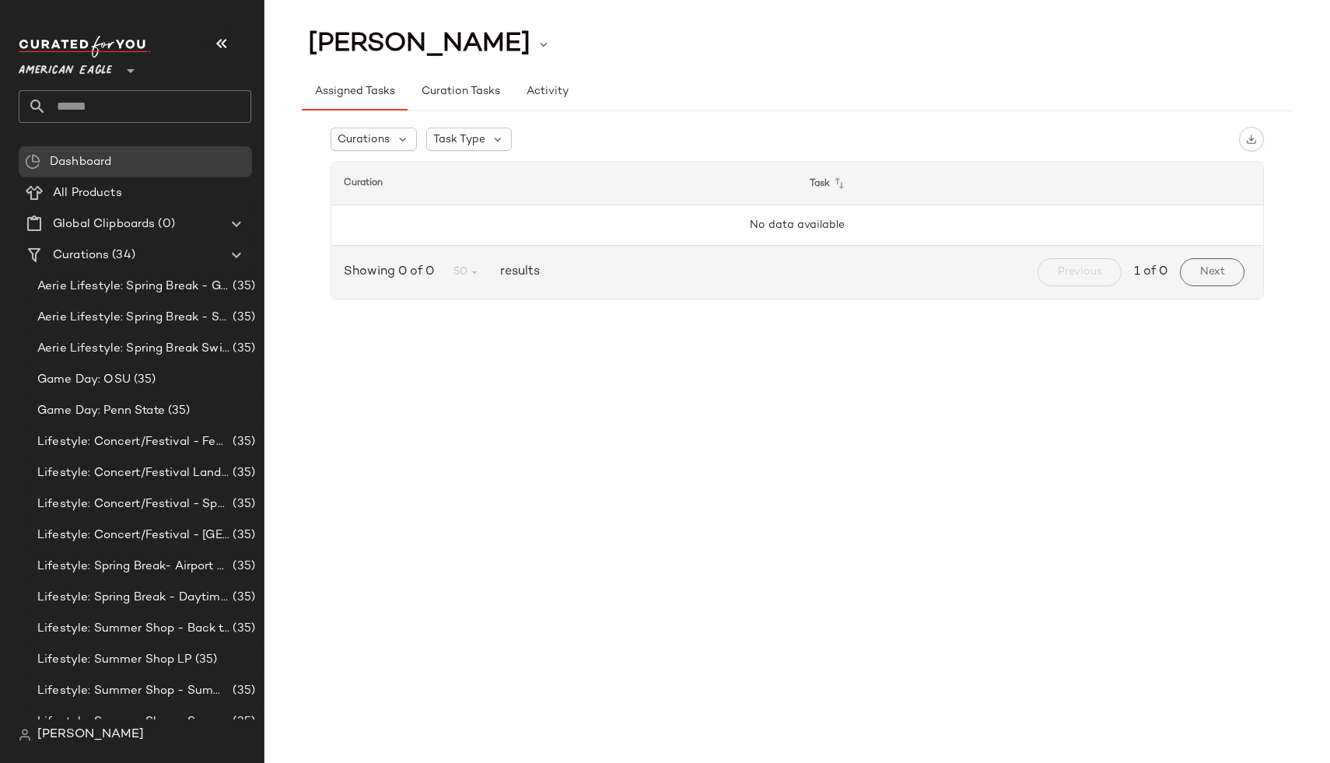
click at [85, 68] on span "American Eagle" at bounding box center [65, 67] width 93 height 28
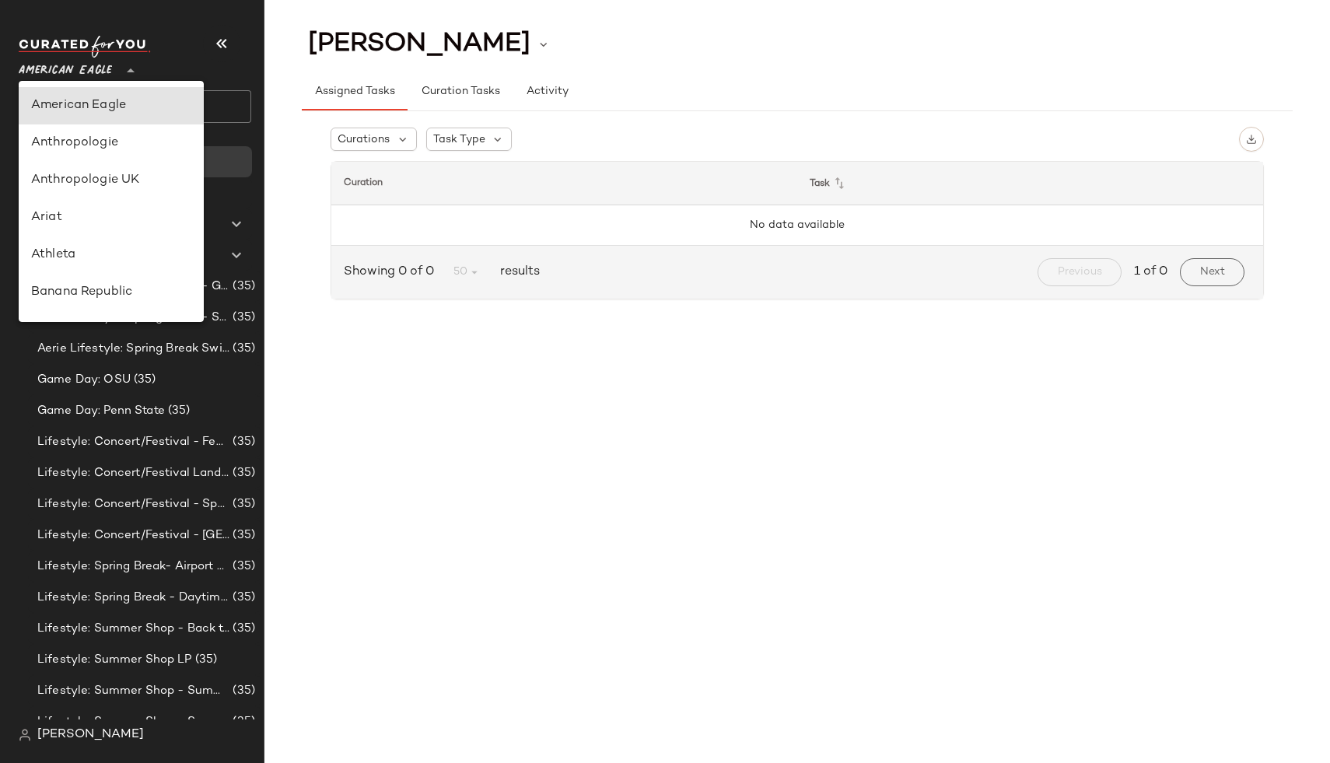
type input "**"
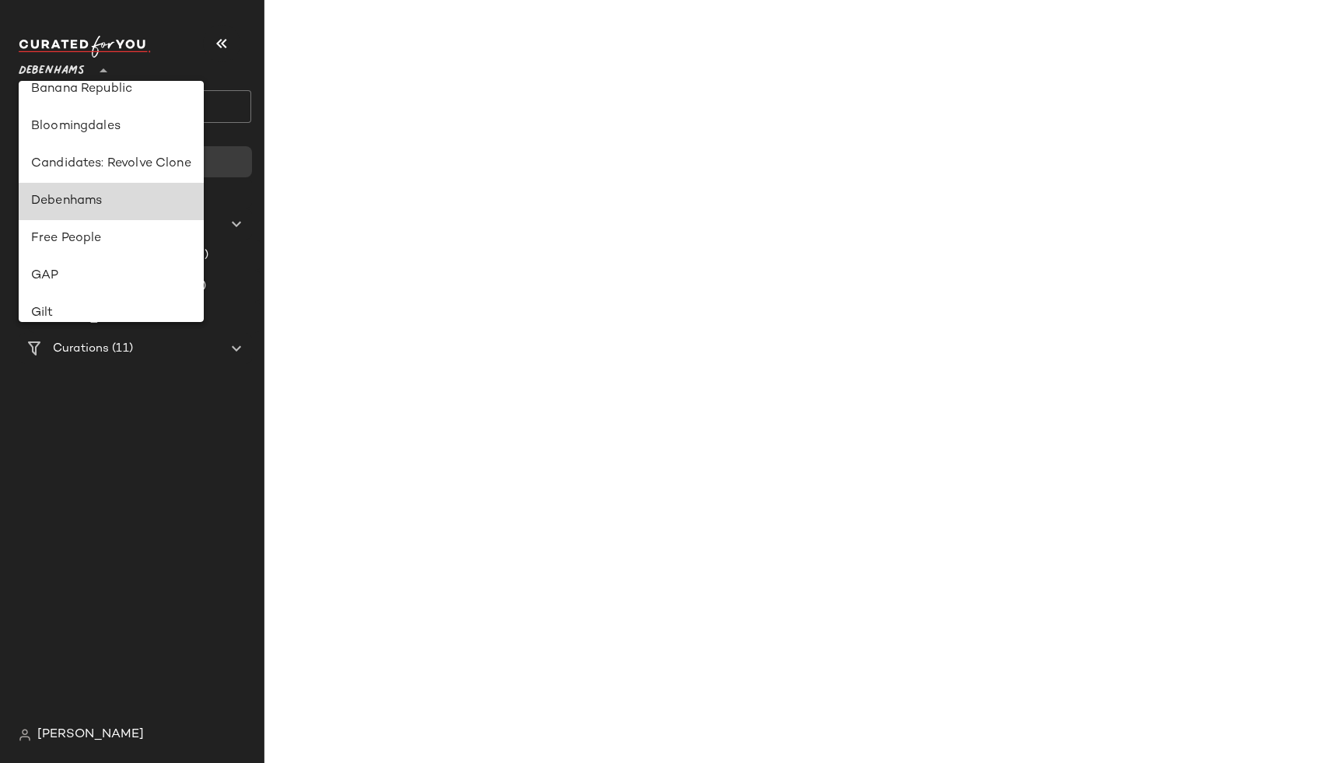
click at [127, 205] on div "Debenhams" at bounding box center [111, 201] width 160 height 19
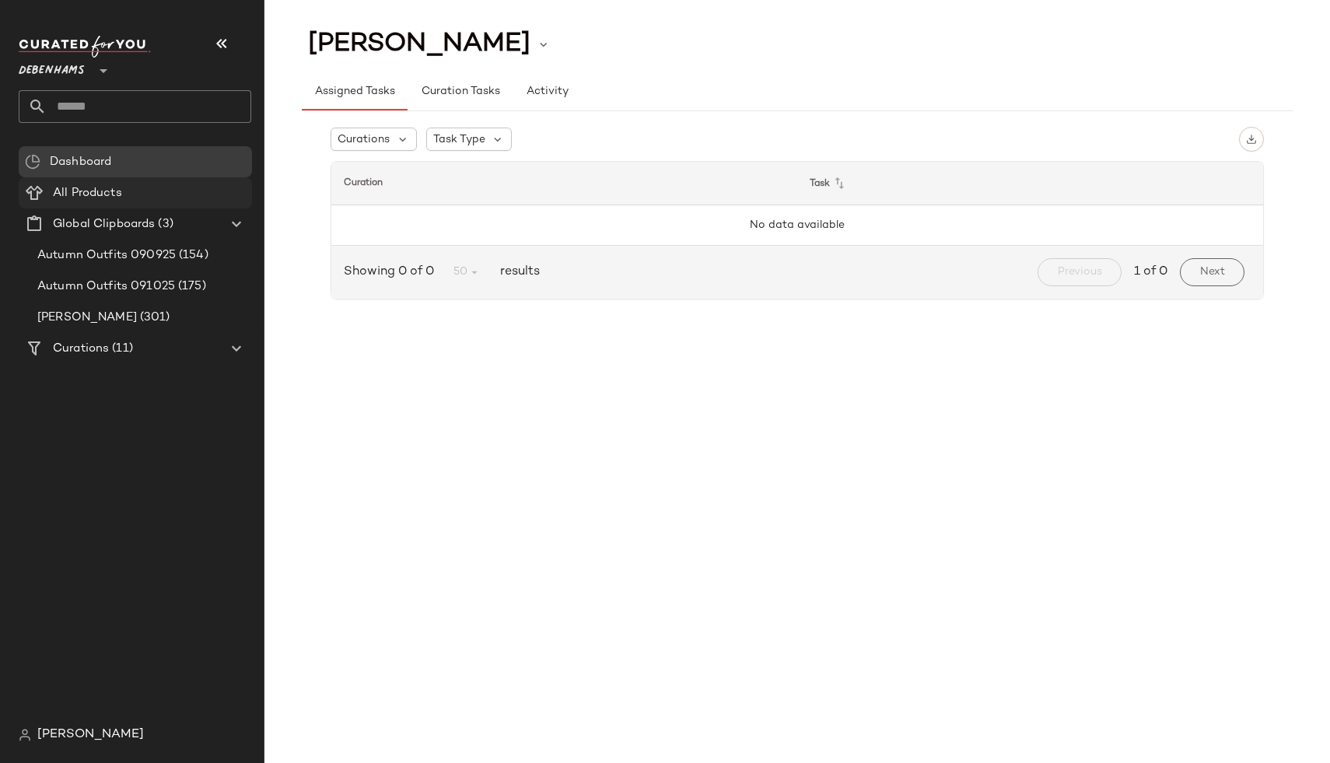
click at [135, 196] on div "All Products" at bounding box center [147, 193] width 198 height 18
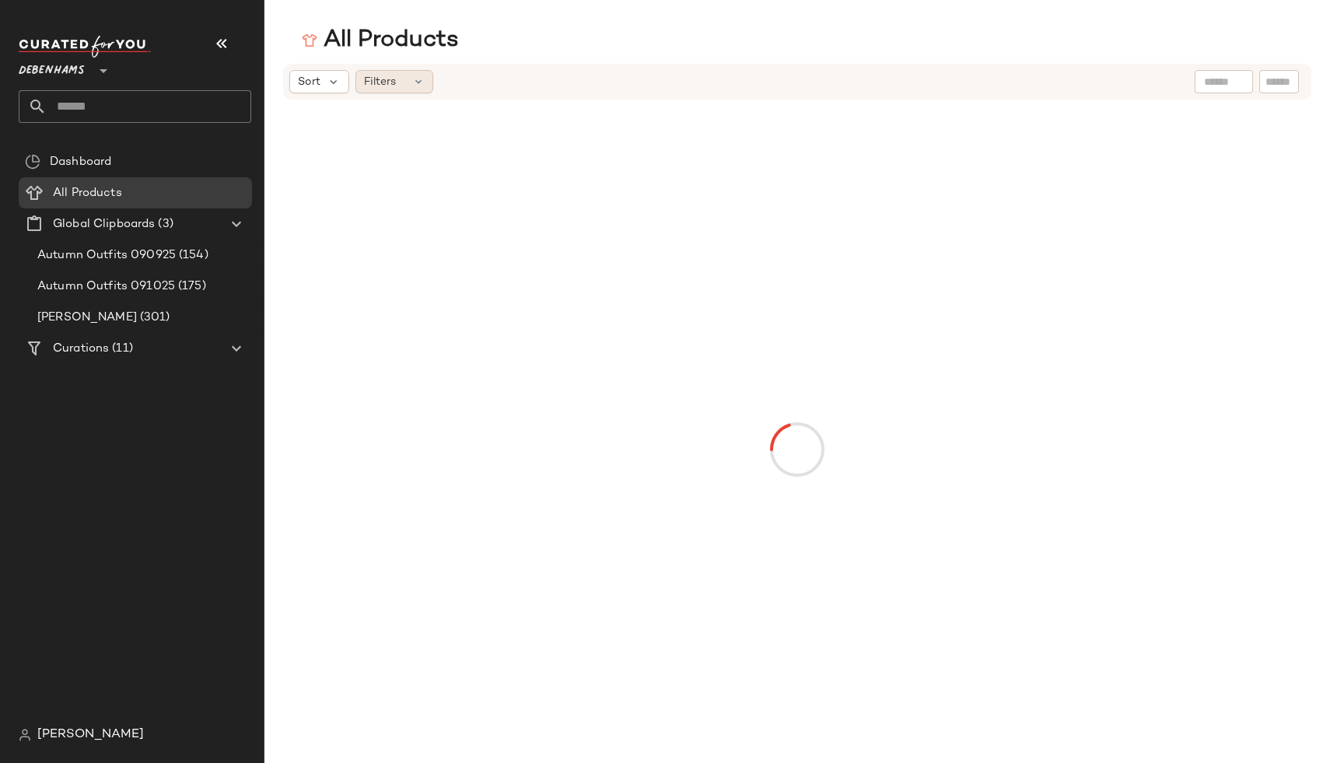
click at [410, 79] on div "Filters" at bounding box center [394, 81] width 78 height 23
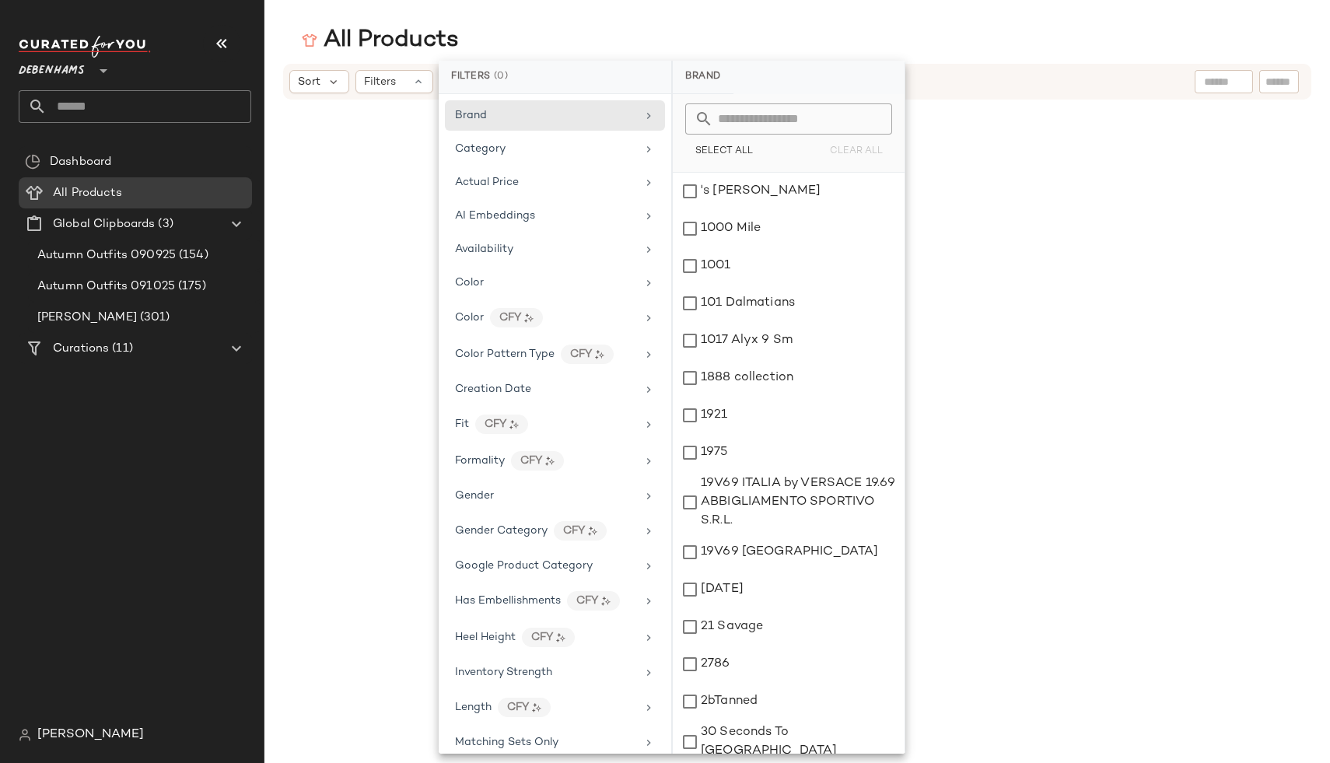
click at [635, 34] on div "All Products" at bounding box center [797, 40] width 1066 height 31
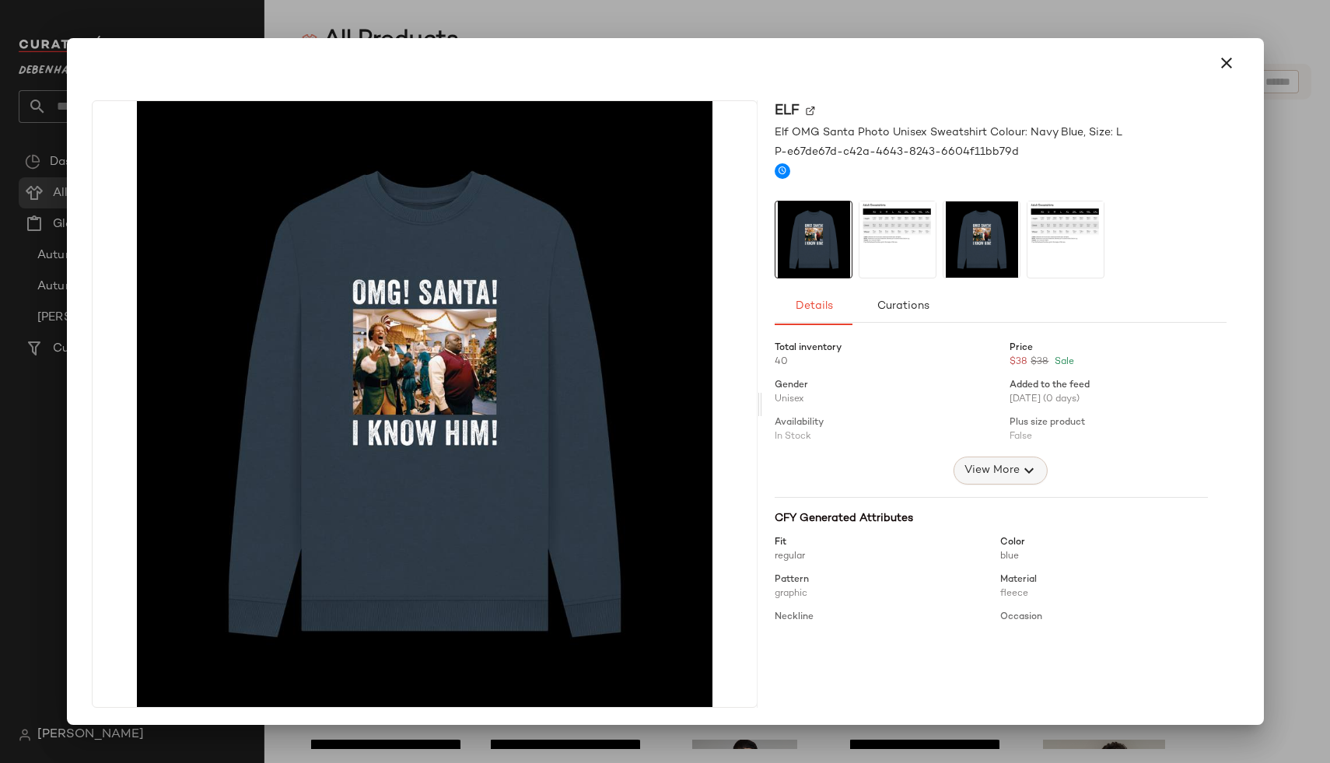
click at [963, 476] on span "View More" at bounding box center [991, 470] width 56 height 19
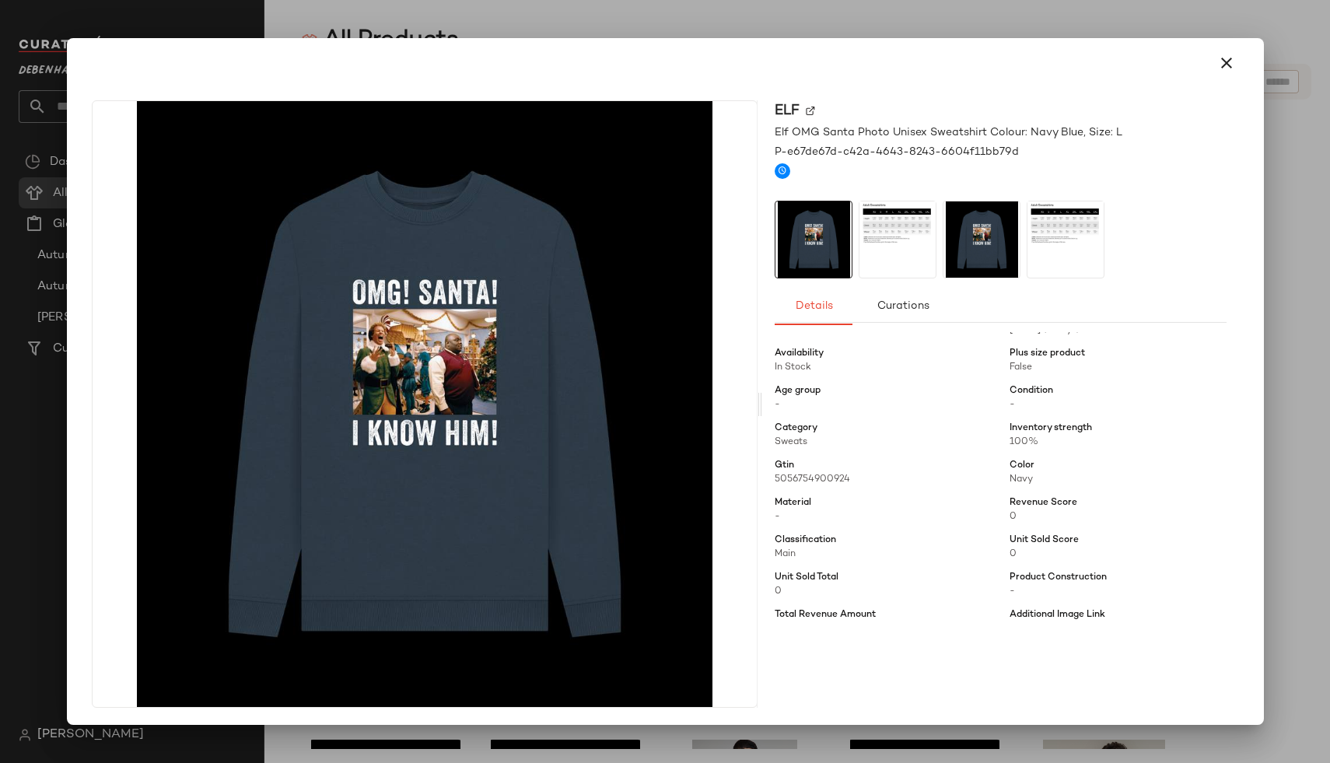
scroll to position [80, 0]
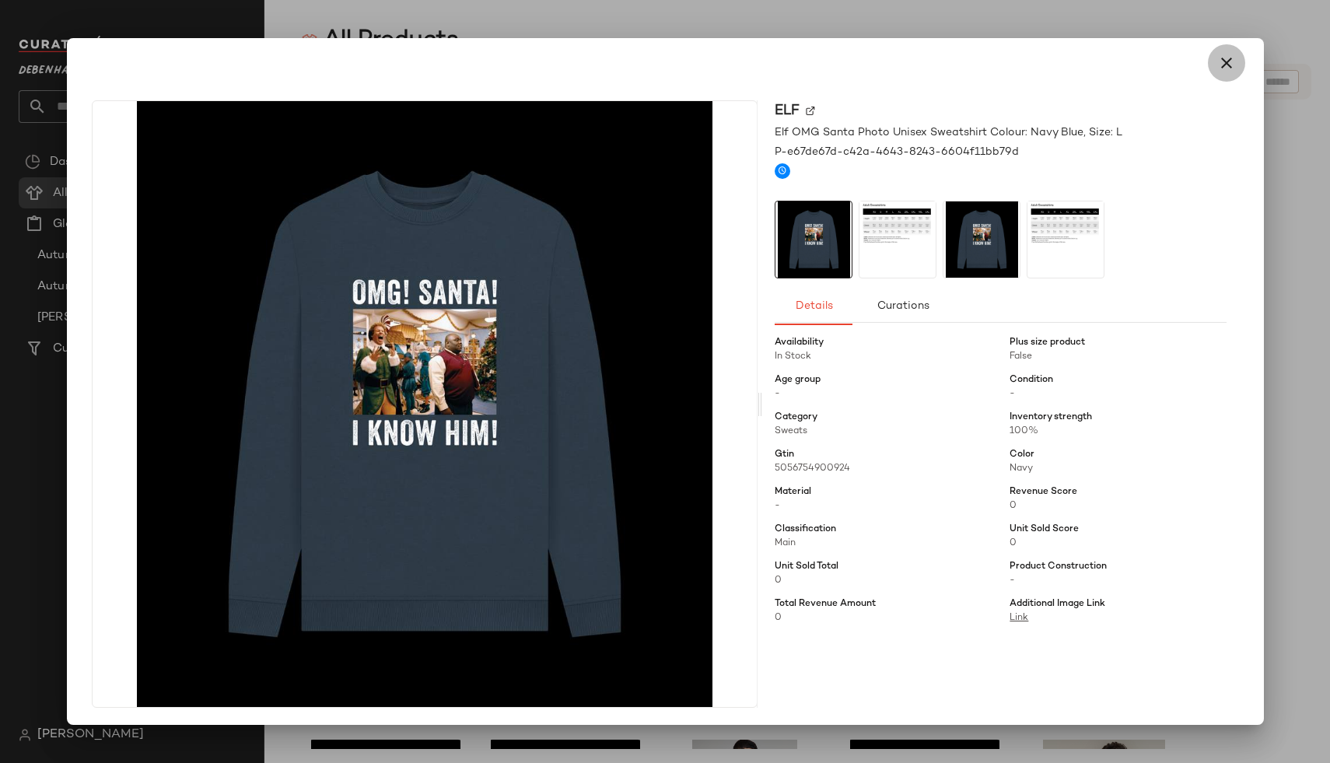
click at [1217, 64] on icon "button" at bounding box center [1226, 63] width 19 height 19
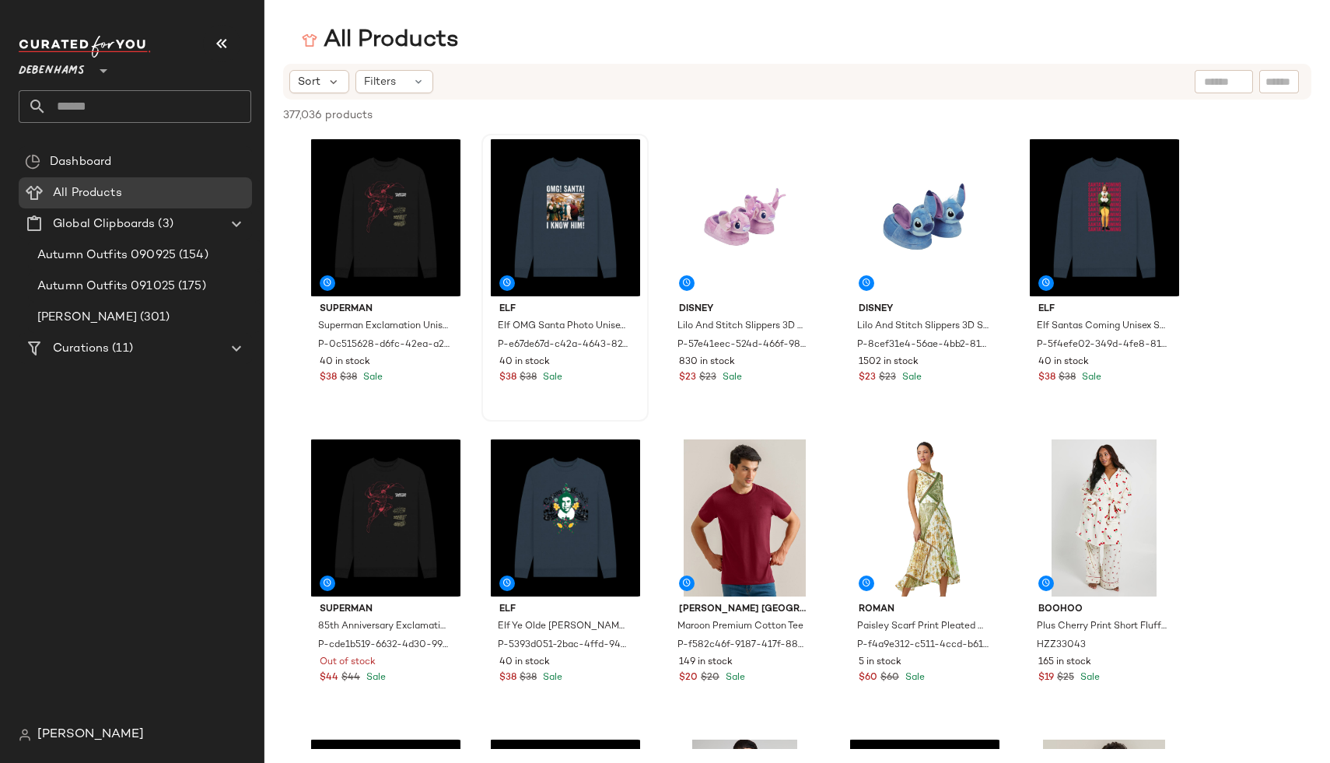
click at [91, 728] on div "[PERSON_NAME]" at bounding box center [141, 735] width 245 height 31
click at [59, 736] on span "[PERSON_NAME]" at bounding box center [90, 735] width 107 height 19
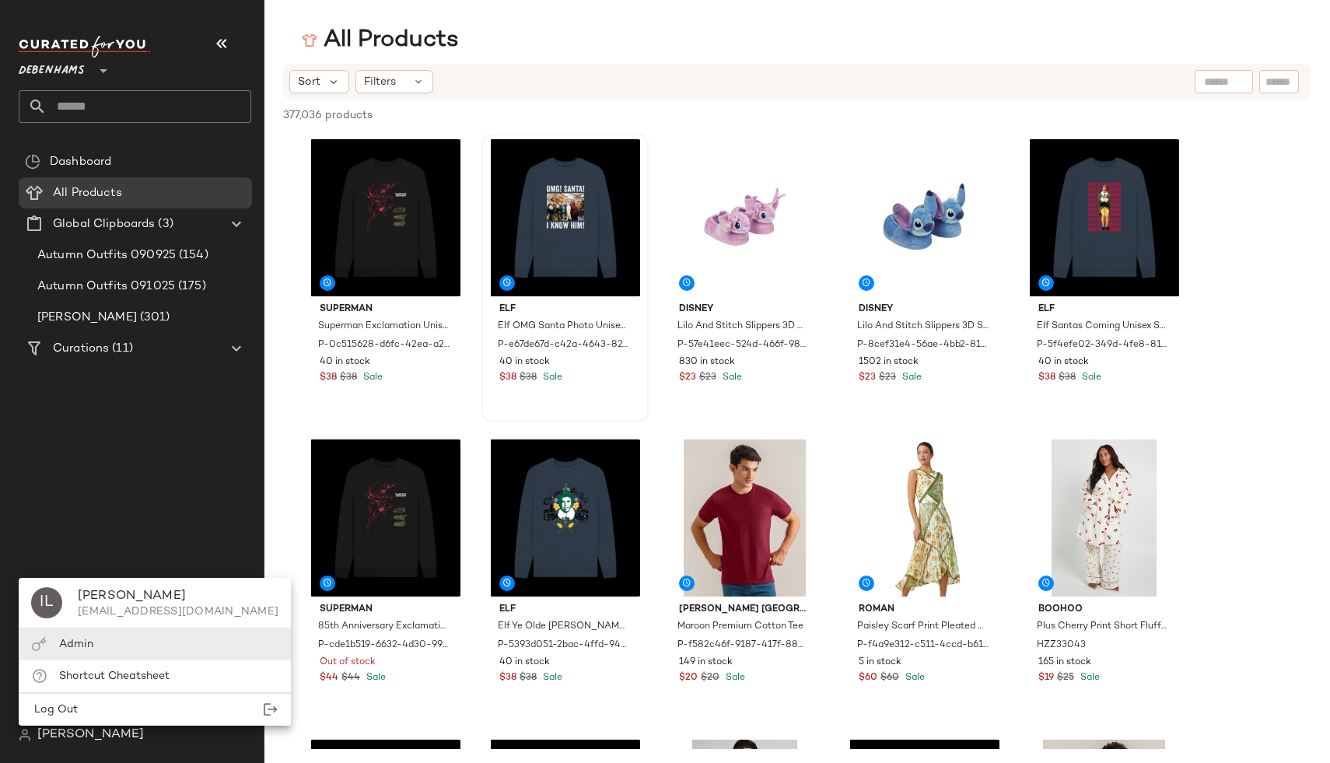
click at [61, 646] on span "Admin" at bounding box center [76, 645] width 34 height 12
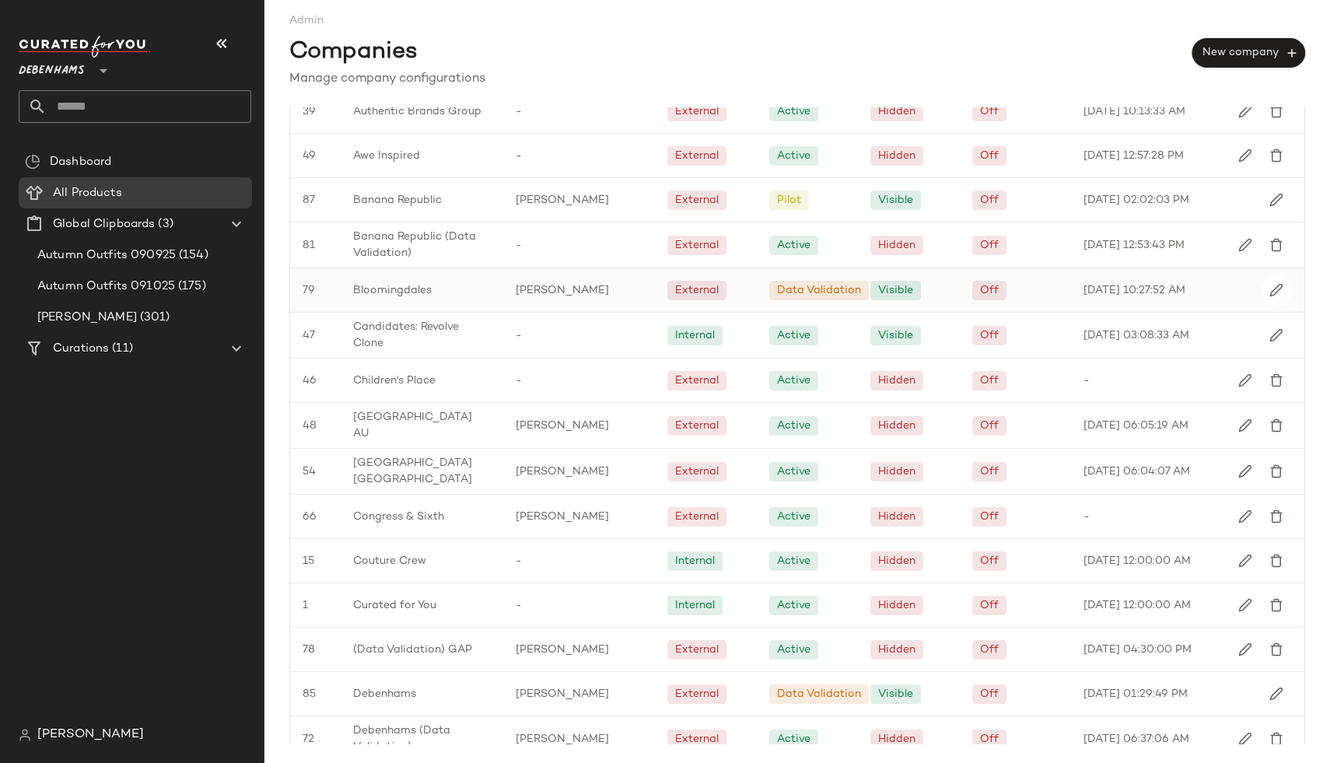
scroll to position [380, 0]
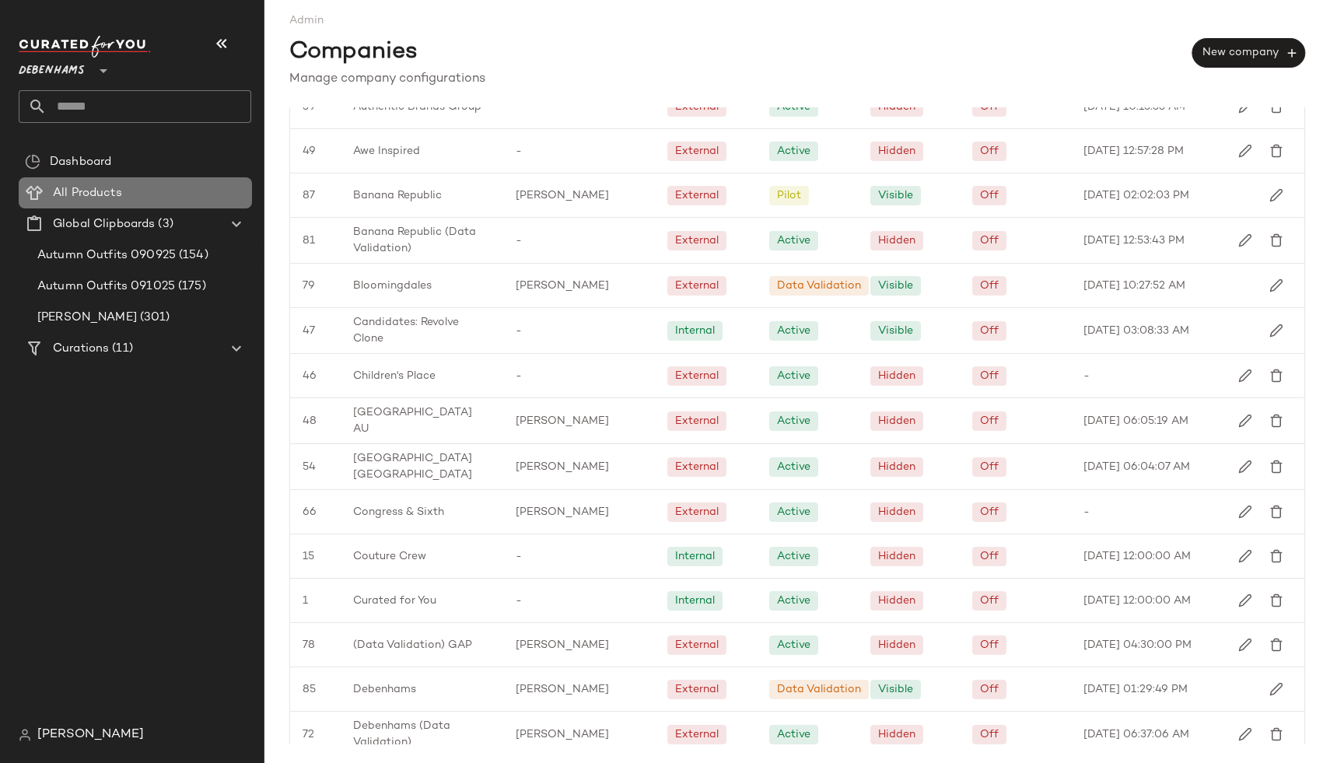
click at [108, 192] on span "All Products" at bounding box center [87, 193] width 69 height 18
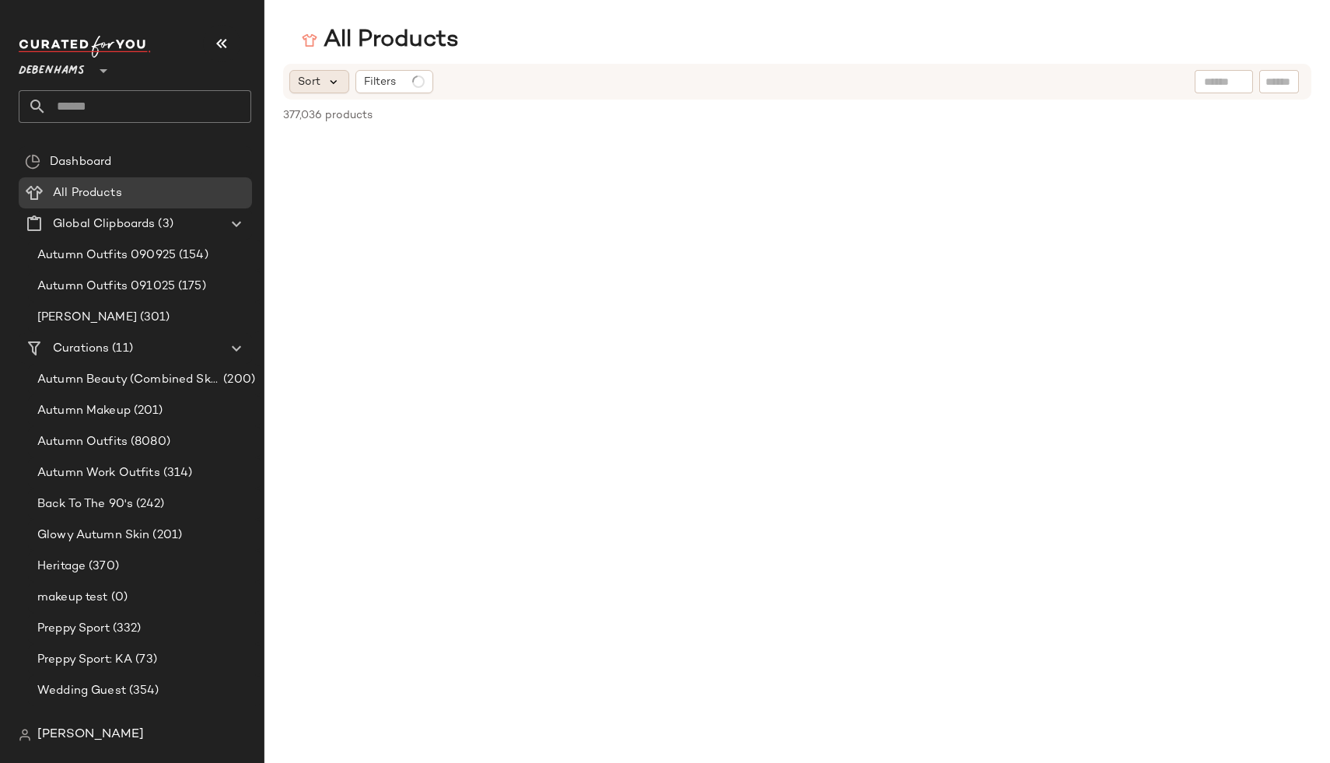
click at [332, 82] on icon at bounding box center [334, 82] width 14 height 14
click at [113, 165] on span at bounding box center [112, 162] width 3 height 18
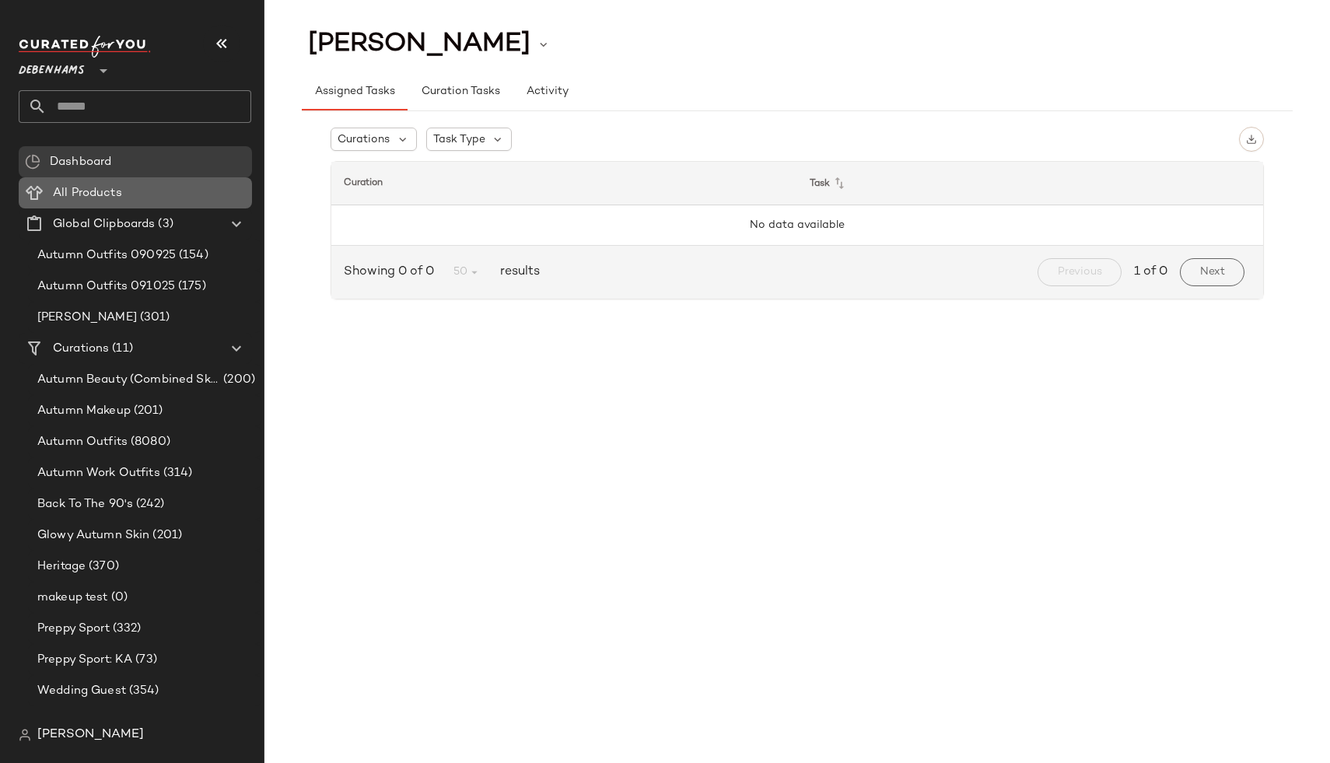
click at [115, 194] on span "All Products" at bounding box center [87, 193] width 69 height 18
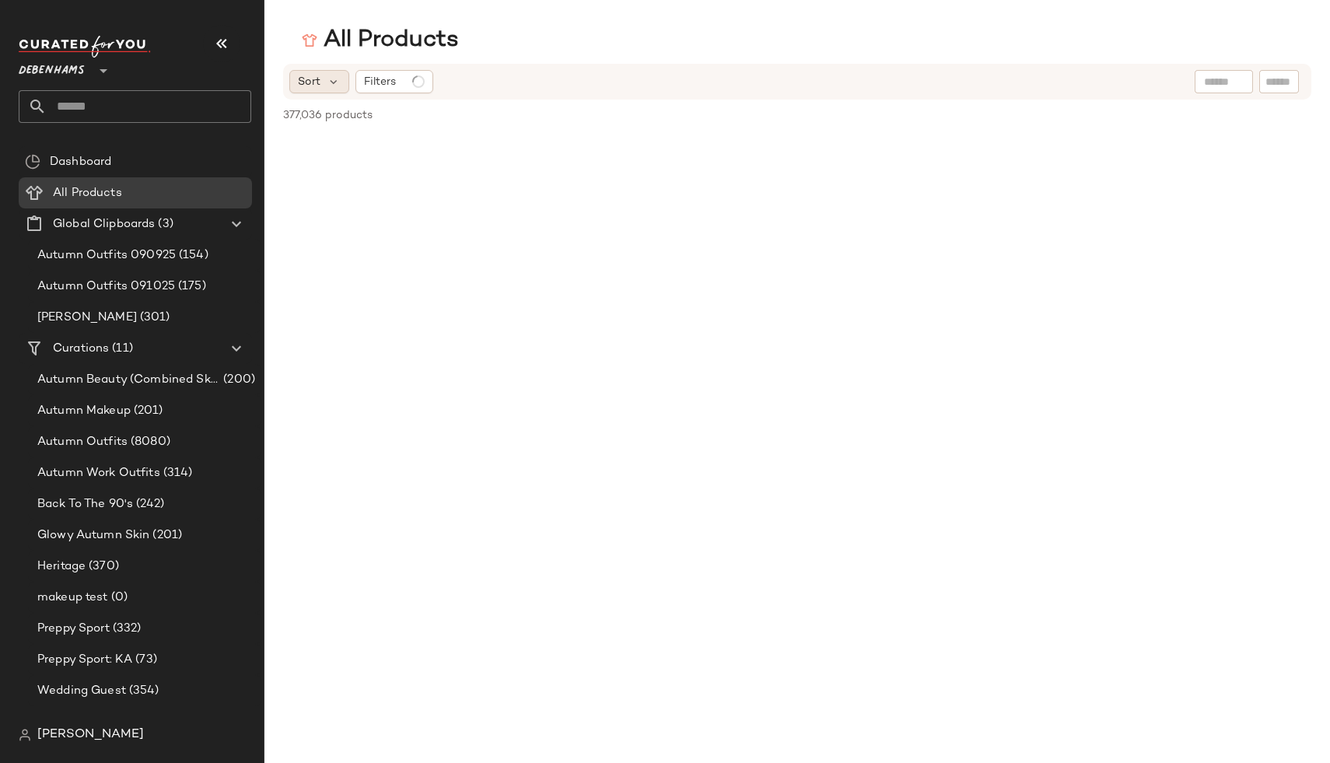
click at [303, 77] on span "Sort" at bounding box center [309, 82] width 23 height 16
click at [375, 81] on span "Filters" at bounding box center [380, 82] width 32 height 16
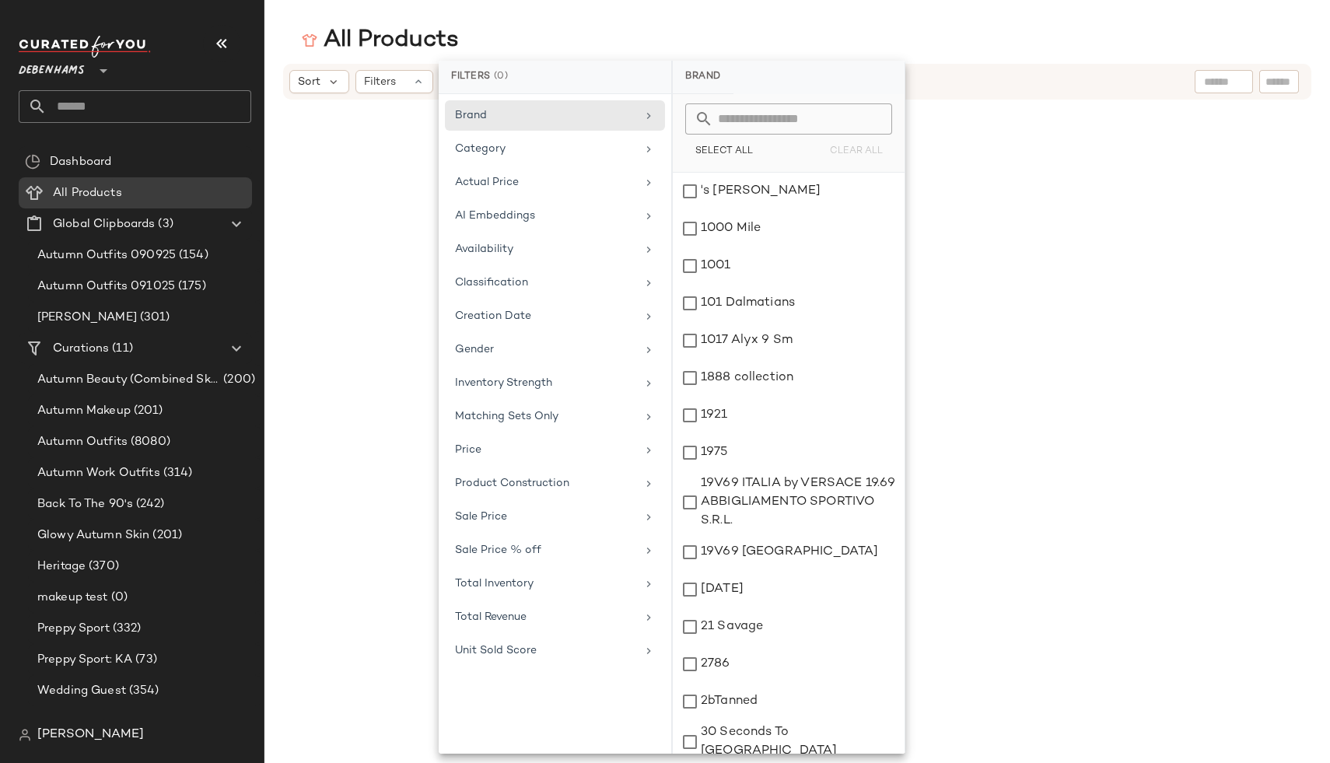
click at [477, 57] on div "All Products Sort Filters" at bounding box center [665, 394] width 1330 height 738
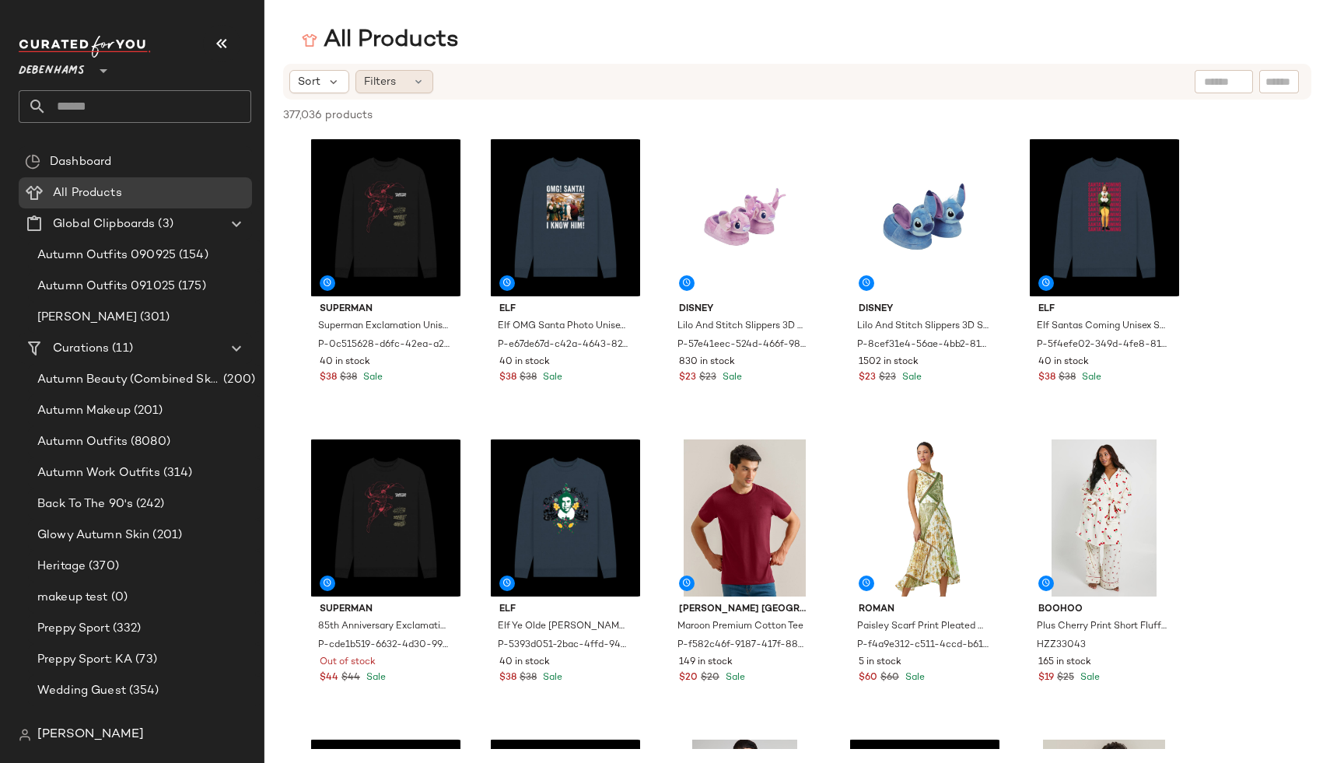
click at [391, 86] on span "Filters" at bounding box center [380, 82] width 32 height 16
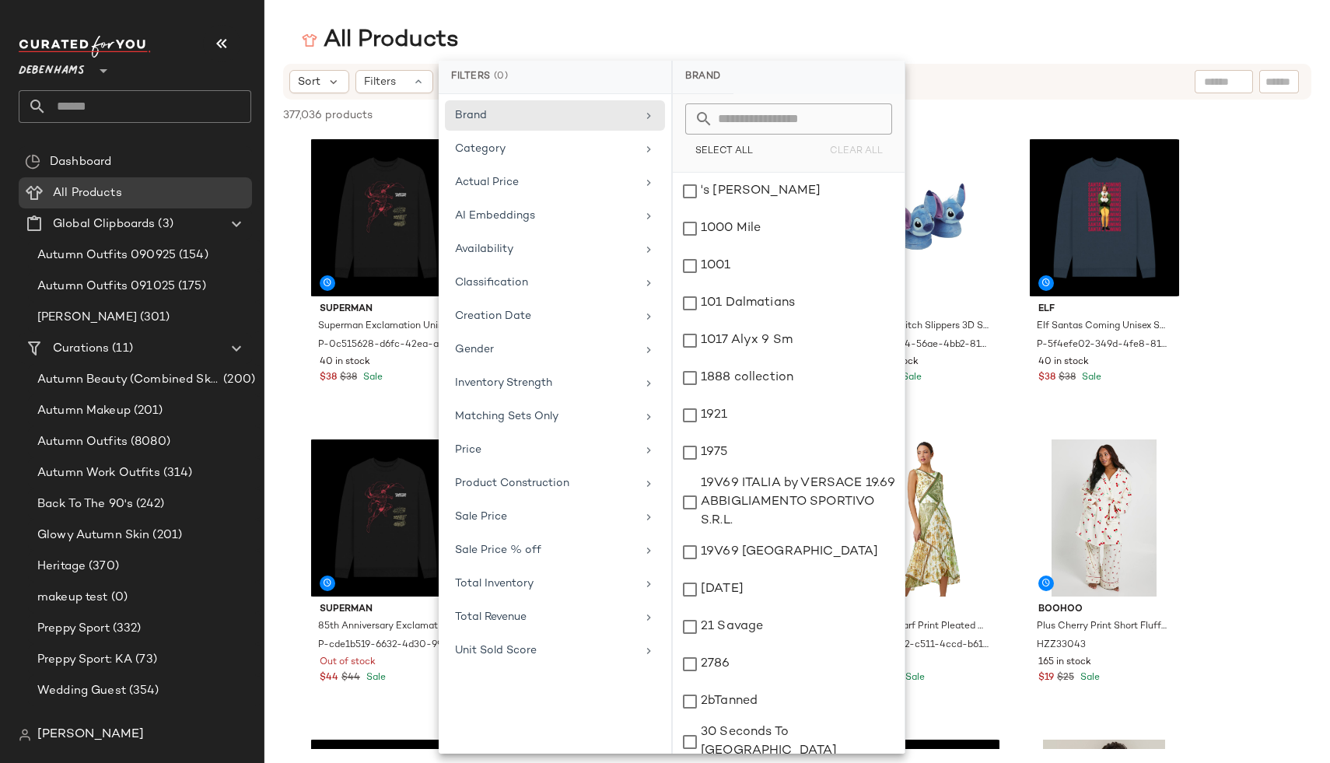
scroll to position [709, 0]
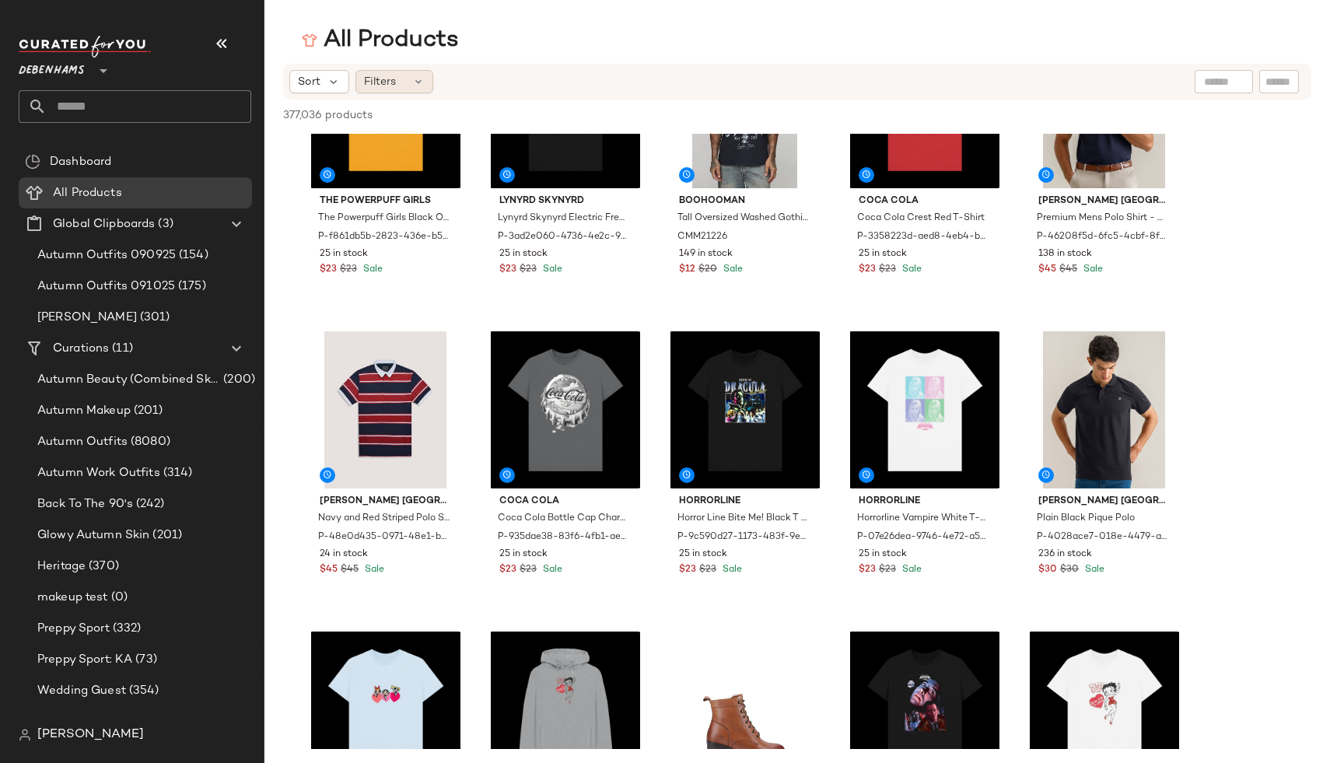
click at [397, 91] on div "Filters" at bounding box center [394, 81] width 78 height 23
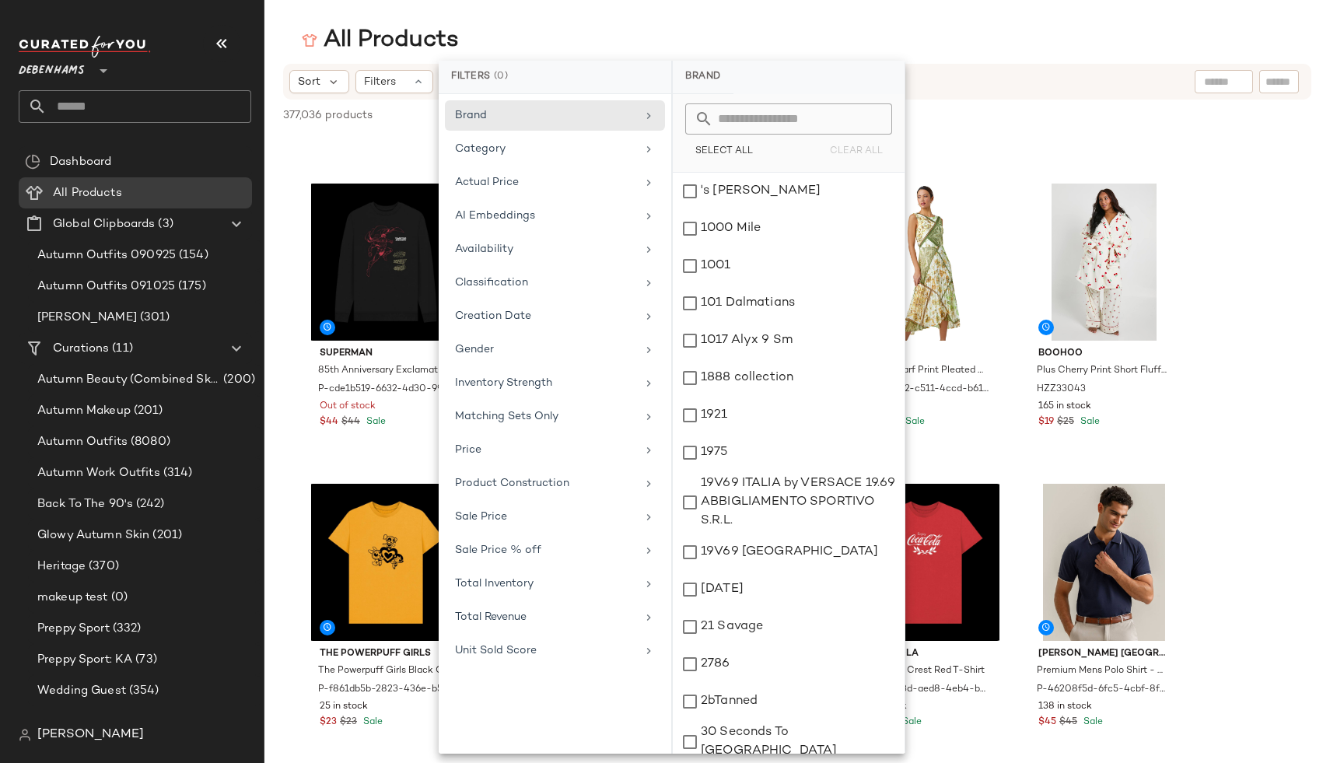
scroll to position [0, 0]
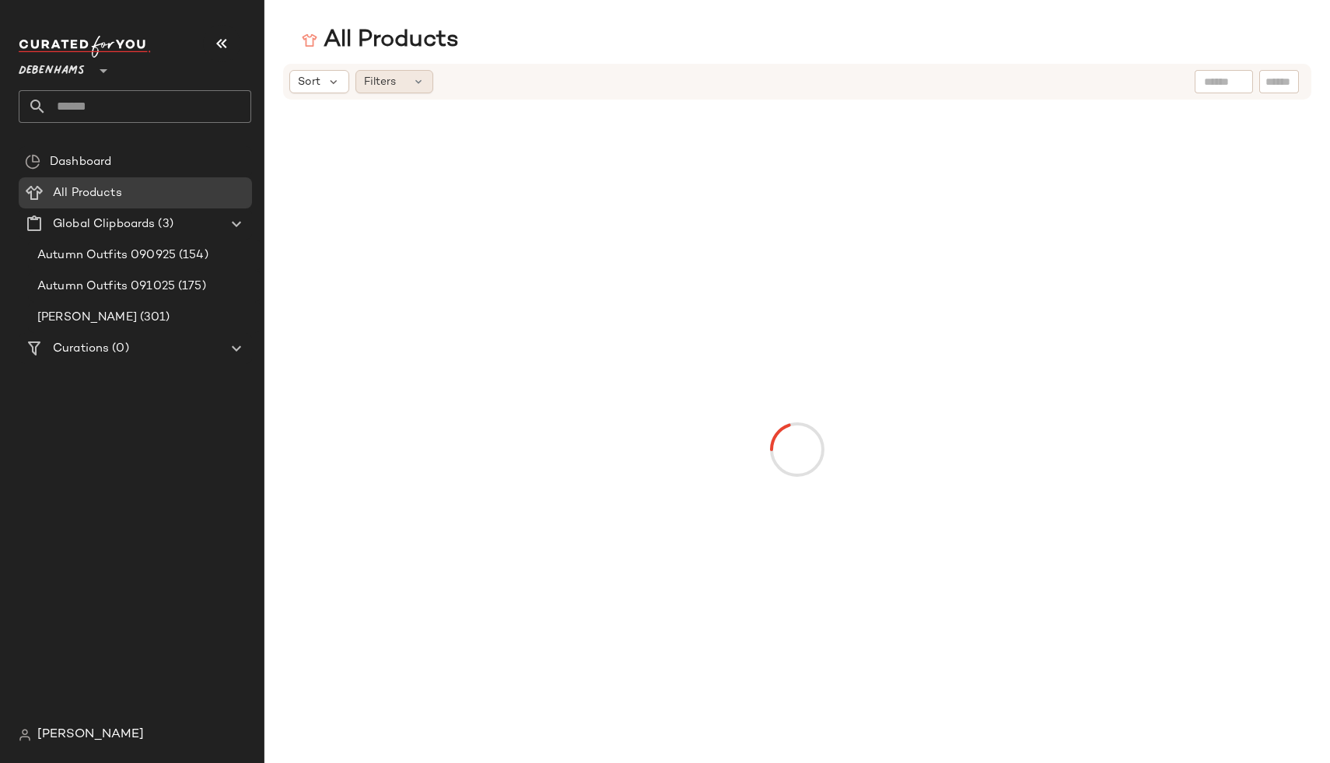
click at [416, 86] on icon at bounding box center [418, 81] width 12 height 12
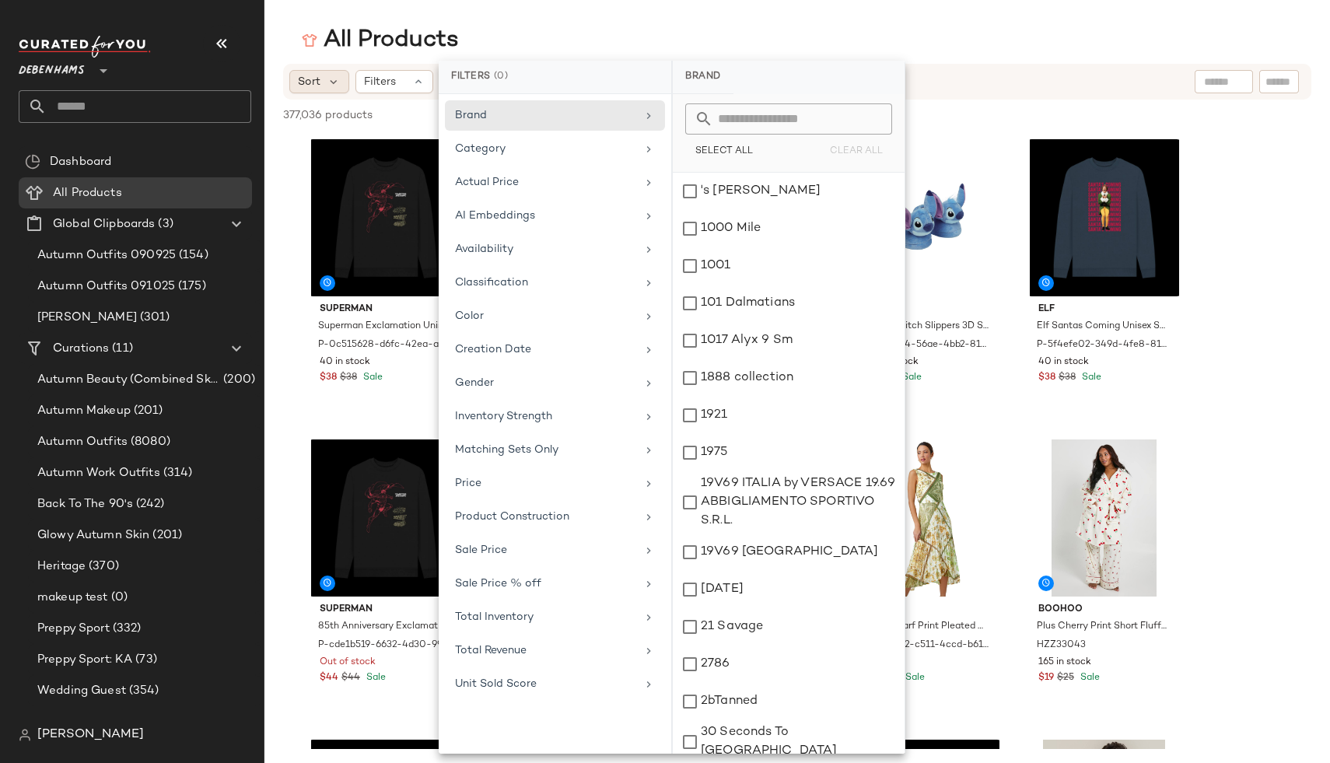
click at [320, 79] on span "Sort" at bounding box center [309, 82] width 23 height 16
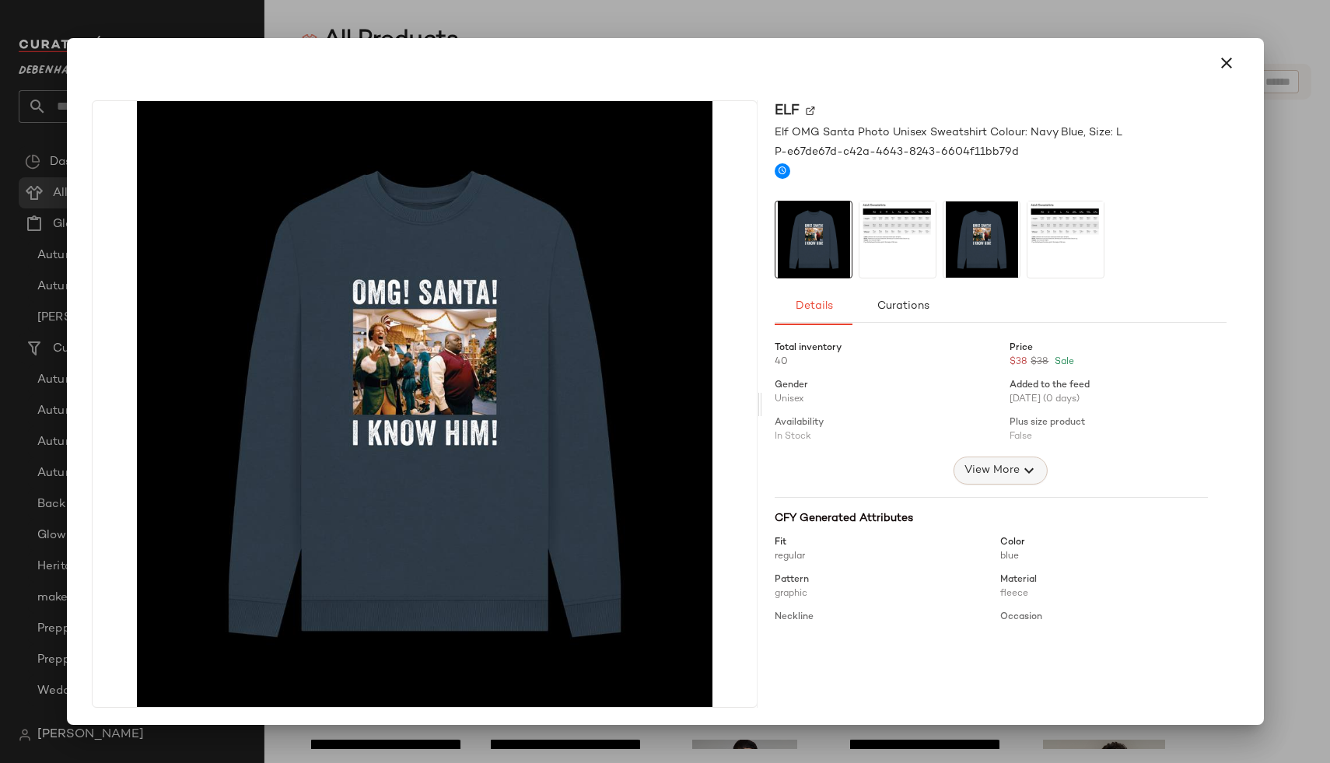
click at [986, 471] on span "View More" at bounding box center [991, 470] width 56 height 19
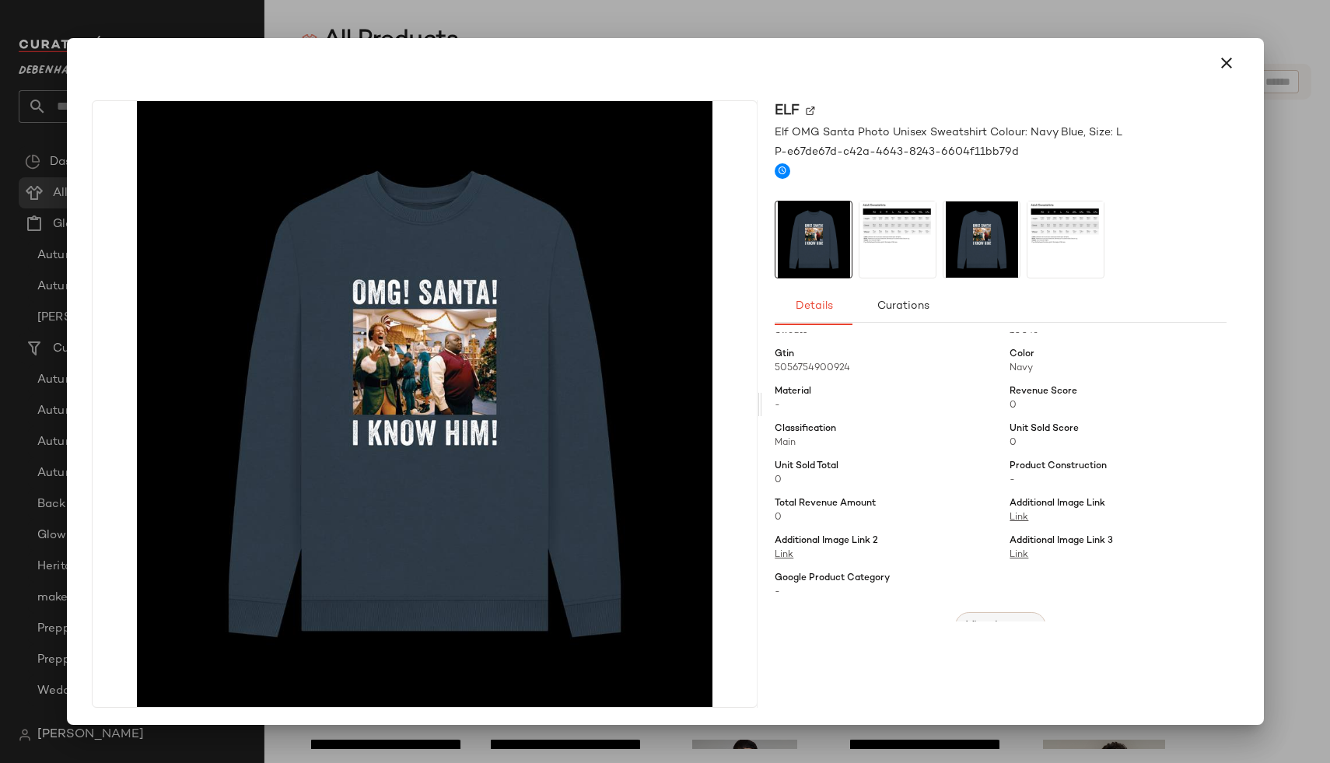
scroll to position [182, 0]
click at [1222, 62] on icon "button" at bounding box center [1226, 63] width 19 height 19
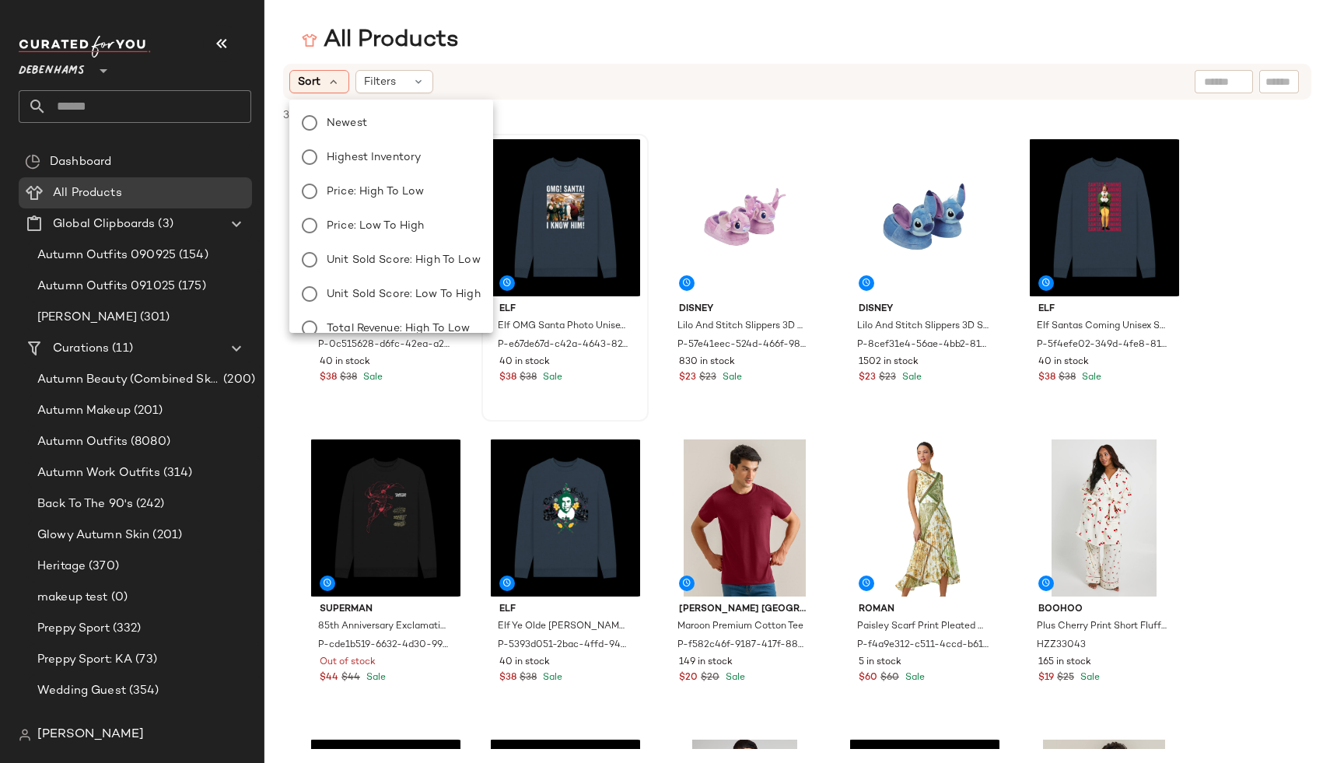
click at [61, 737] on span "[PERSON_NAME]" at bounding box center [90, 735] width 107 height 19
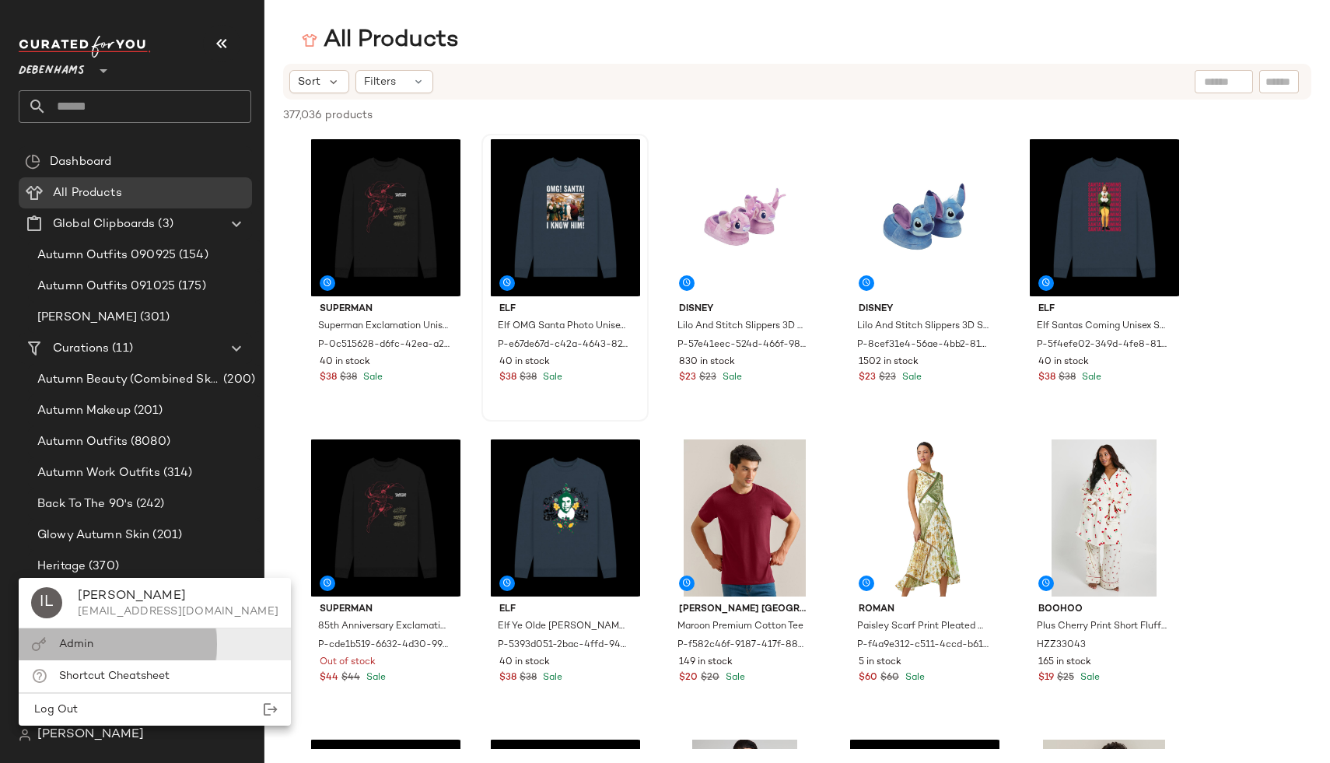
click at [93, 642] on div "Admin" at bounding box center [155, 645] width 272 height 32
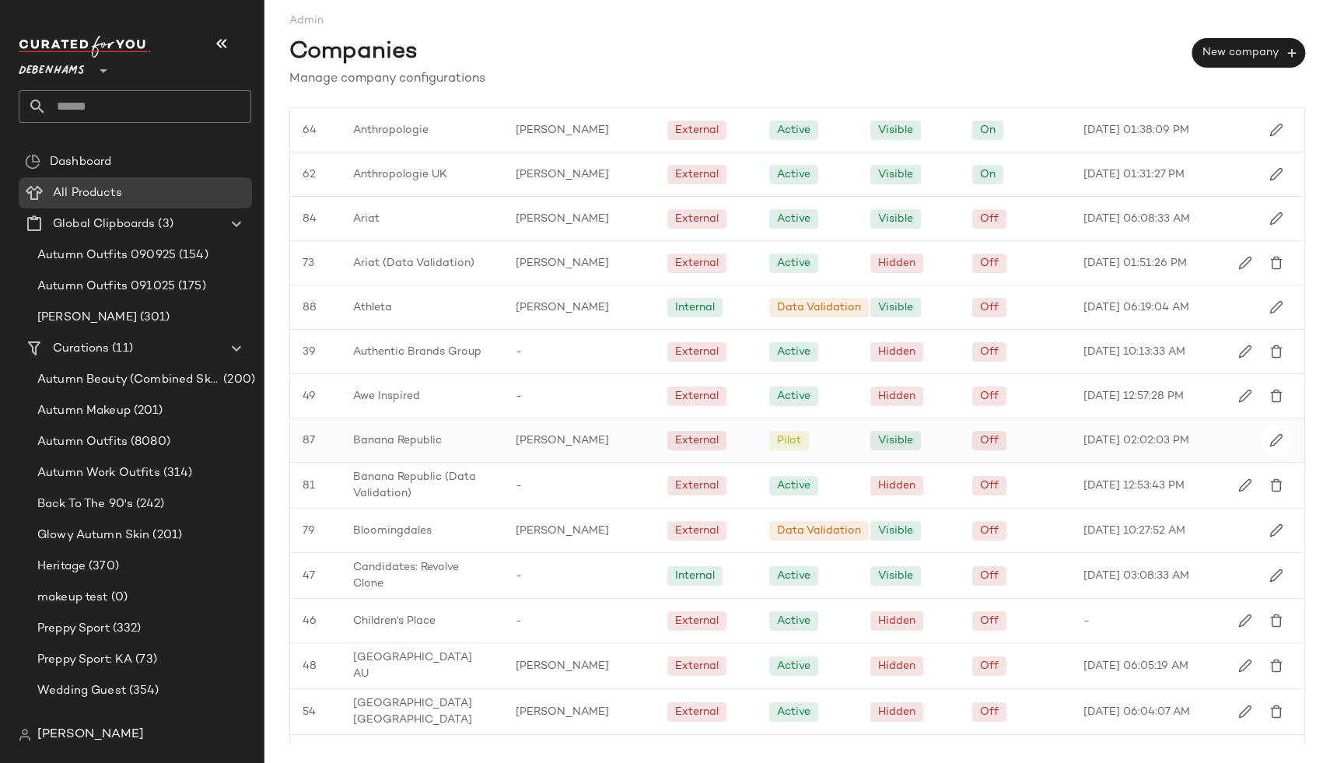
scroll to position [373, 0]
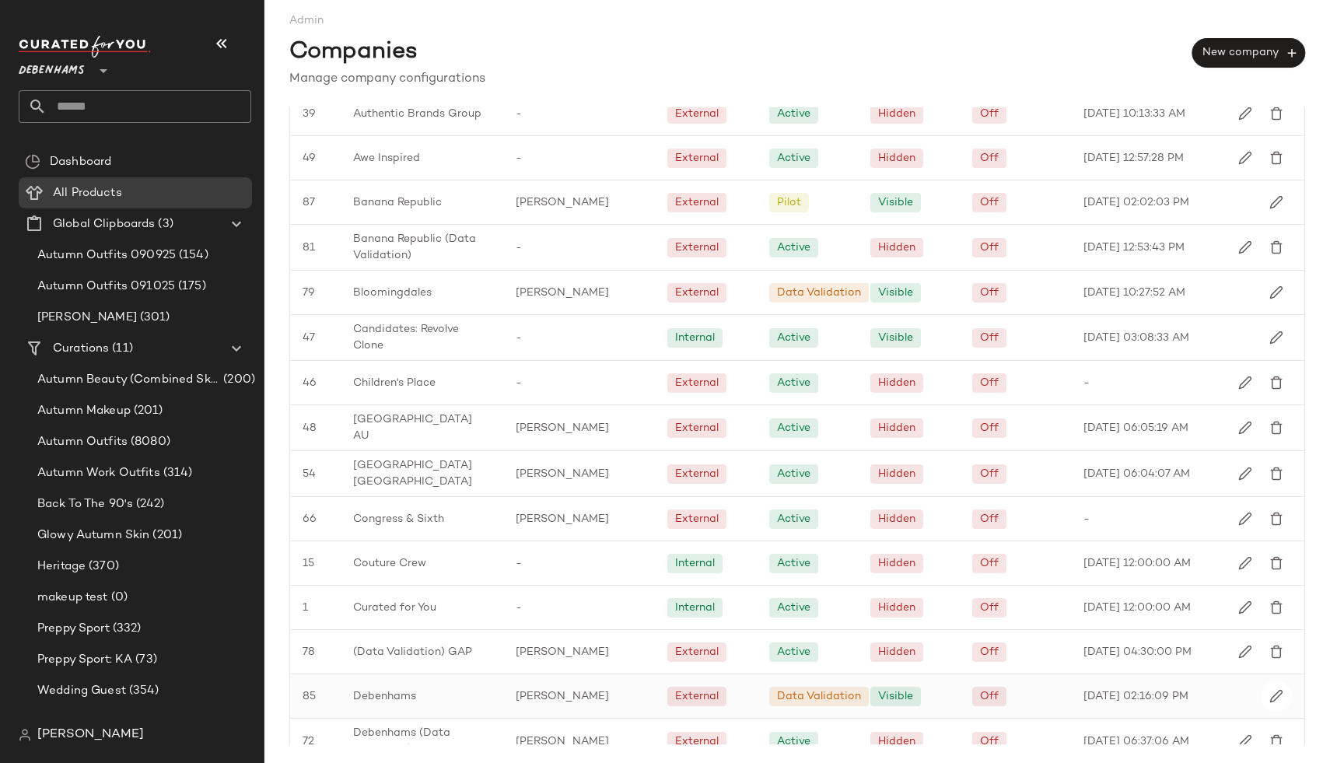
click at [394, 695] on span "Debenhams" at bounding box center [384, 696] width 63 height 16
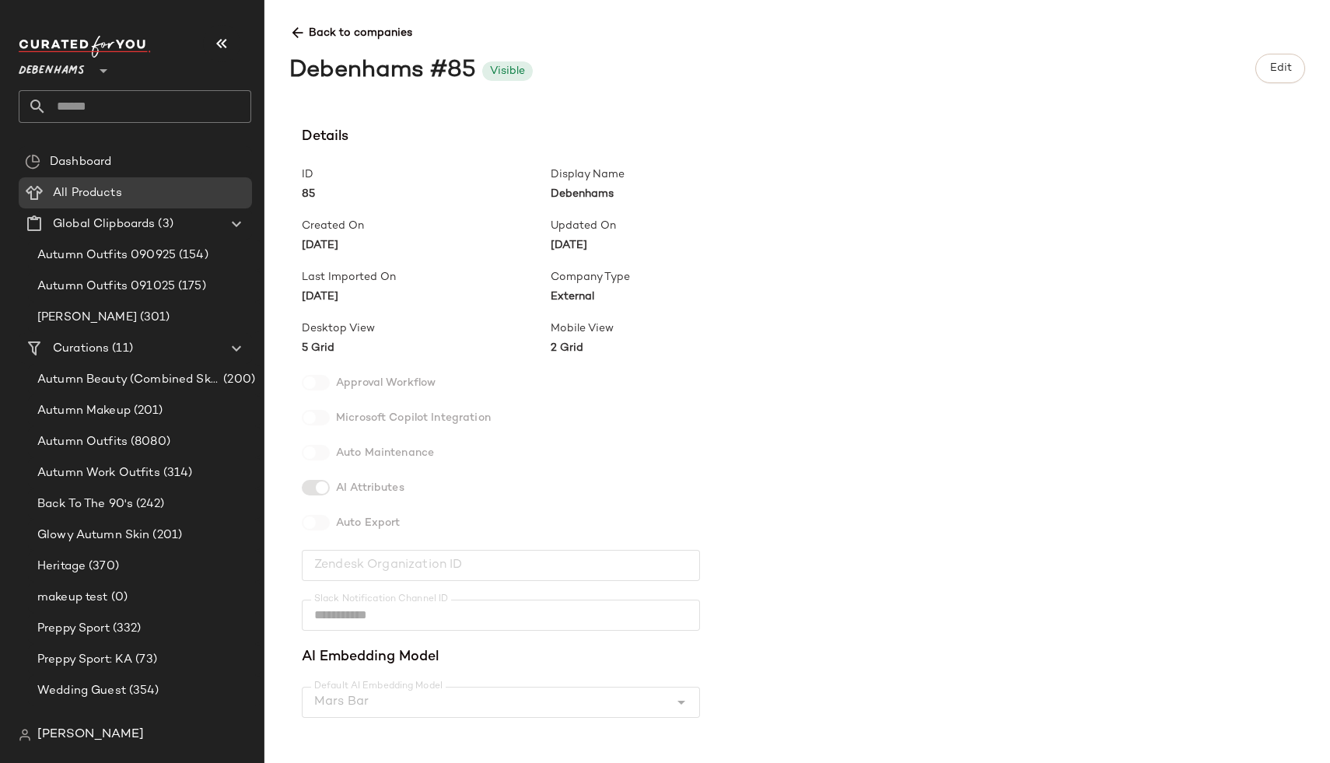
scroll to position [389, 0]
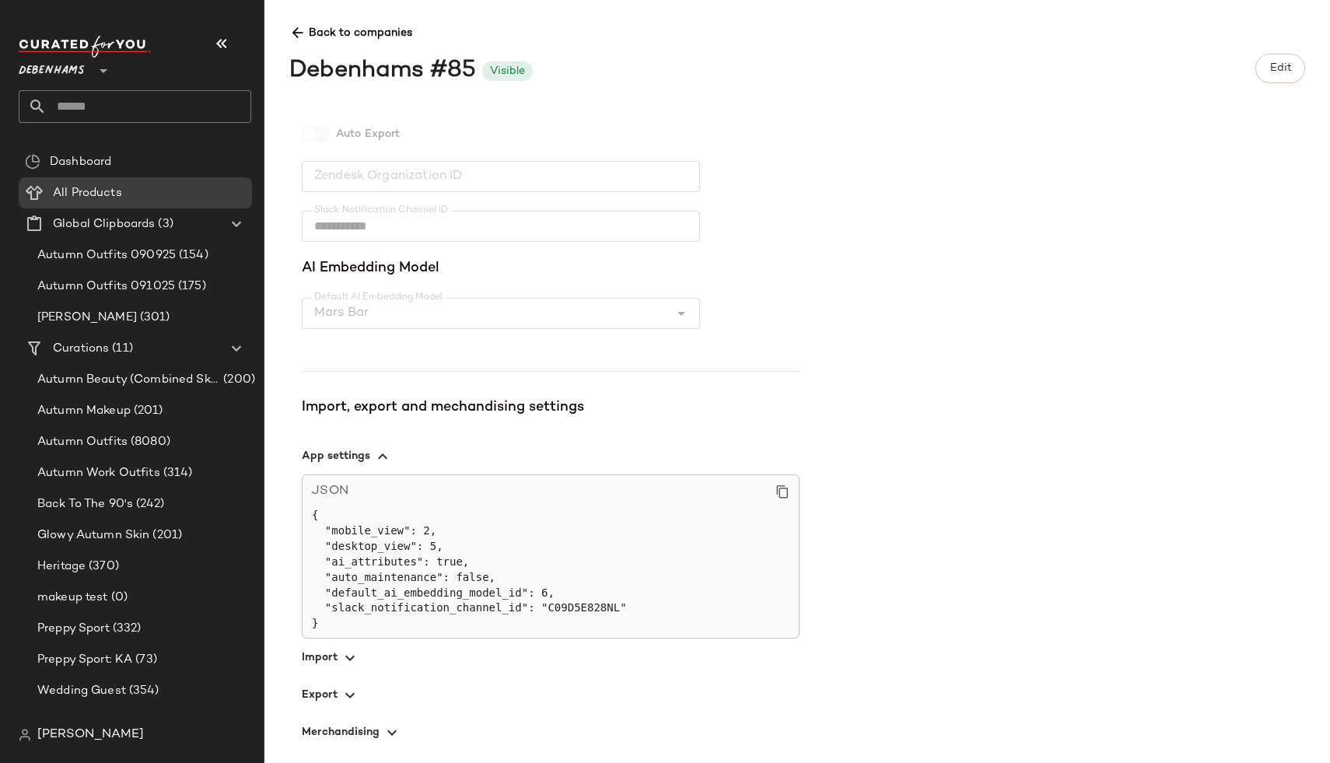
click at [317, 664] on span "button" at bounding box center [551, 657] width 498 height 37
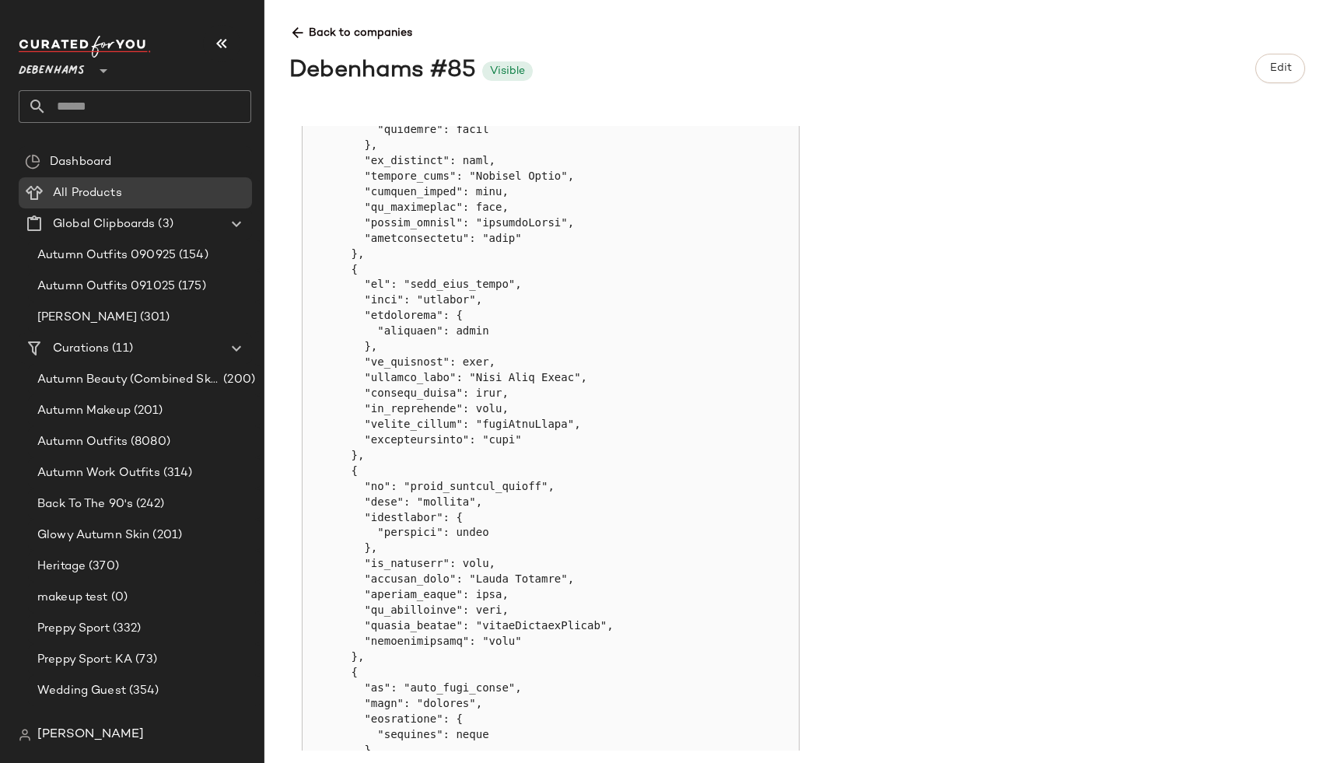
scroll to position [3881, 0]
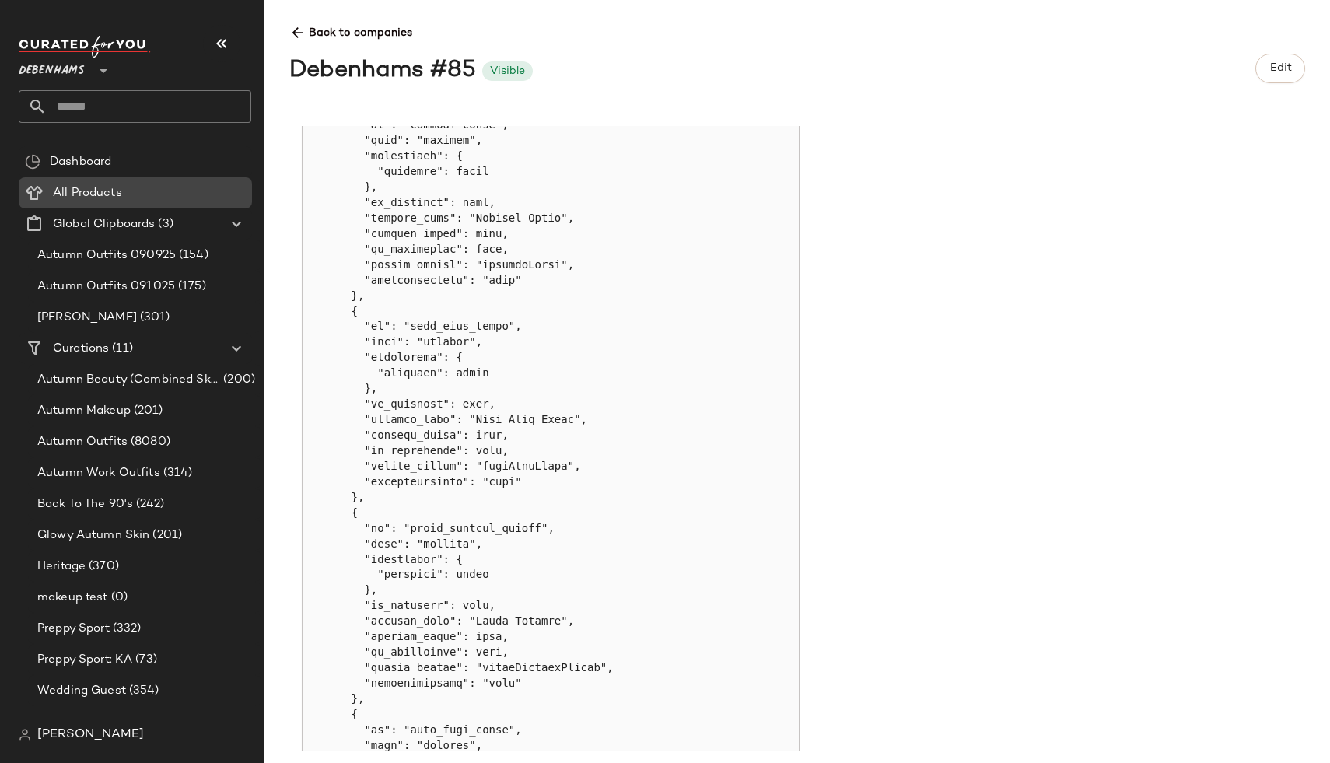
click at [83, 189] on span "All Products" at bounding box center [87, 193] width 69 height 18
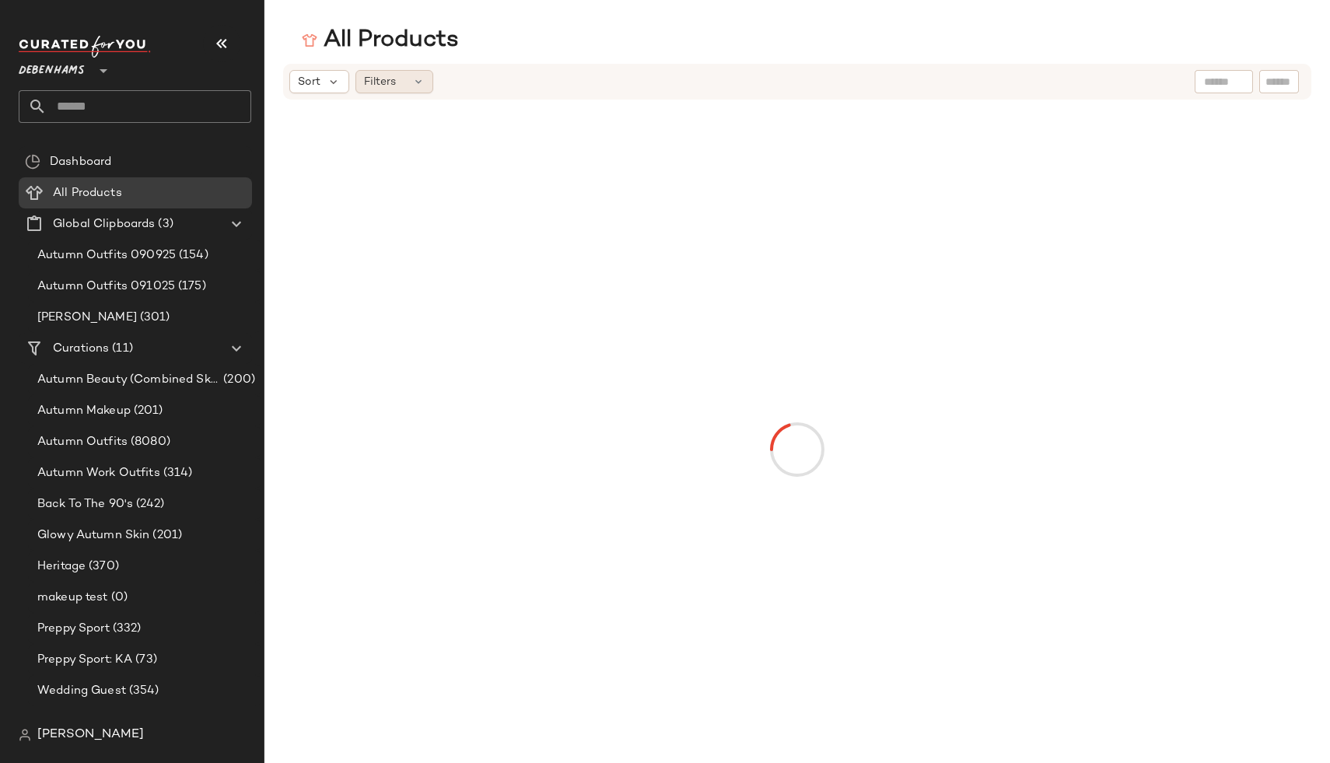
click at [413, 71] on div "Filters" at bounding box center [394, 81] width 78 height 23
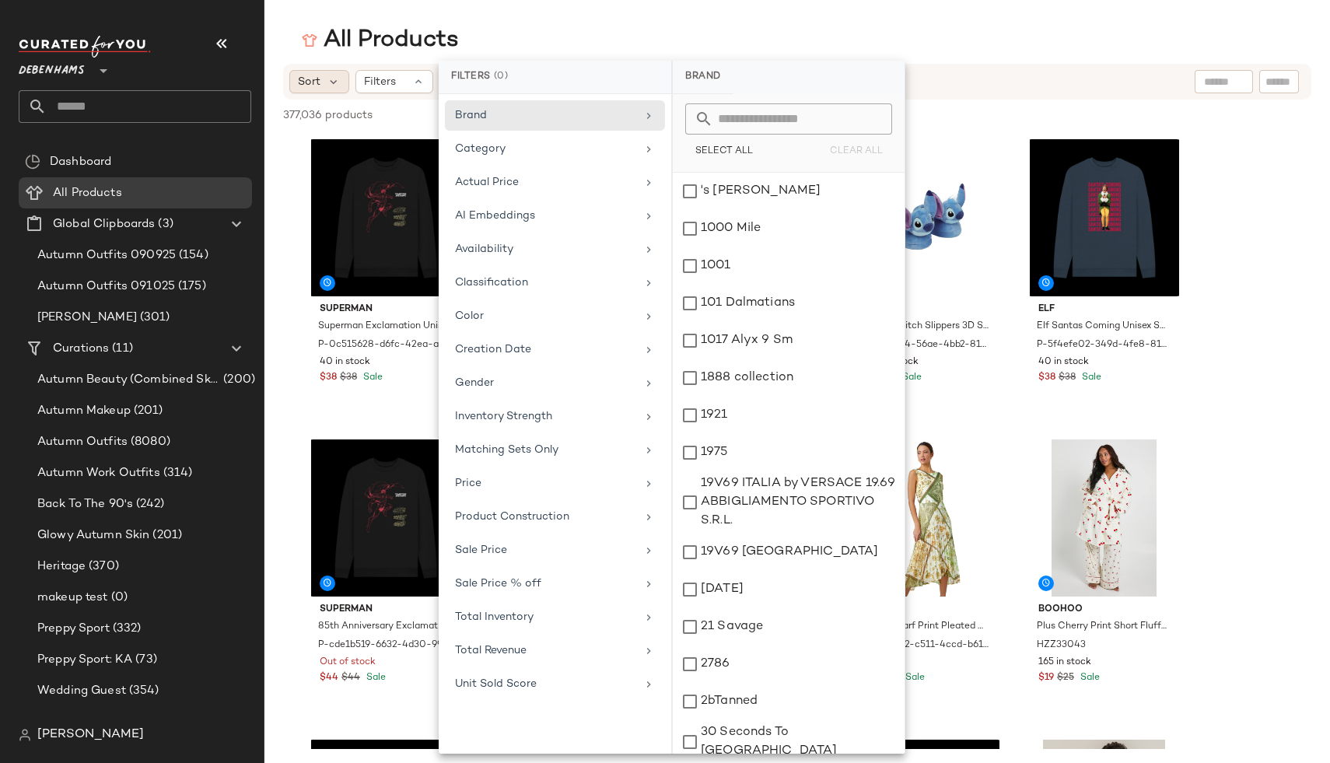
click at [314, 74] on span "Sort" at bounding box center [309, 82] width 23 height 16
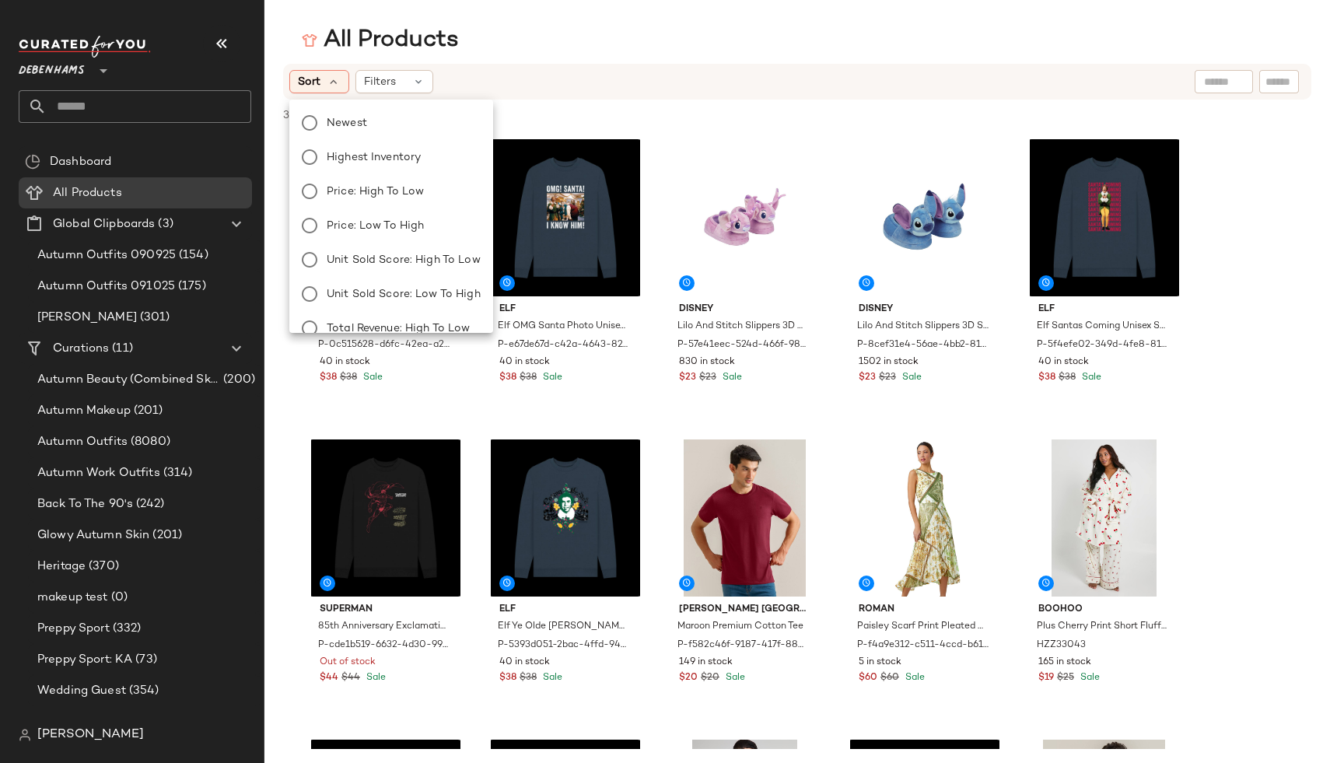
scroll to position [53, 0]
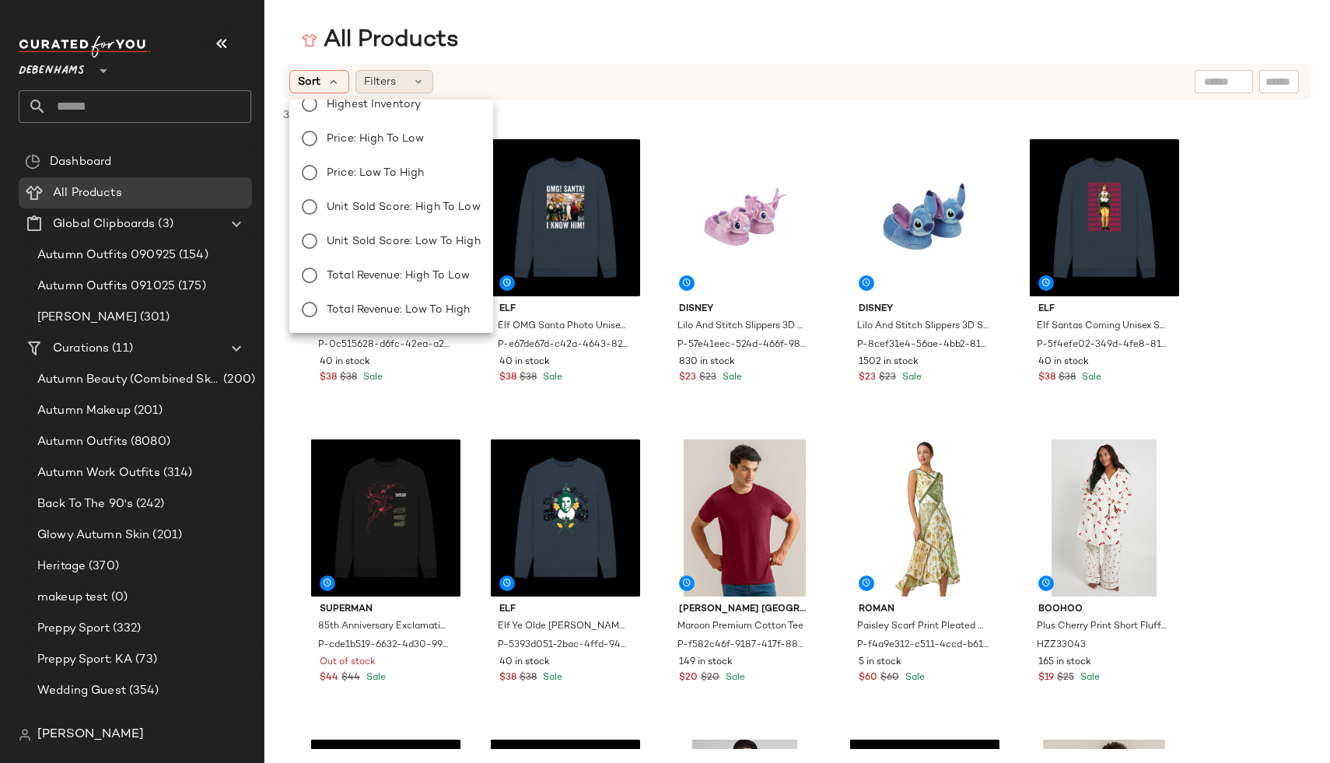
click at [412, 89] on div "Filters" at bounding box center [394, 81] width 78 height 23
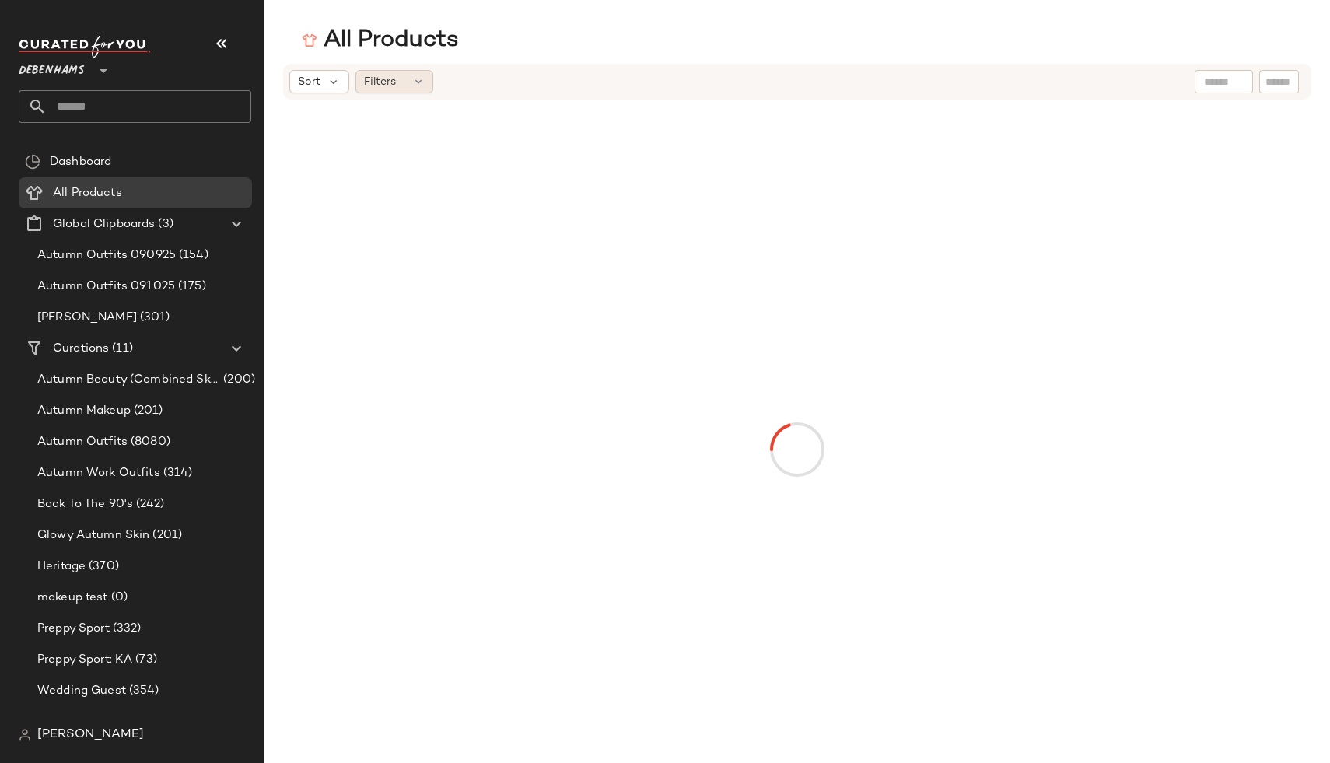
click at [420, 79] on icon at bounding box center [418, 81] width 12 height 12
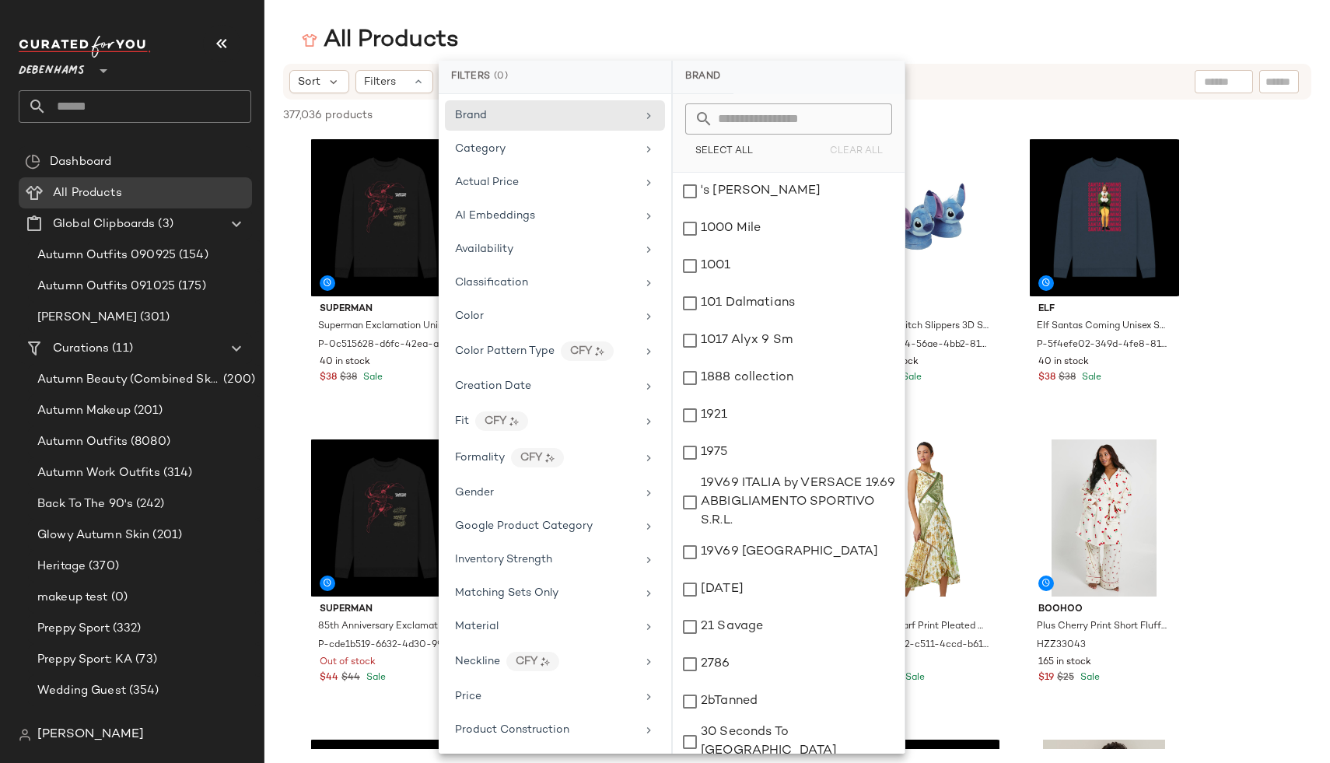
click at [689, 51] on div "All Products" at bounding box center [797, 40] width 1066 height 31
click at [415, 56] on div "All Products Sort Filters 377,036 products • 0 selected Deselect All Superman S…" at bounding box center [665, 394] width 1330 height 738
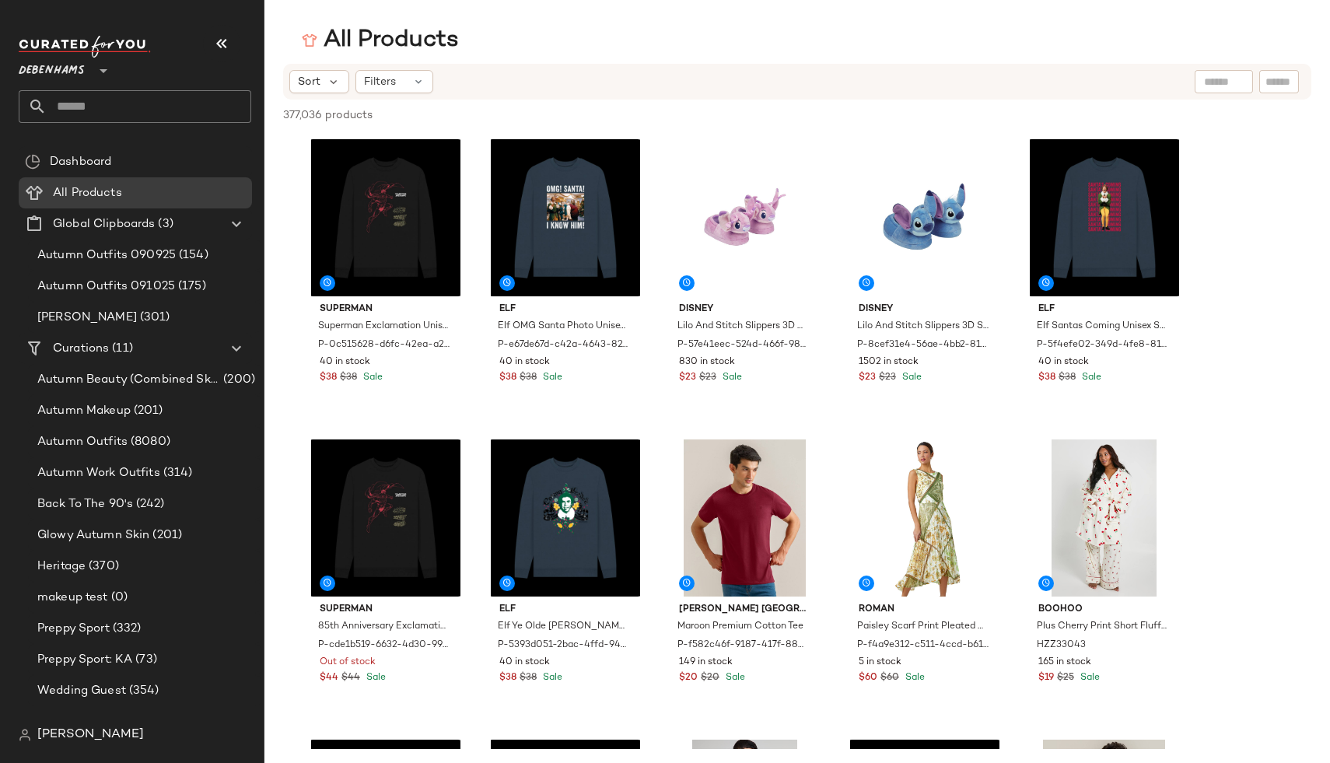
click at [87, 1] on nav "Debenhams ** Dashboard All Products Global Clipboards (3) Autumn Outfits 090925…" at bounding box center [132, 381] width 264 height 763
